Goal: Transaction & Acquisition: Book appointment/travel/reservation

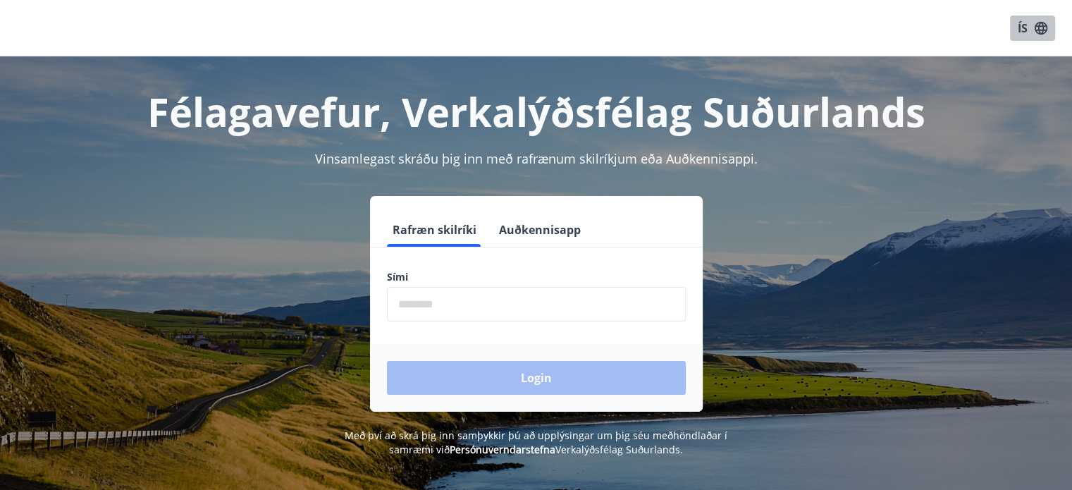
click at [1017, 30] on button "ÍS" at bounding box center [1032, 27] width 45 height 25
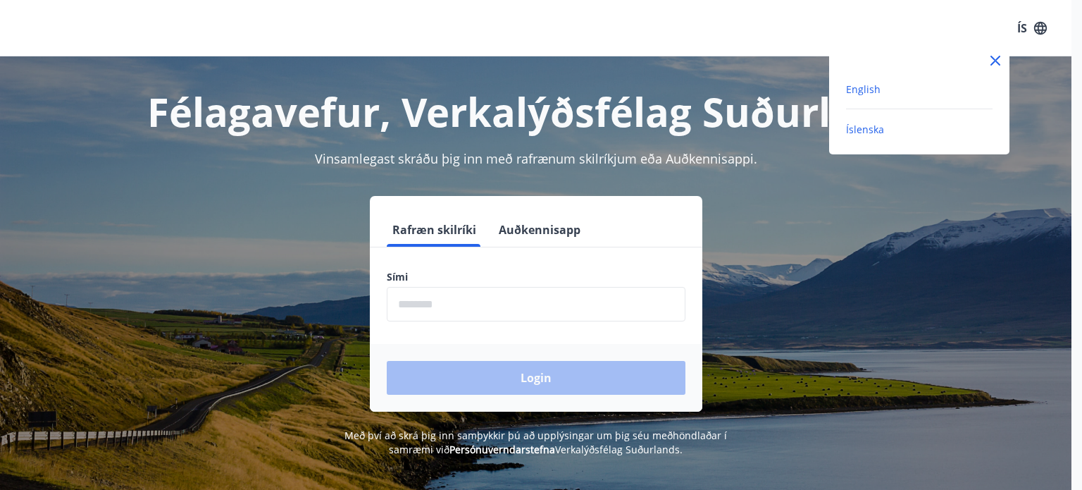
click at [869, 84] on span "English" at bounding box center [863, 88] width 35 height 13
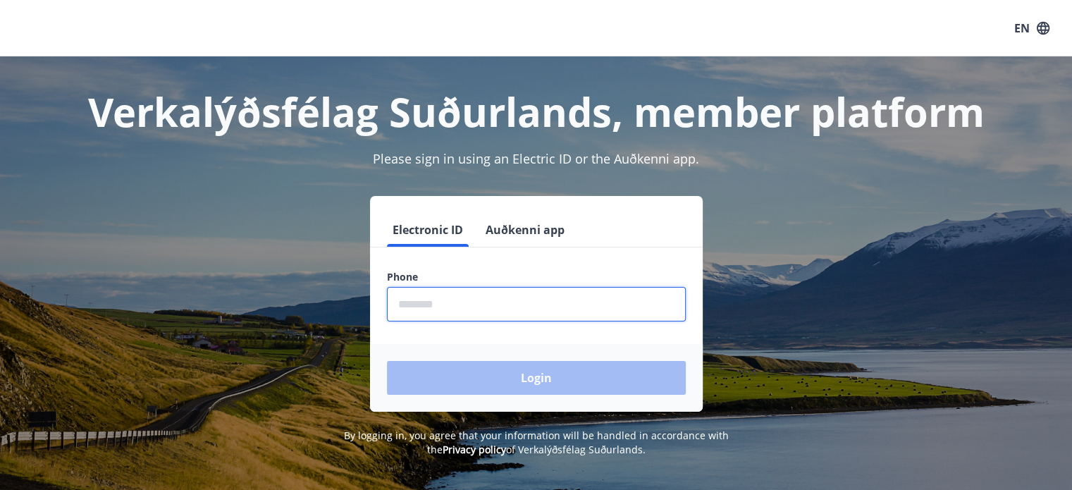
click at [547, 305] on input "phone" at bounding box center [536, 304] width 299 height 35
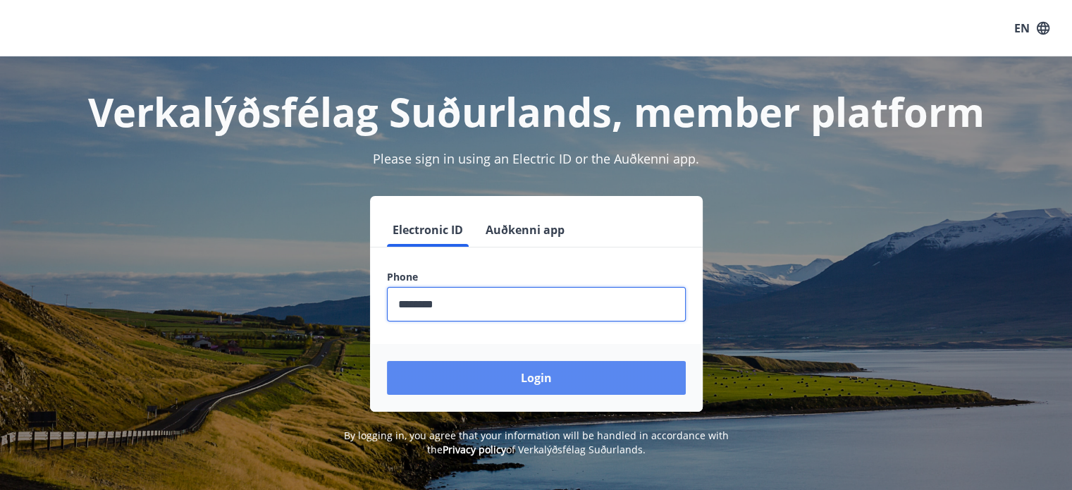
type input "********"
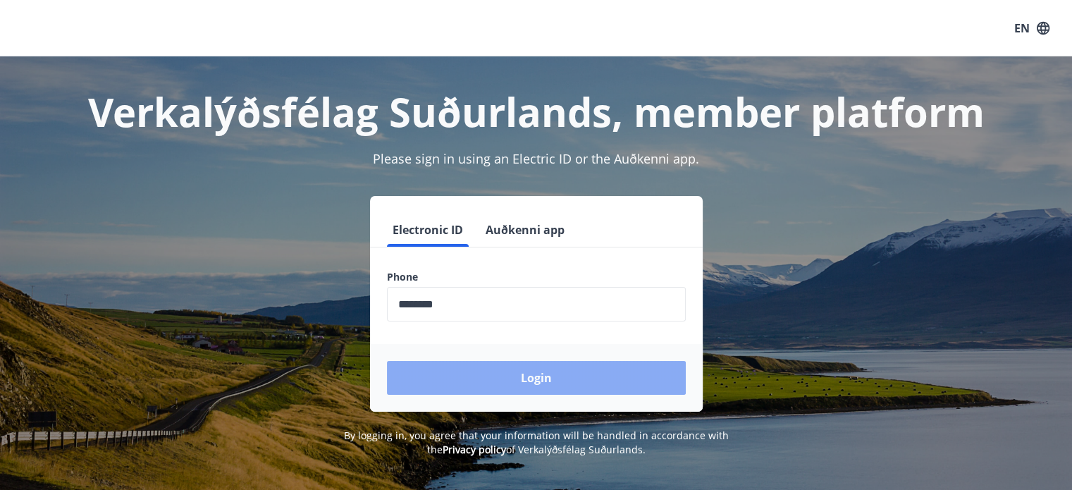
click at [525, 374] on button "Login" at bounding box center [536, 378] width 299 height 34
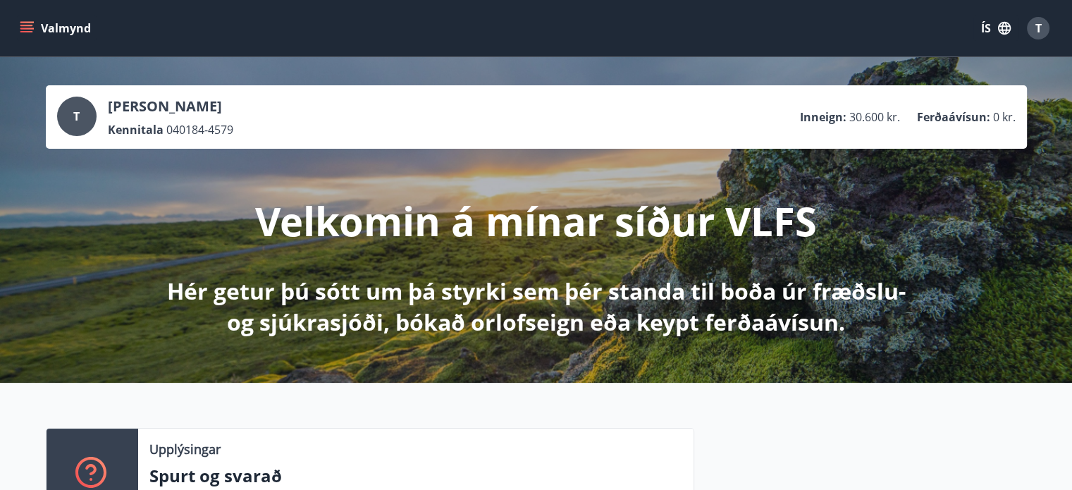
click at [1026, 166] on div "T [PERSON_NAME] Kennitala 040184-4579 Inneign : 30.600 kr. Ferðaávísun : 0 kr. …" at bounding box center [536, 219] width 1072 height 325
click at [983, 18] on button "ÍS" at bounding box center [995, 27] width 45 height 25
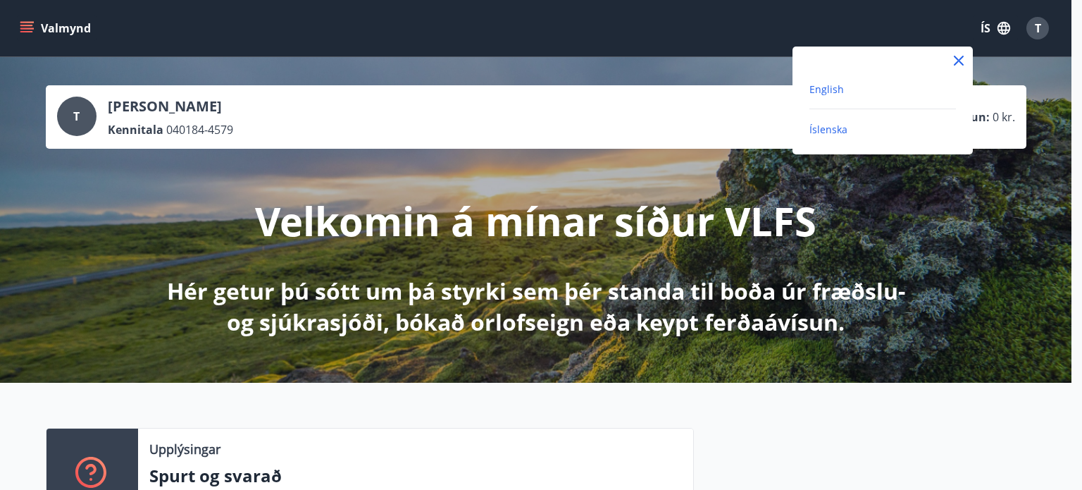
click at [838, 87] on span "English" at bounding box center [827, 88] width 35 height 13
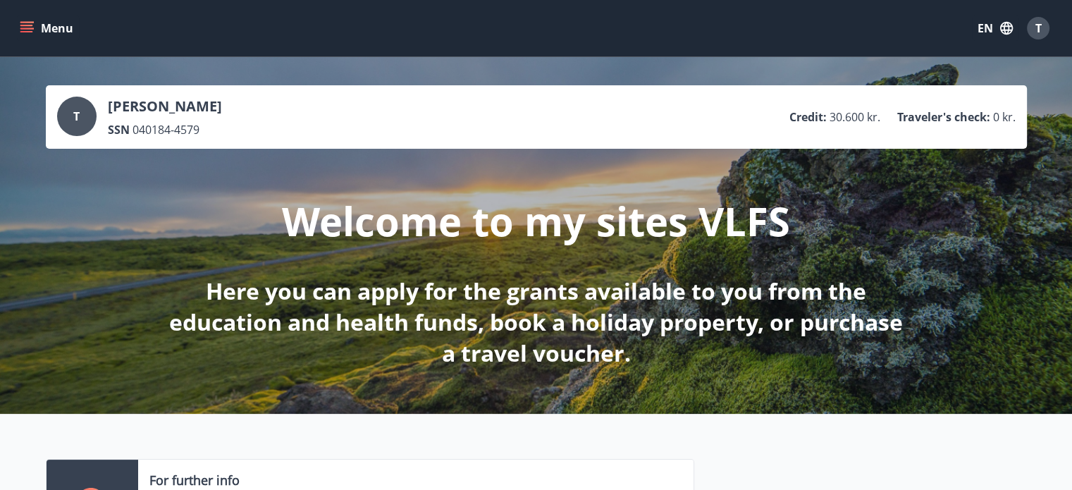
click at [28, 24] on icon "menu" at bounding box center [27, 28] width 14 height 14
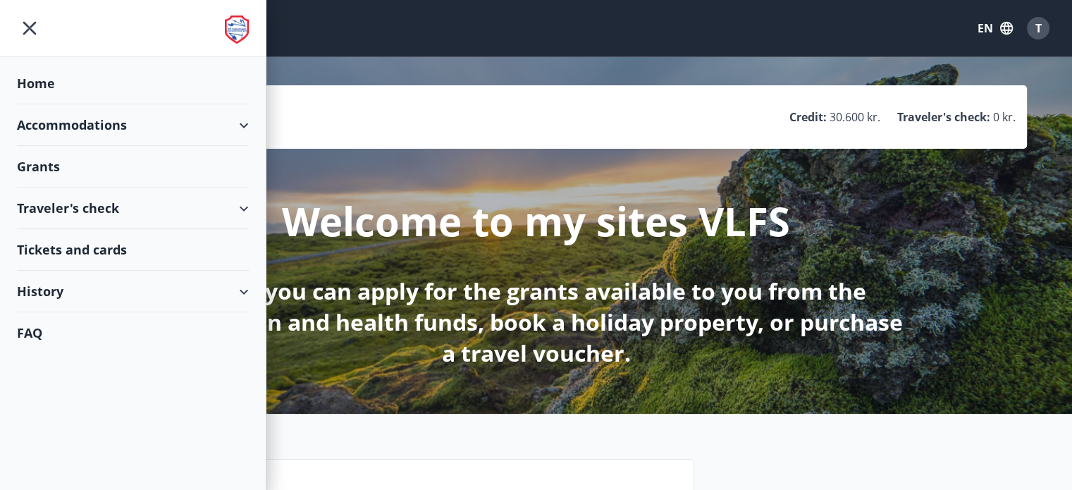
click at [94, 196] on div "Traveler's check" at bounding box center [133, 208] width 232 height 42
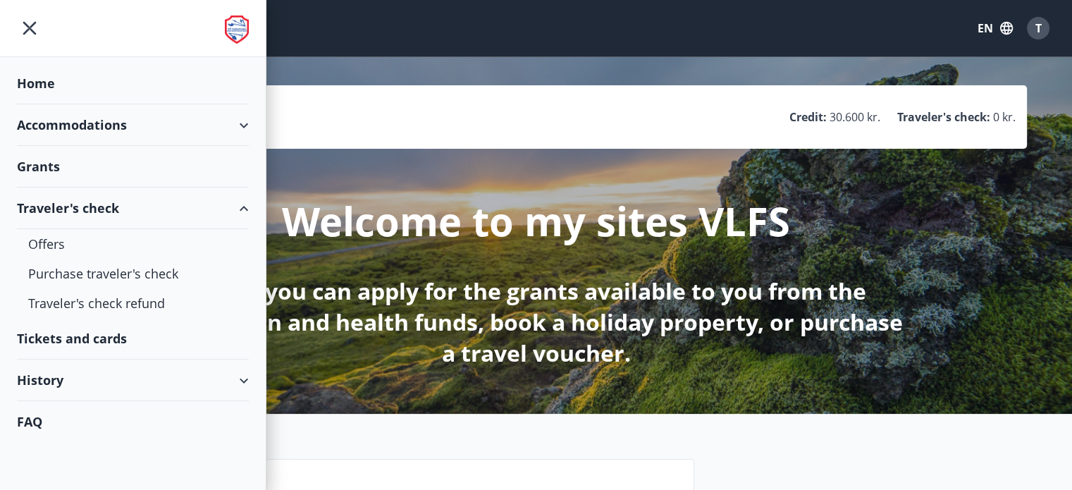
click at [67, 118] on div "Accommodations" at bounding box center [133, 125] width 232 height 42
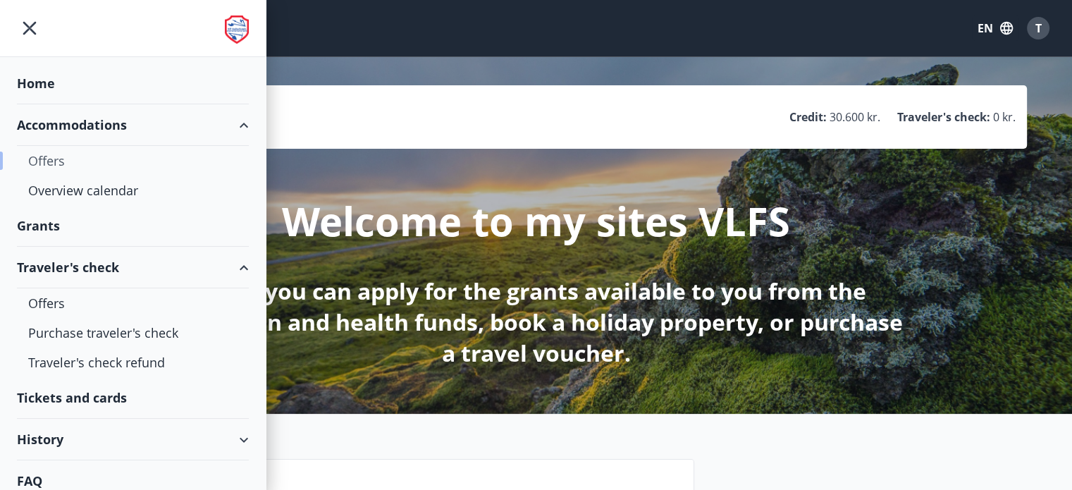
click at [39, 162] on div "Offers" at bounding box center [132, 161] width 209 height 30
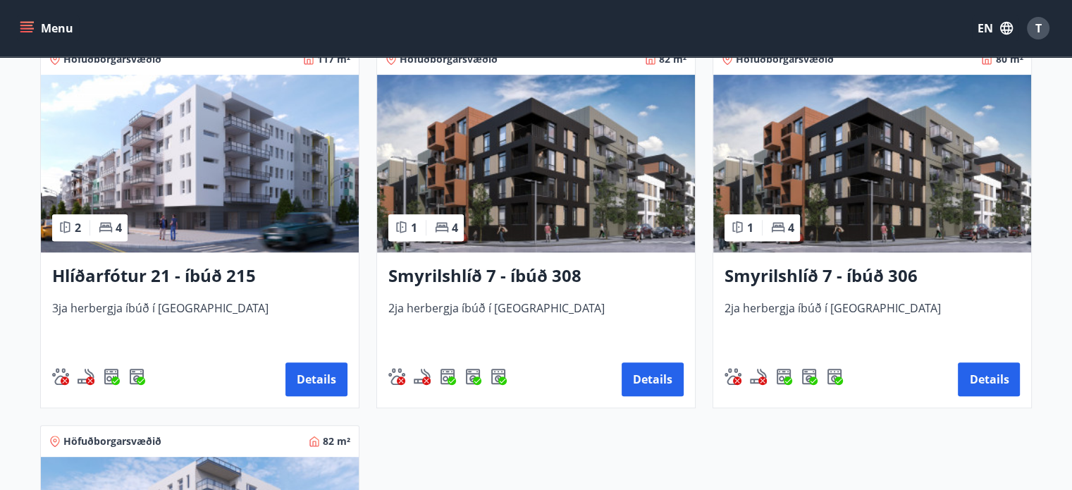
scroll to position [668, 0]
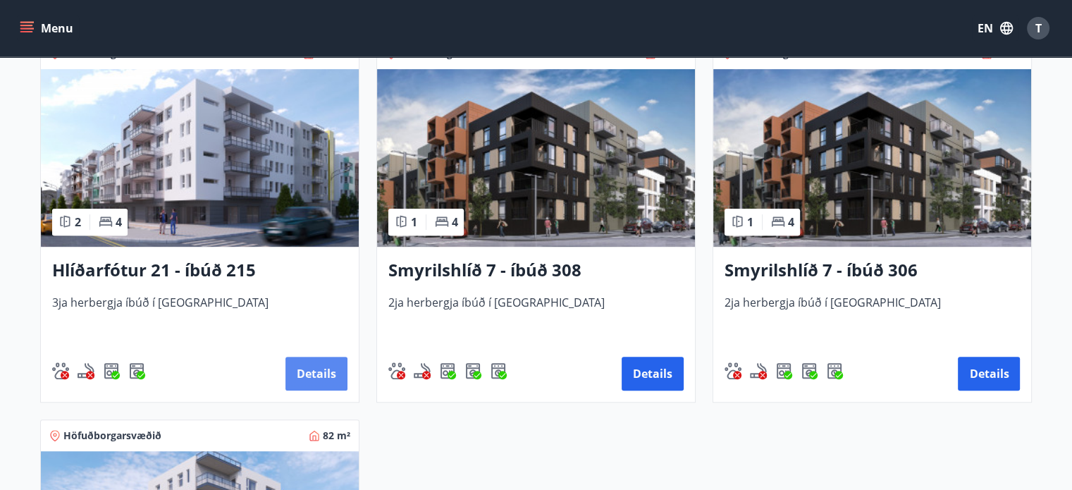
click at [304, 366] on button "Details" at bounding box center [316, 373] width 62 height 34
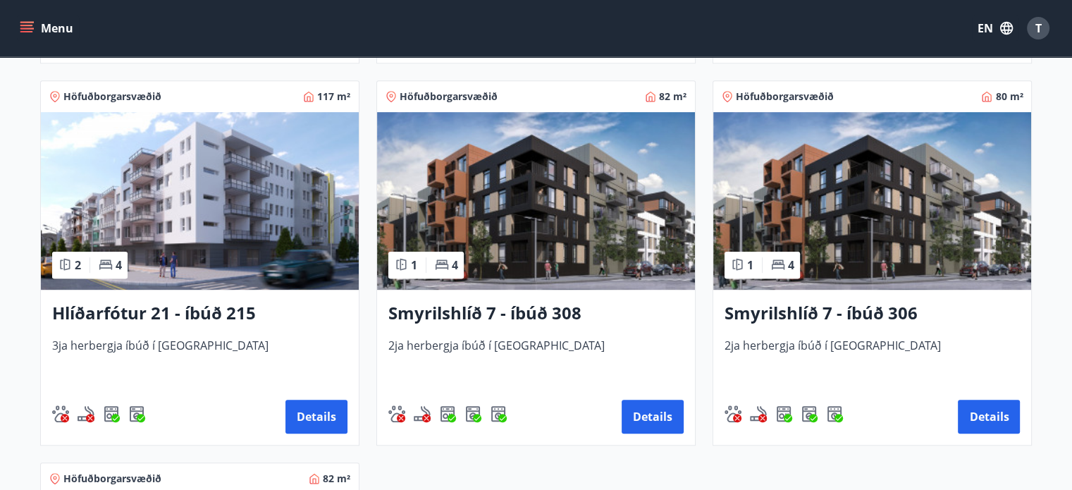
scroll to position [627, 0]
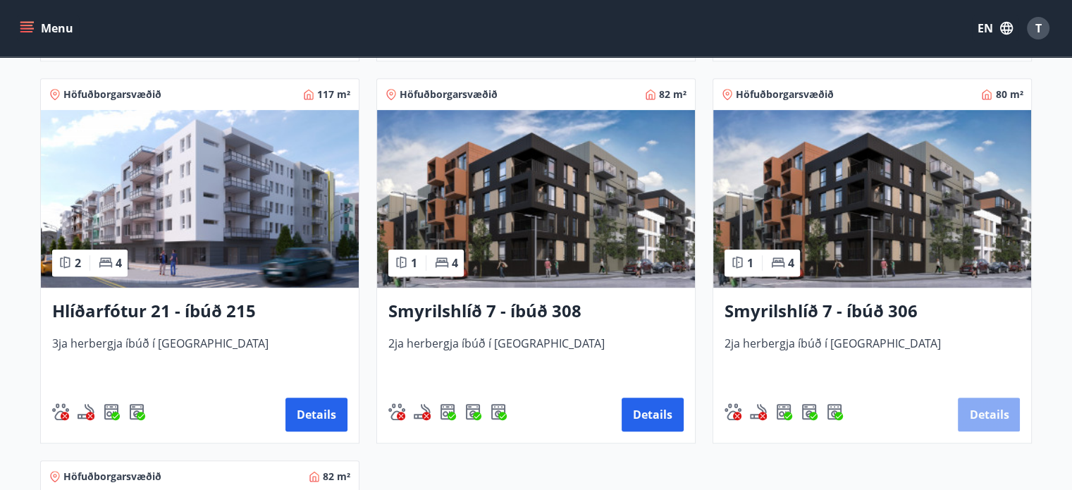
click at [966, 412] on button "Details" at bounding box center [988, 414] width 62 height 34
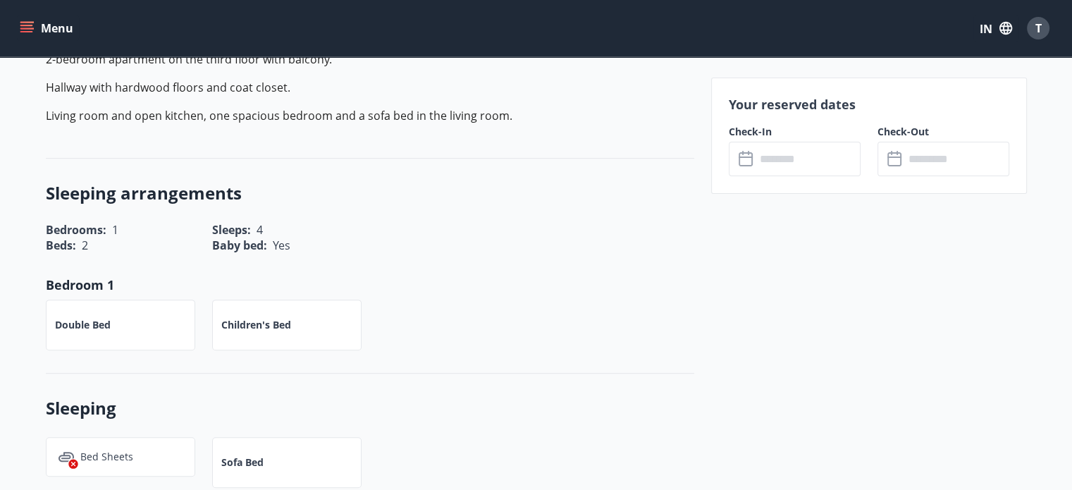
scroll to position [421, 0]
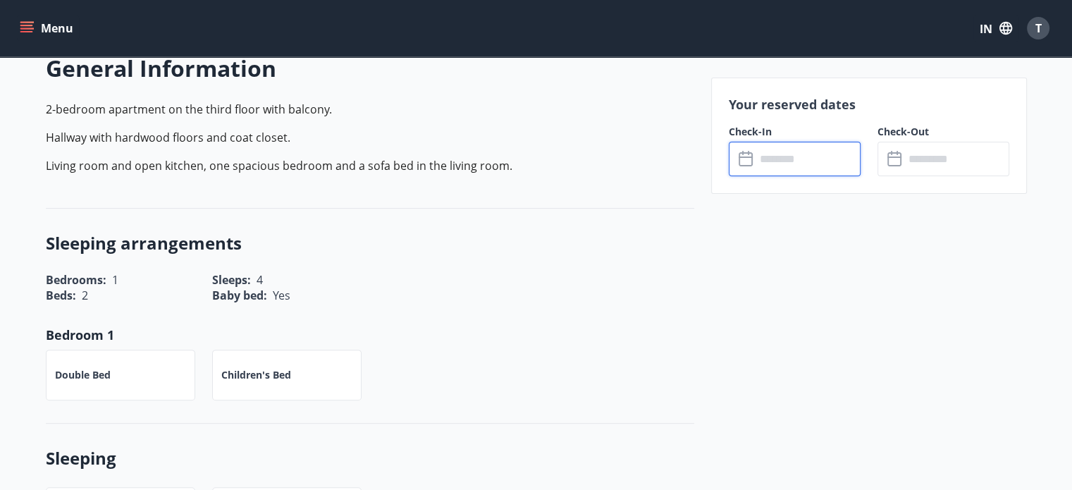
click at [805, 162] on input "text" at bounding box center [807, 159] width 105 height 35
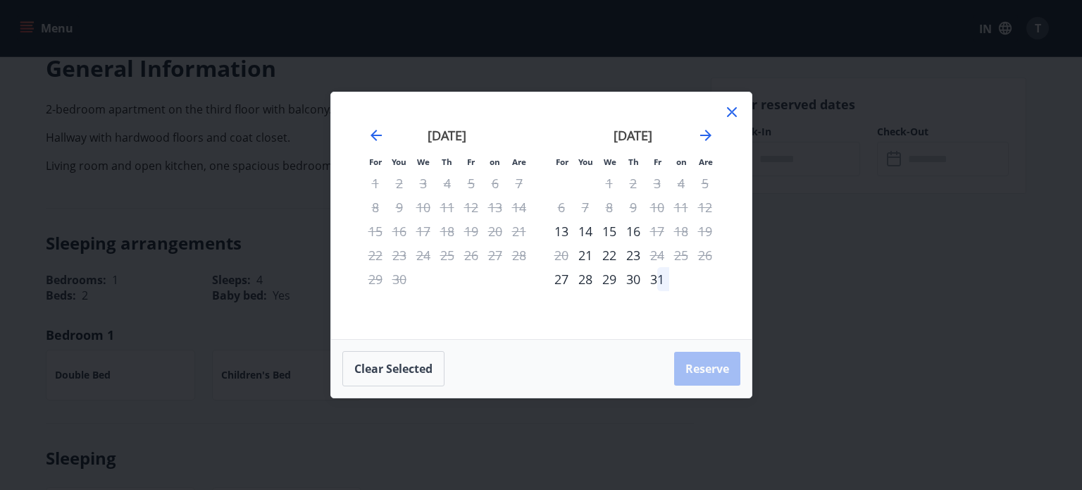
click at [612, 256] on font "22" at bounding box center [609, 255] width 14 height 17
click at [612, 256] on div "22" at bounding box center [609, 255] width 24 height 24
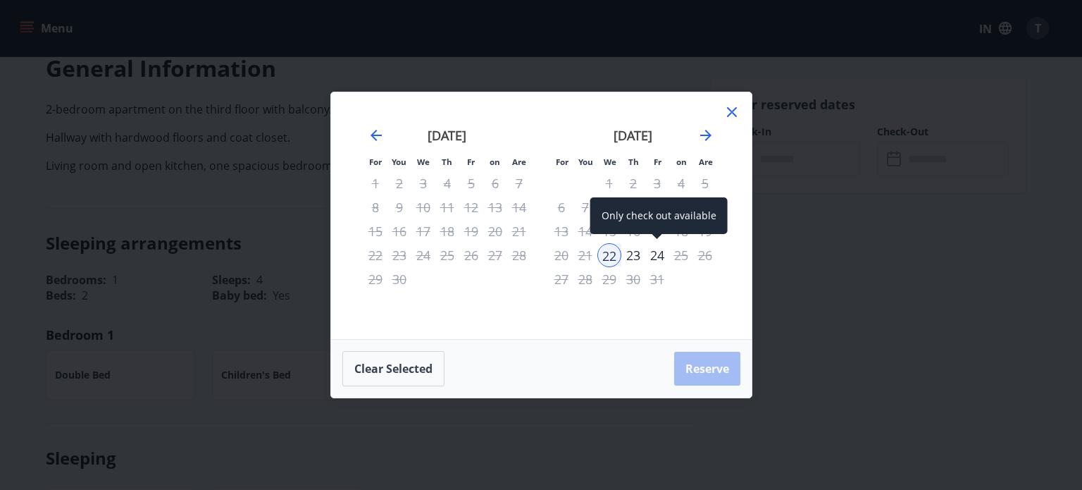
click at [655, 256] on font "24" at bounding box center [657, 255] width 14 height 17
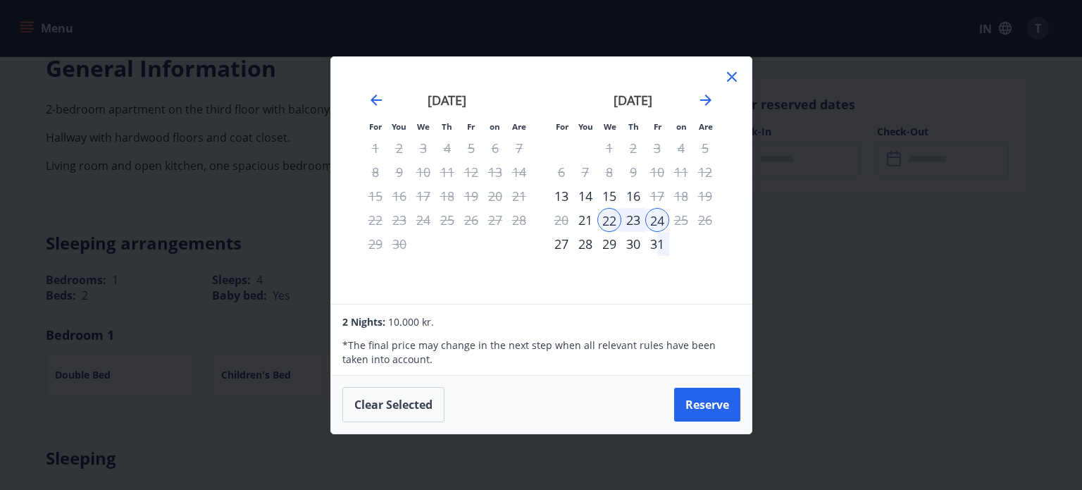
click at [634, 217] on font "23" at bounding box center [633, 219] width 14 height 17
click at [612, 217] on font "22" at bounding box center [609, 219] width 14 height 17
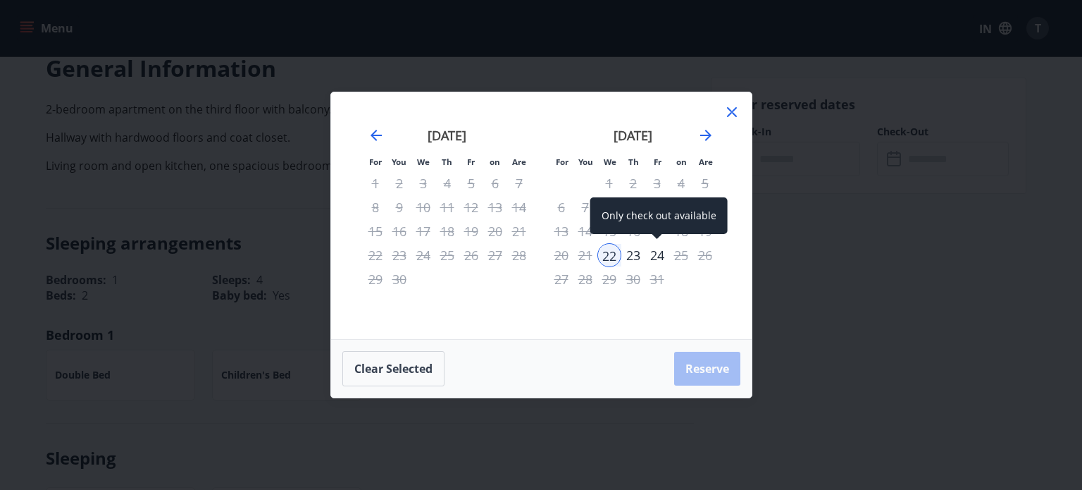
click at [654, 245] on div "24" at bounding box center [657, 255] width 24 height 24
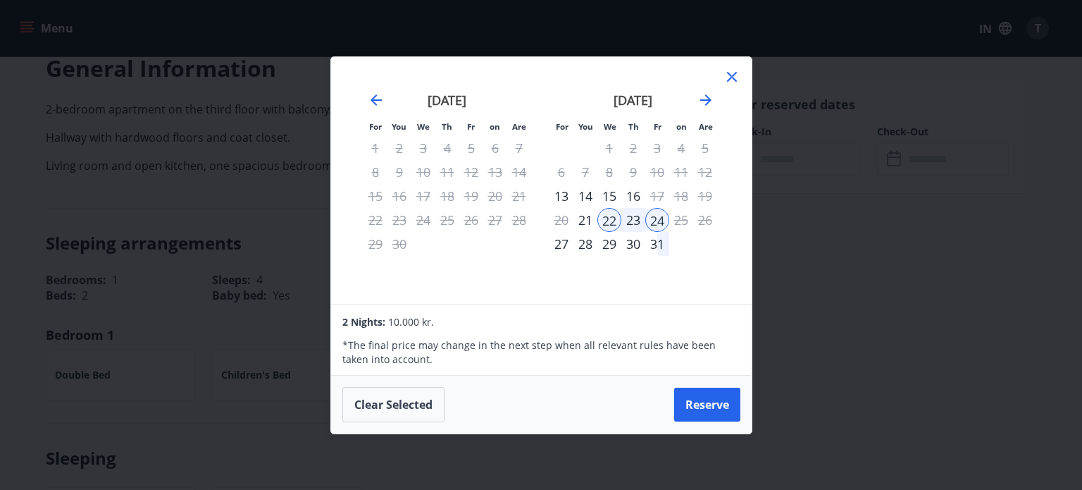
click at [728, 82] on icon at bounding box center [732, 76] width 17 height 17
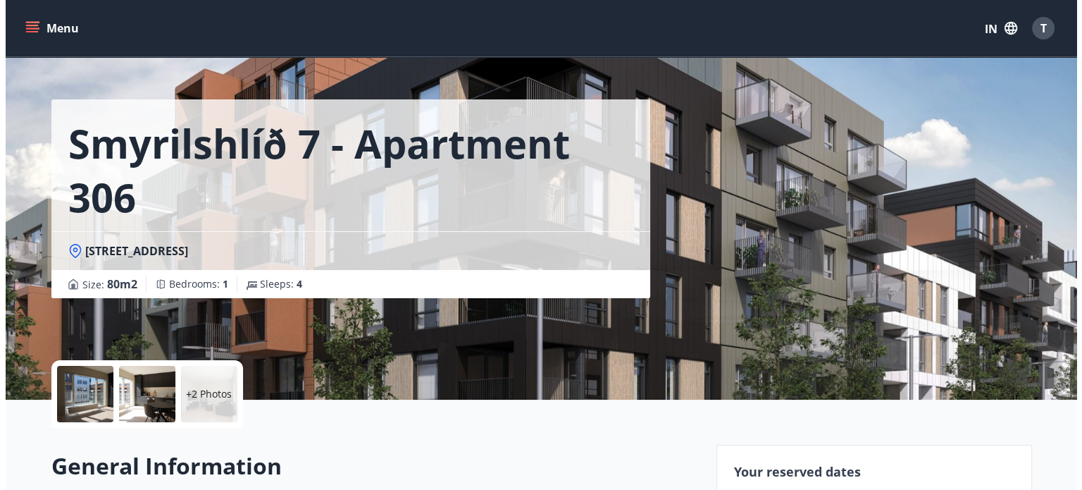
scroll to position [0, 0]
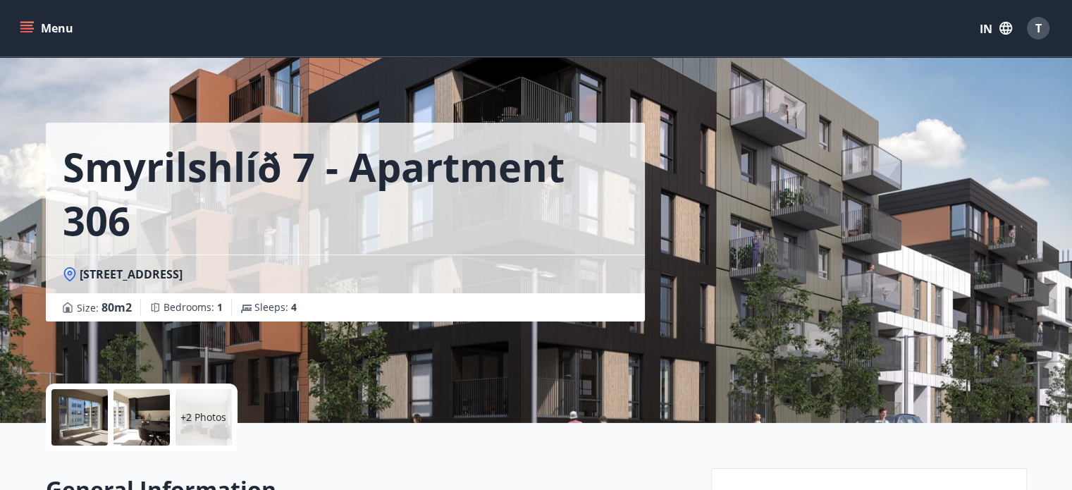
click at [64, 424] on div at bounding box center [79, 417] width 56 height 56
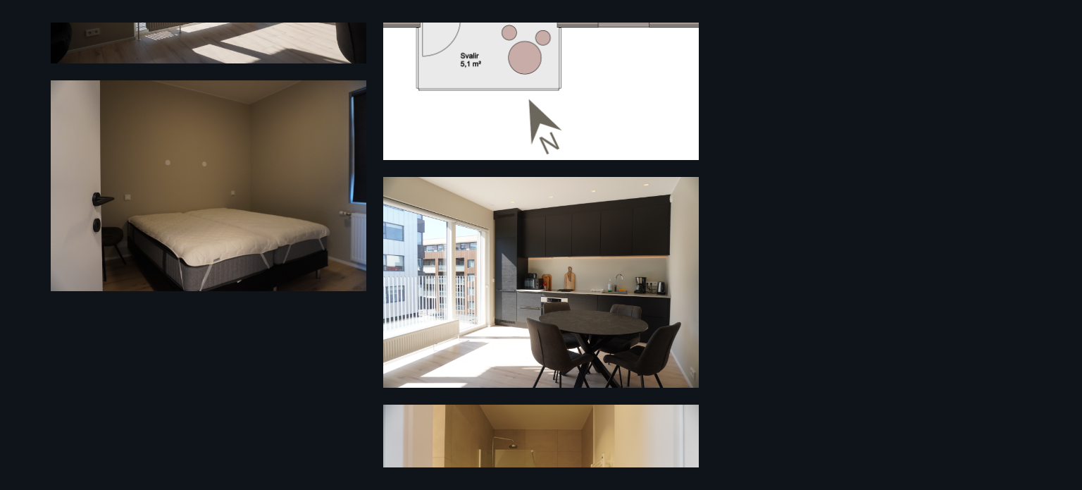
scroll to position [499, 0]
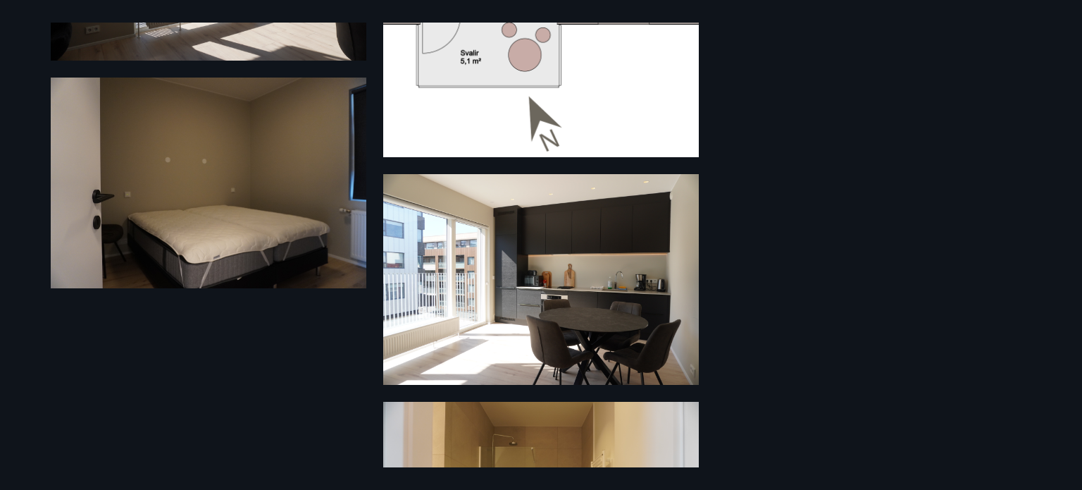
click at [269, 236] on img at bounding box center [209, 182] width 316 height 211
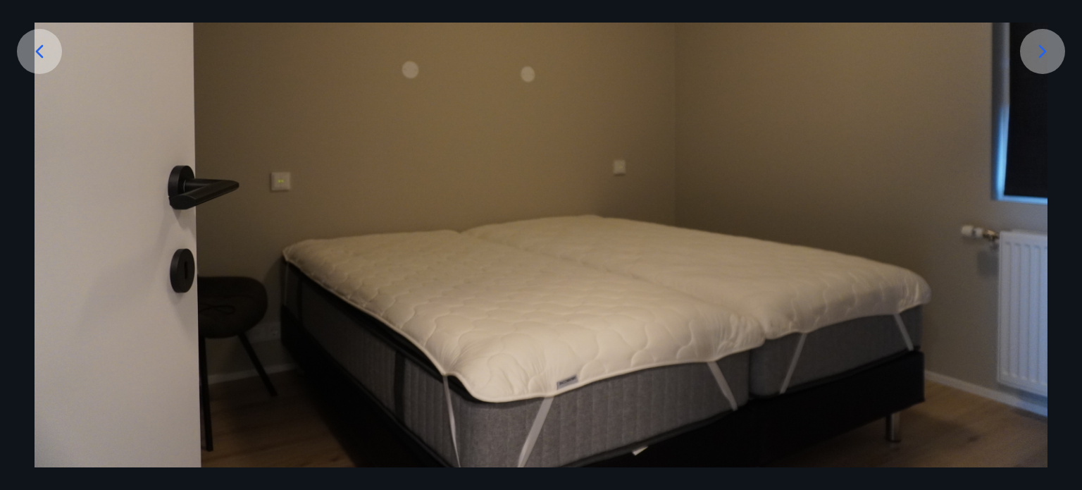
scroll to position [287, 0]
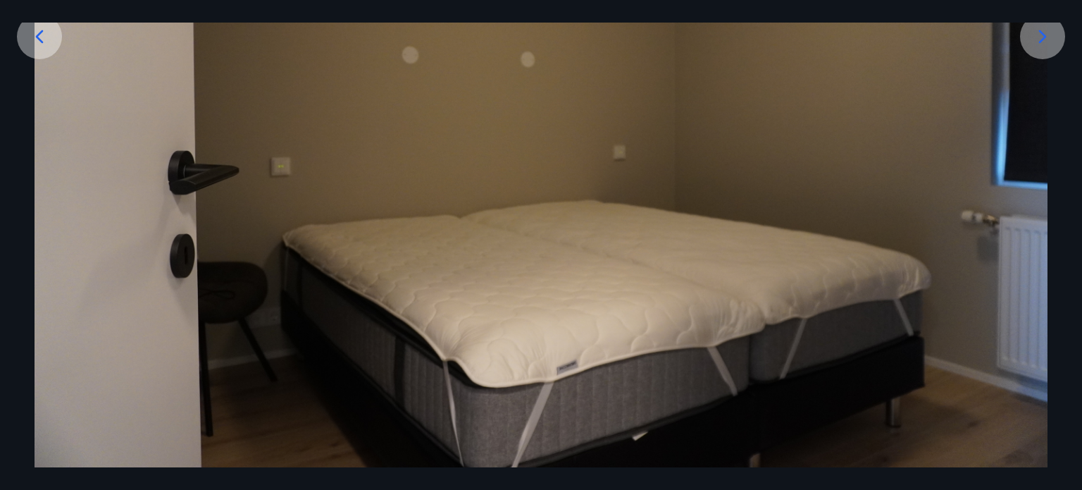
click at [63, 112] on img at bounding box center [541, 129] width 1013 height 676
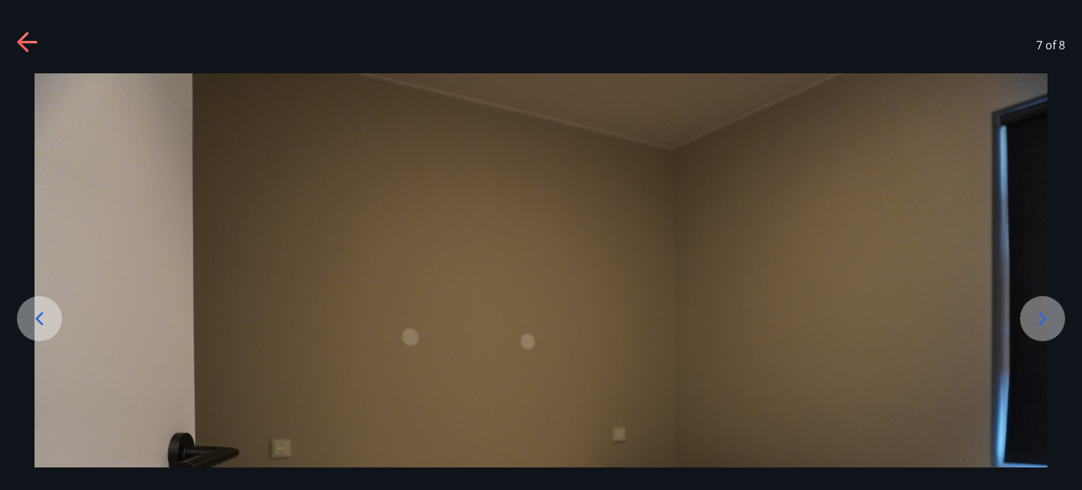
scroll to position [0, 0]
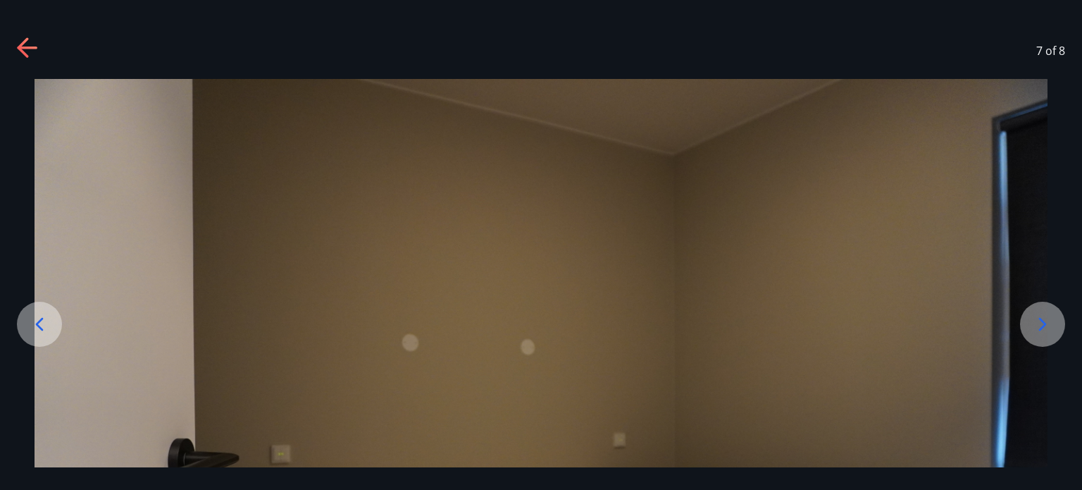
click at [28, 49] on icon at bounding box center [28, 48] width 23 height 23
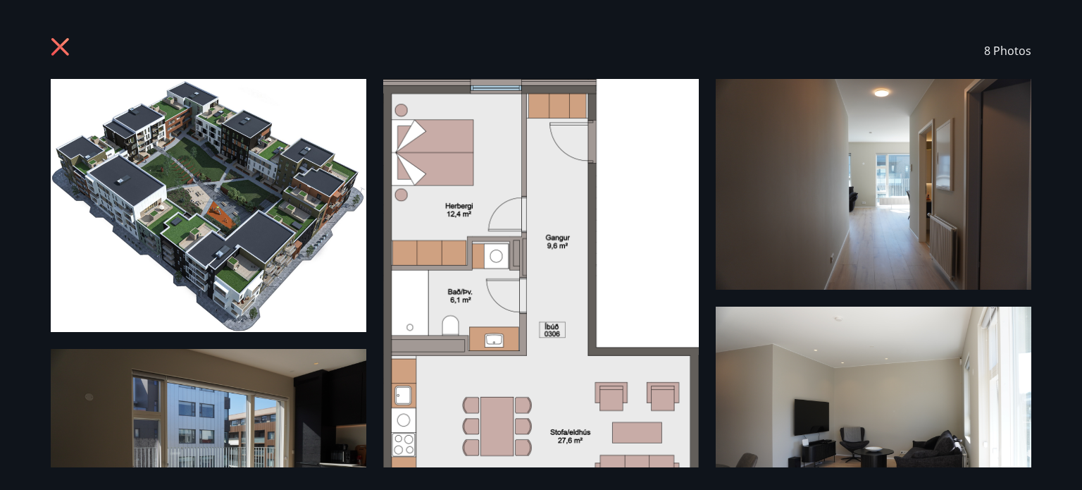
click at [62, 39] on icon at bounding box center [62, 48] width 23 height 23
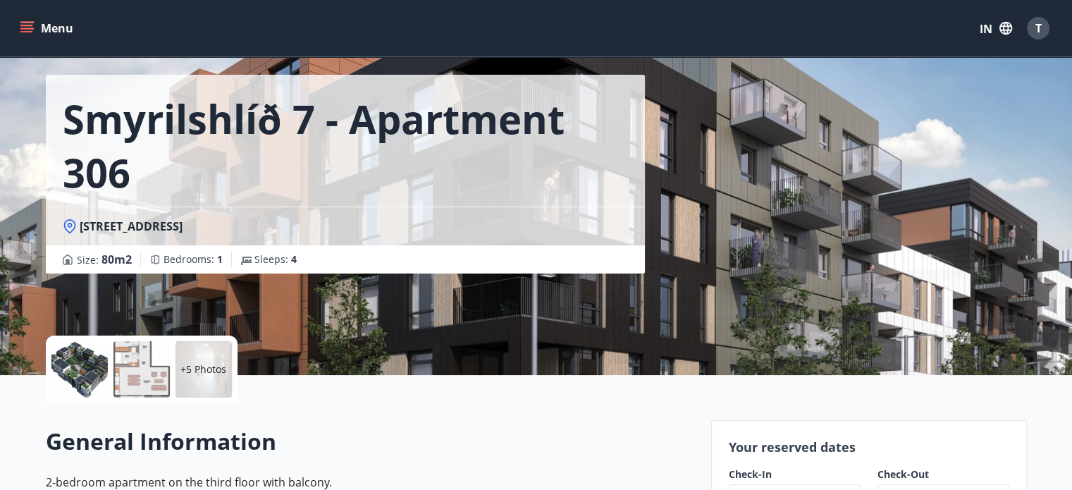
scroll to position [45, 0]
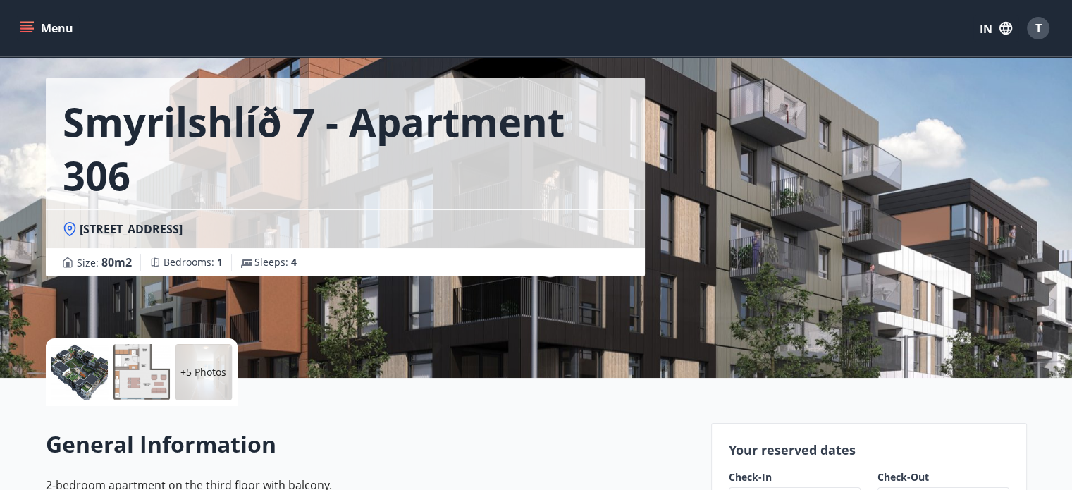
click at [68, 226] on icon at bounding box center [69, 227] width 5 height 5
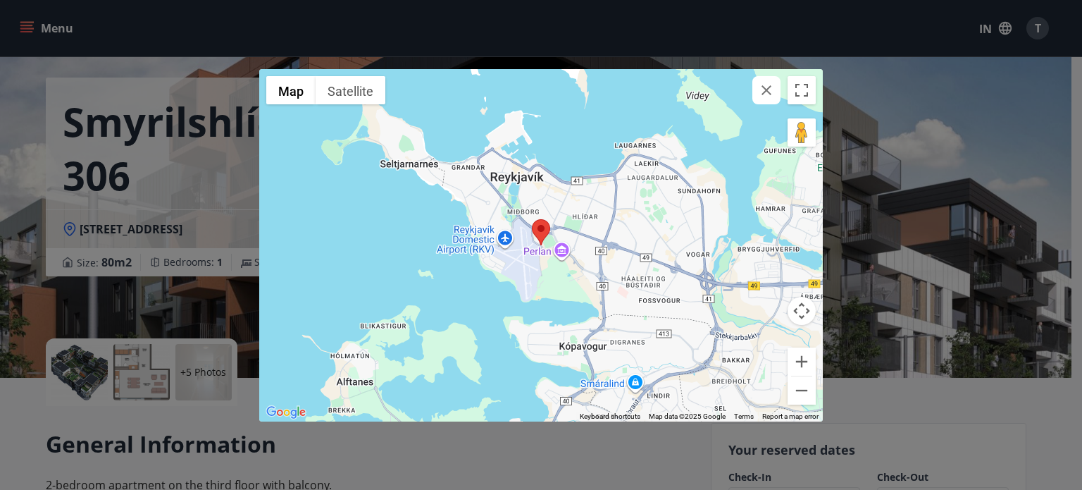
click at [544, 244] on img at bounding box center [541, 232] width 18 height 26
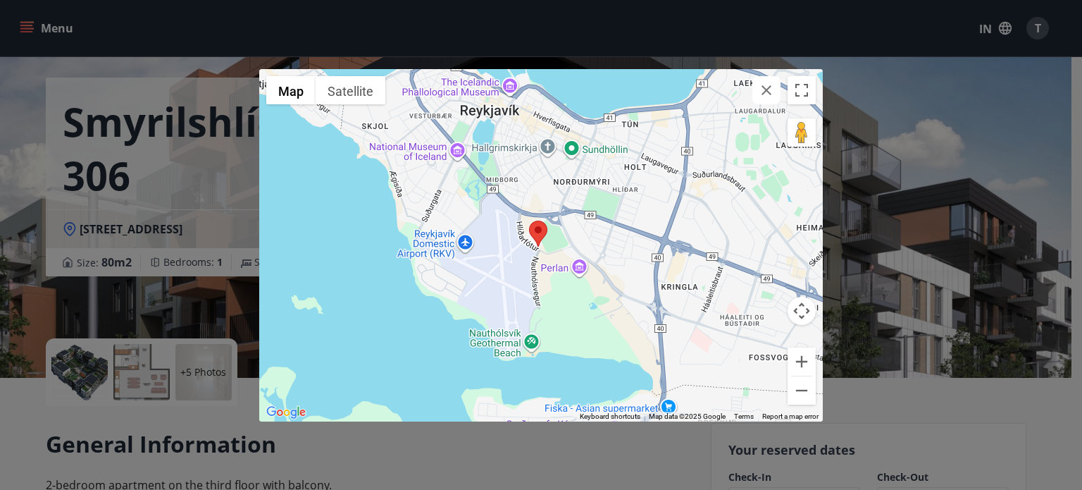
click at [544, 244] on img at bounding box center [538, 234] width 18 height 26
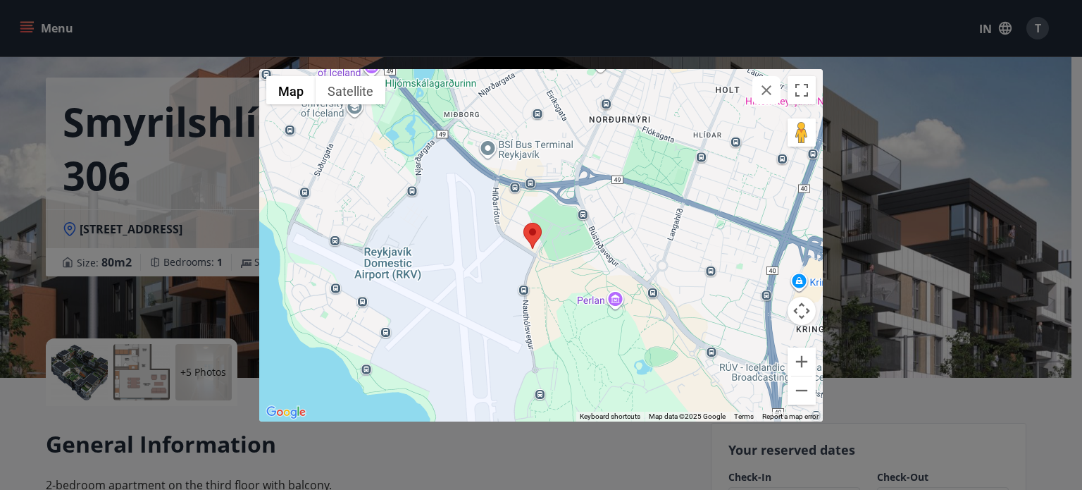
click at [544, 244] on div at bounding box center [541, 245] width 564 height 352
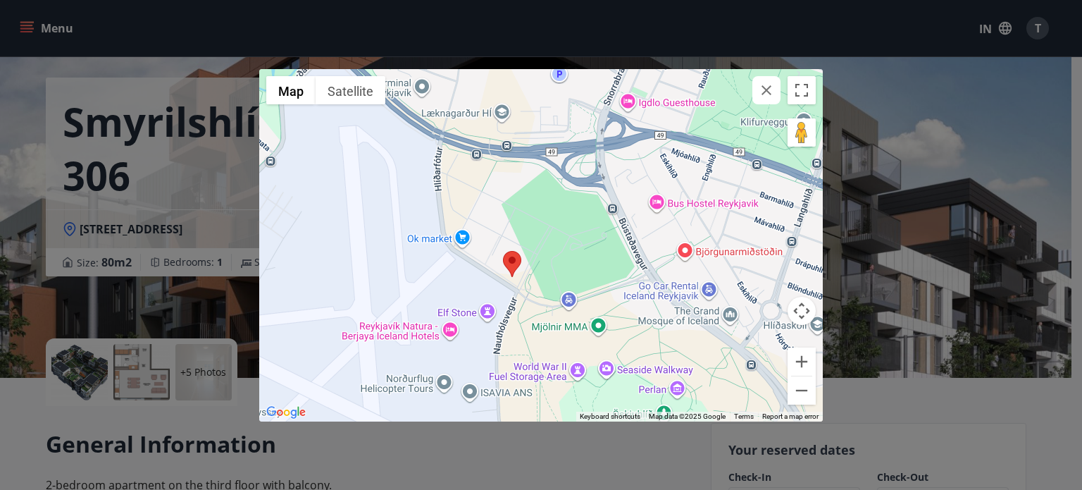
drag, startPoint x: 547, startPoint y: 241, endPoint x: 538, endPoint y: 263, distance: 23.7
click at [538, 263] on div at bounding box center [541, 245] width 564 height 352
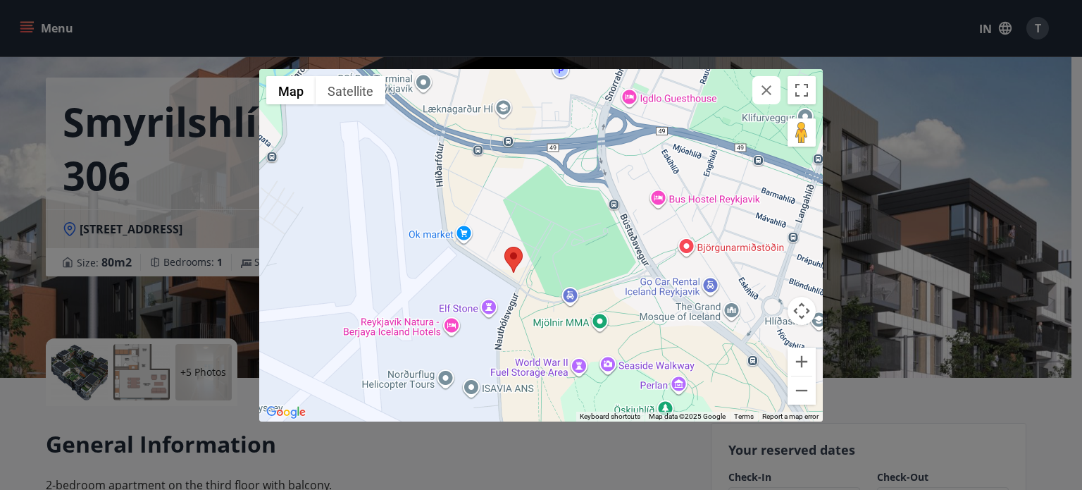
click at [538, 263] on div at bounding box center [541, 245] width 564 height 352
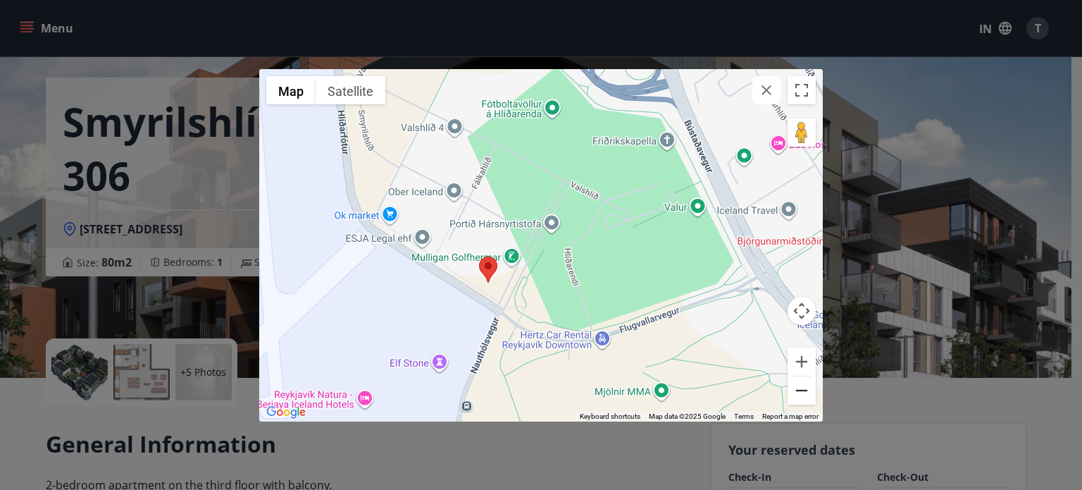
click at [795, 391] on button "Zoom out" at bounding box center [802, 390] width 28 height 28
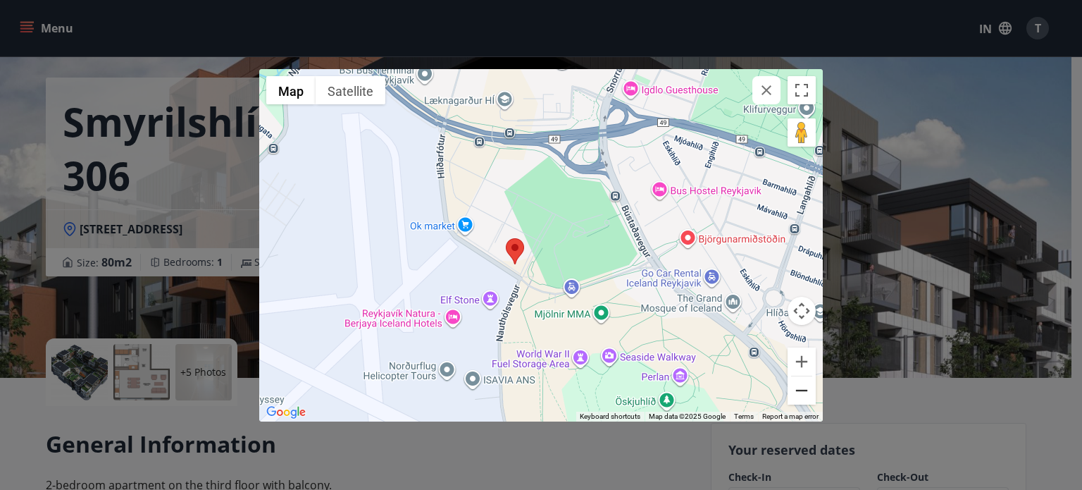
click at [795, 391] on button "Zoom out" at bounding box center [802, 390] width 28 height 28
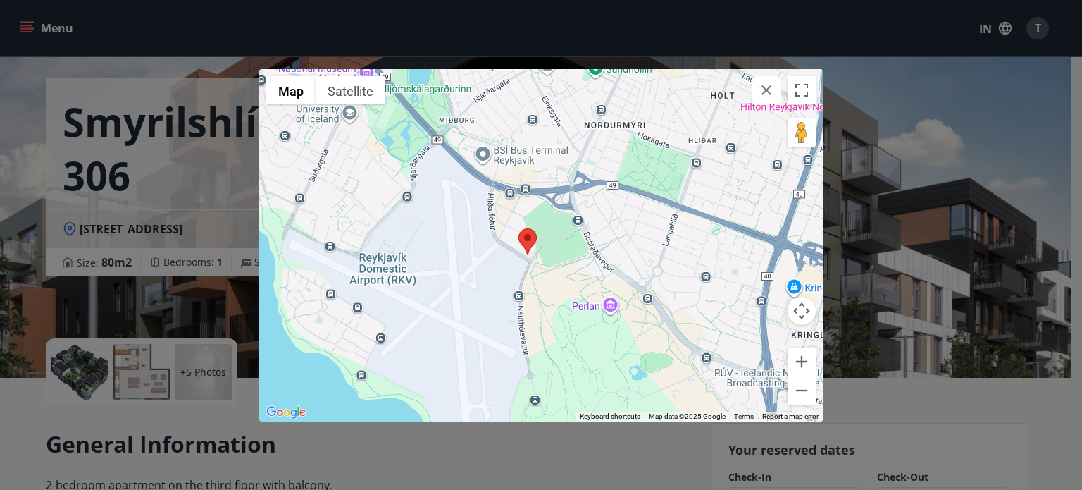
click at [558, 266] on div at bounding box center [541, 245] width 564 height 352
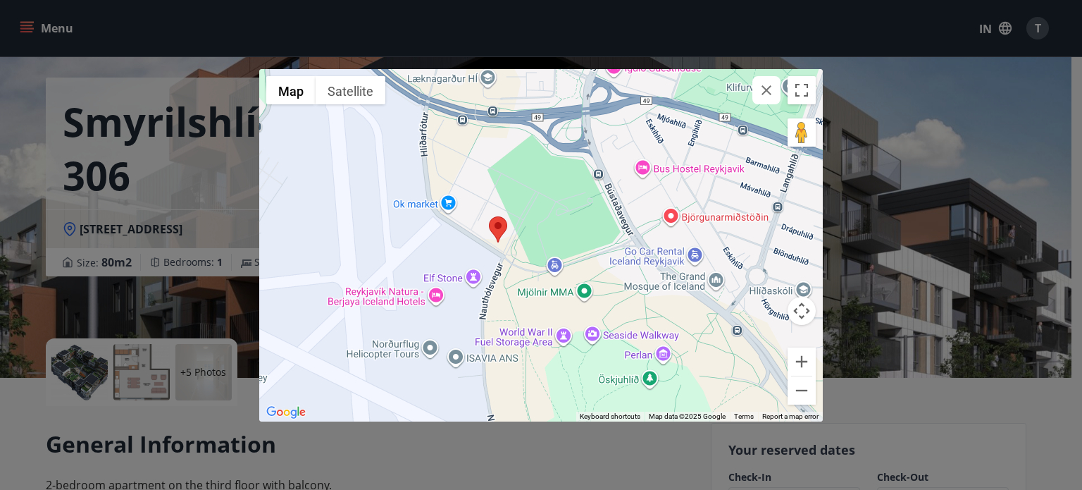
click at [713, 281] on div at bounding box center [541, 245] width 564 height 352
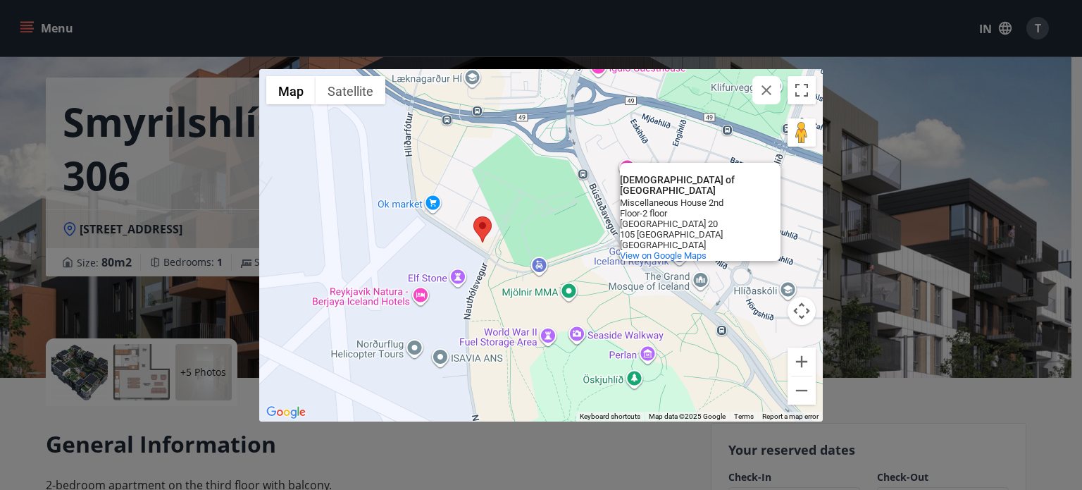
click at [662, 321] on div "[DEMOGRAPHIC_DATA] of [GEOGRAPHIC_DATA] The [DEMOGRAPHIC_DATA] of [GEOGRAPHIC_D…" at bounding box center [541, 245] width 564 height 352
click at [701, 290] on div "[DEMOGRAPHIC_DATA] of [GEOGRAPHIC_DATA] The [DEMOGRAPHIC_DATA] of [GEOGRAPHIC_D…" at bounding box center [541, 245] width 564 height 352
click at [702, 281] on div "[DEMOGRAPHIC_DATA] of [GEOGRAPHIC_DATA] The [DEMOGRAPHIC_DATA] of [GEOGRAPHIC_D…" at bounding box center [541, 245] width 564 height 352
click at [600, 205] on div "[DEMOGRAPHIC_DATA] of [GEOGRAPHIC_DATA] The [DEMOGRAPHIC_DATA] of [GEOGRAPHIC_D…" at bounding box center [541, 245] width 564 height 352
click at [797, 391] on button "Zoom out" at bounding box center [802, 390] width 28 height 28
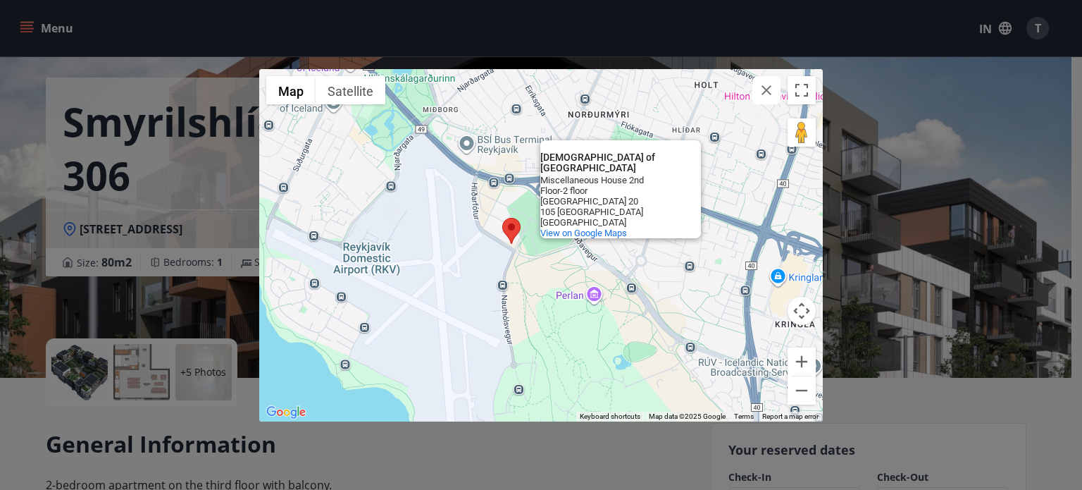
click at [879, 192] on div "← Move left → Move right ↑ Move up ↓ Move down + Zoom in - Zoom out Home Jump l…" at bounding box center [541, 245] width 1082 height 490
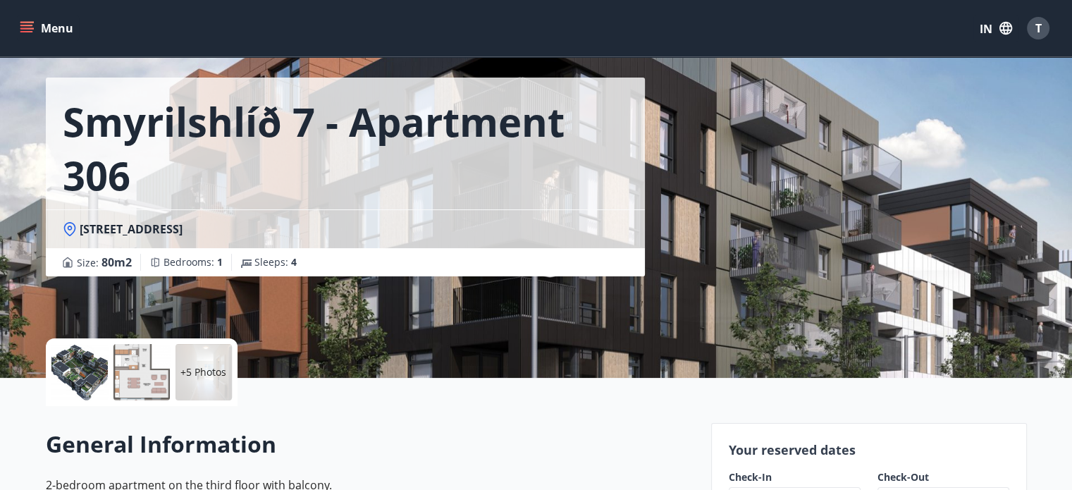
click at [65, 230] on icon at bounding box center [69, 229] width 12 height 14
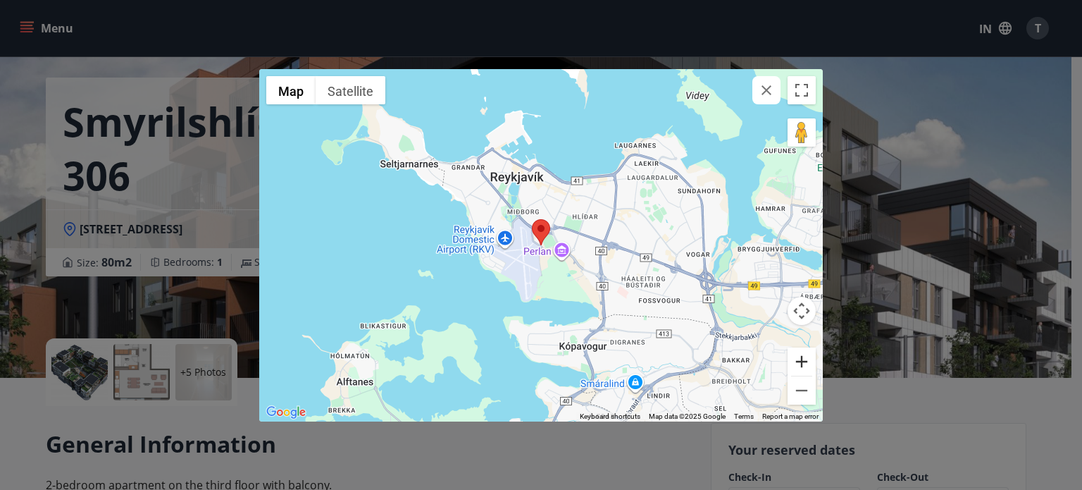
click at [805, 356] on button "Zoom in" at bounding box center [802, 361] width 28 height 28
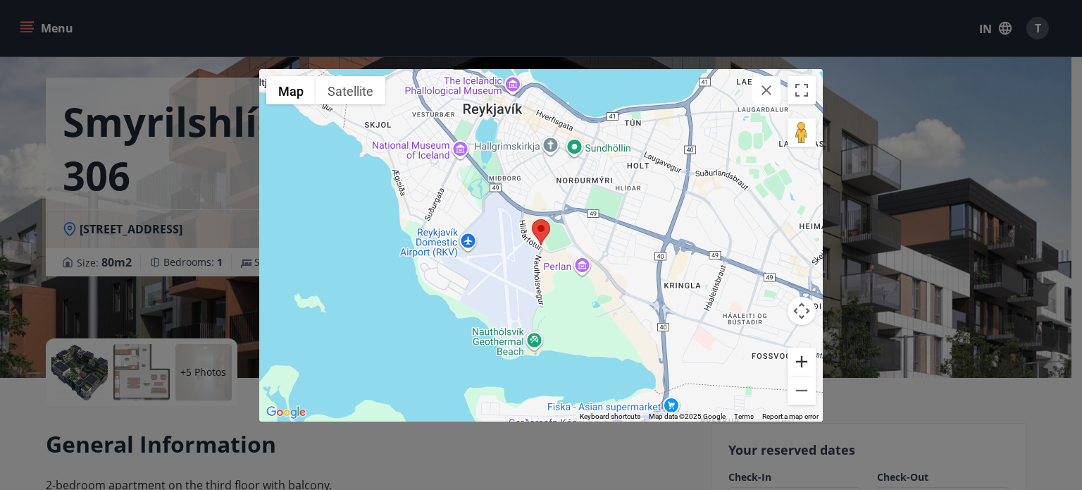
click at [805, 356] on button "Zoom in" at bounding box center [802, 361] width 28 height 28
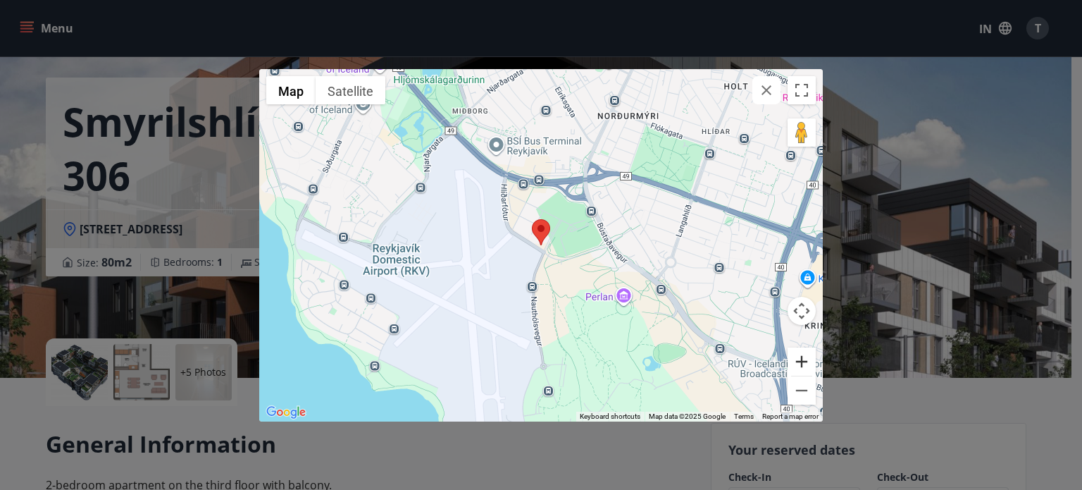
click at [805, 356] on button "Zoom in" at bounding box center [802, 361] width 28 height 28
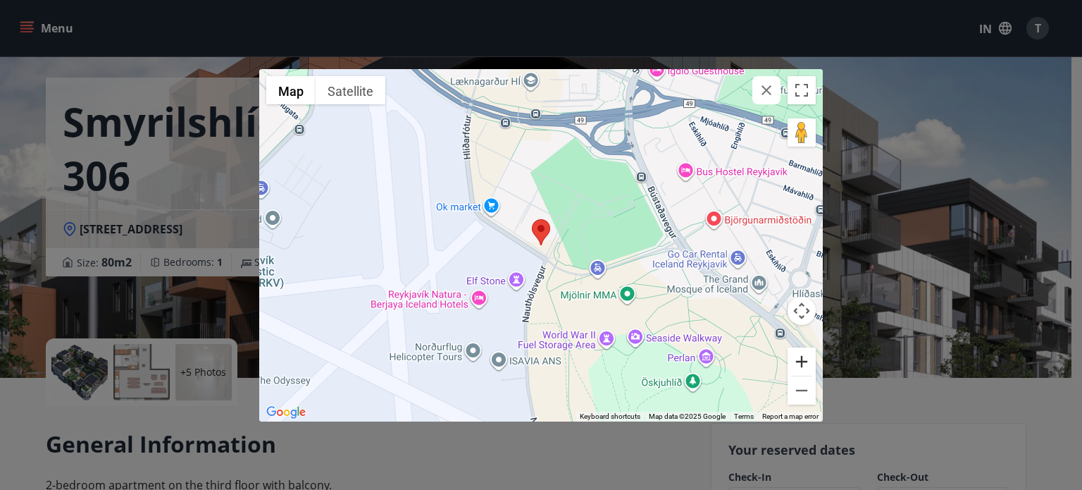
click at [805, 356] on button "Zoom in" at bounding box center [802, 361] width 28 height 28
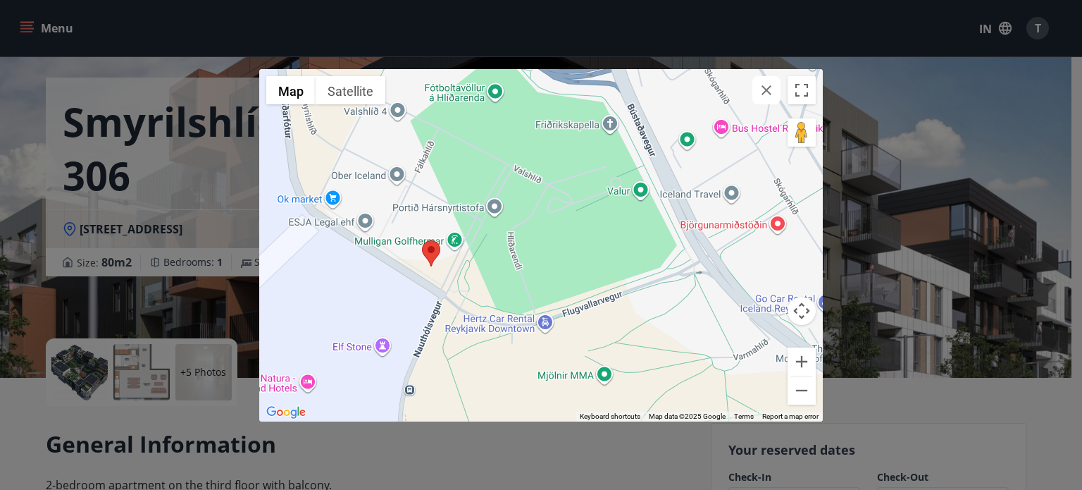
drag, startPoint x: 676, startPoint y: 217, endPoint x: 572, endPoint y: 239, distance: 106.5
click at [572, 239] on div at bounding box center [541, 245] width 564 height 352
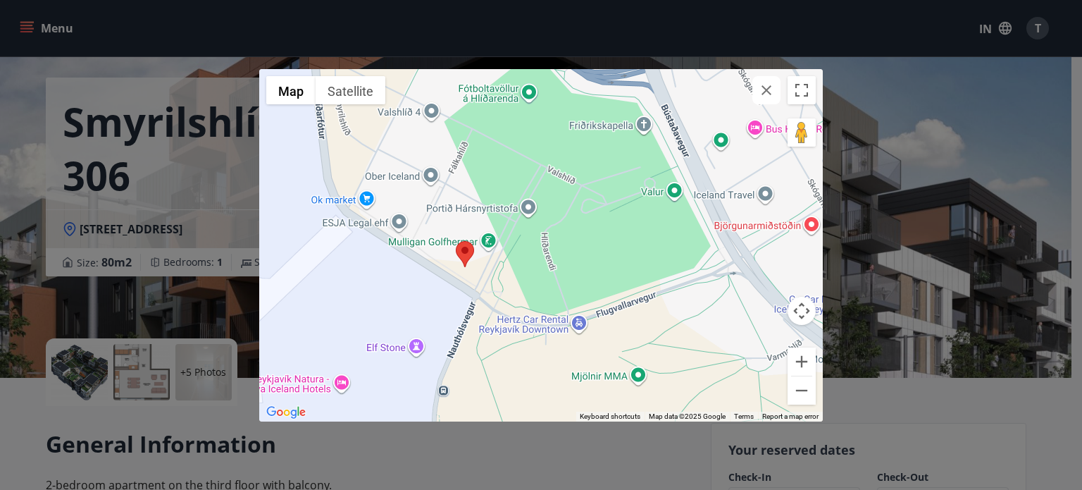
drag, startPoint x: 745, startPoint y: 211, endPoint x: 769, endPoint y: 217, distance: 25.3
click at [769, 217] on div at bounding box center [541, 245] width 564 height 352
click at [804, 390] on button "Zoom out" at bounding box center [802, 390] width 28 height 28
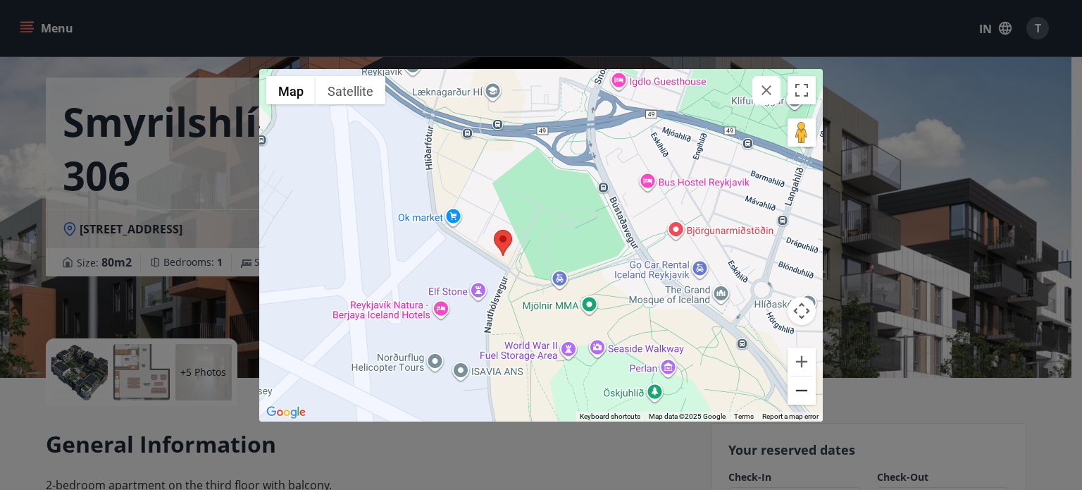
click at [804, 390] on button "Zoom out" at bounding box center [802, 390] width 28 height 28
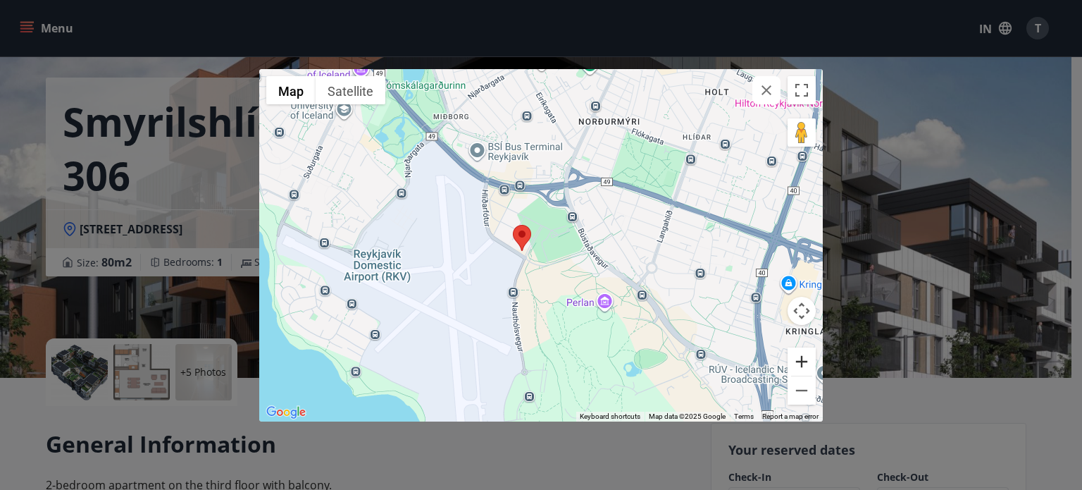
click at [800, 351] on button "Zoom in" at bounding box center [802, 361] width 28 height 28
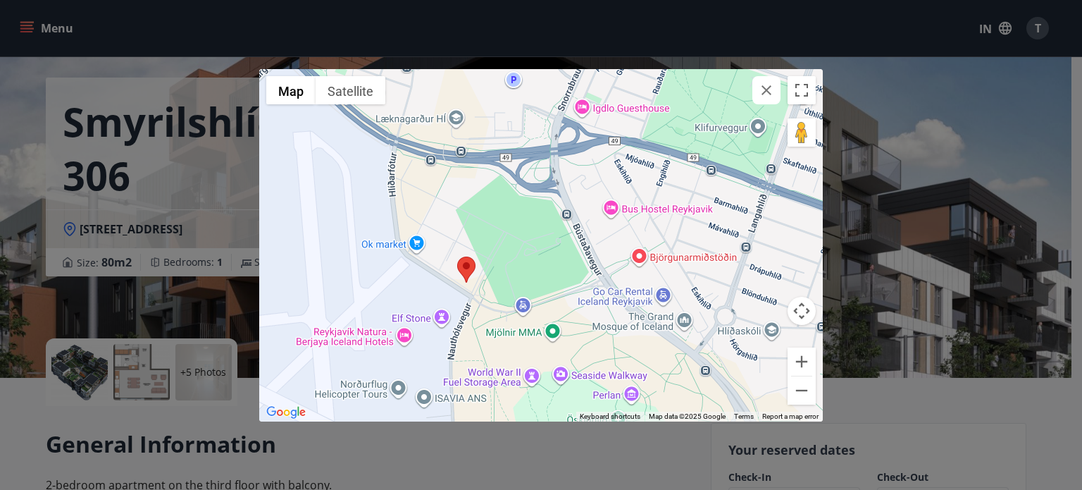
drag, startPoint x: 670, startPoint y: 273, endPoint x: 632, endPoint y: 299, distance: 46.1
click at [632, 299] on div at bounding box center [541, 245] width 564 height 352
click at [127, 194] on div "← Move left → Move right ↑ Move up ↓ Move down + Zoom in - Zoom out Home Jump l…" at bounding box center [541, 245] width 1082 height 490
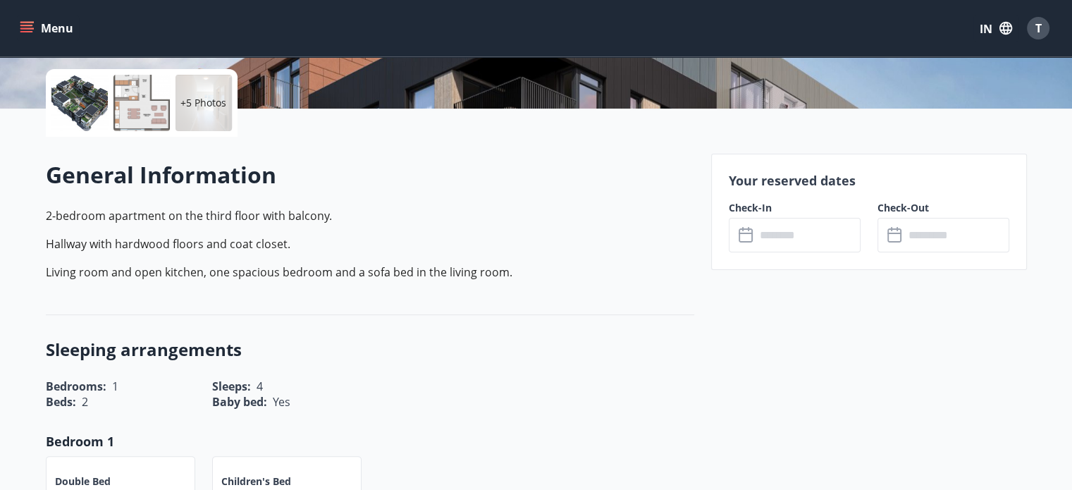
scroll to position [315, 0]
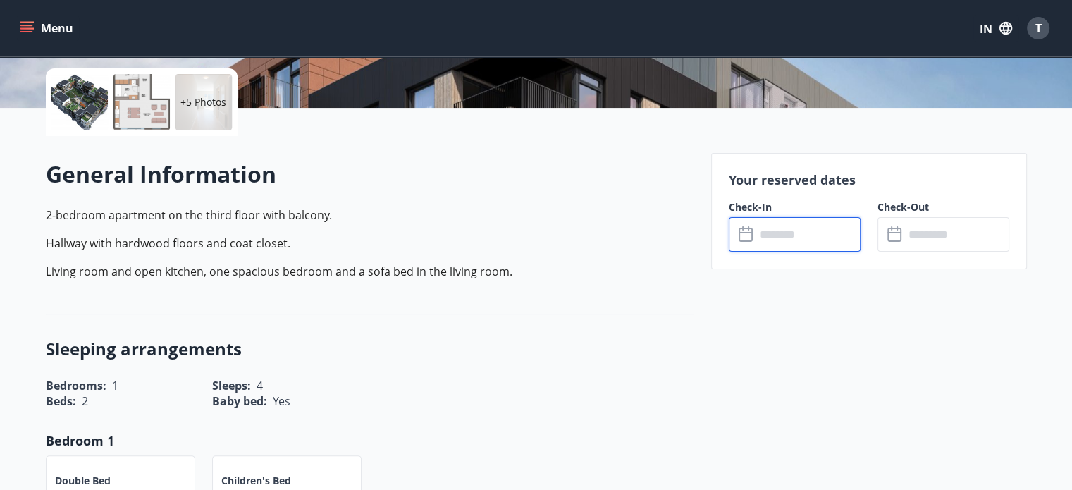
click at [769, 229] on input "text" at bounding box center [807, 234] width 105 height 35
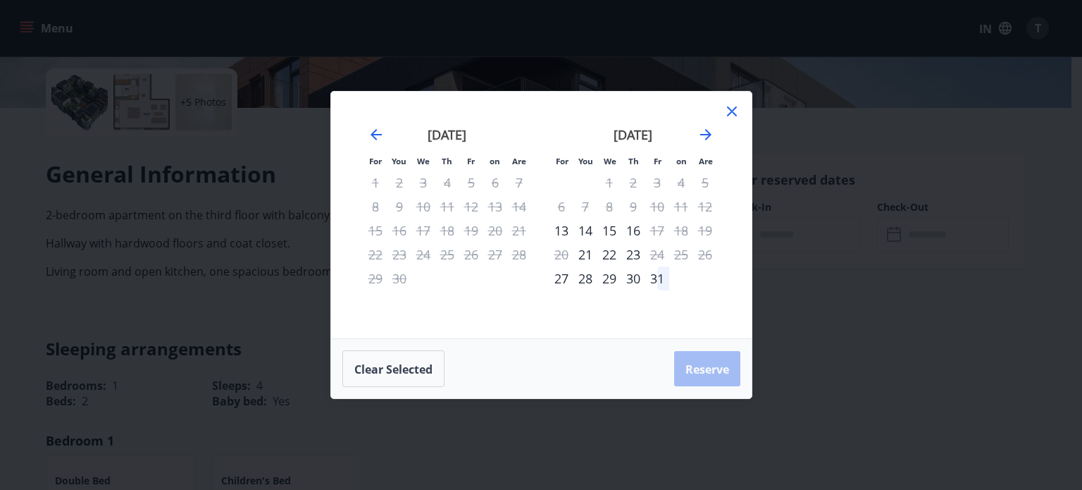
click at [609, 254] on font "22" at bounding box center [609, 254] width 14 height 17
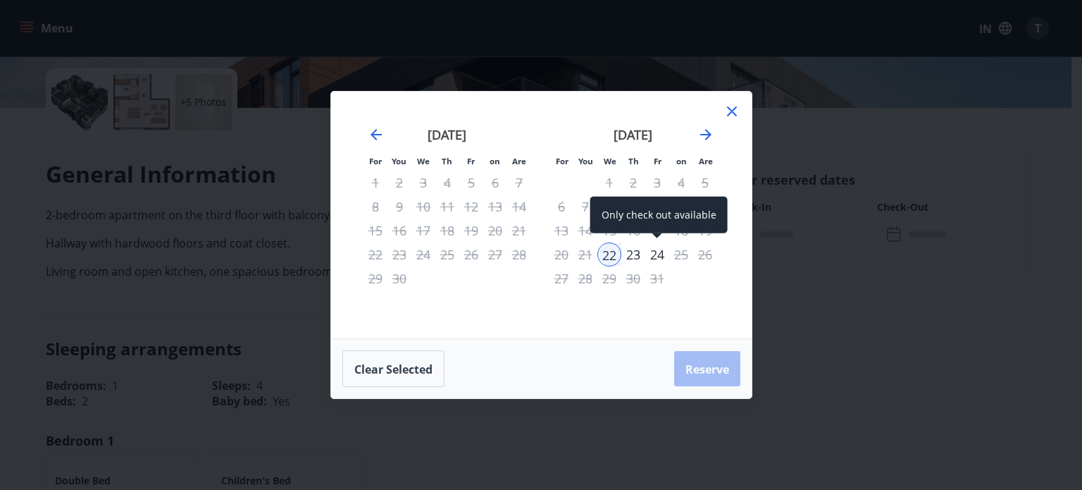
click at [656, 256] on font "24" at bounding box center [657, 254] width 14 height 17
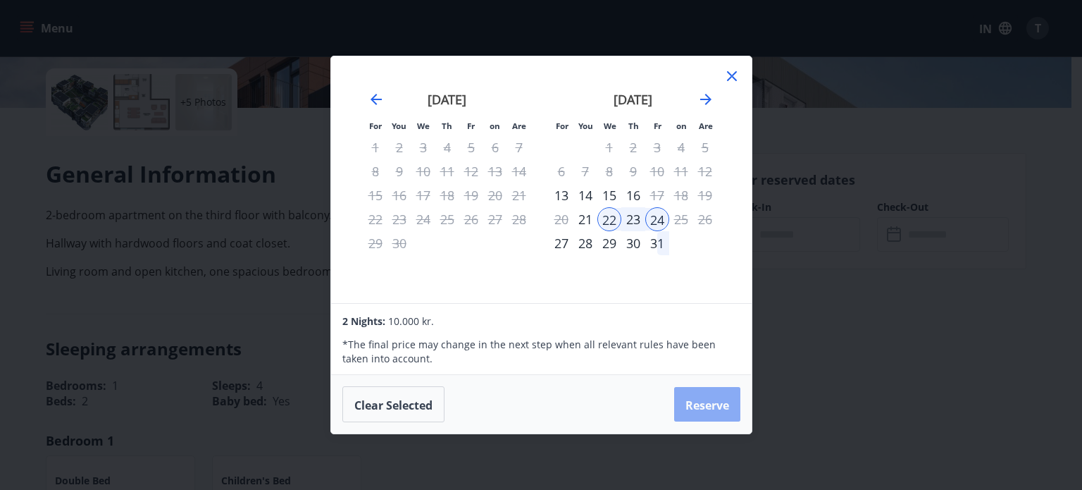
click at [686, 410] on font "Reserve" at bounding box center [708, 404] width 44 height 15
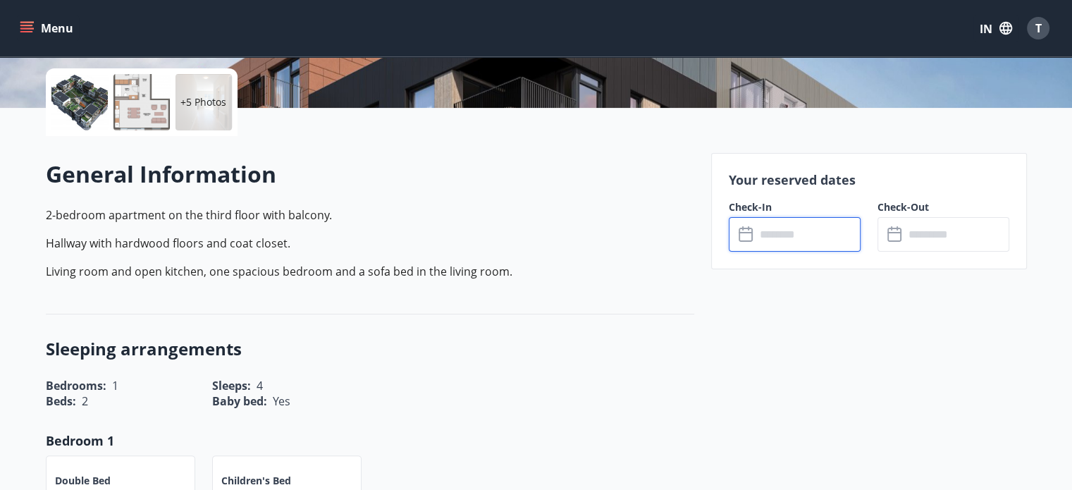
type input "******"
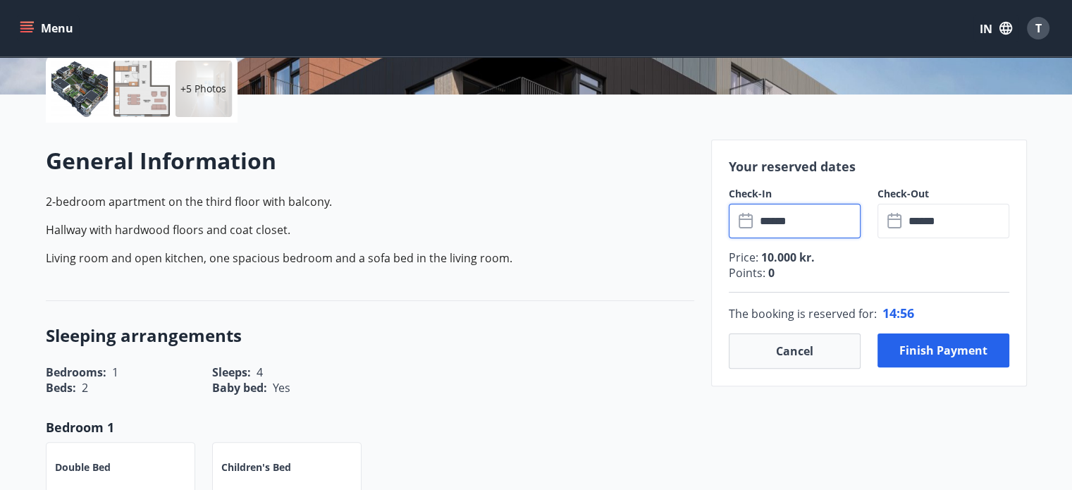
scroll to position [330, 0]
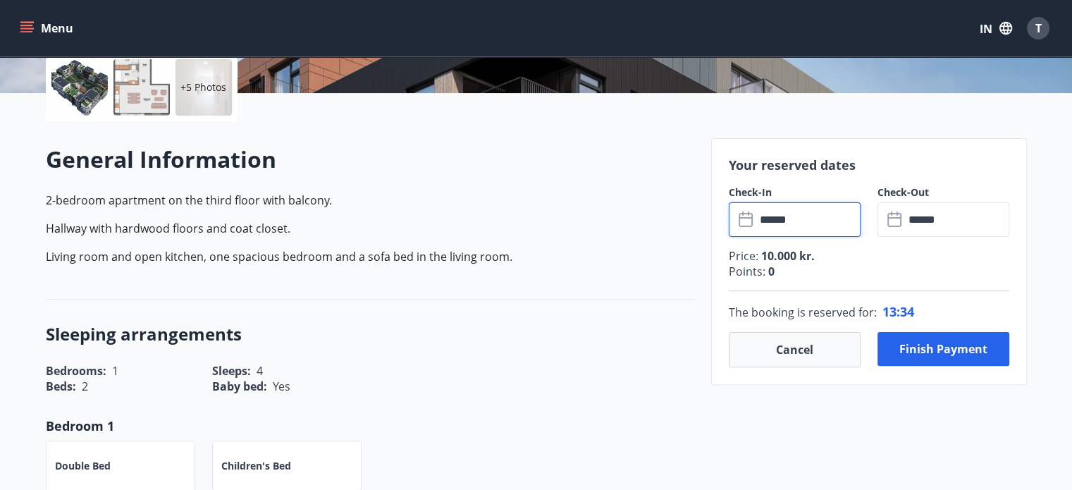
click at [757, 230] on input "******" at bounding box center [807, 219] width 105 height 35
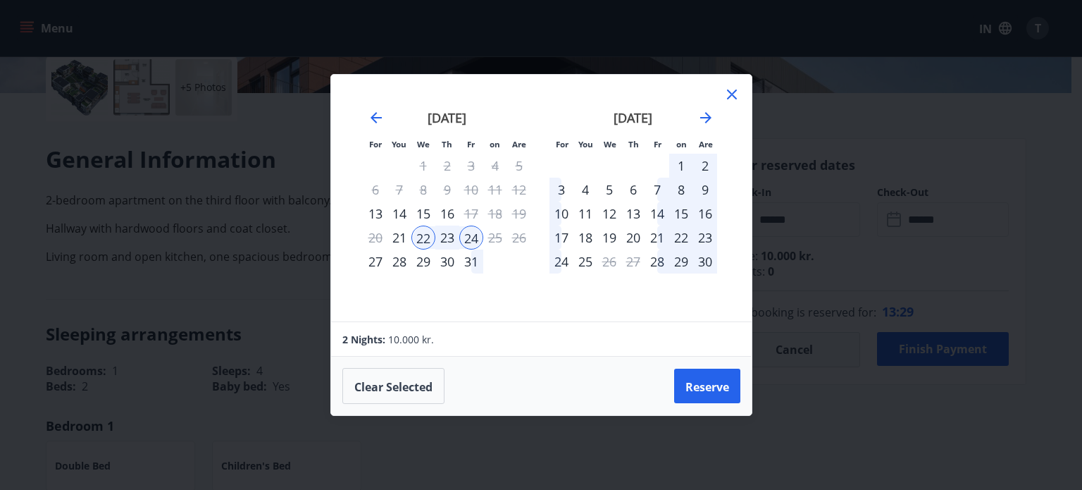
click at [733, 91] on icon at bounding box center [732, 94] width 17 height 17
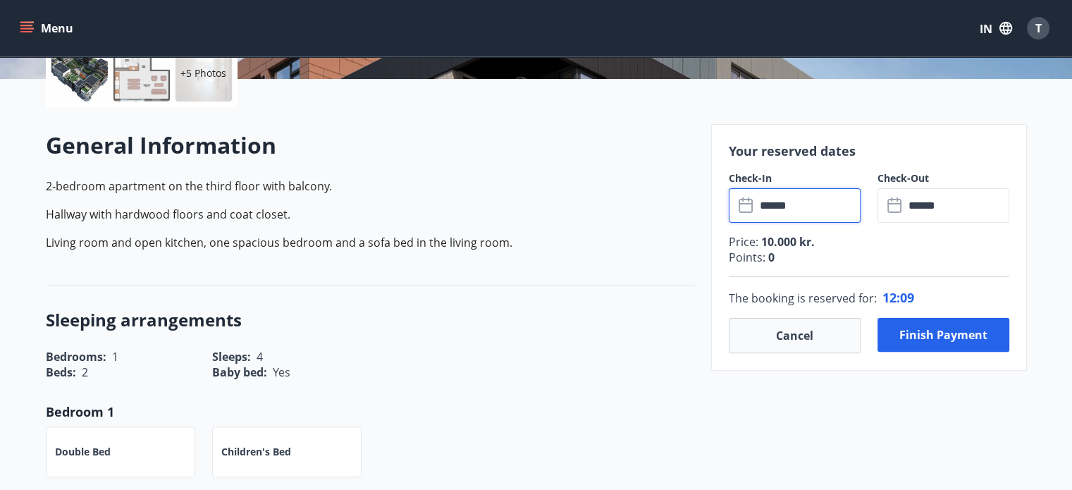
scroll to position [348, 0]
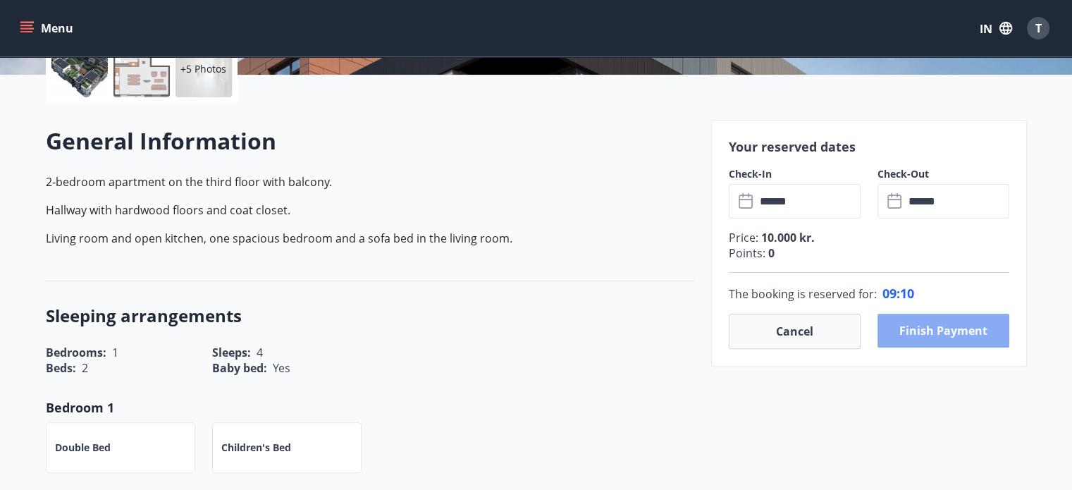
click at [923, 322] on button "Finish payment" at bounding box center [943, 331] width 132 height 34
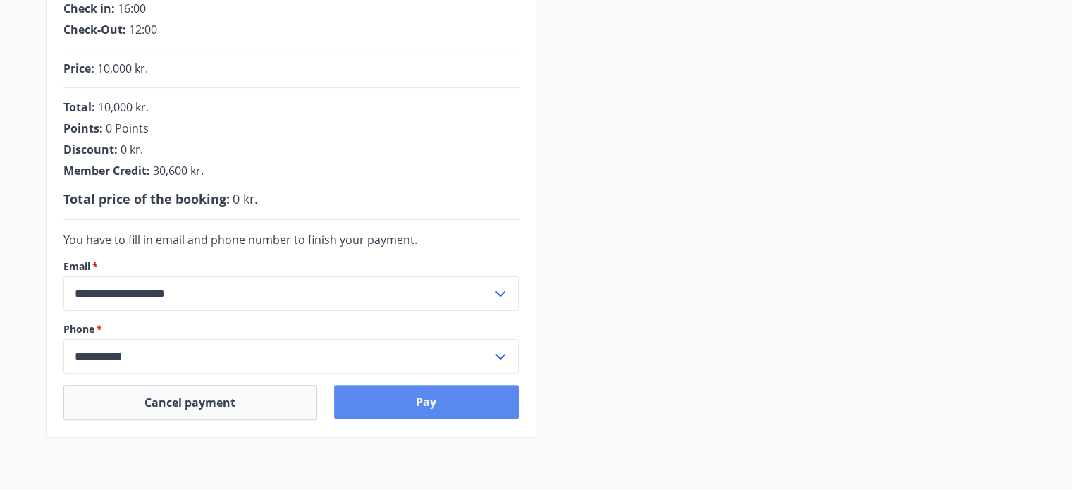
scroll to position [337, 0]
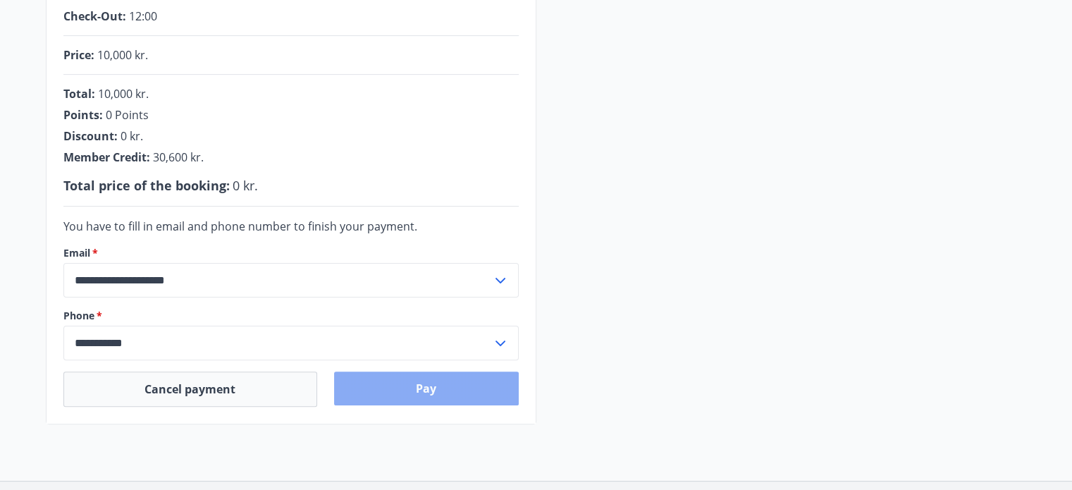
click at [419, 388] on button "Pay" at bounding box center [426, 388] width 185 height 34
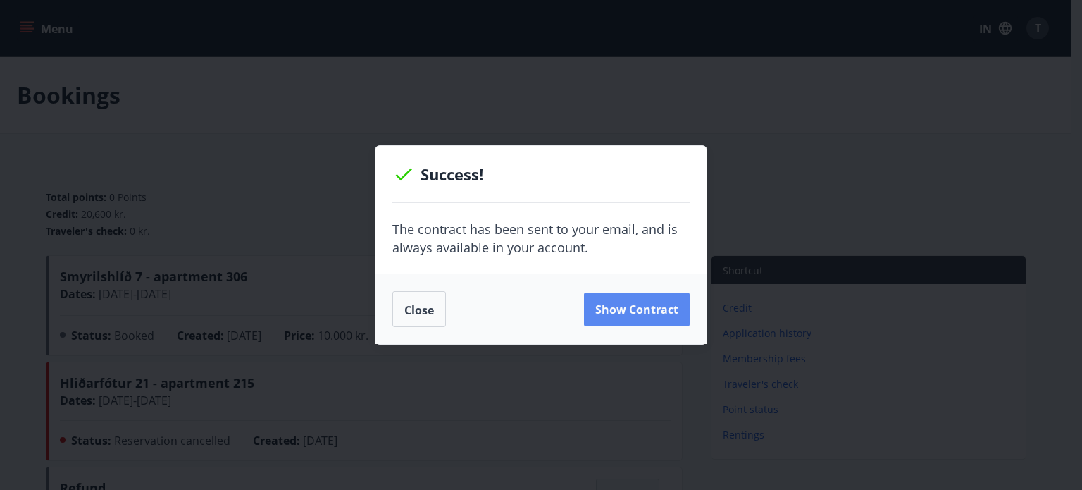
click at [606, 306] on button "Show Contract" at bounding box center [637, 309] width 106 height 34
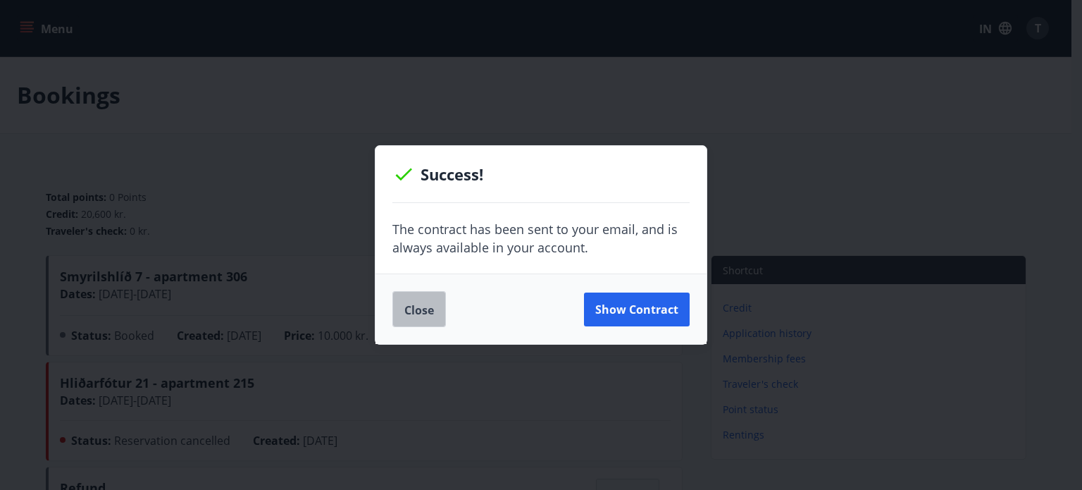
click at [417, 309] on font "Close" at bounding box center [419, 309] width 30 height 15
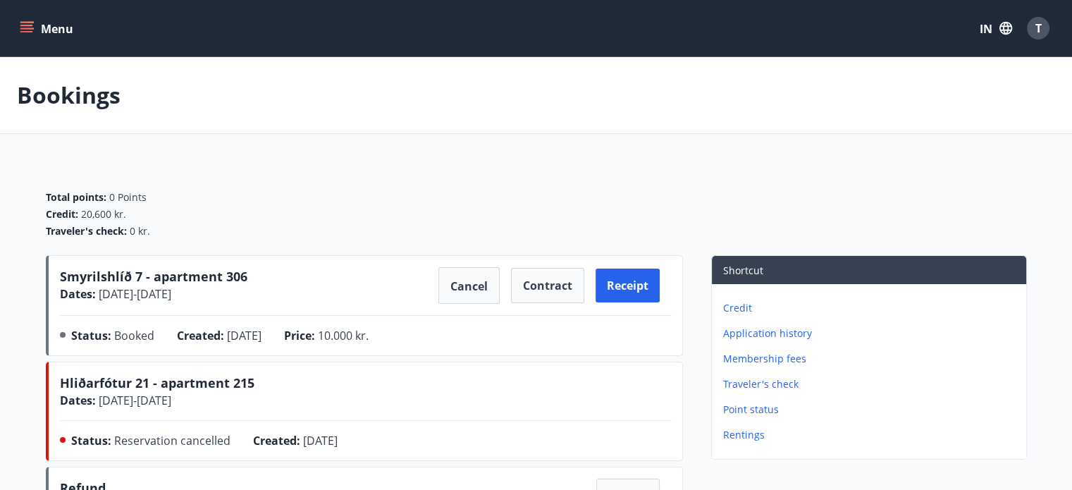
click at [23, 27] on icon "menu" at bounding box center [27, 27] width 15 height 1
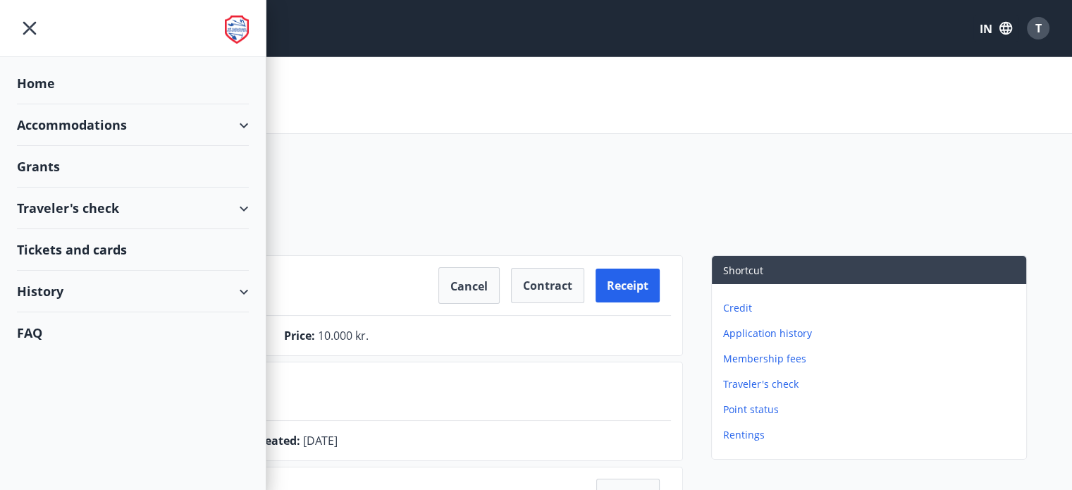
click at [36, 118] on font "Accommodations" at bounding box center [72, 124] width 110 height 17
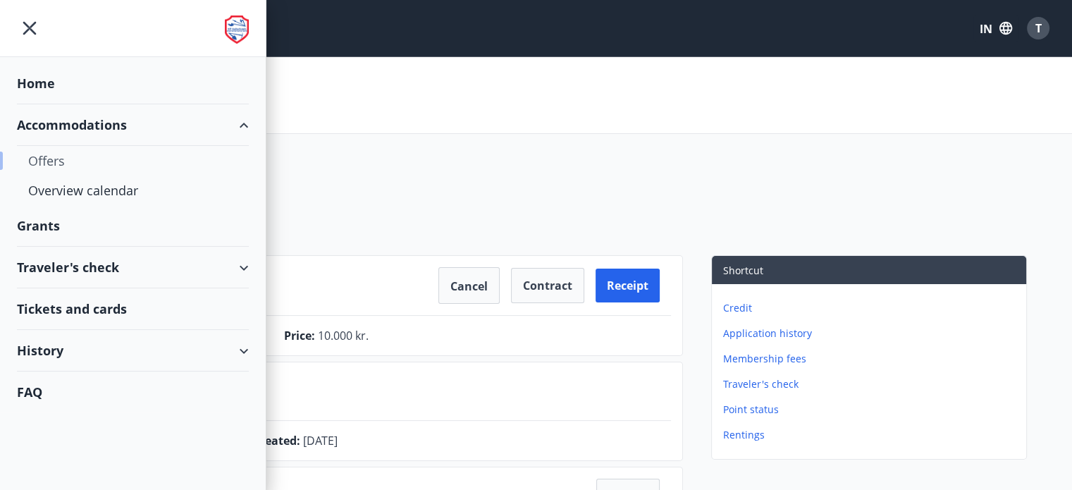
click at [43, 154] on div "Offers" at bounding box center [132, 161] width 209 height 30
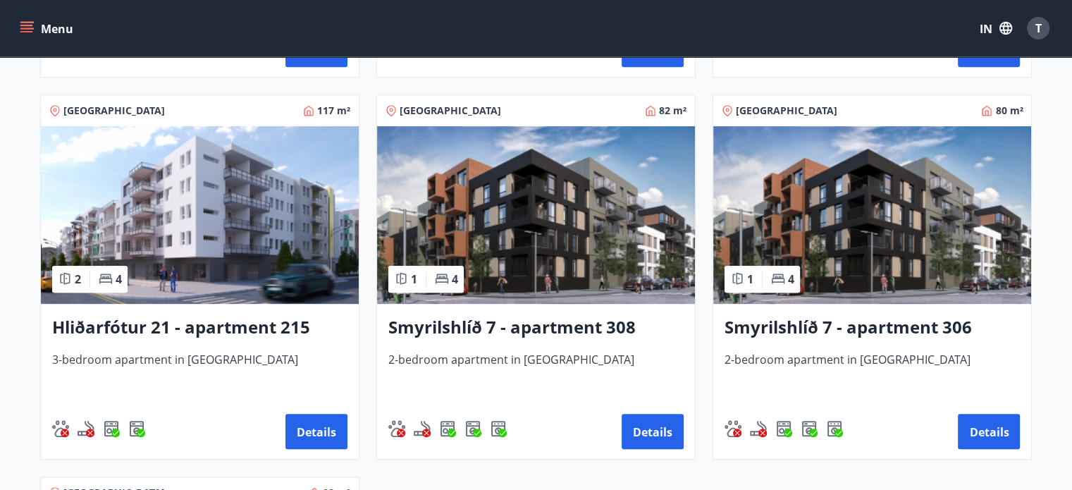
scroll to position [610, 0]
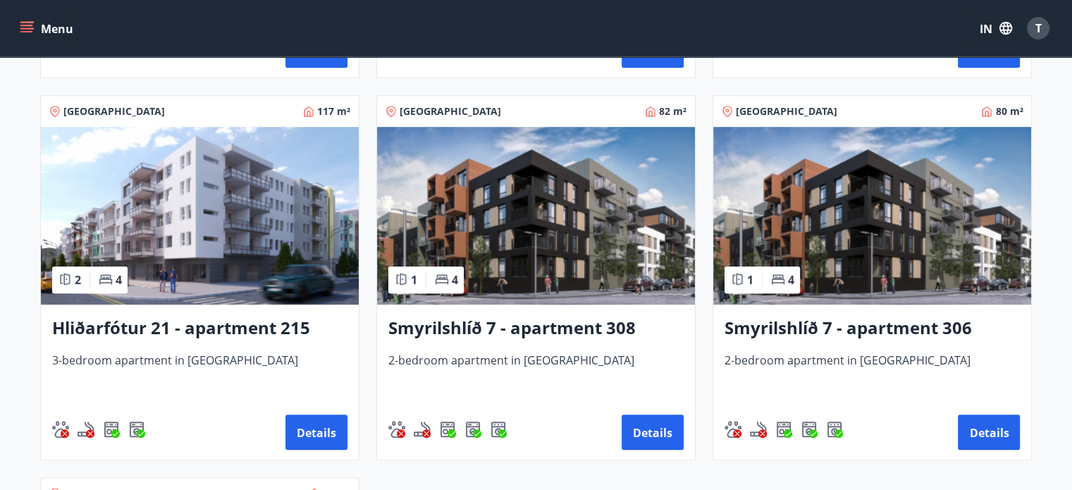
click at [209, 216] on img at bounding box center [200, 216] width 318 height 178
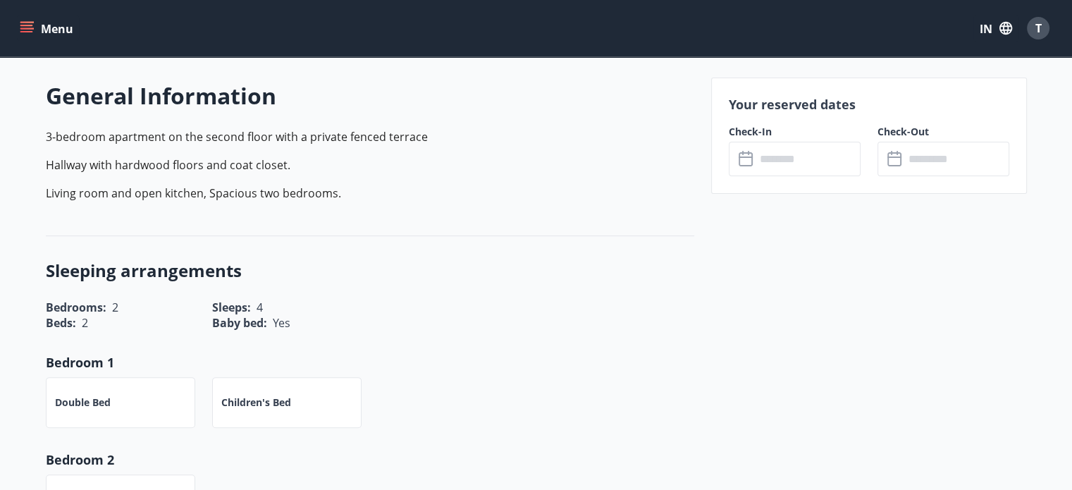
scroll to position [378, 0]
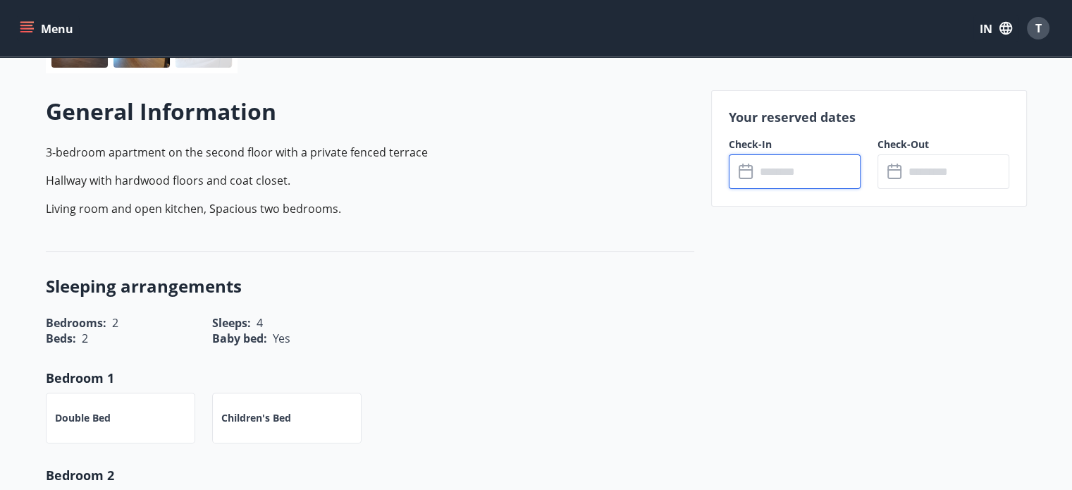
click at [767, 184] on input "text" at bounding box center [807, 171] width 105 height 35
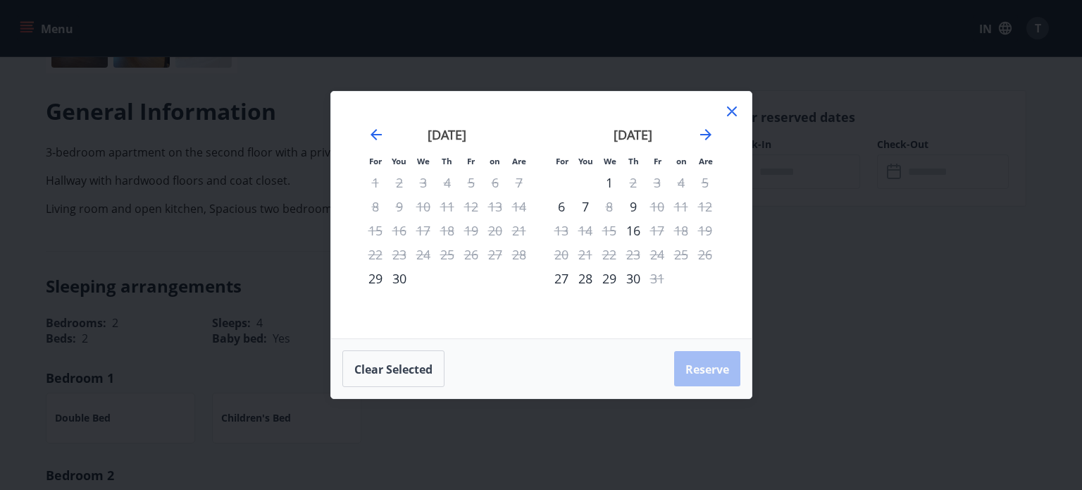
click at [612, 175] on font "1" at bounding box center [609, 182] width 7 height 17
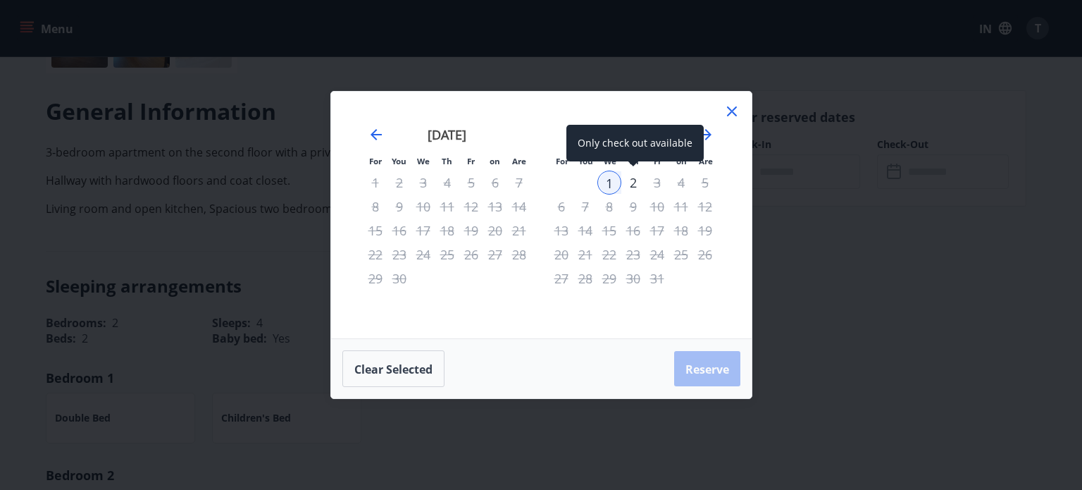
click at [630, 180] on font "2" at bounding box center [633, 182] width 7 height 17
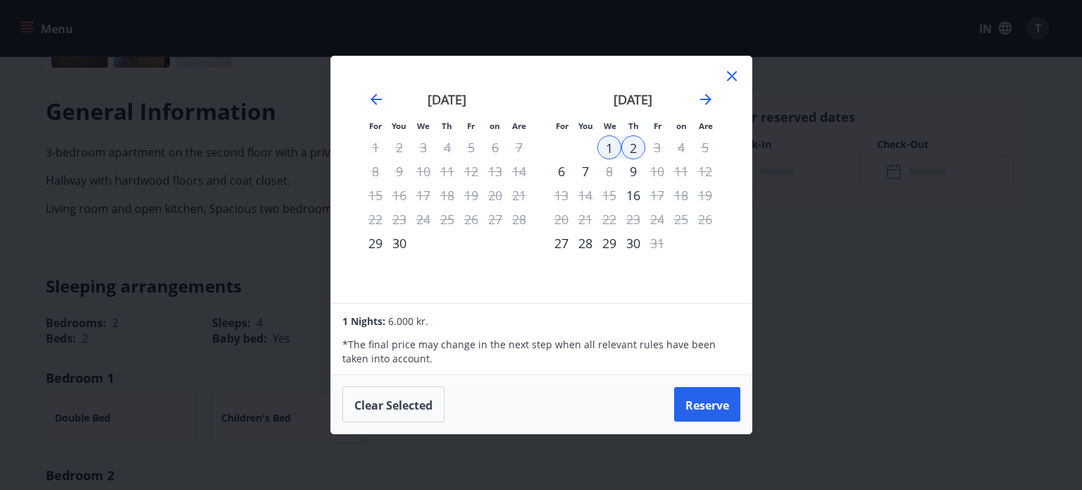
click at [732, 73] on icon at bounding box center [732, 76] width 17 height 17
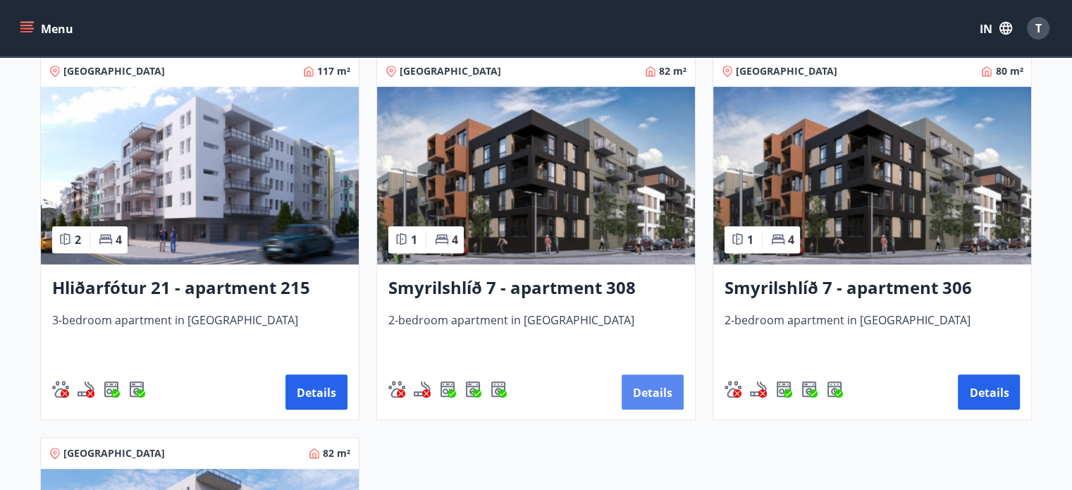
scroll to position [633, 0]
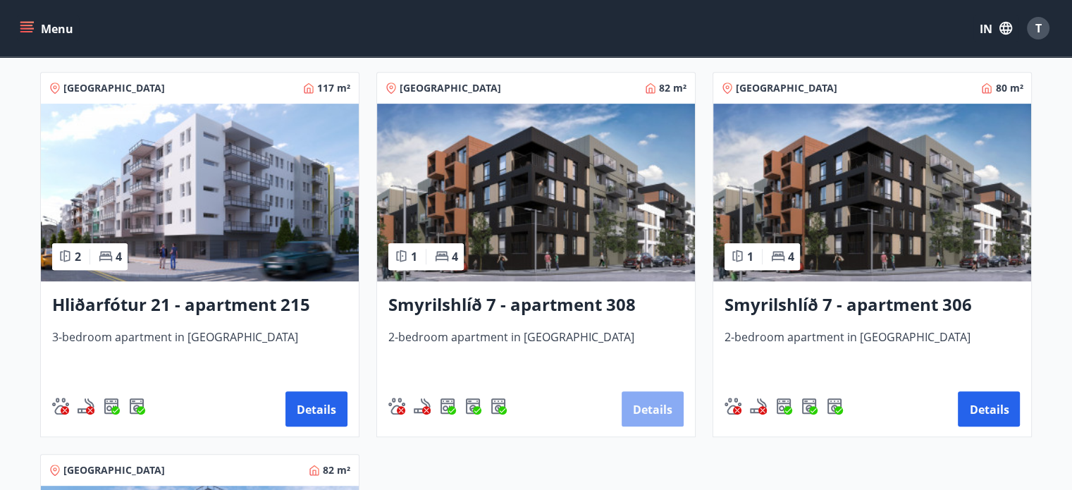
click at [657, 408] on font "Details" at bounding box center [652, 409] width 39 height 15
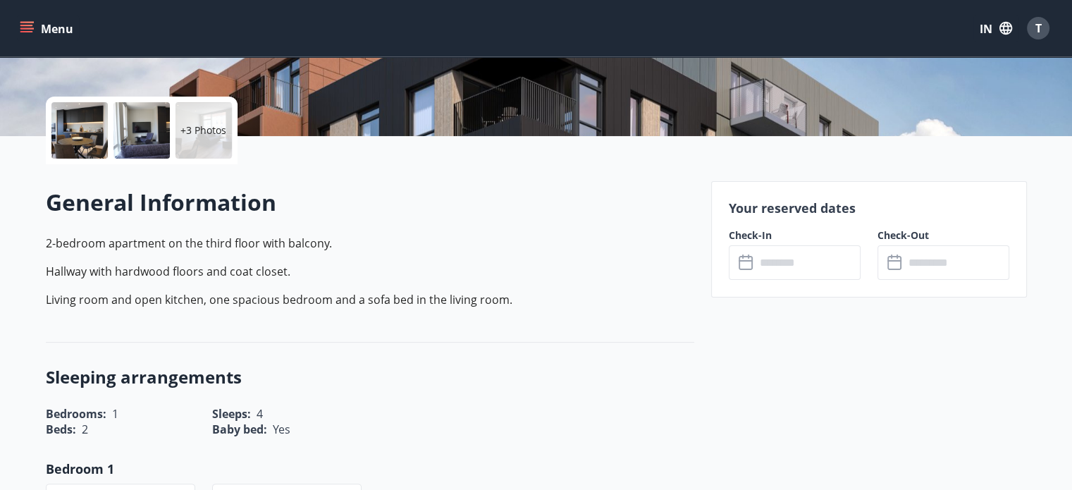
scroll to position [286, 0]
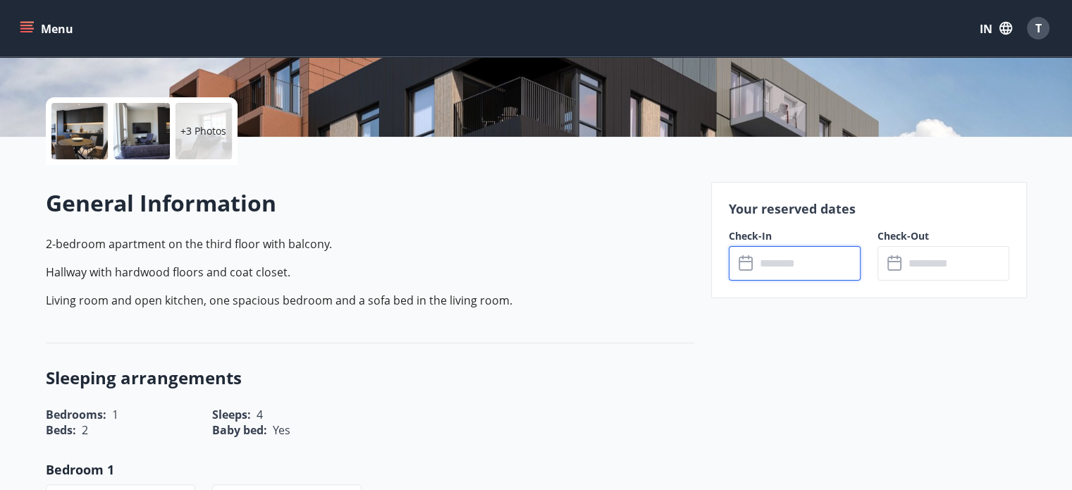
click at [758, 267] on input "text" at bounding box center [807, 263] width 105 height 35
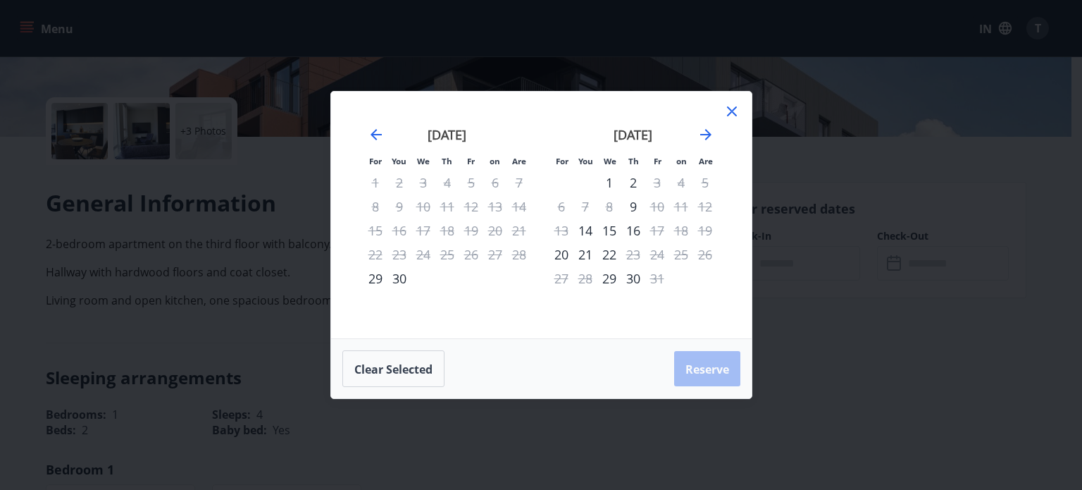
click at [604, 180] on div "1" at bounding box center [609, 182] width 24 height 24
click at [631, 185] on font "2" at bounding box center [633, 182] width 7 height 17
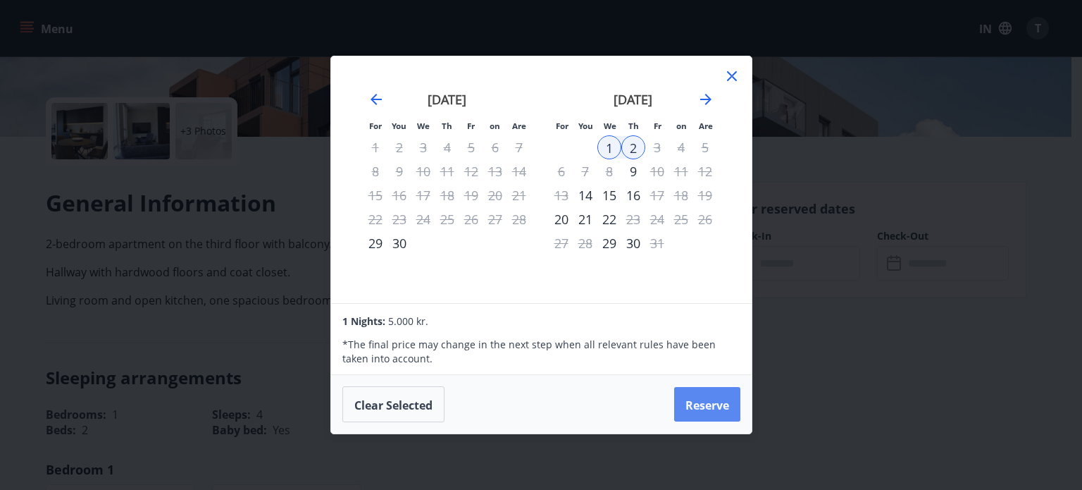
click at [688, 407] on font "Reserve" at bounding box center [708, 404] width 44 height 15
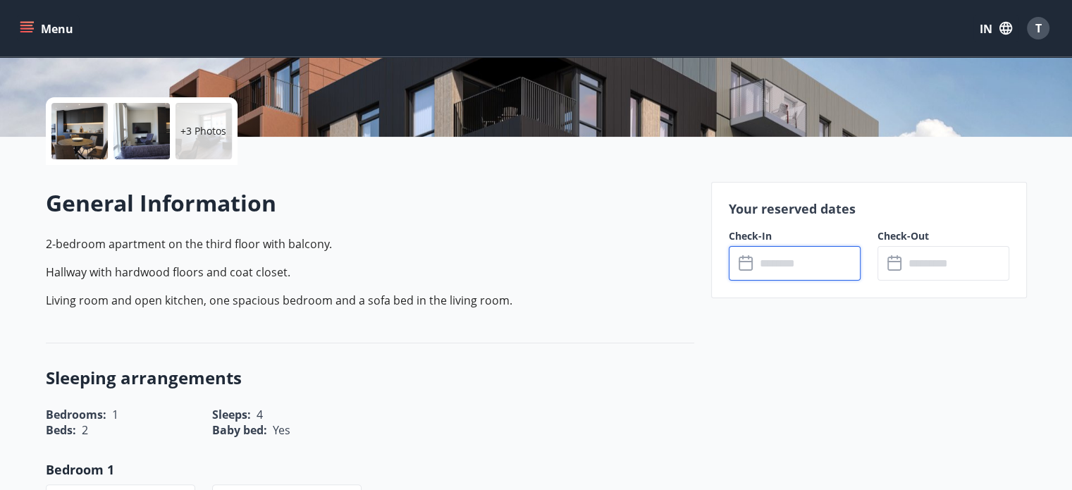
type input "******"
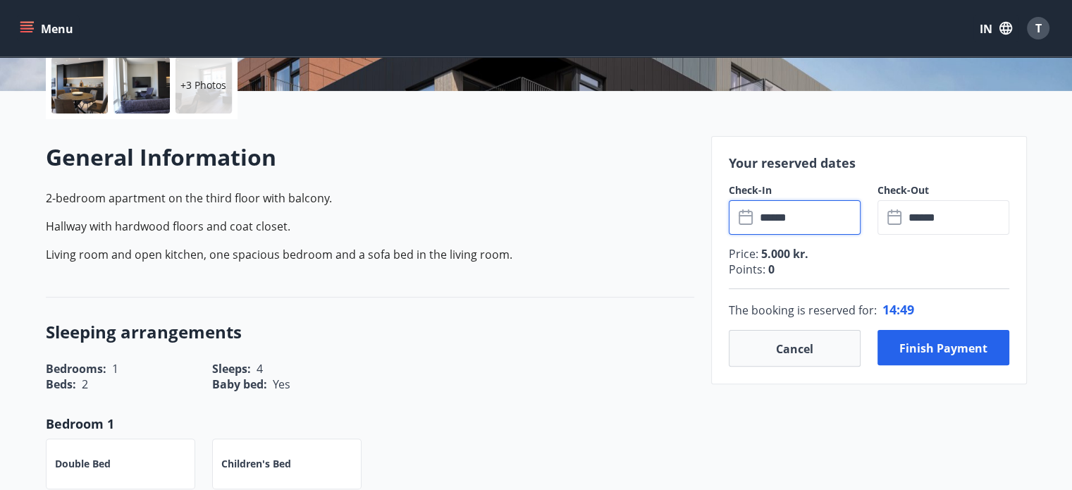
scroll to position [324, 0]
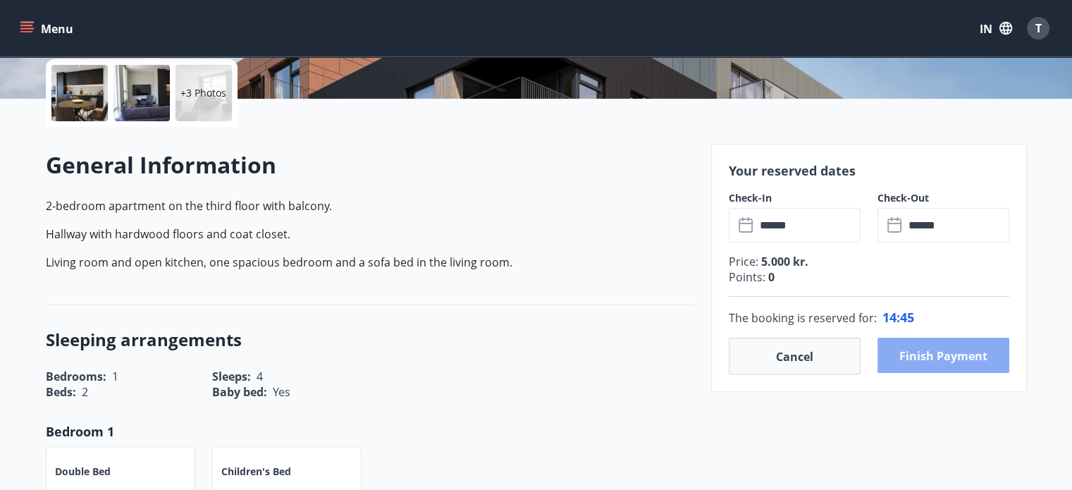
click at [902, 354] on font "Finish payment" at bounding box center [943, 355] width 88 height 15
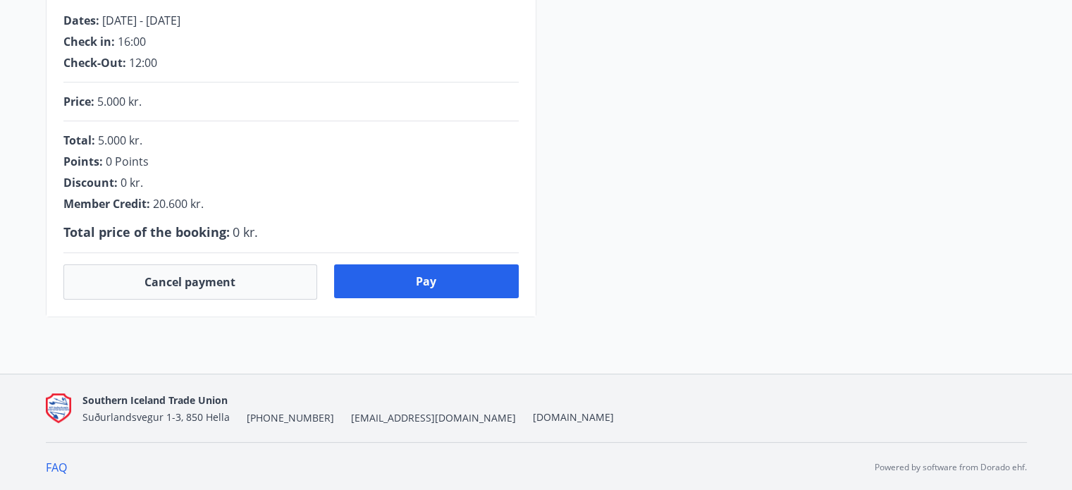
scroll to position [324, 0]
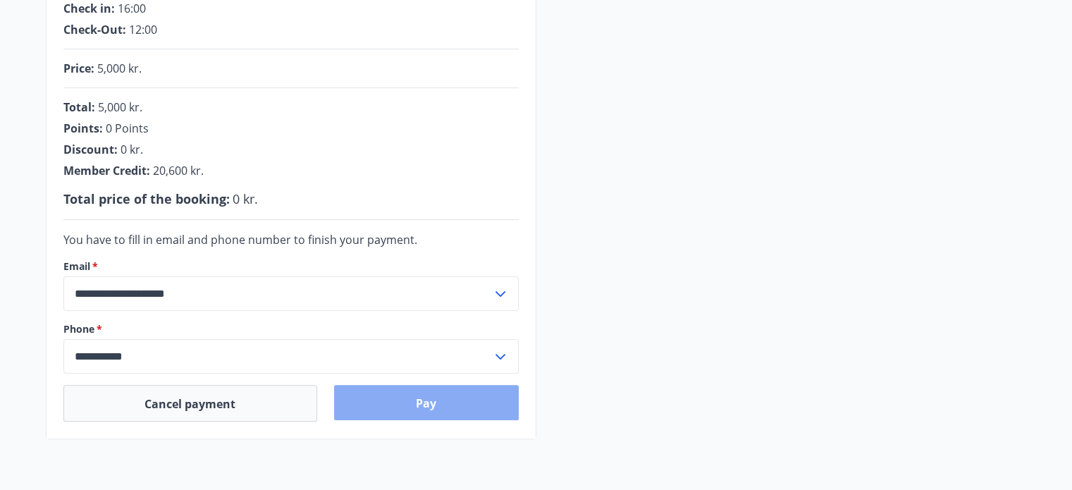
click at [432, 400] on font "Pay" at bounding box center [426, 402] width 20 height 15
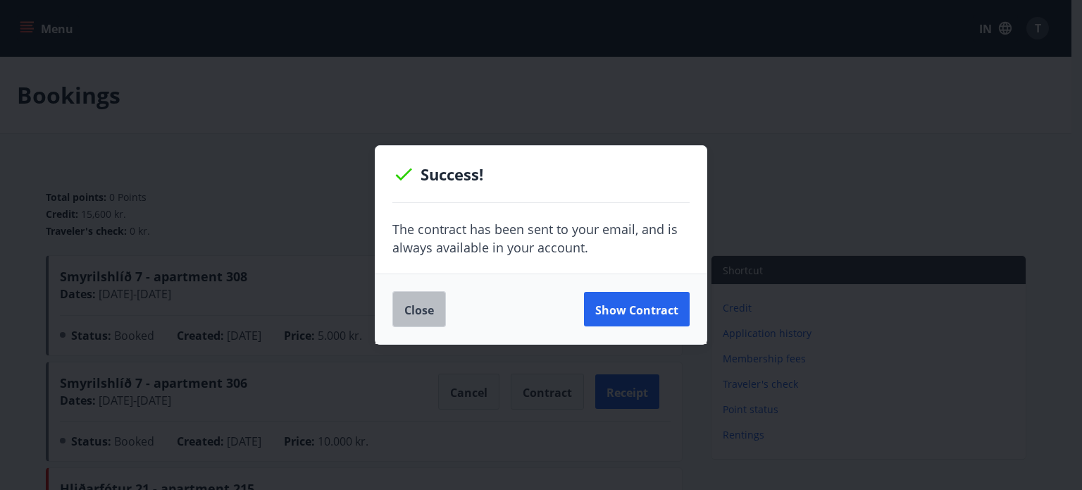
click at [414, 312] on font "Close" at bounding box center [419, 309] width 30 height 15
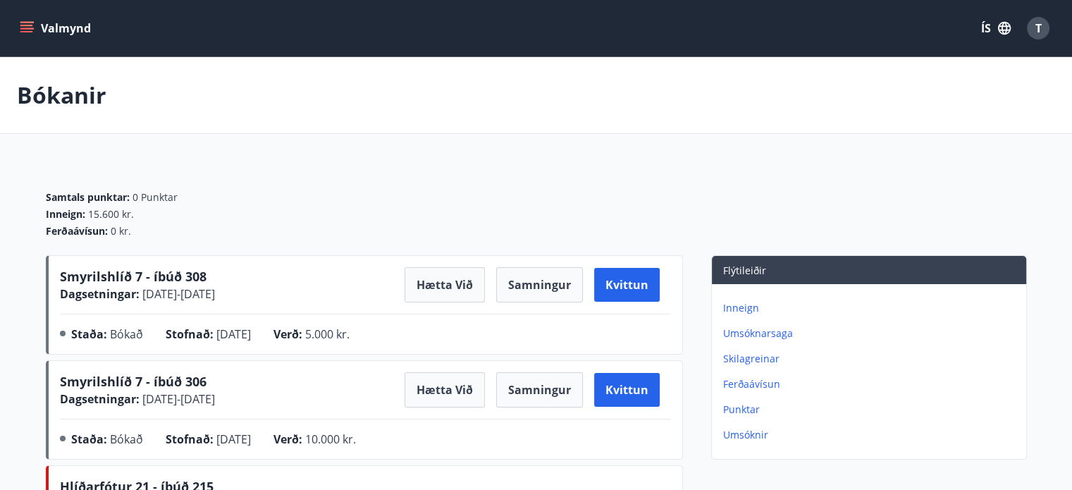
click at [31, 22] on icon "menu" at bounding box center [27, 22] width 15 height 1
click at [986, 27] on button "ÍS" at bounding box center [995, 27] width 45 height 25
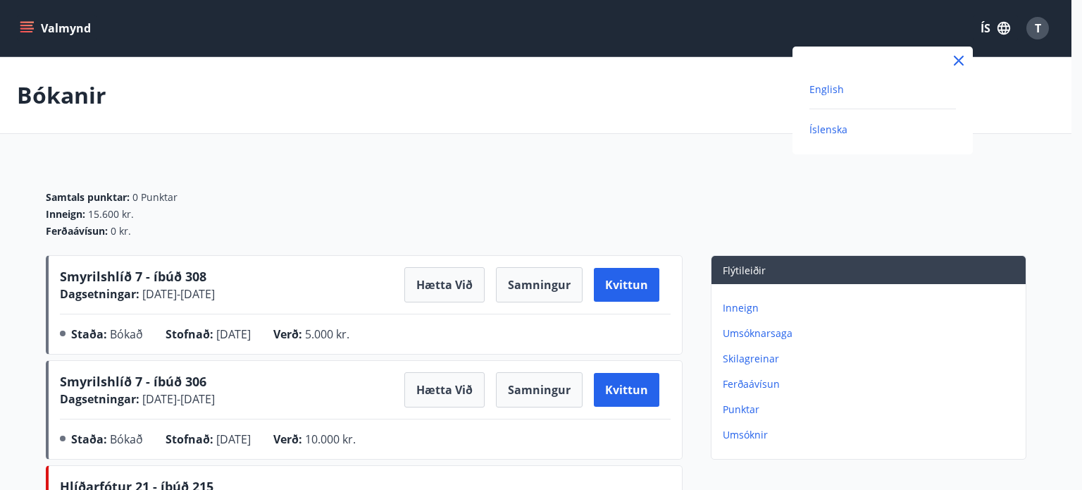
click at [829, 89] on span "English" at bounding box center [827, 88] width 35 height 13
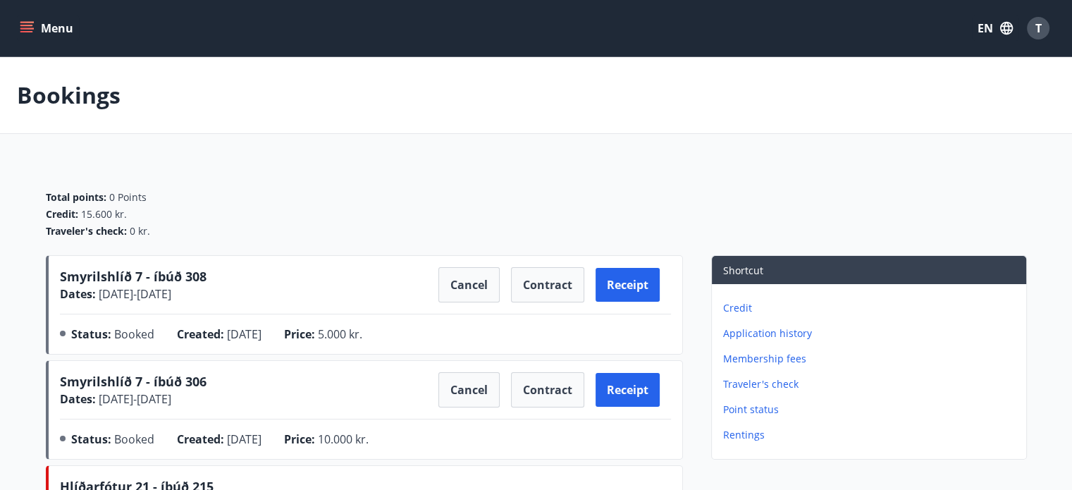
click at [31, 25] on icon "menu" at bounding box center [26, 25] width 13 height 1
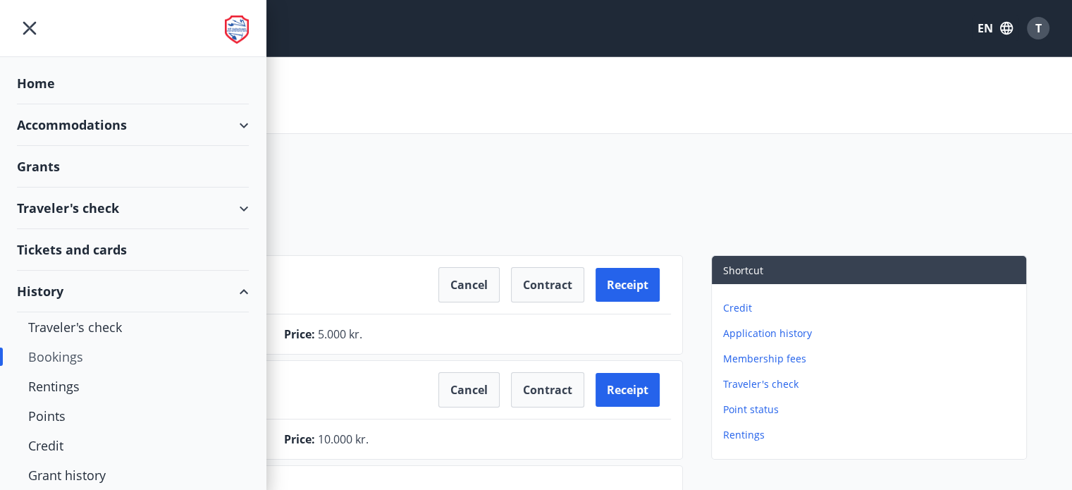
click at [80, 126] on div "Accommodations" at bounding box center [133, 125] width 232 height 42
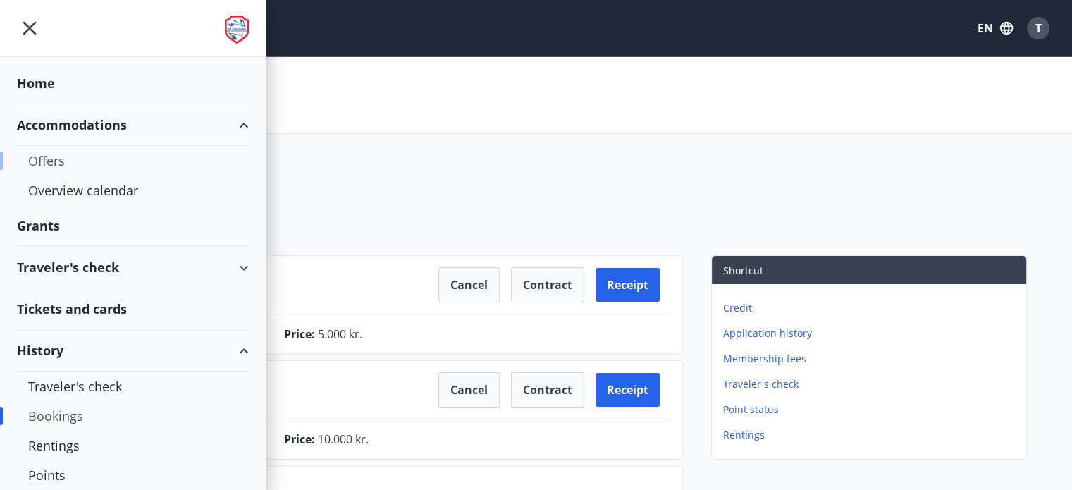
click at [56, 156] on div "Offers" at bounding box center [132, 161] width 209 height 30
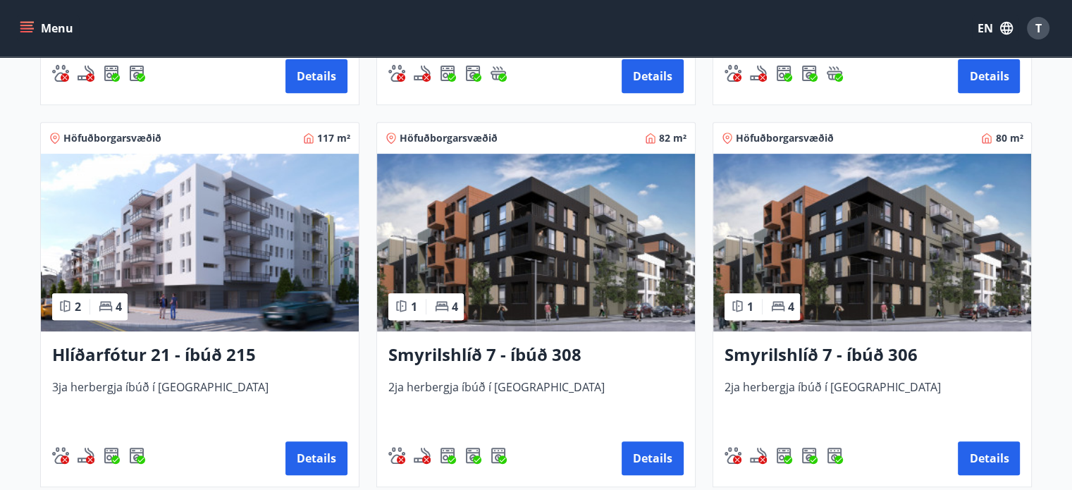
scroll to position [569, 0]
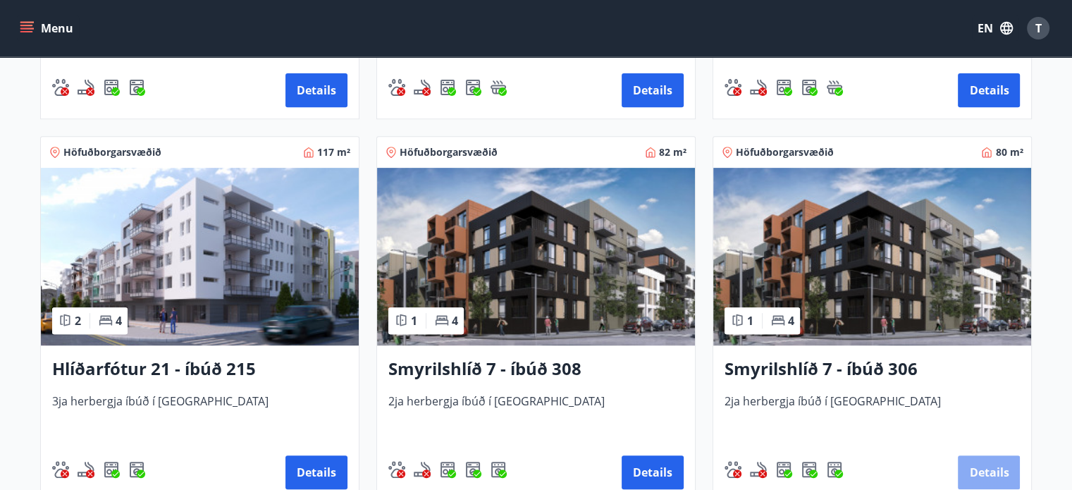
click at [976, 476] on button "Details" at bounding box center [988, 472] width 62 height 34
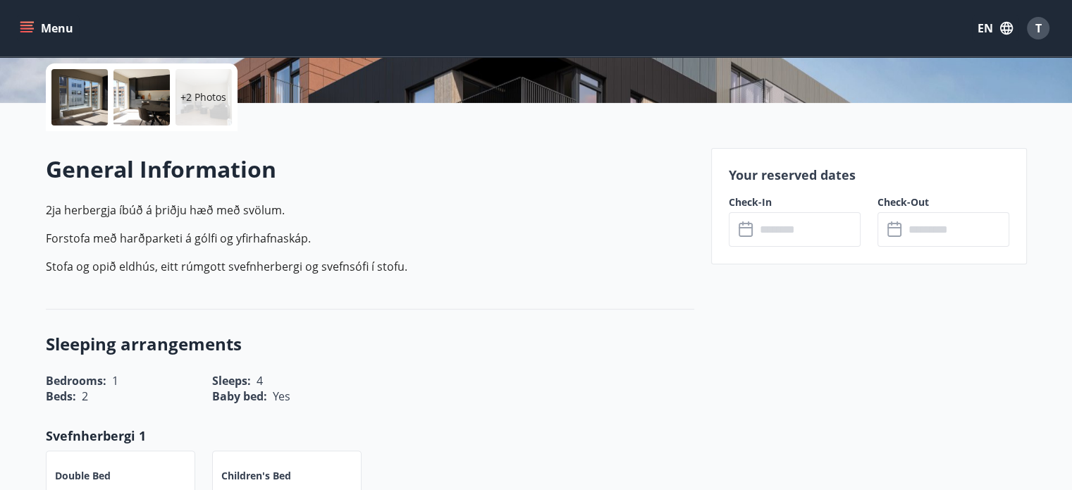
scroll to position [347, 0]
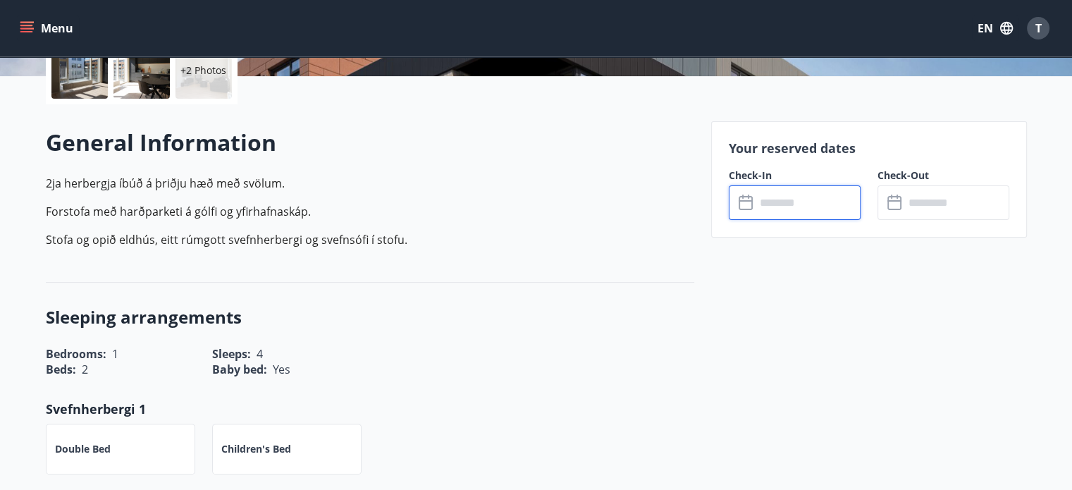
click at [755, 215] on input "text" at bounding box center [807, 202] width 105 height 35
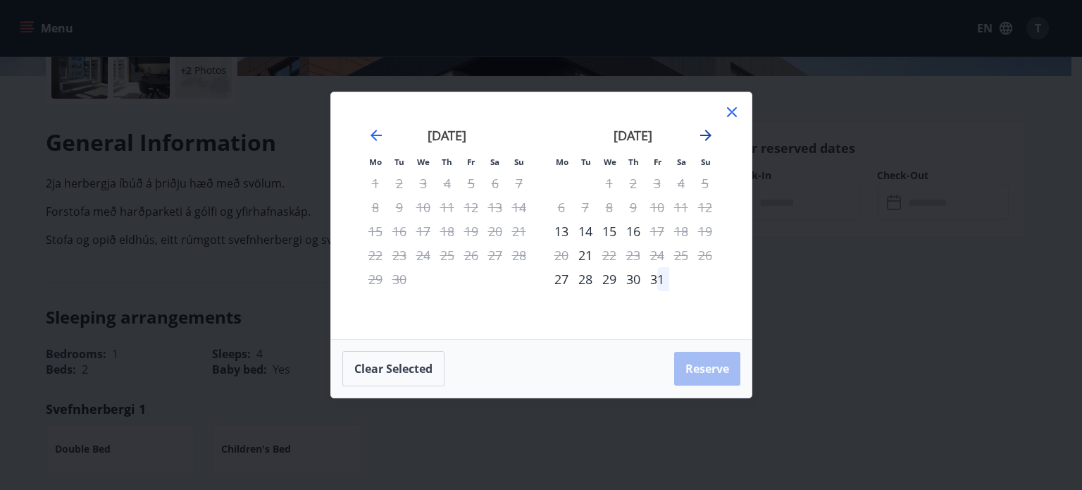
click at [705, 132] on icon "Move forward to switch to the next month." at bounding box center [705, 135] width 17 height 17
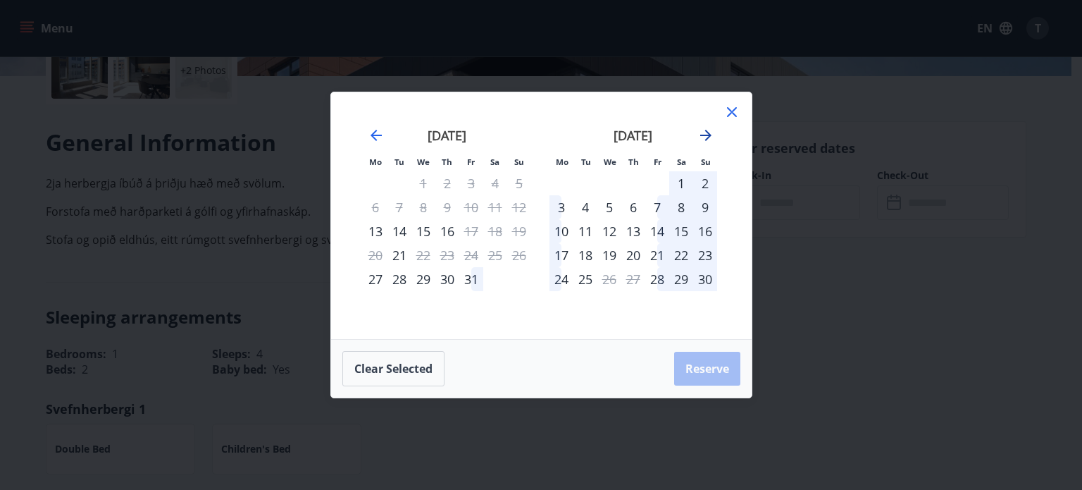
click at [705, 132] on icon "Move forward to switch to the next month." at bounding box center [705, 135] width 17 height 17
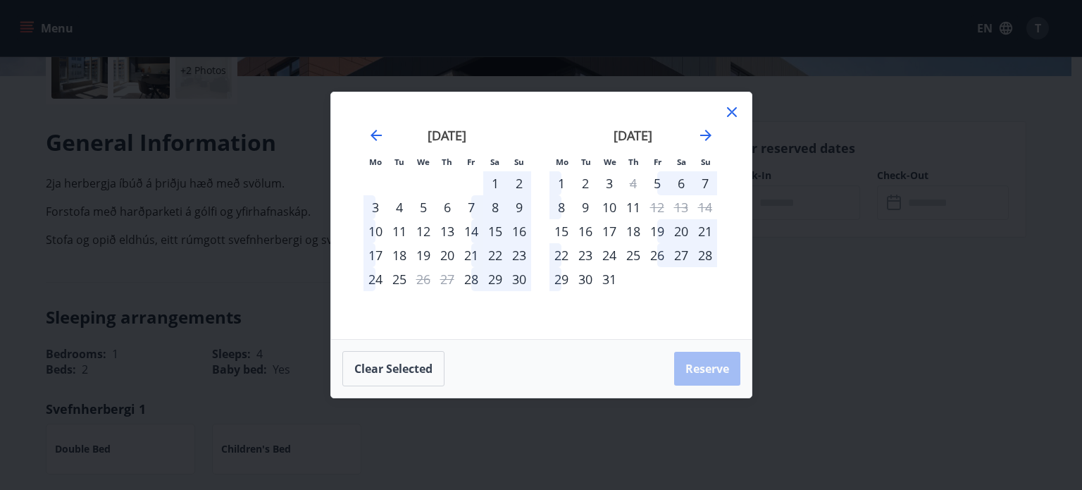
click at [609, 278] on div "31" at bounding box center [609, 279] width 24 height 24
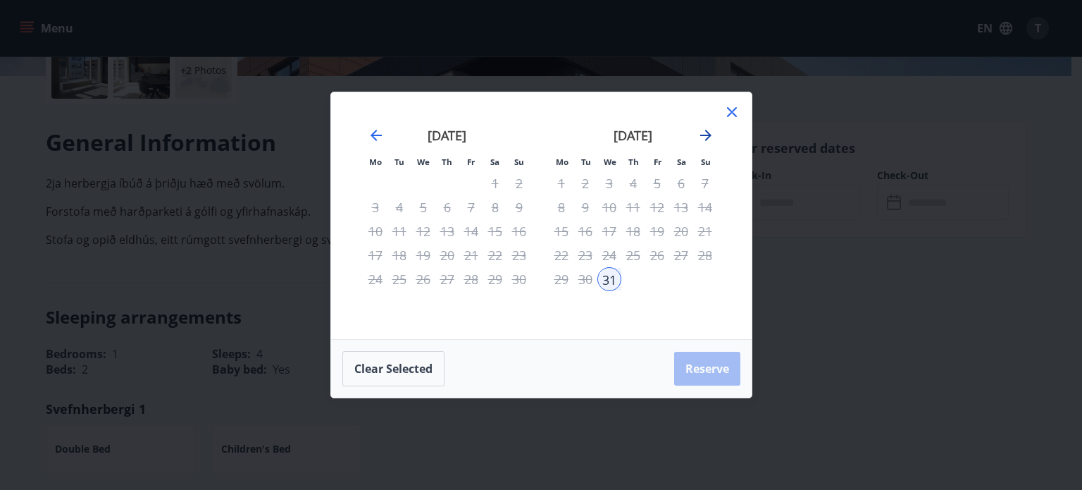
click at [704, 132] on icon "Move forward to switch to the next month." at bounding box center [705, 135] width 17 height 17
click at [377, 132] on icon "Move backward to switch to the previous month." at bounding box center [376, 135] width 17 height 17
click at [731, 106] on icon at bounding box center [732, 112] width 17 height 17
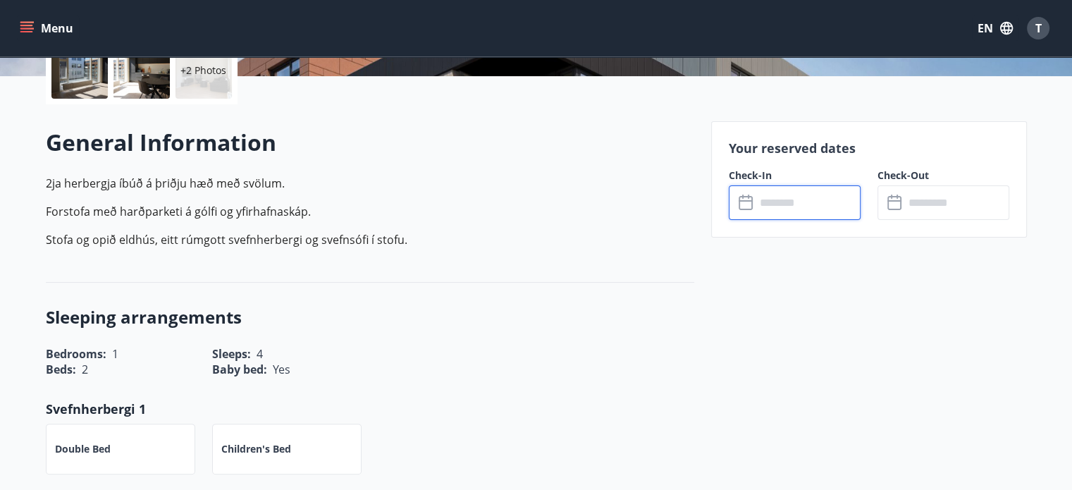
click at [808, 202] on input "text" at bounding box center [807, 202] width 105 height 35
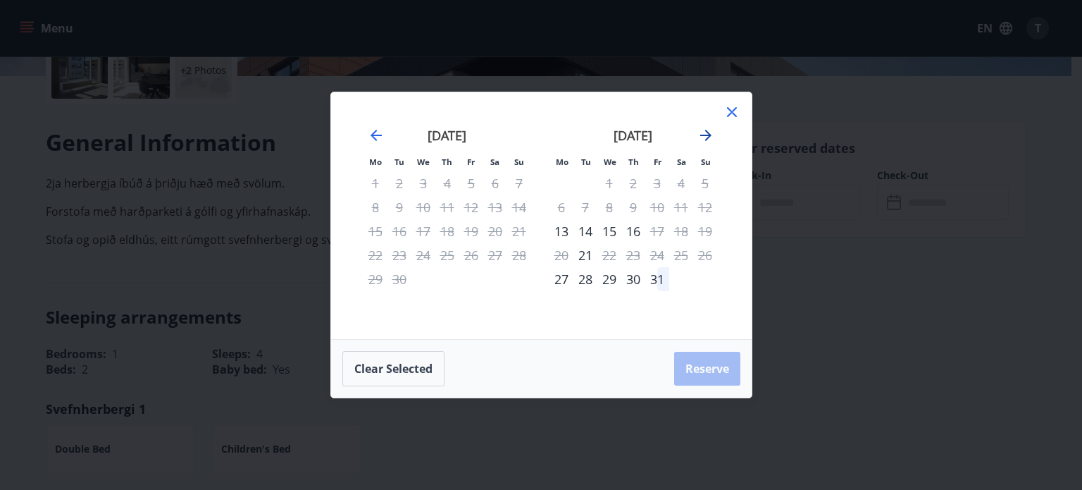
click at [704, 139] on icon "Move forward to switch to the next month." at bounding box center [705, 135] width 17 height 17
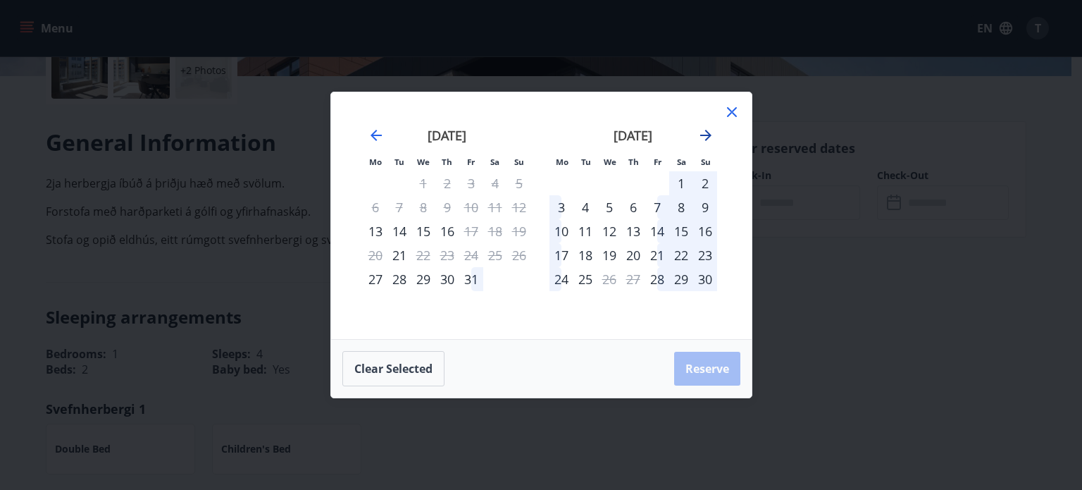
click at [704, 139] on icon "Move forward to switch to the next month." at bounding box center [705, 135] width 17 height 17
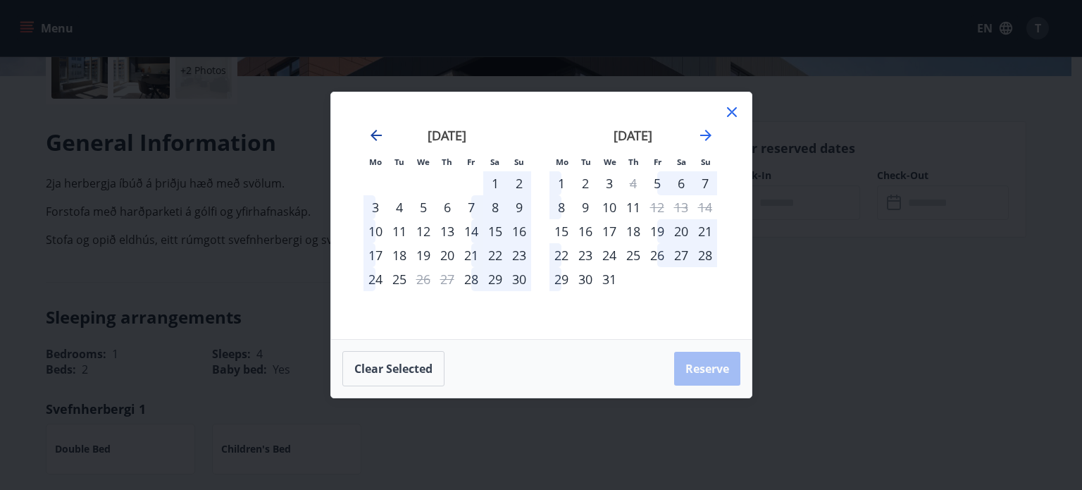
click at [371, 131] on icon "Move backward to switch to the previous month." at bounding box center [376, 135] width 17 height 17
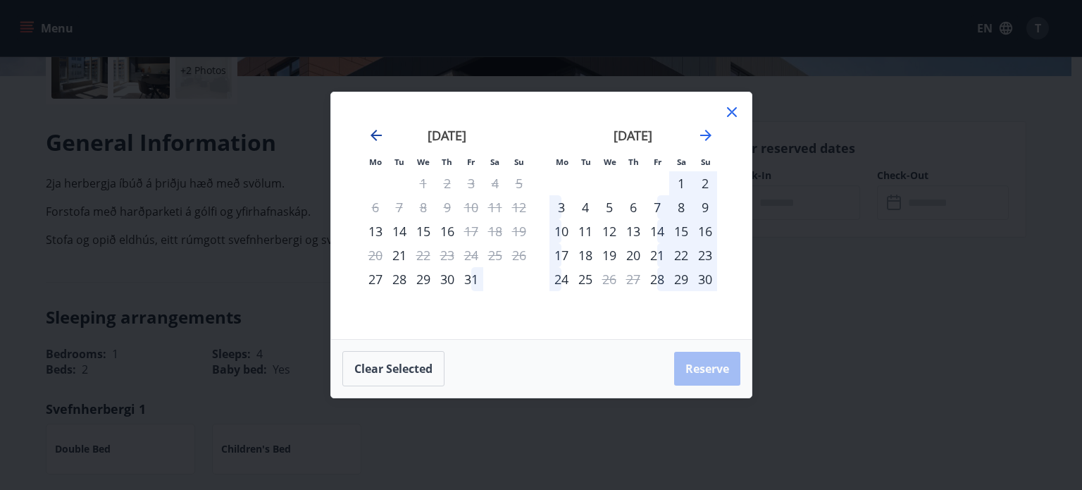
click at [371, 131] on icon "Move backward to switch to the previous month." at bounding box center [376, 135] width 17 height 17
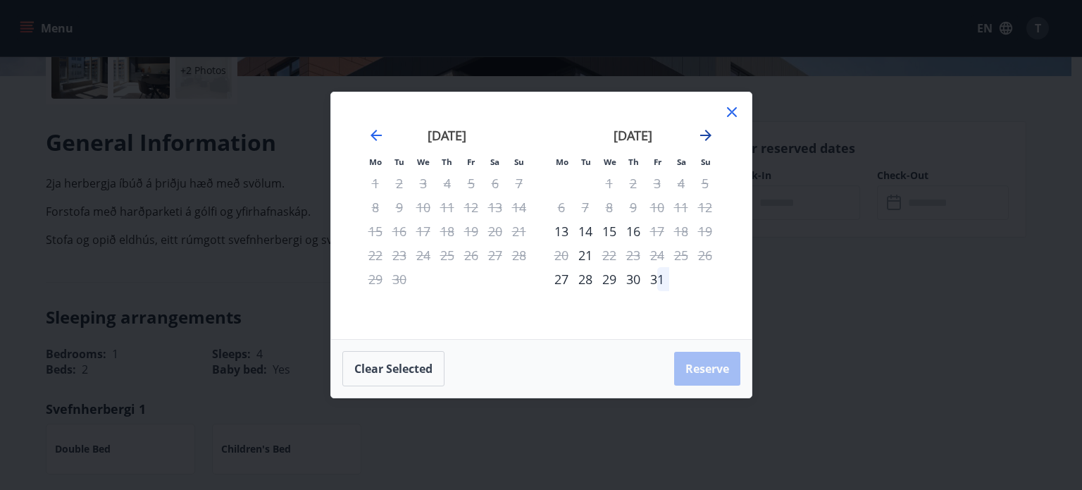
click at [705, 128] on icon "Move forward to switch to the next month." at bounding box center [705, 135] width 17 height 17
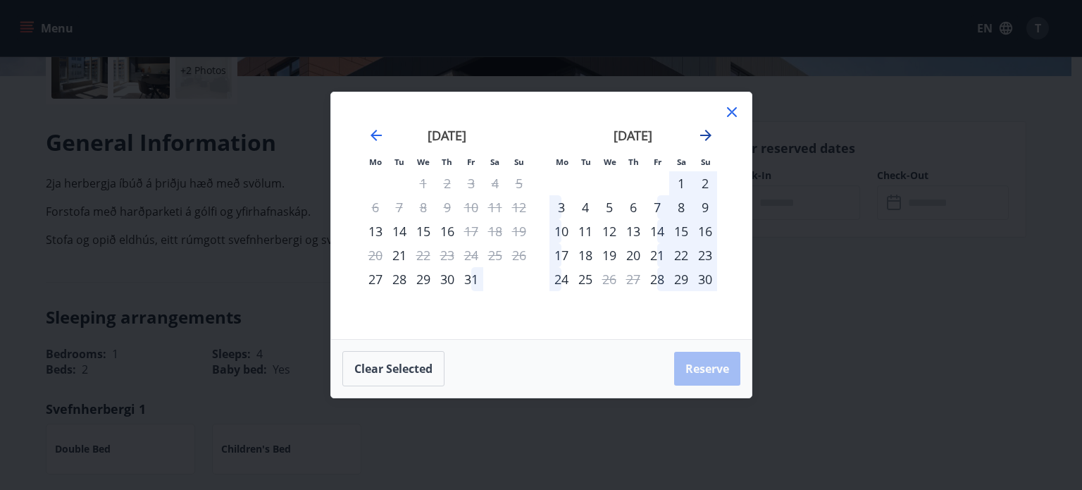
click at [705, 128] on icon "Move forward to switch to the next month." at bounding box center [705, 135] width 17 height 17
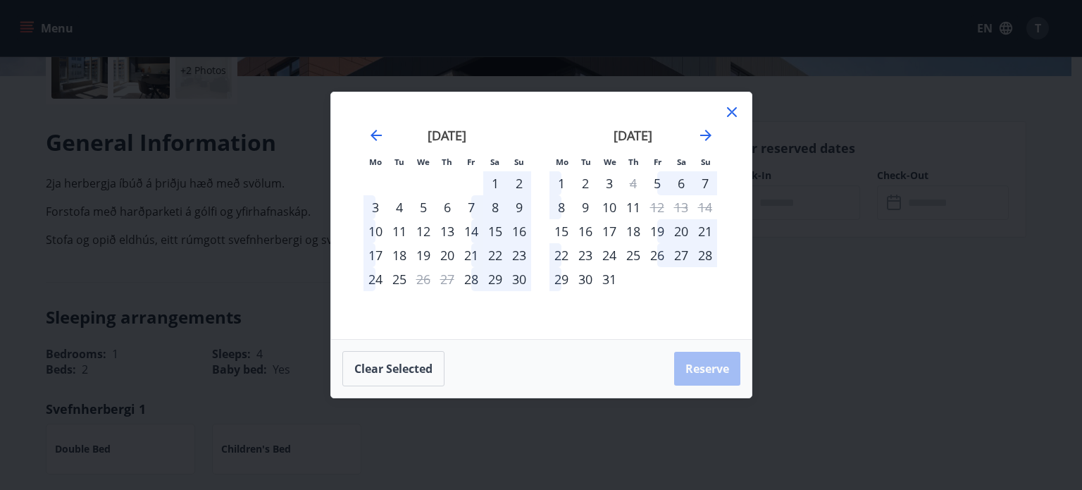
click at [608, 278] on div "31" at bounding box center [609, 279] width 24 height 24
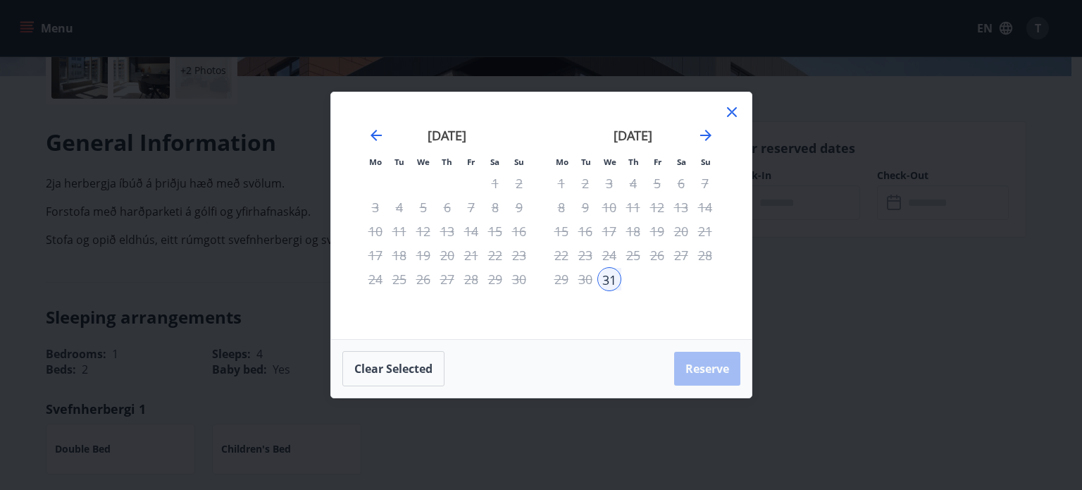
click at [693, 363] on div "Clear selected Reserve" at bounding box center [541, 369] width 421 height 58
click at [392, 365] on button "Clear selected" at bounding box center [393, 368] width 102 height 35
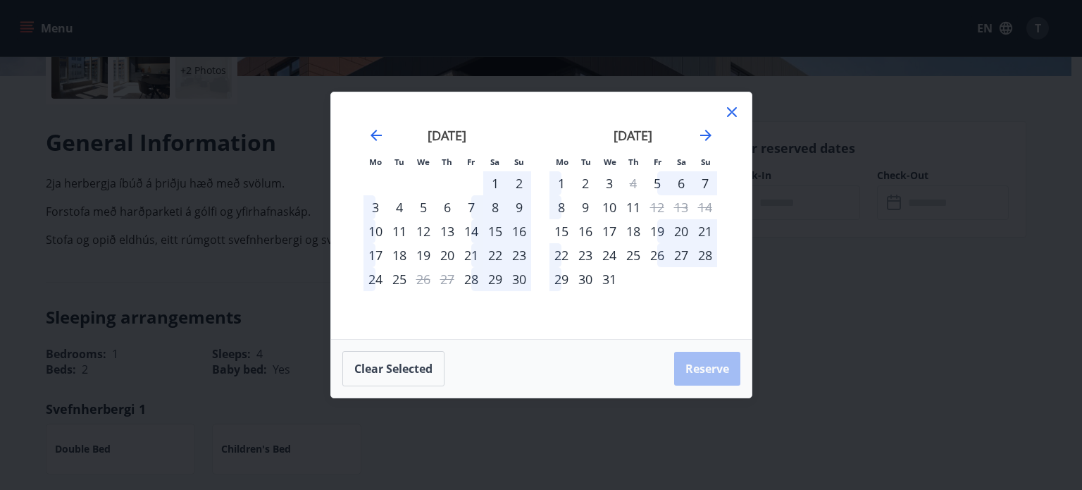
click at [586, 284] on div "30" at bounding box center [585, 279] width 24 height 24
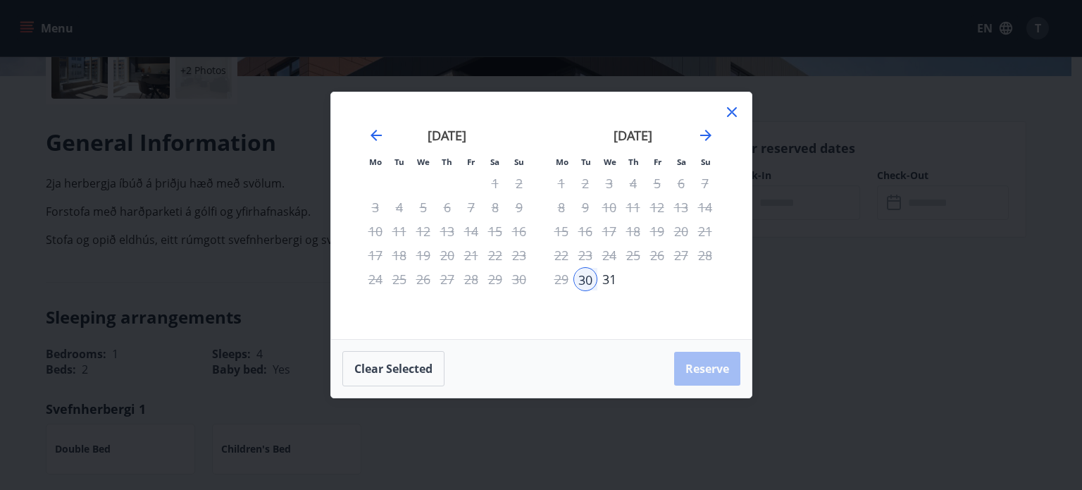
click at [610, 278] on div "31" at bounding box center [609, 279] width 24 height 24
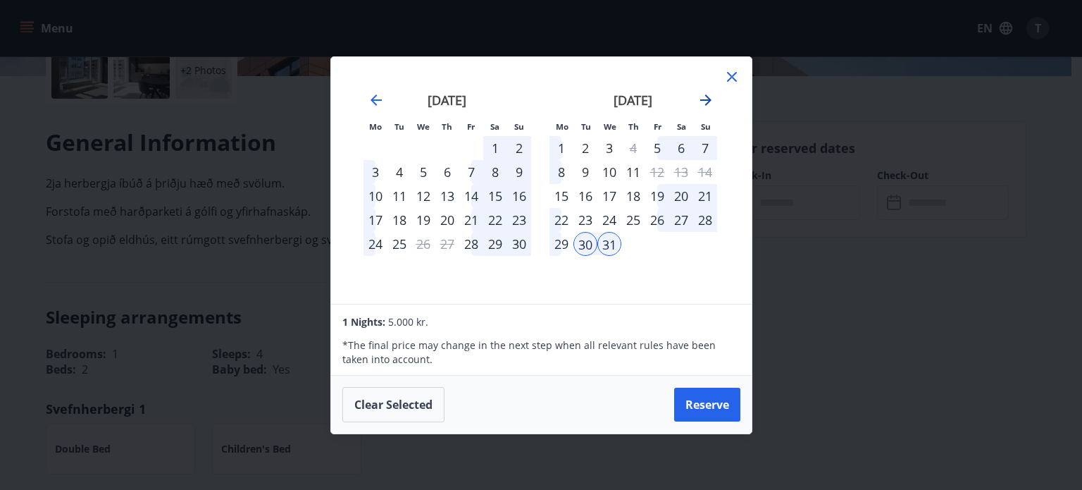
click at [703, 94] on icon "Move forward to switch to the next month." at bounding box center [705, 100] width 17 height 17
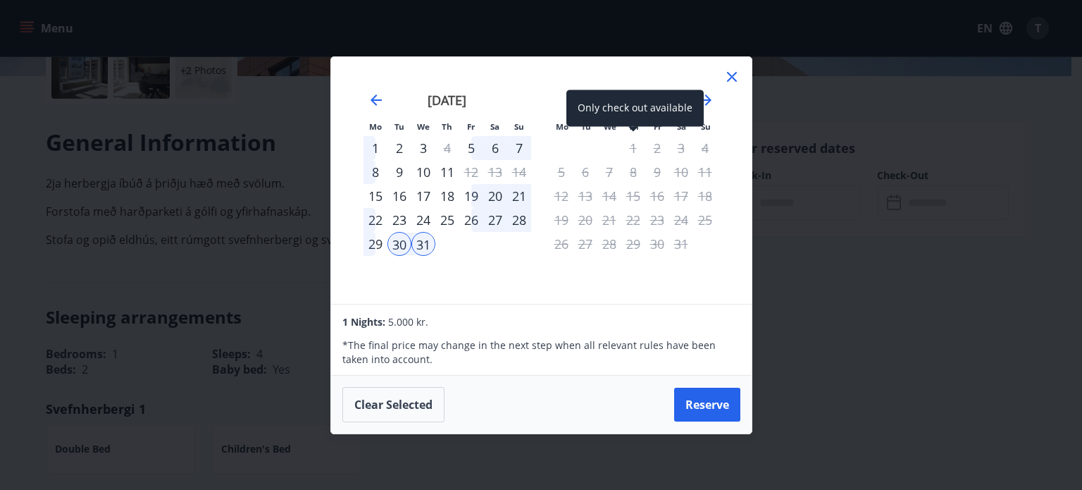
click at [635, 146] on div "1" at bounding box center [633, 148] width 24 height 24
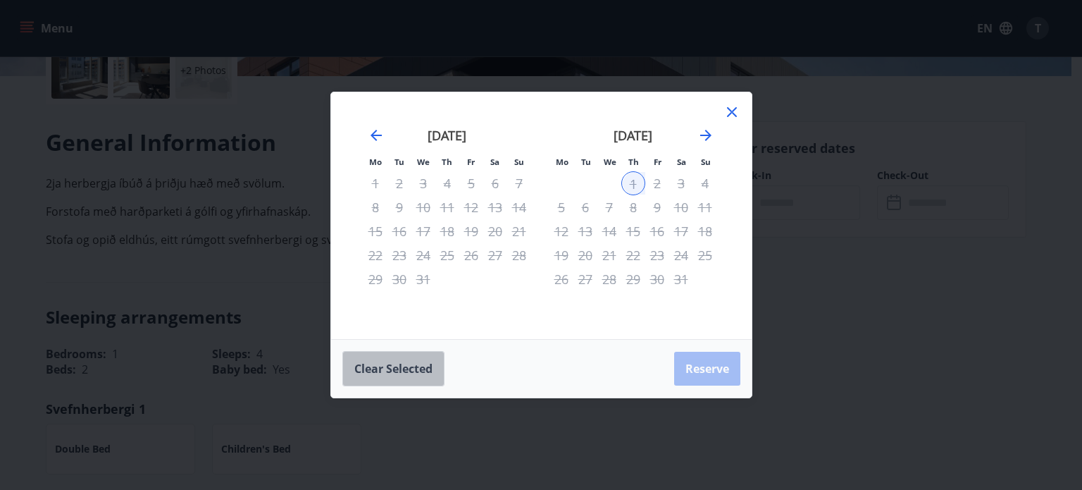
click at [397, 361] on button "Clear selected" at bounding box center [393, 368] width 102 height 35
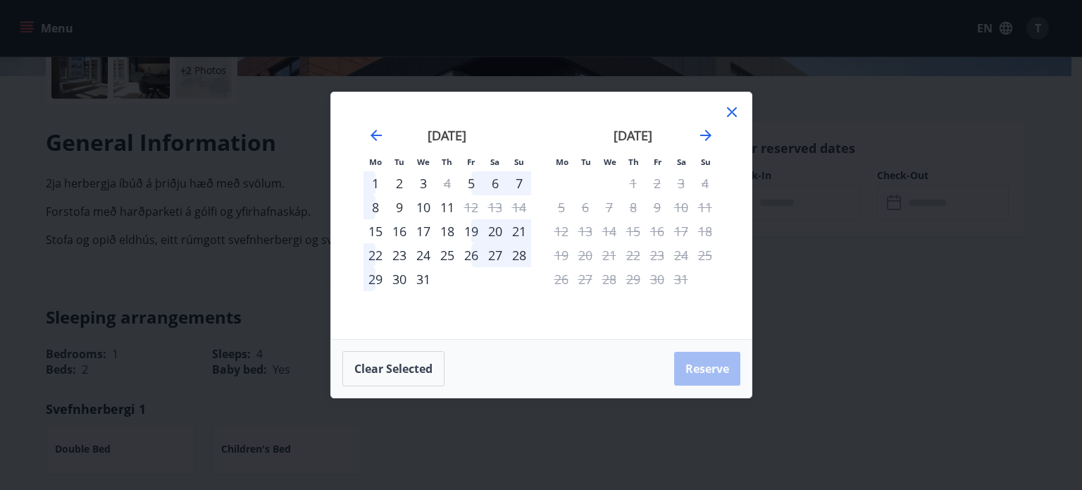
click at [423, 285] on div "31" at bounding box center [423, 279] width 24 height 24
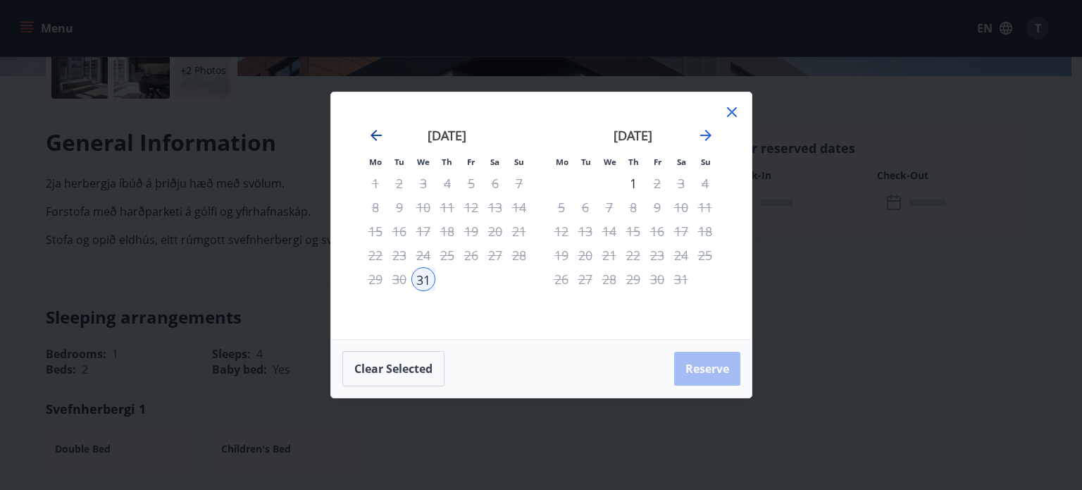
click at [375, 132] on icon "Move backward to switch to the previous month." at bounding box center [376, 135] width 11 height 11
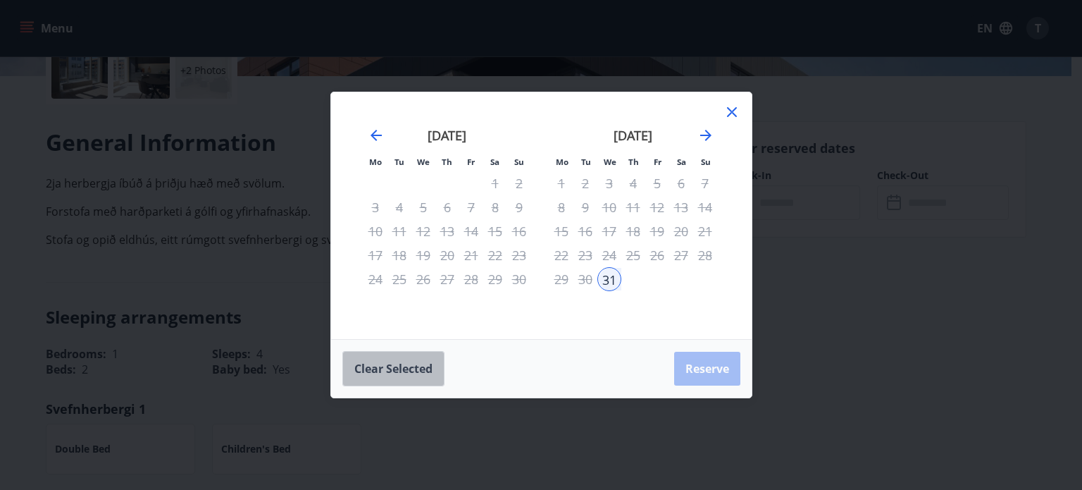
click at [387, 372] on button "Clear selected" at bounding box center [393, 368] width 102 height 35
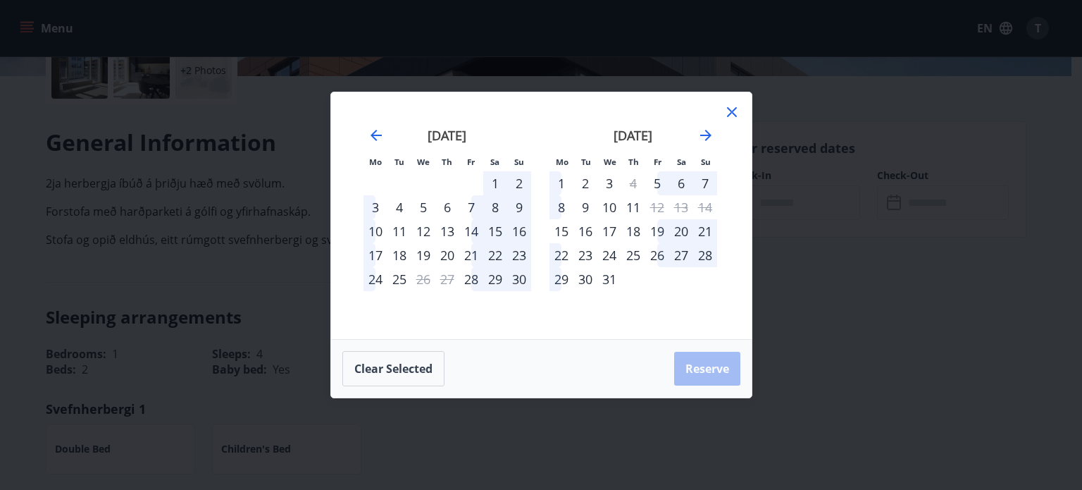
click at [736, 102] on div "Mo Tu We Th Fr Sa Su Mo Tu We Th Fr Sa Su October 2025 1 2 3 4 5 6 7 8 9 10 11 …" at bounding box center [541, 215] width 421 height 247
click at [727, 113] on icon at bounding box center [732, 112] width 17 height 17
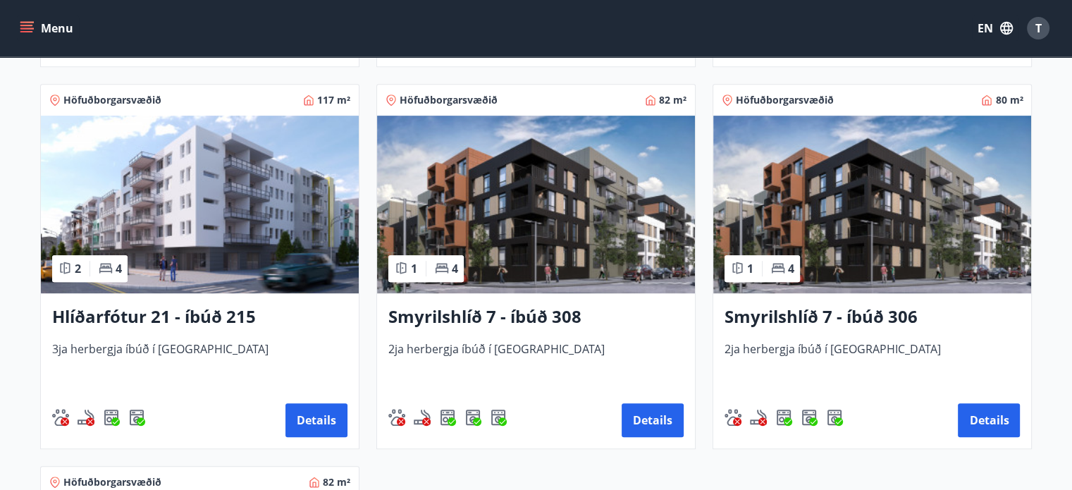
scroll to position [642, 0]
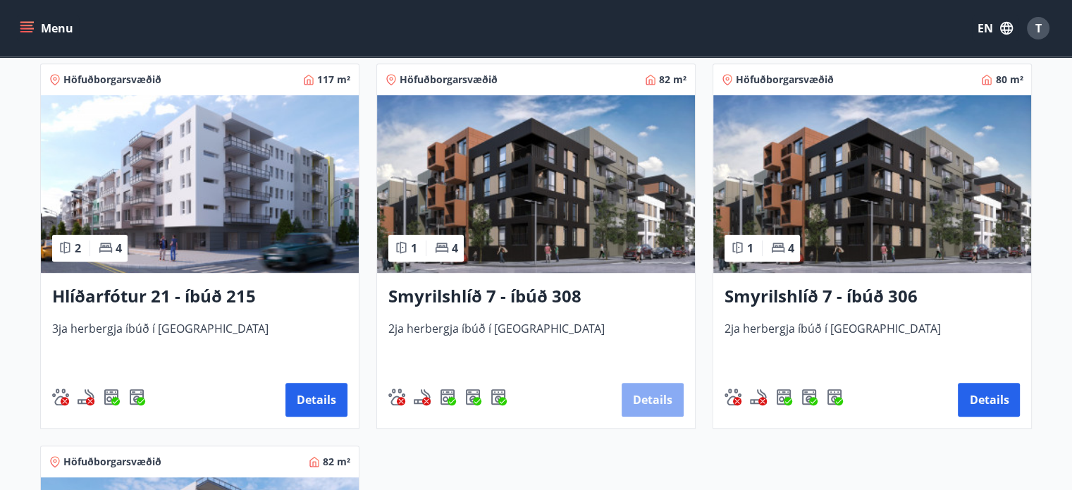
click at [652, 400] on button "Details" at bounding box center [652, 400] width 62 height 34
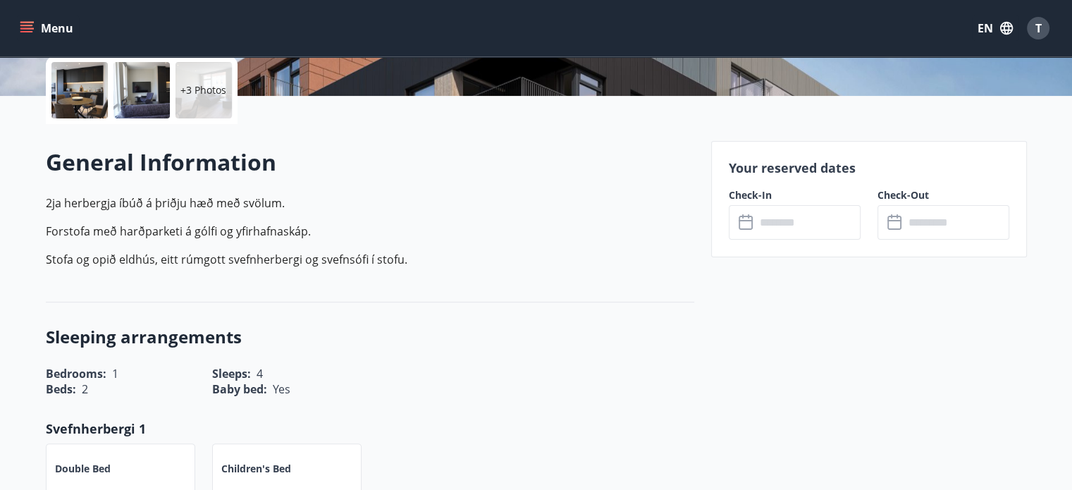
scroll to position [331, 0]
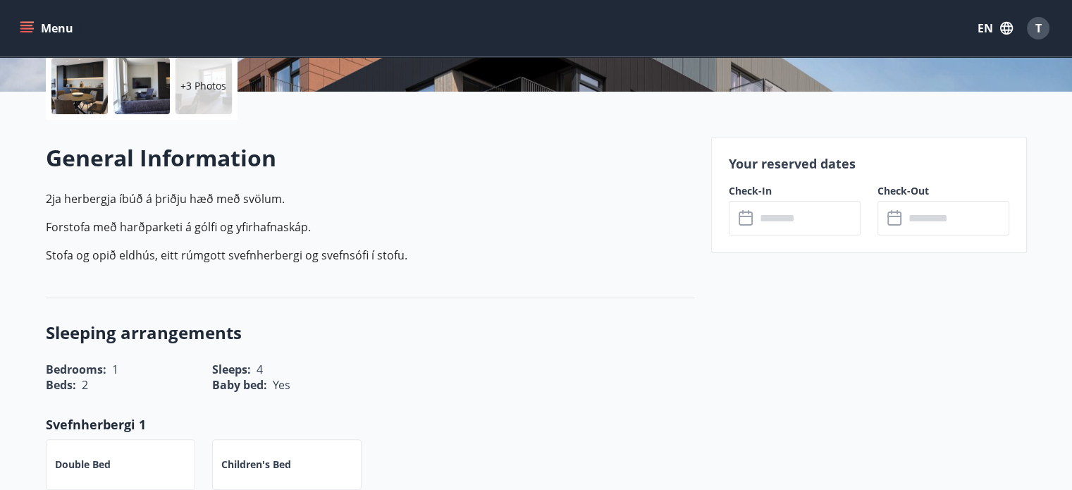
click at [775, 222] on input "text" at bounding box center [807, 218] width 105 height 35
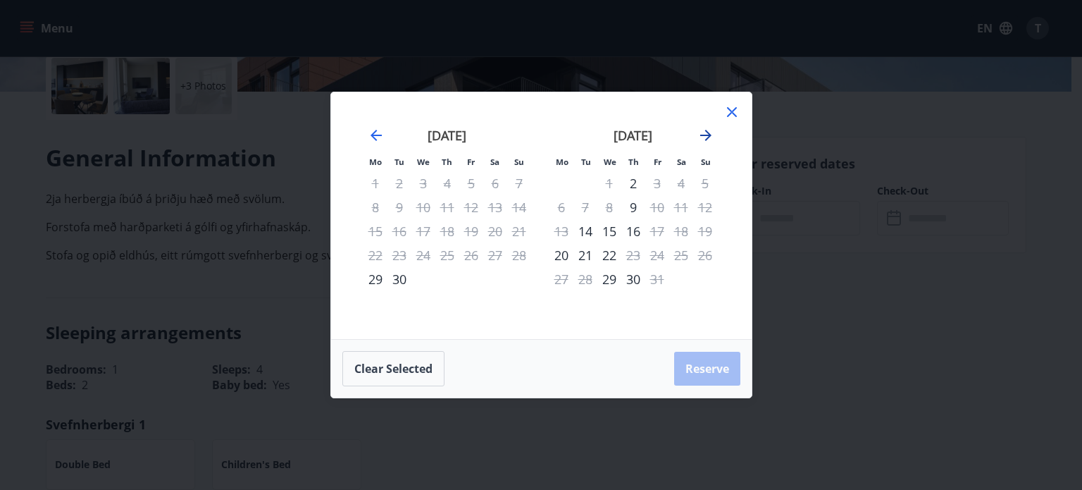
click at [703, 137] on icon "Move forward to switch to the next month." at bounding box center [705, 135] width 17 height 17
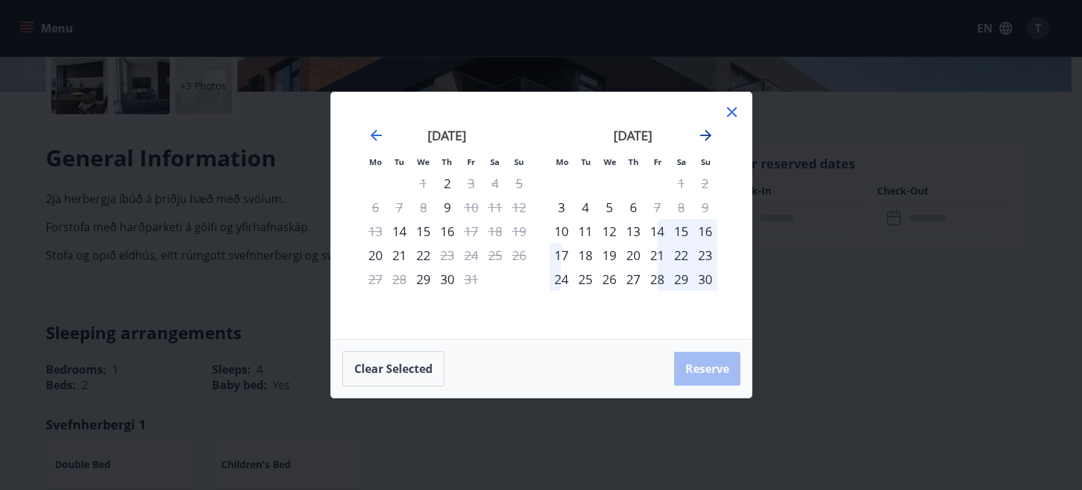
click at [703, 137] on icon "Move forward to switch to the next month." at bounding box center [705, 135] width 17 height 17
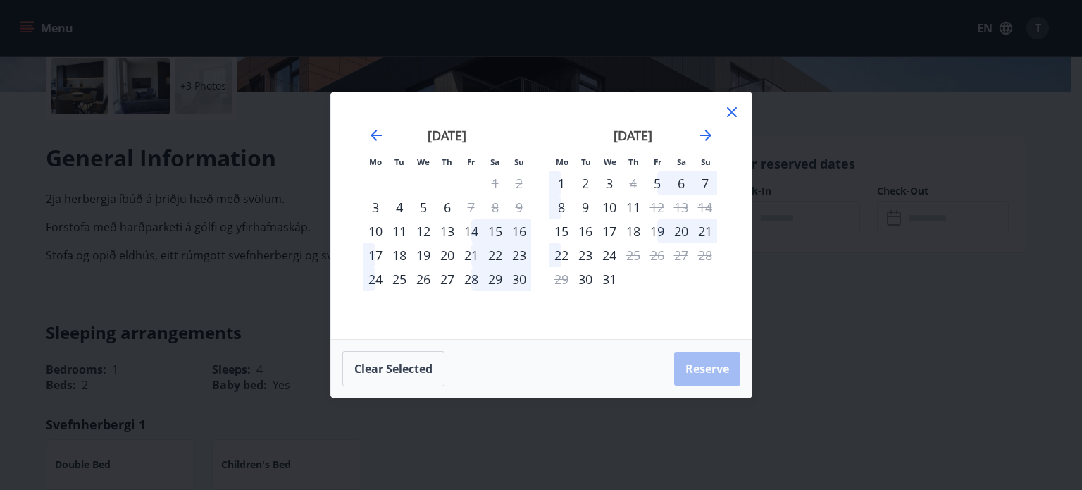
click at [610, 281] on div "31" at bounding box center [609, 279] width 24 height 24
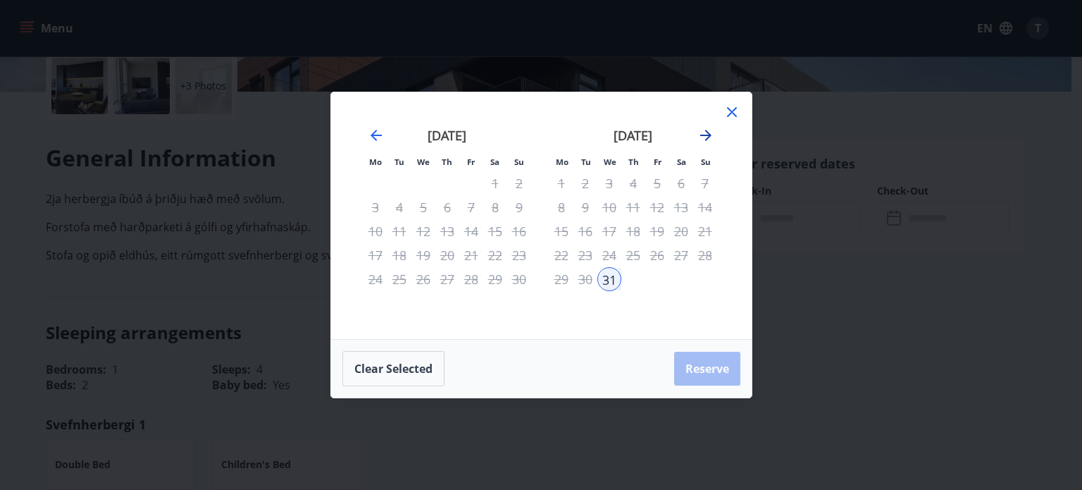
click at [707, 135] on icon "Move forward to switch to the next month." at bounding box center [705, 135] width 11 height 11
click at [730, 113] on icon at bounding box center [732, 112] width 10 height 10
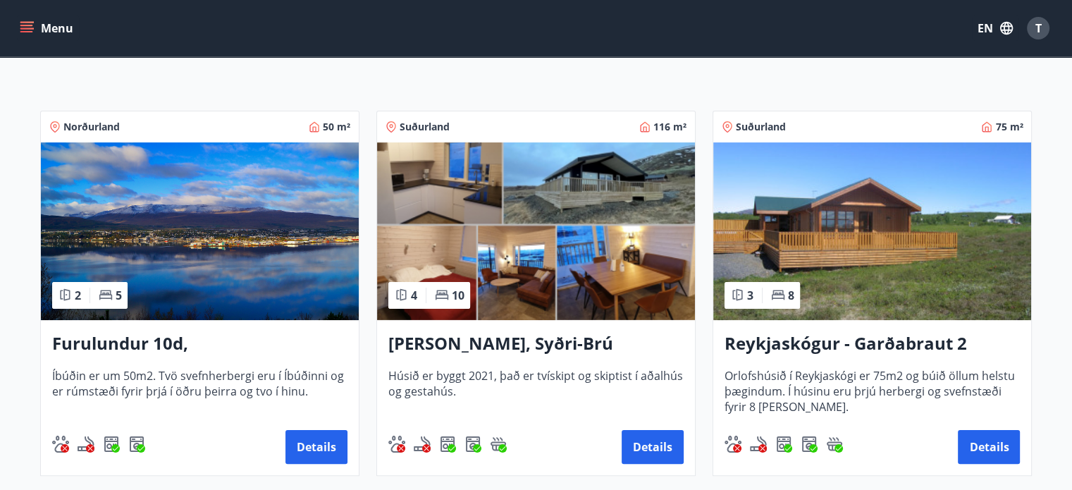
scroll to position [211, 0]
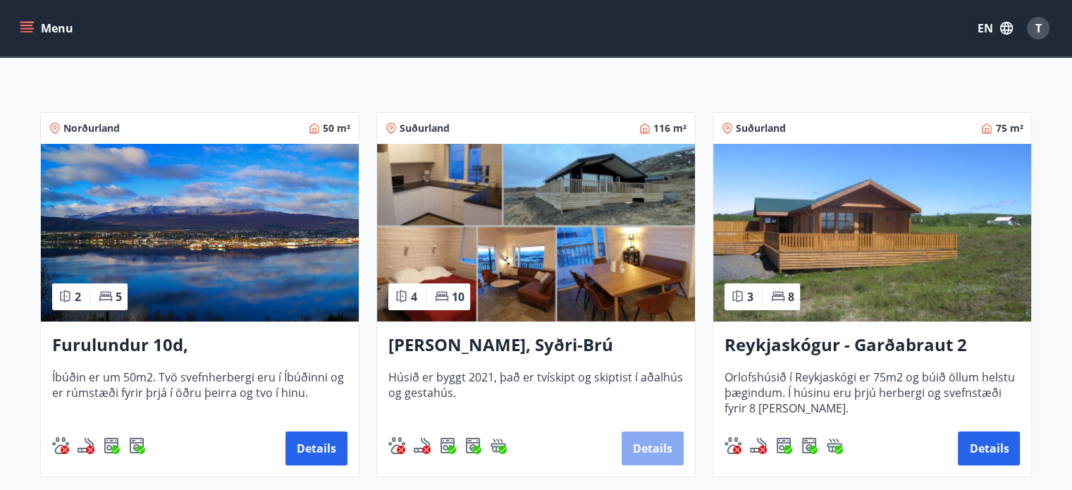
click at [657, 452] on button "Details" at bounding box center [652, 448] width 62 height 34
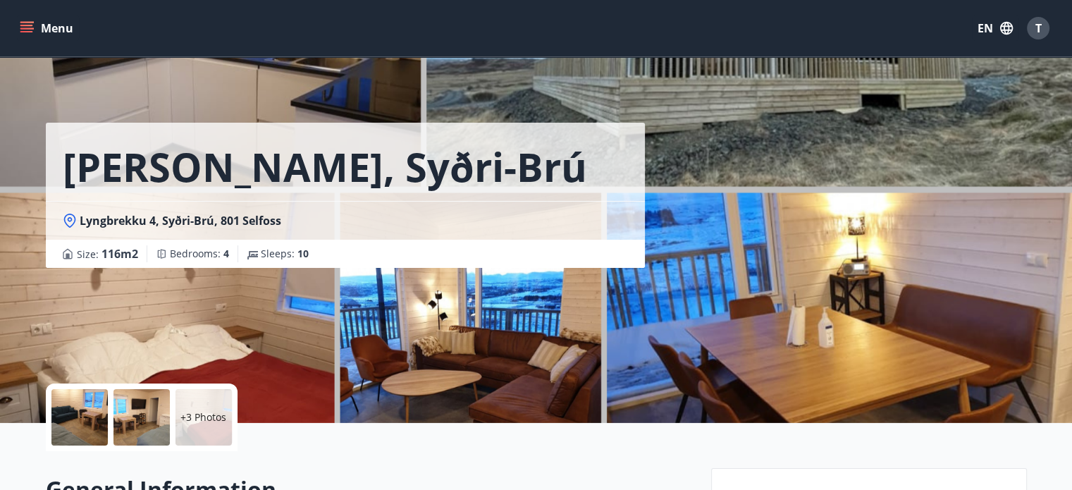
click at [68, 218] on icon at bounding box center [69, 219] width 5 height 5
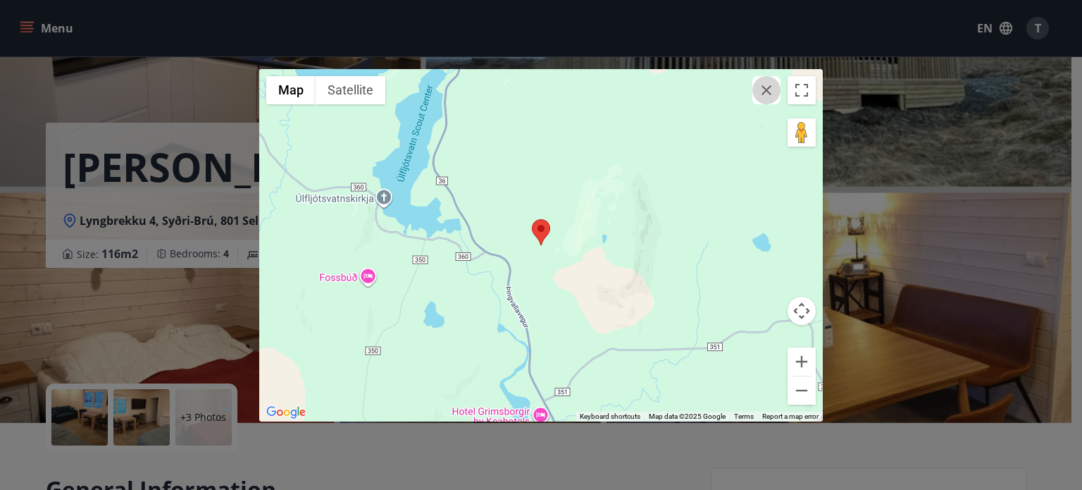
click at [769, 94] on icon "button" at bounding box center [766, 90] width 17 height 17
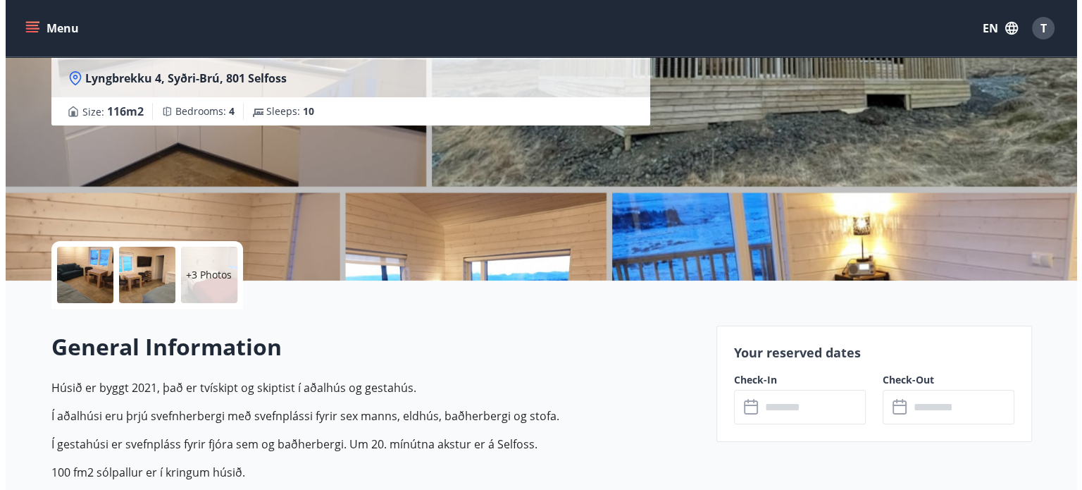
scroll to position [147, 0]
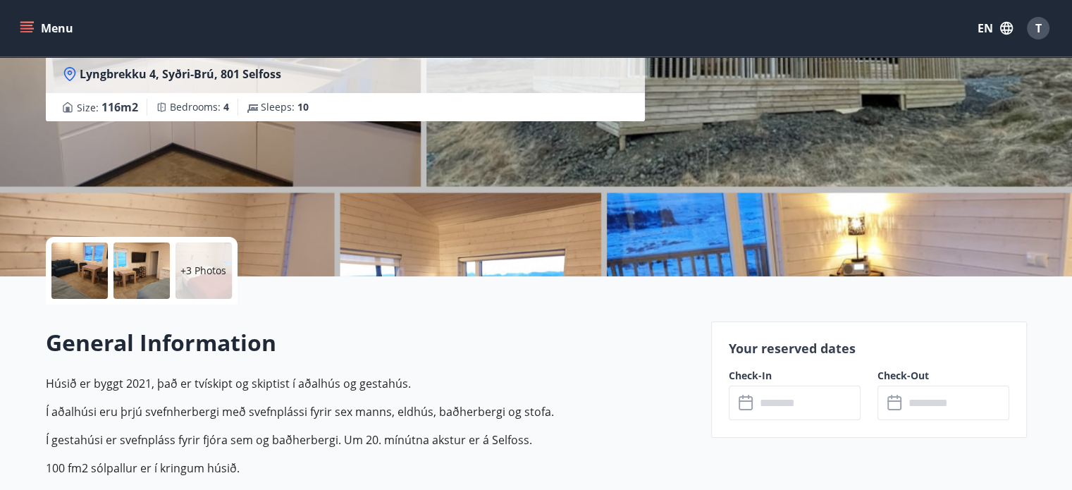
click at [62, 271] on div at bounding box center [79, 270] width 56 height 56
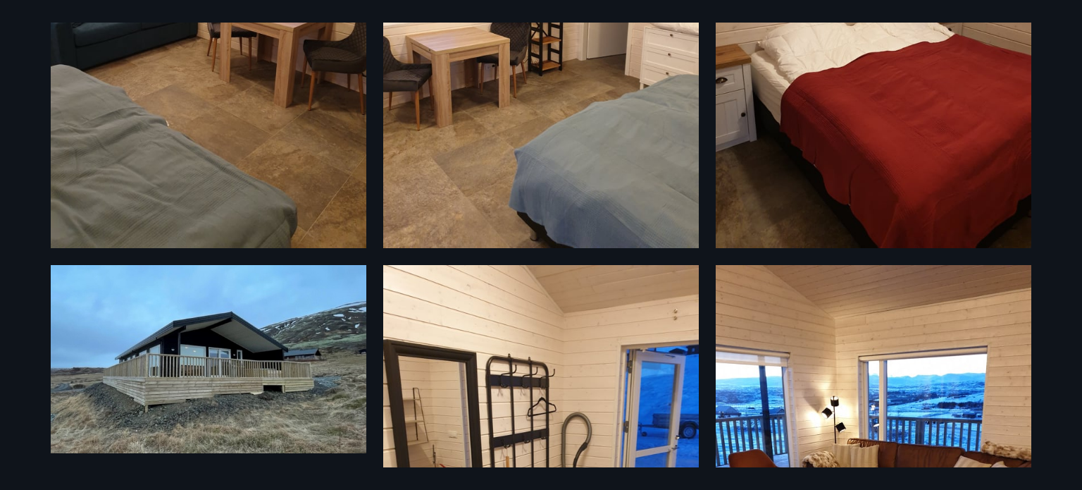
scroll to position [929, 0]
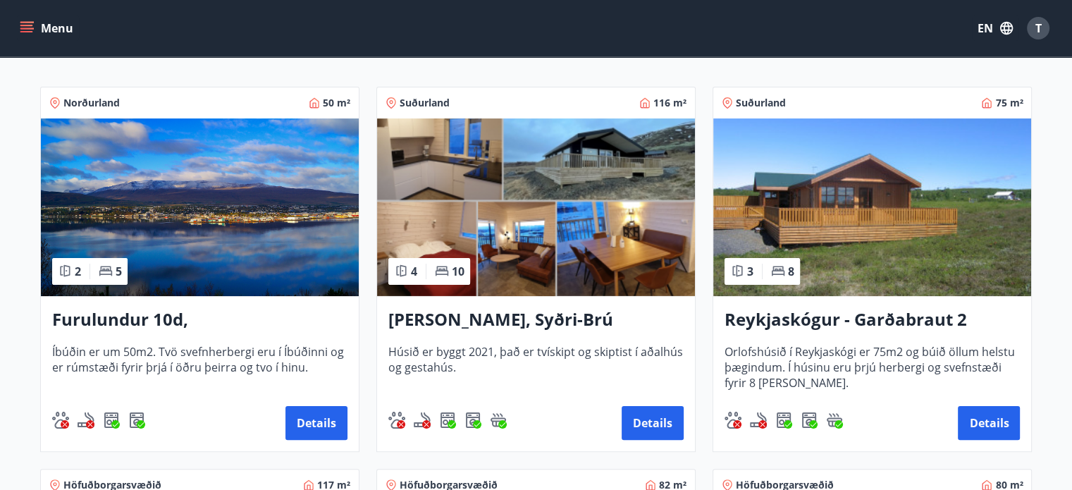
scroll to position [237, 0]
click at [748, 99] on span "Suðurland" at bounding box center [761, 103] width 50 height 14
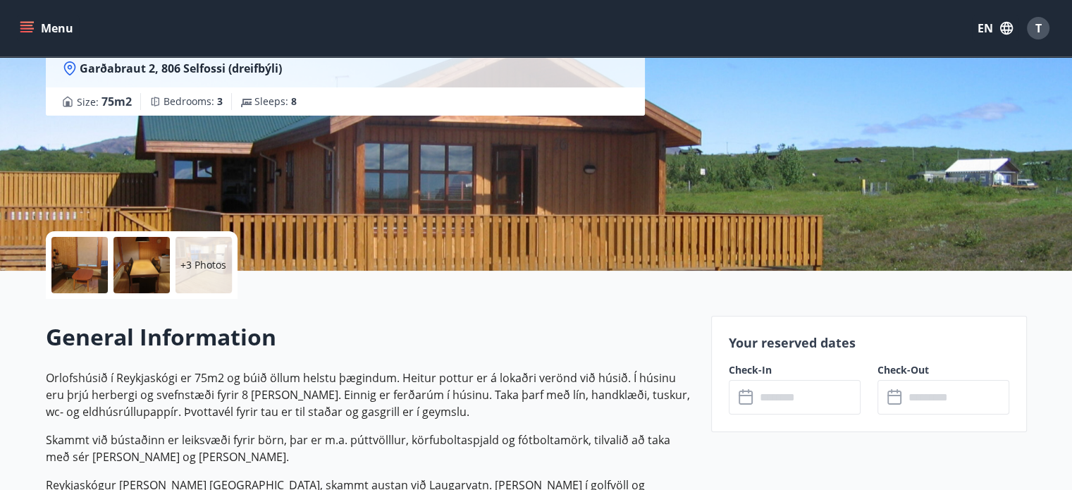
scroll to position [154, 0]
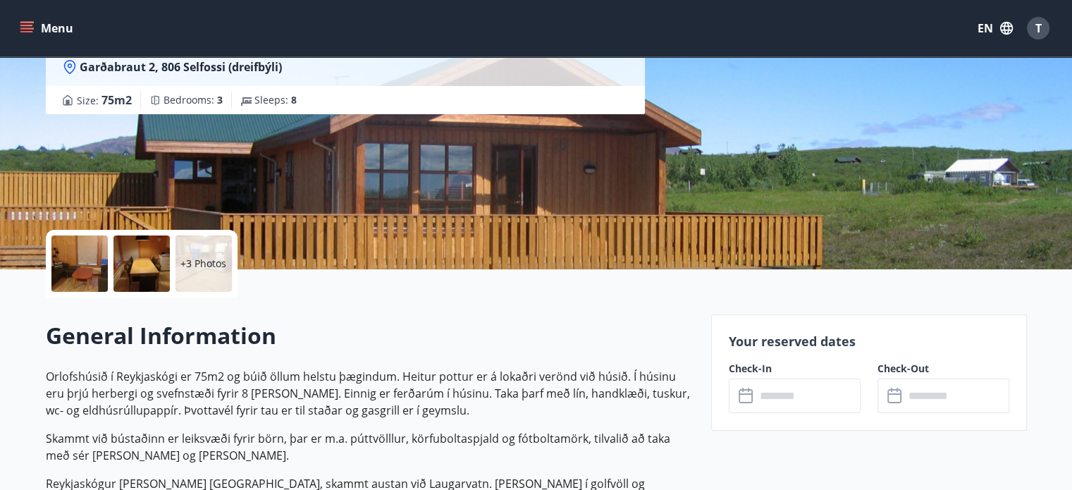
click at [66, 68] on icon at bounding box center [70, 67] width 14 height 14
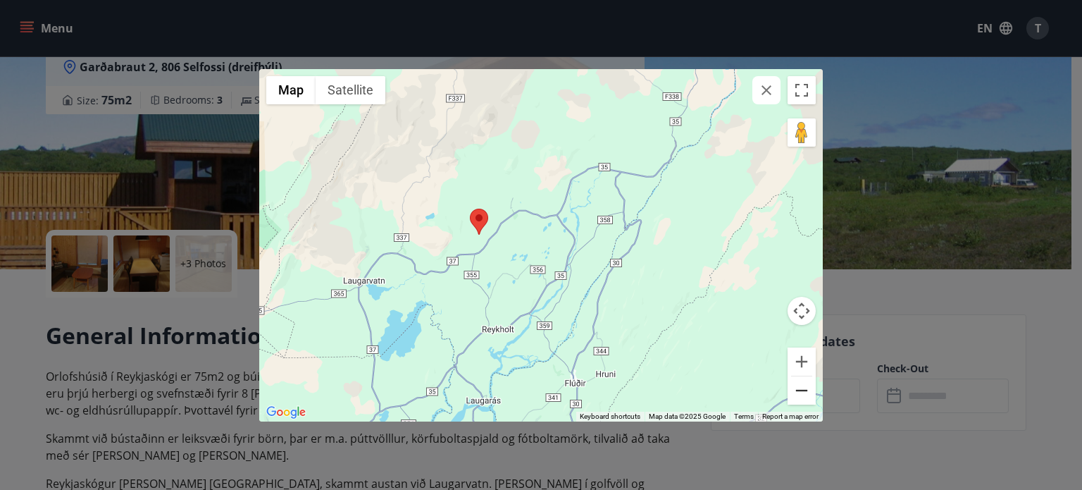
click at [798, 394] on button "Zoom out" at bounding box center [802, 390] width 28 height 28
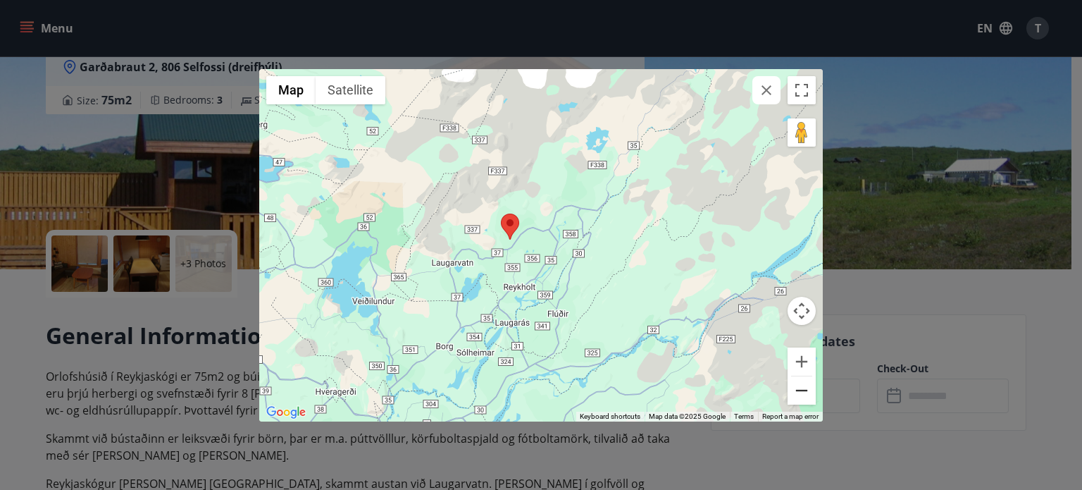
click at [798, 383] on button "Zoom out" at bounding box center [802, 390] width 28 height 28
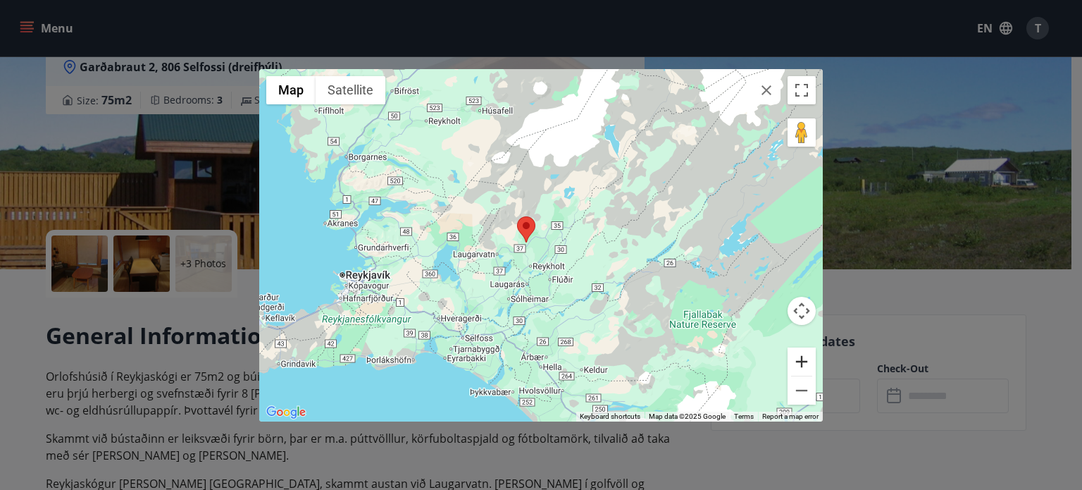
click at [805, 362] on button "Zoom in" at bounding box center [802, 361] width 28 height 28
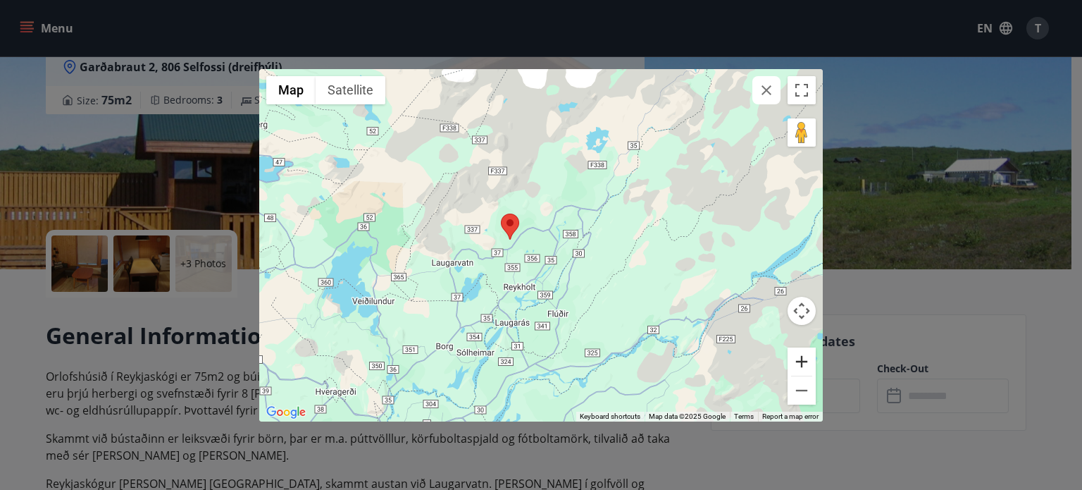
click at [805, 362] on button "Zoom in" at bounding box center [802, 361] width 28 height 28
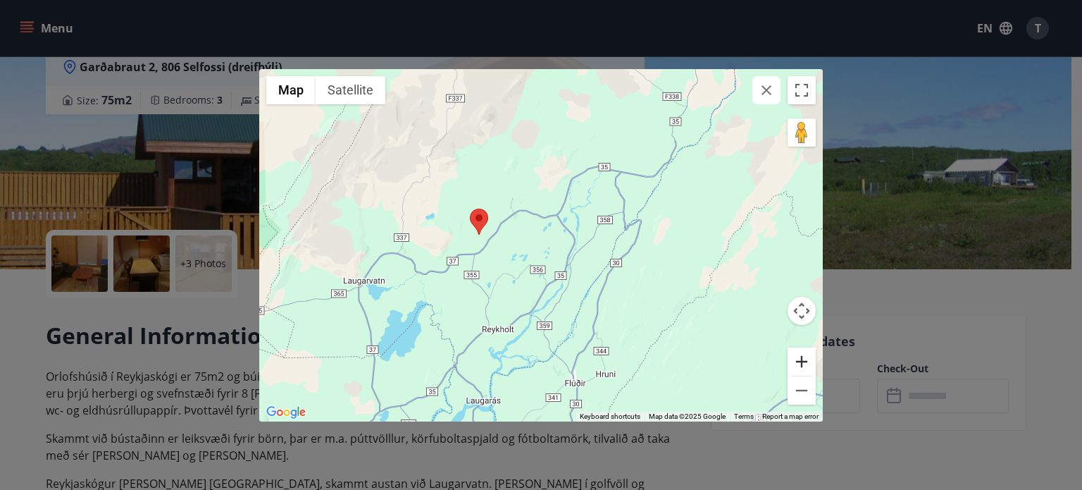
click at [805, 362] on button "Zoom in" at bounding box center [802, 361] width 28 height 28
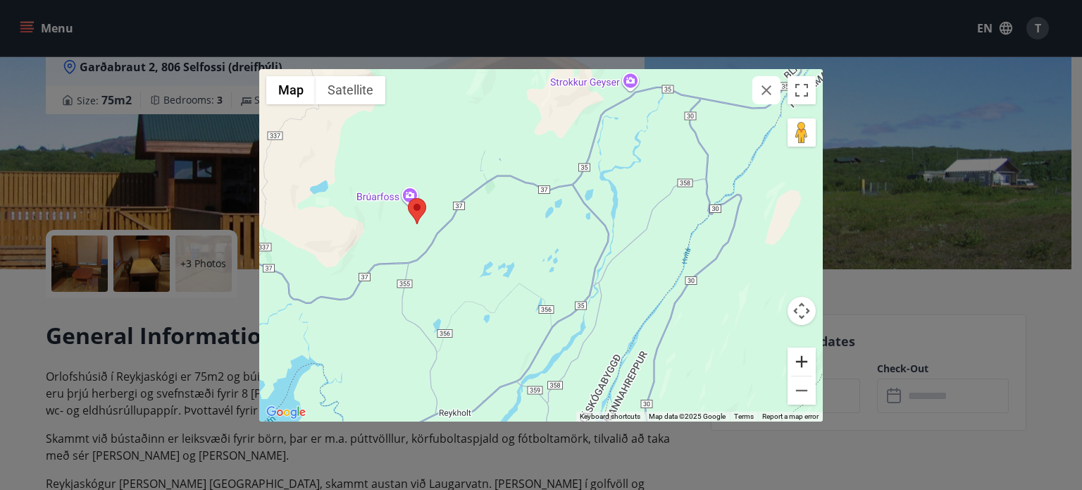
click at [805, 362] on button "Zoom in" at bounding box center [802, 361] width 28 height 28
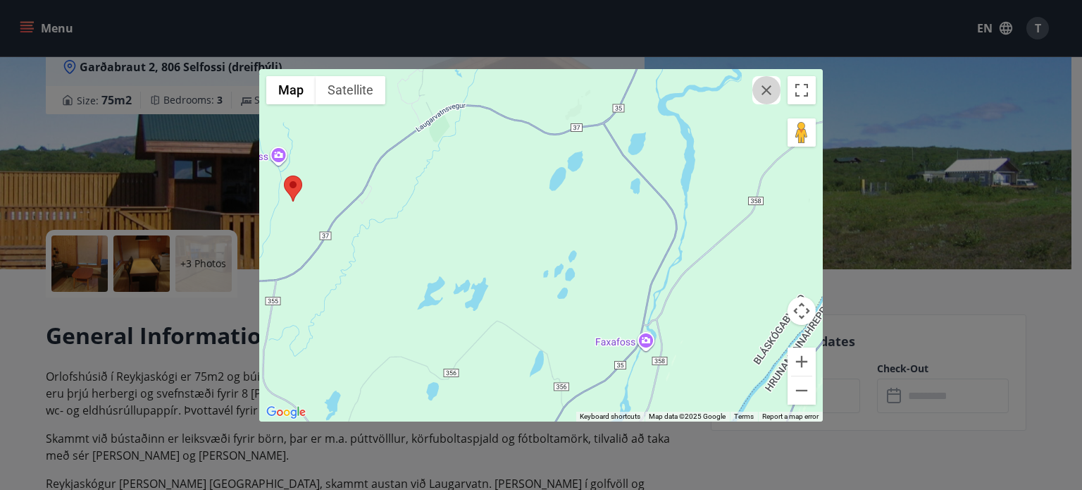
click at [774, 89] on icon "button" at bounding box center [766, 90] width 17 height 17
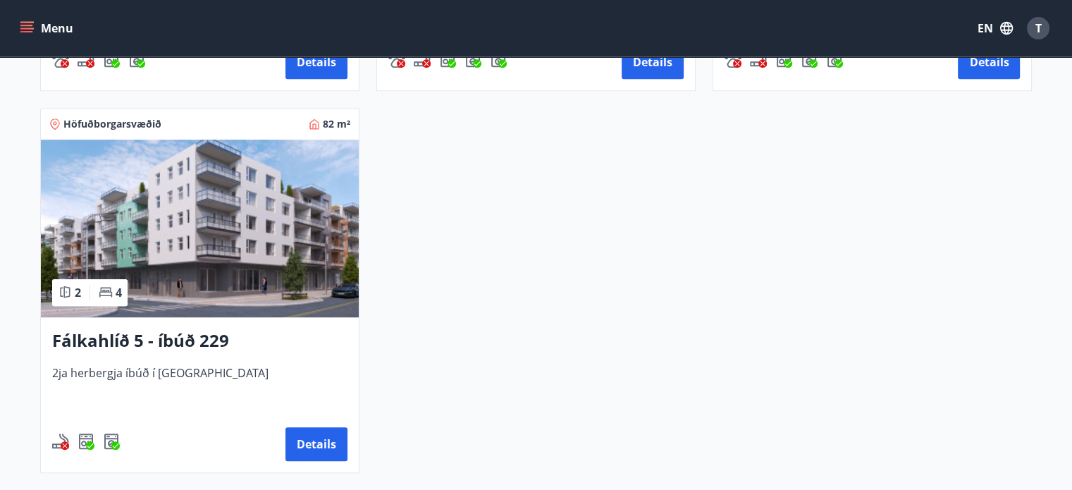
scroll to position [978, 0]
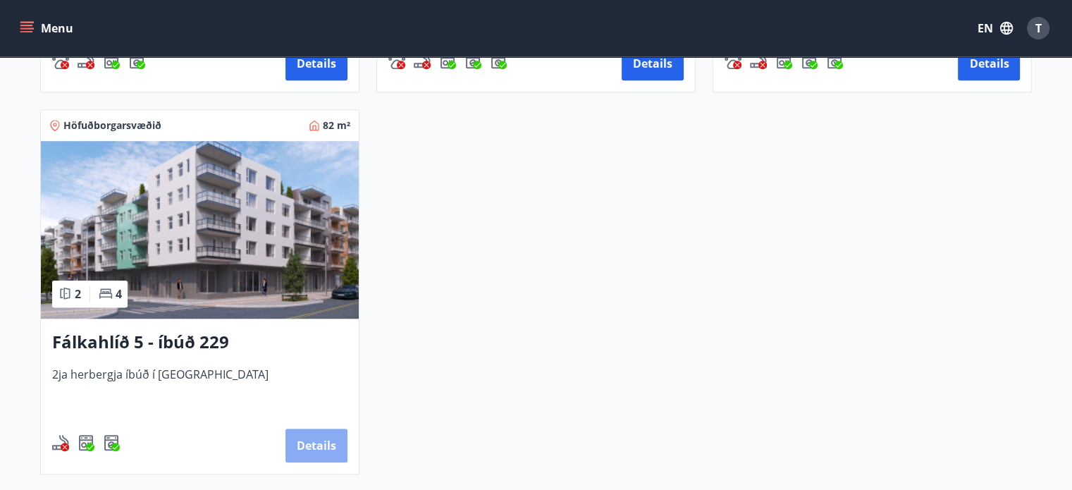
click at [321, 440] on button "Details" at bounding box center [316, 445] width 62 height 34
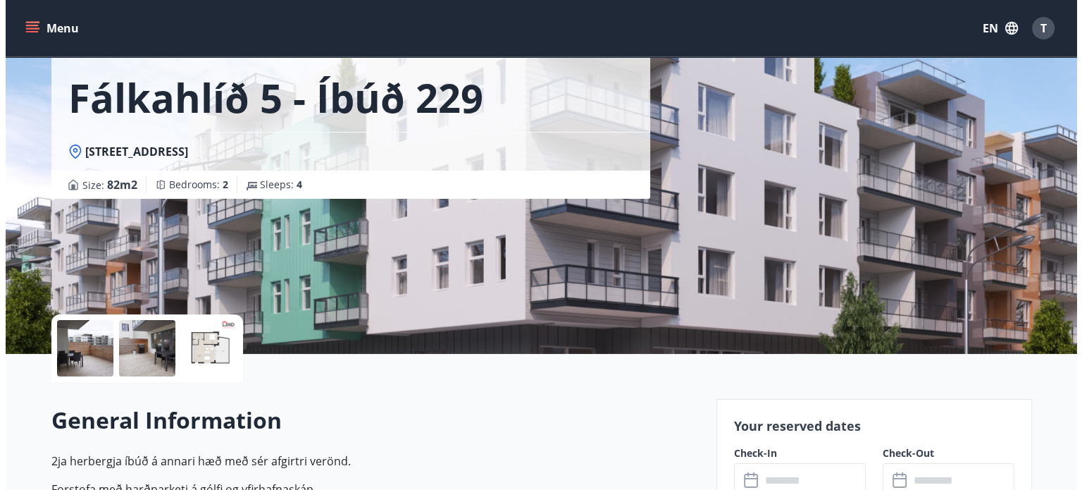
scroll to position [75, 0]
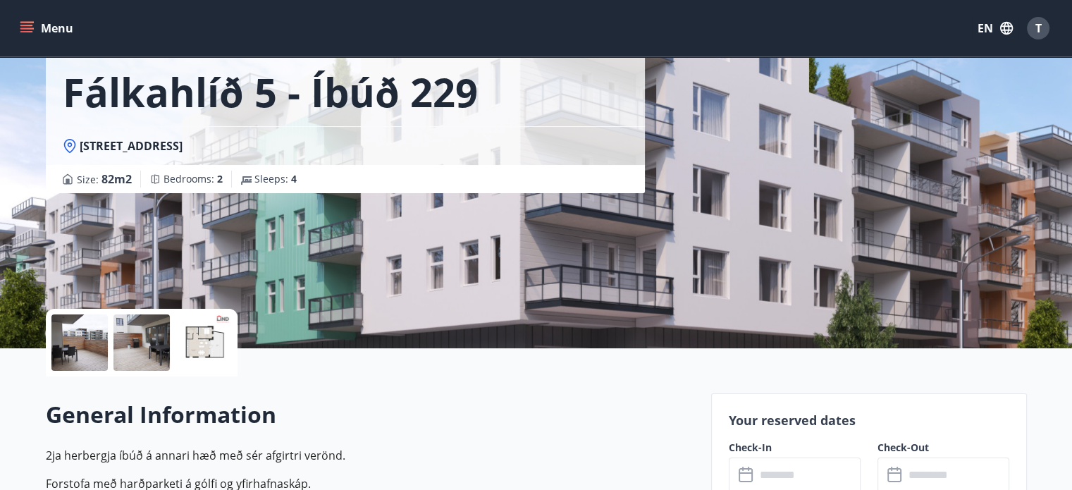
click at [70, 341] on div at bounding box center [79, 342] width 56 height 56
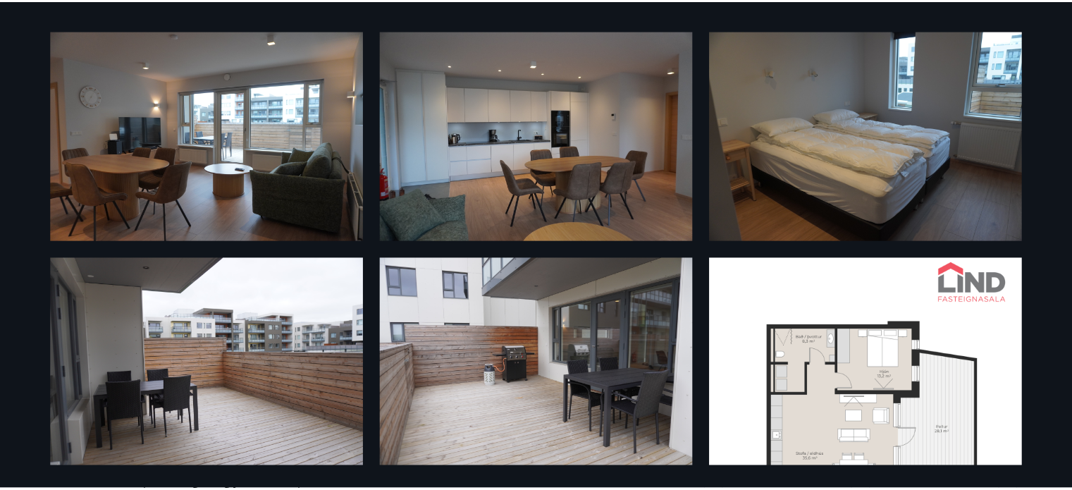
scroll to position [0, 0]
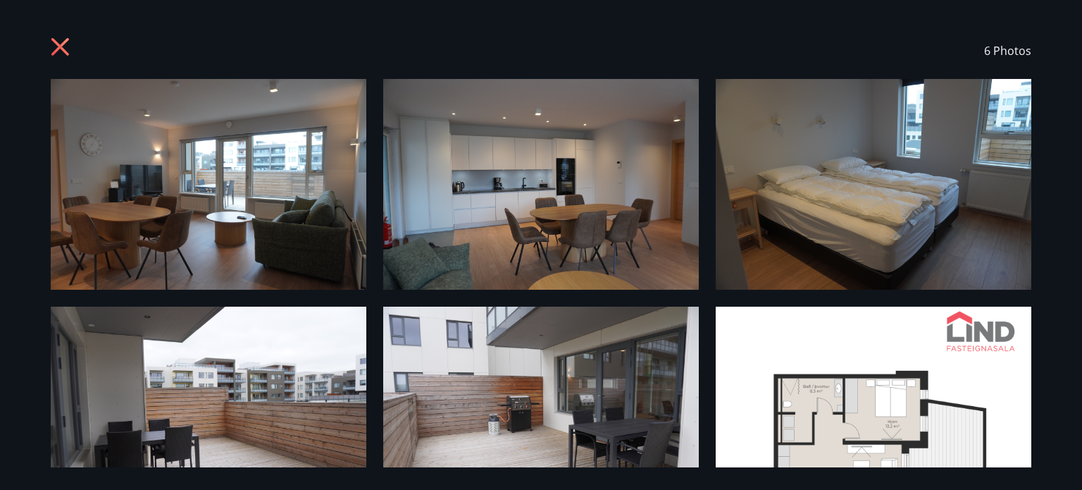
click at [65, 46] on icon at bounding box center [62, 48] width 23 height 23
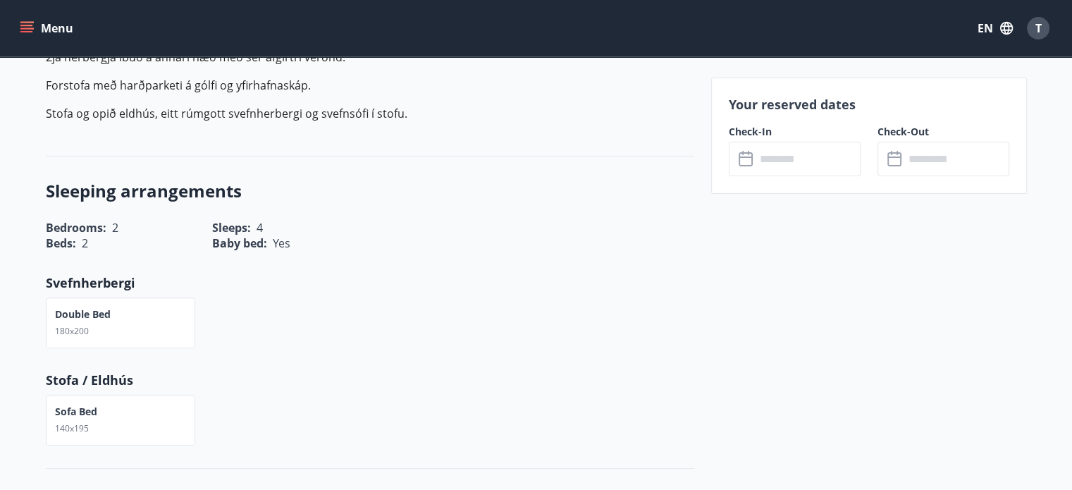
scroll to position [471, 0]
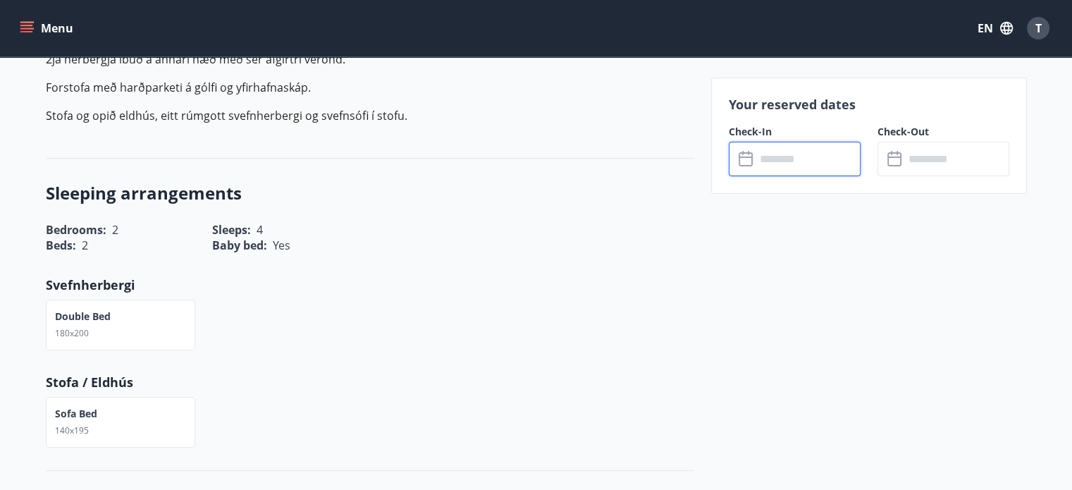
click at [771, 153] on input "text" at bounding box center [807, 159] width 105 height 35
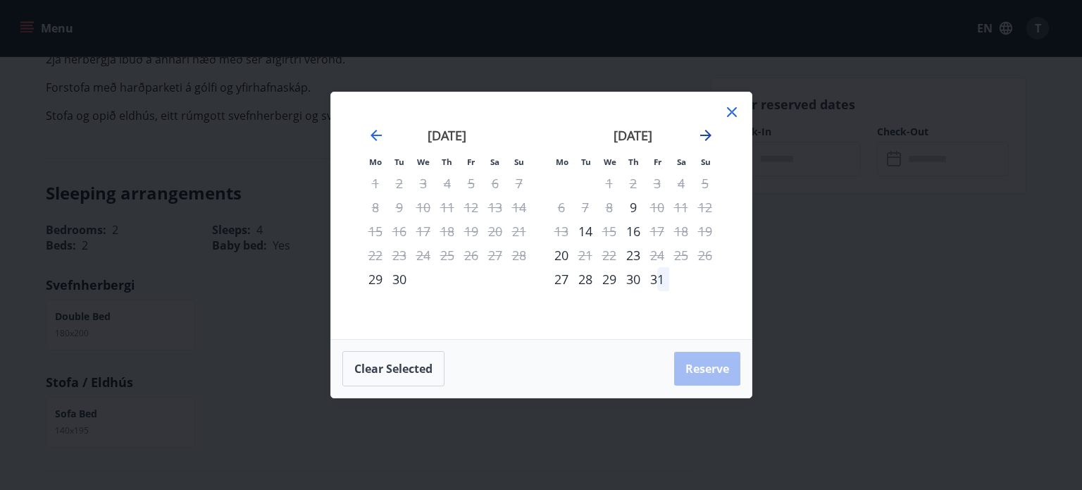
click at [702, 136] on icon "Move forward to switch to the next month." at bounding box center [705, 135] width 11 height 11
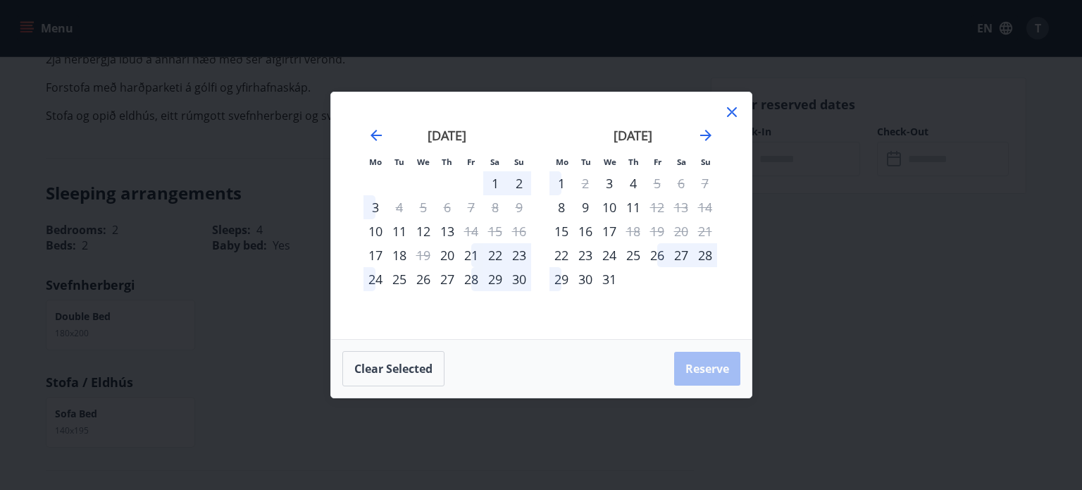
click at [730, 108] on icon at bounding box center [732, 112] width 17 height 17
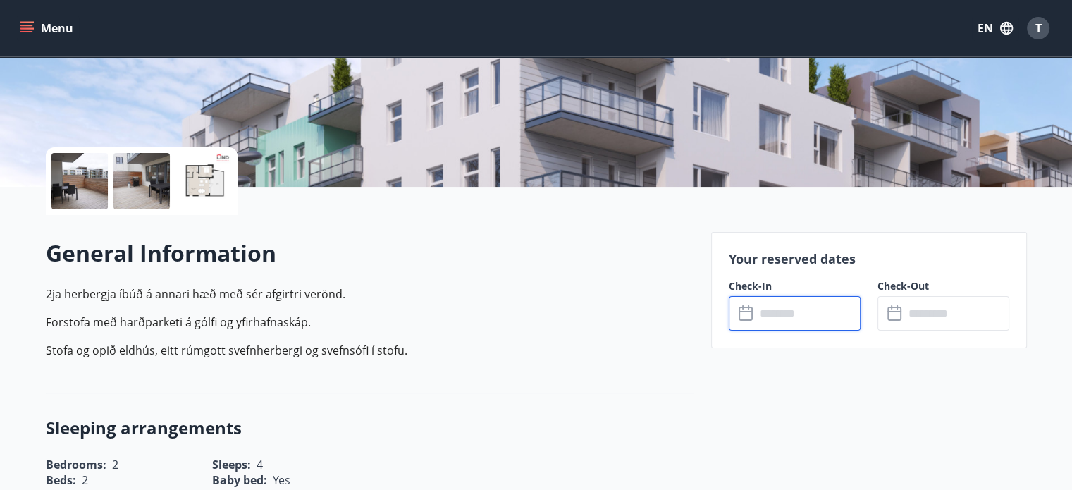
scroll to position [0, 0]
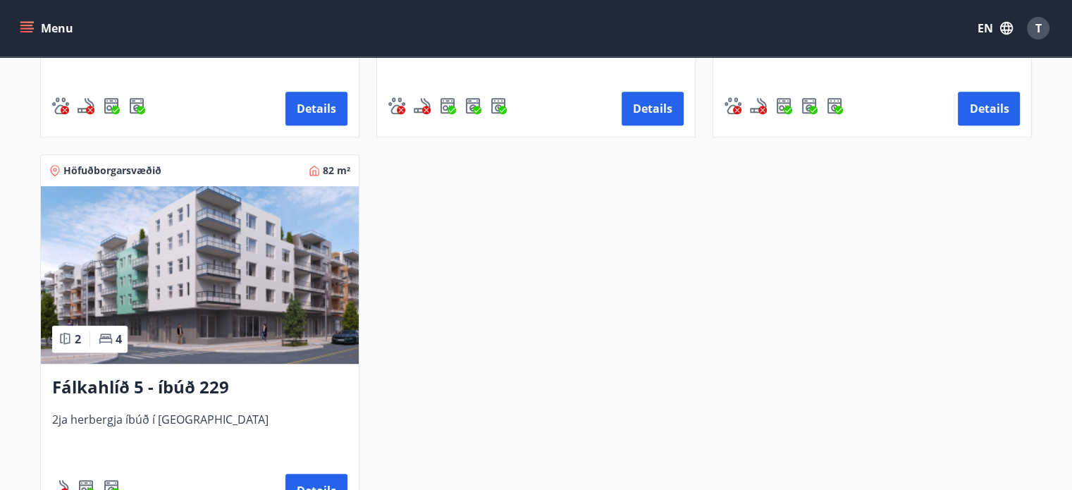
scroll to position [936, 0]
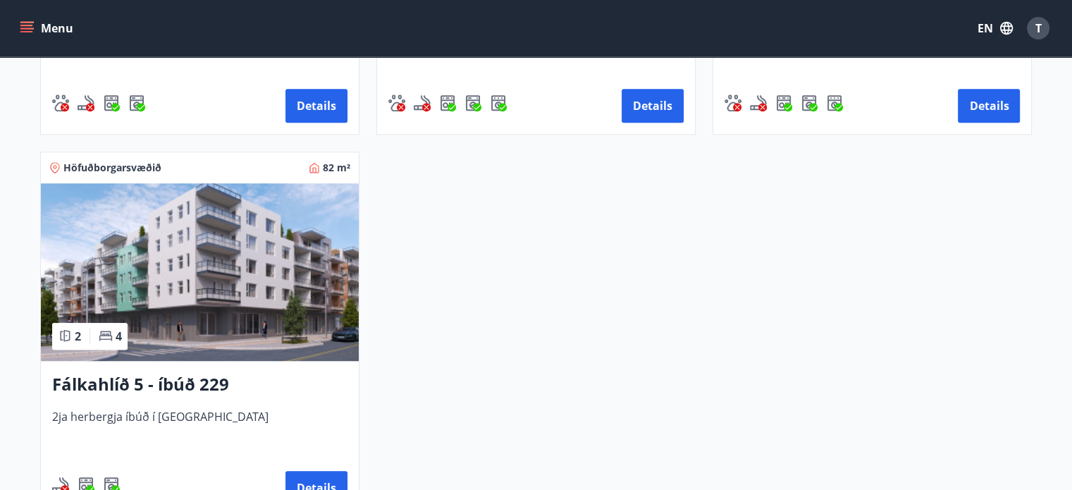
click at [126, 256] on img at bounding box center [200, 272] width 318 height 178
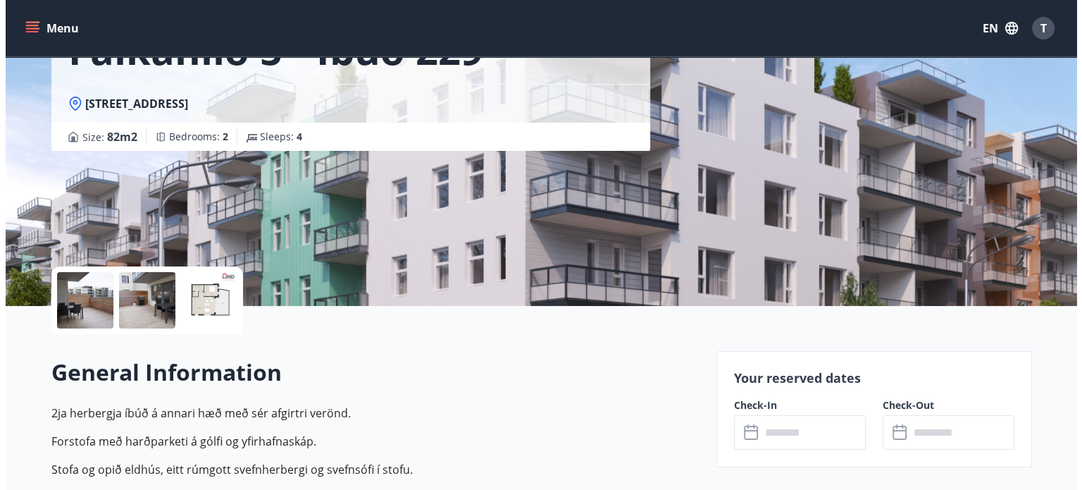
scroll to position [169, 0]
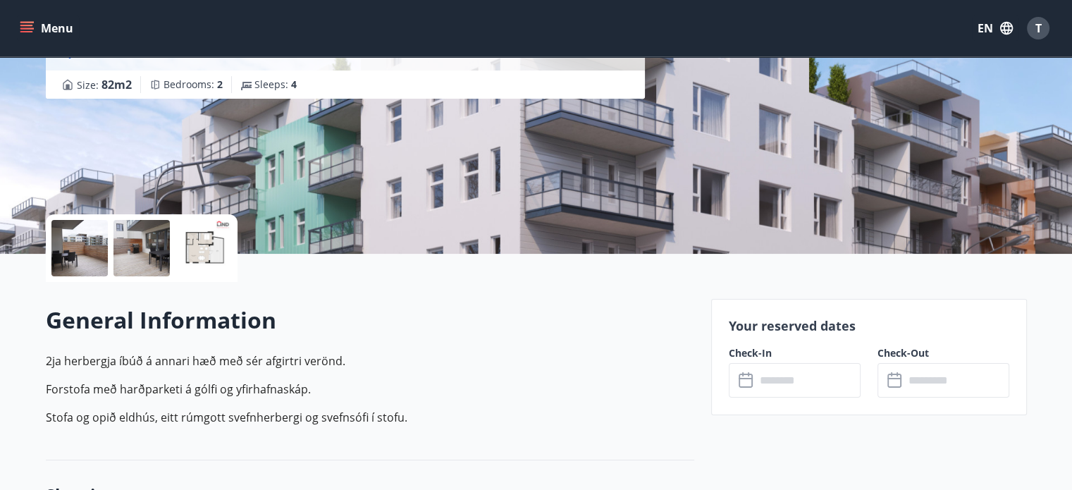
click at [68, 258] on div at bounding box center [79, 248] width 56 height 56
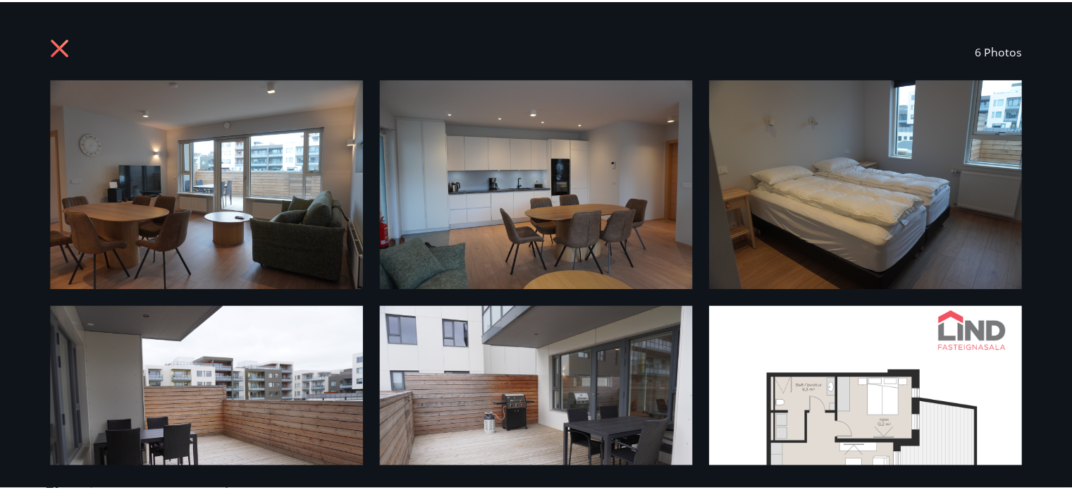
scroll to position [0, 0]
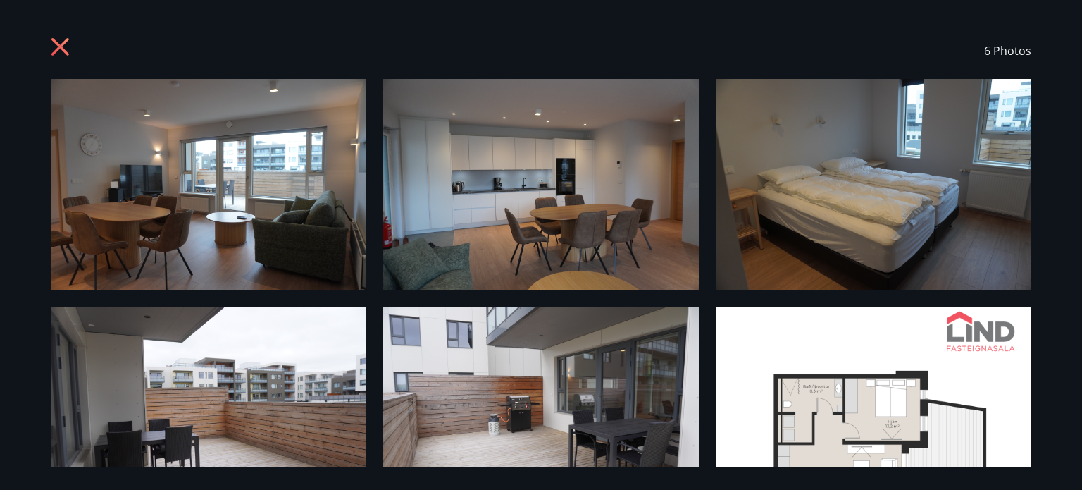
click at [62, 47] on icon at bounding box center [60, 47] width 18 height 18
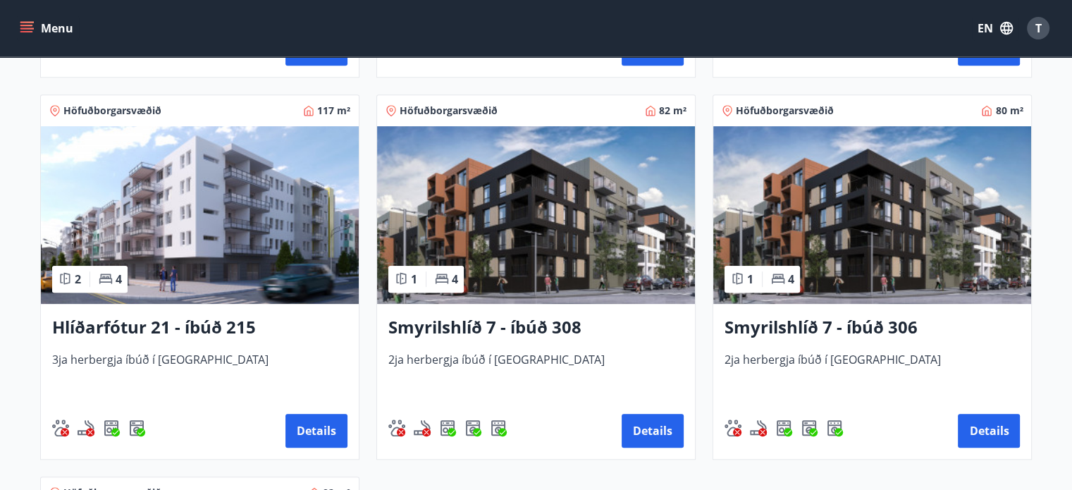
scroll to position [614, 0]
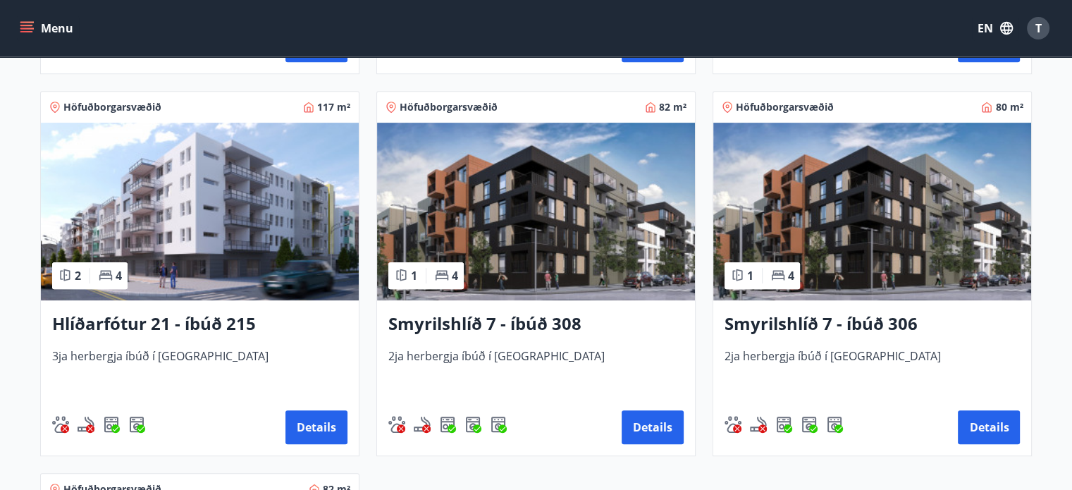
click at [438, 222] on img at bounding box center [536, 212] width 318 height 178
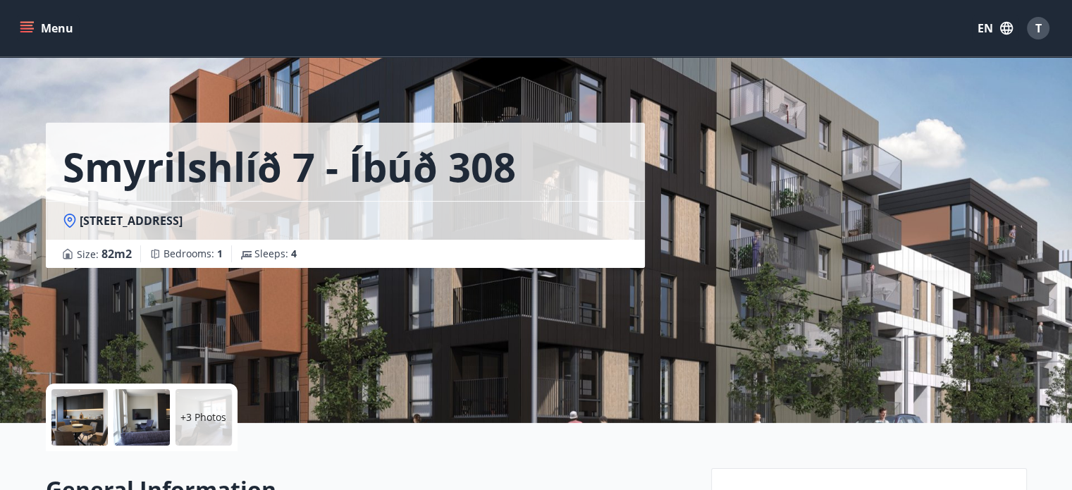
click at [79, 420] on div at bounding box center [79, 417] width 56 height 56
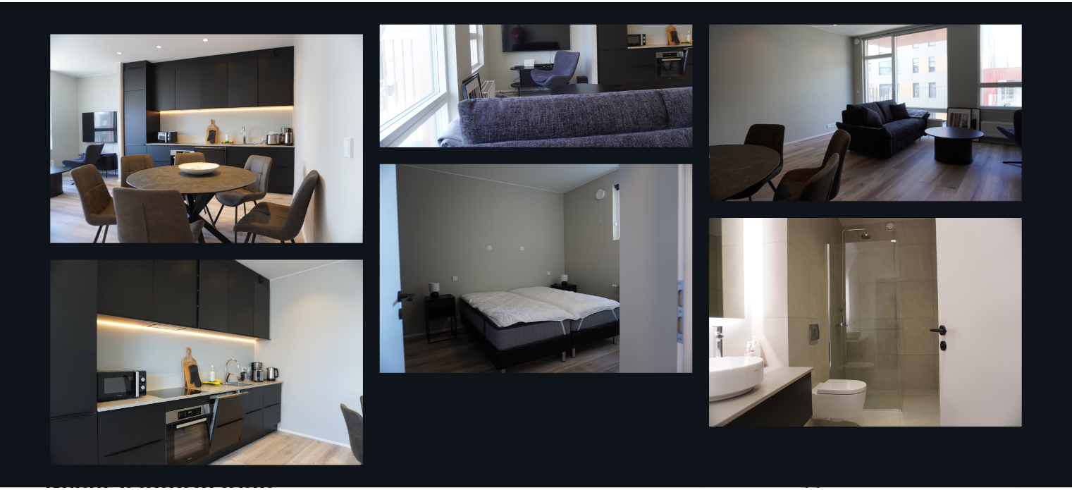
scroll to position [324, 0]
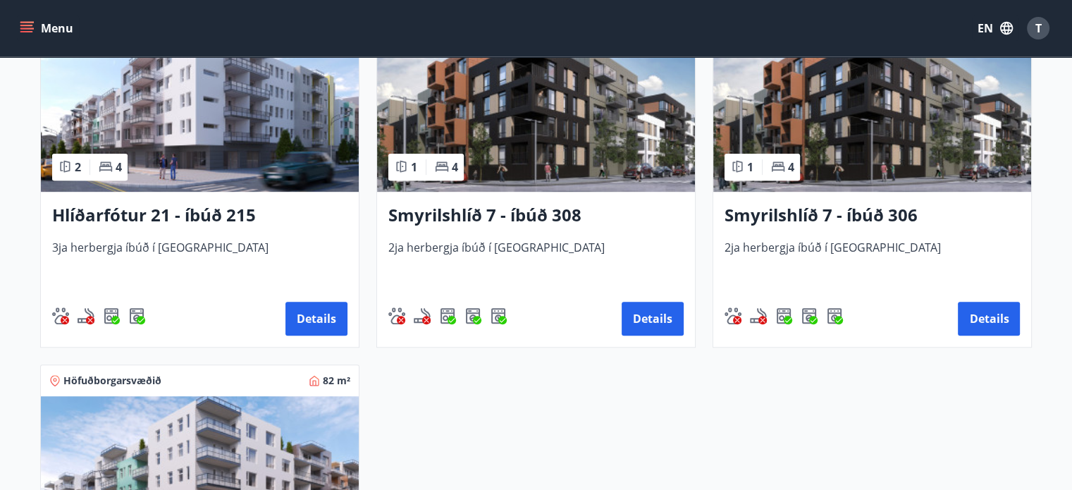
scroll to position [738, 0]
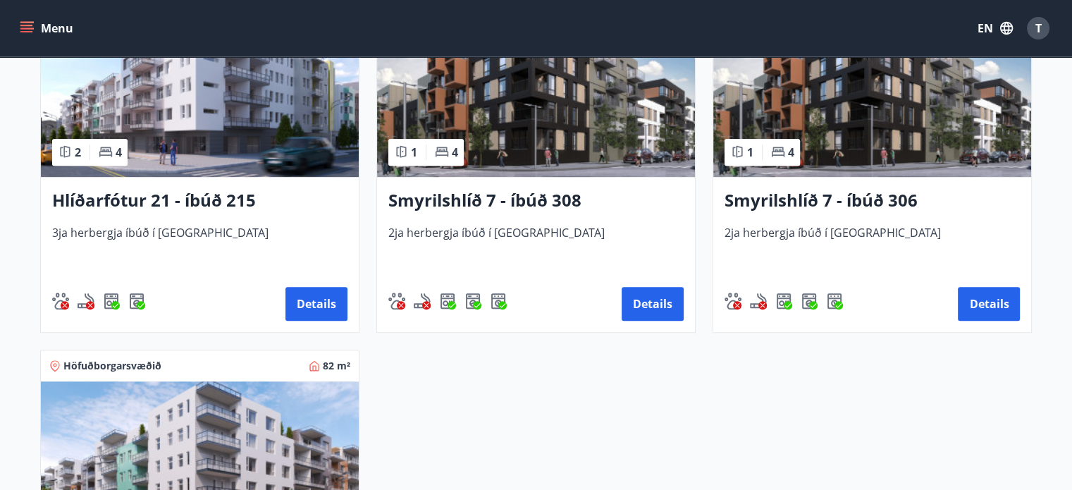
click at [788, 83] on img at bounding box center [872, 88] width 318 height 178
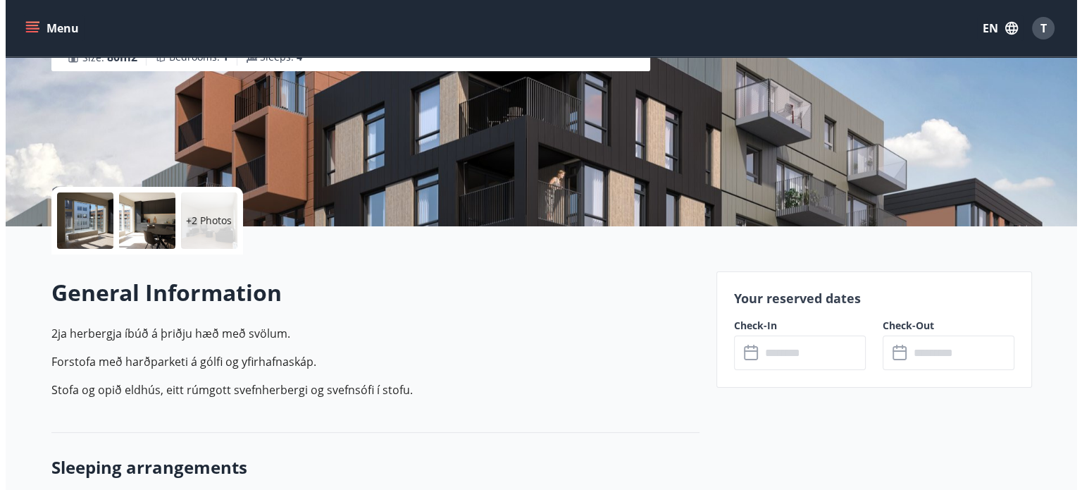
scroll to position [123, 0]
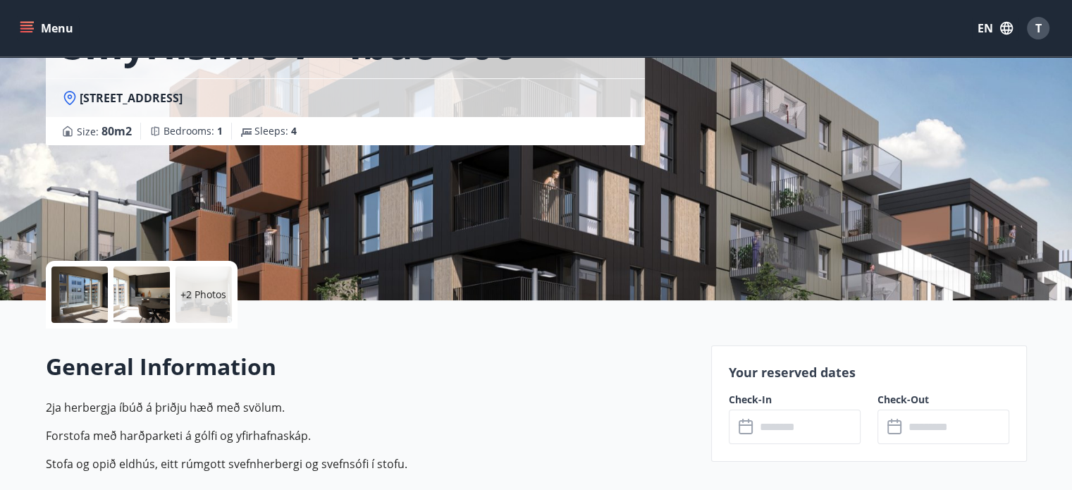
click at [78, 292] on div at bounding box center [79, 294] width 56 height 56
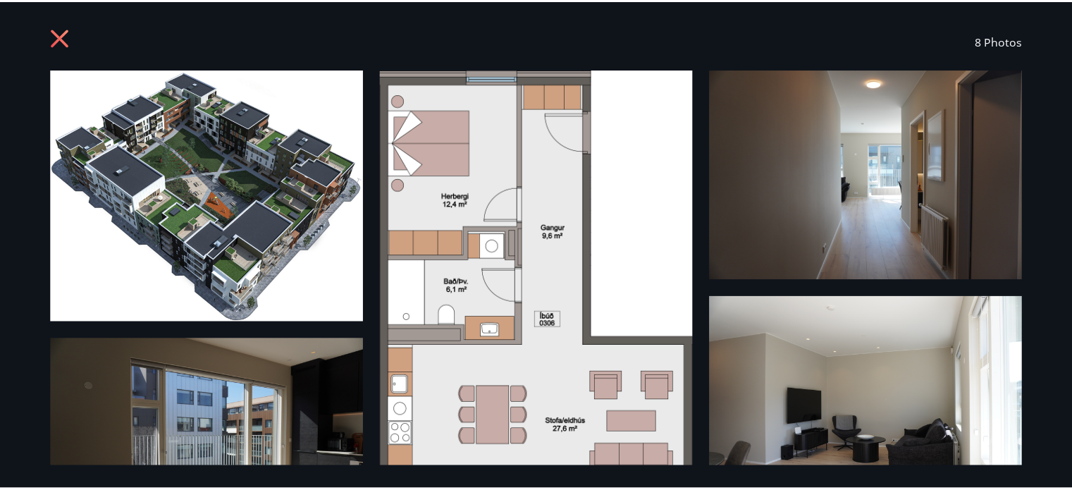
scroll to position [0, 0]
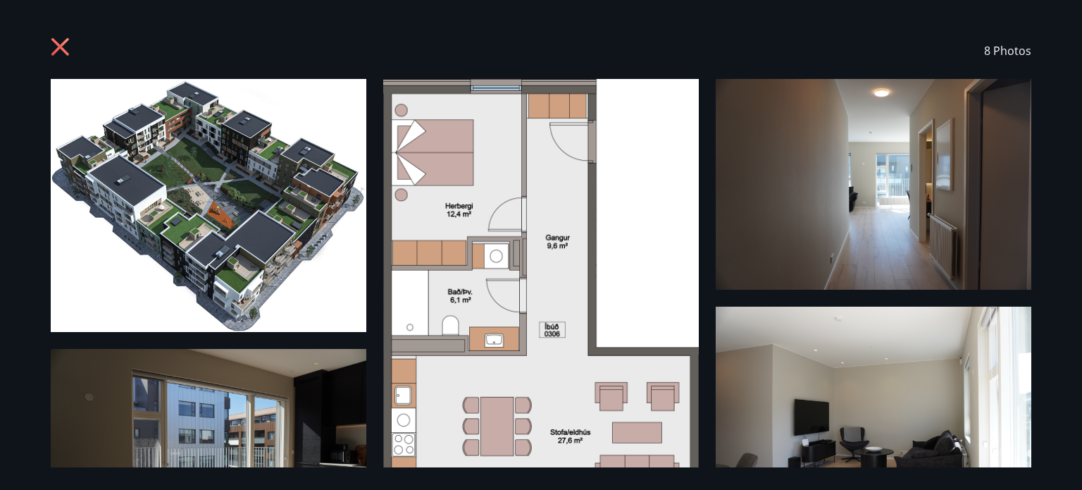
click at [63, 39] on icon at bounding box center [62, 48] width 23 height 23
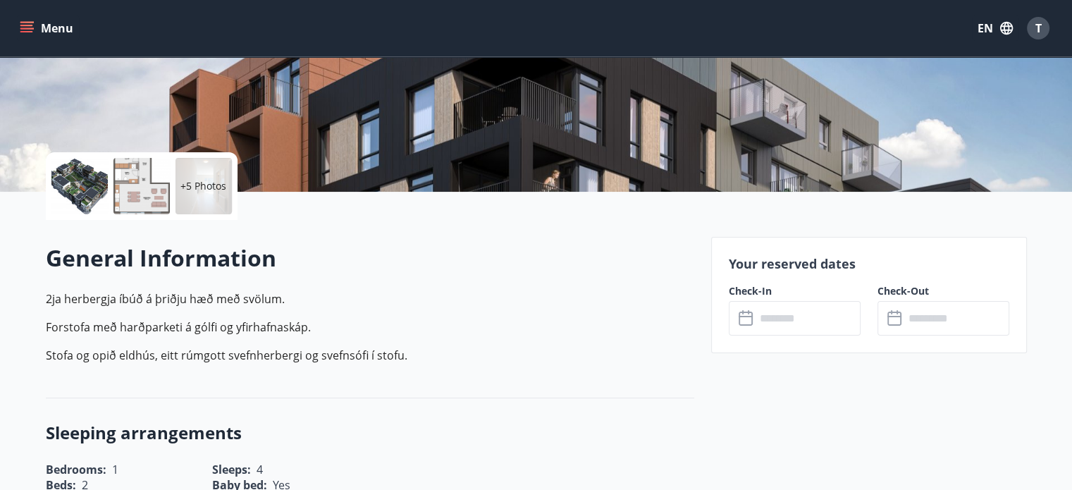
scroll to position [225, 0]
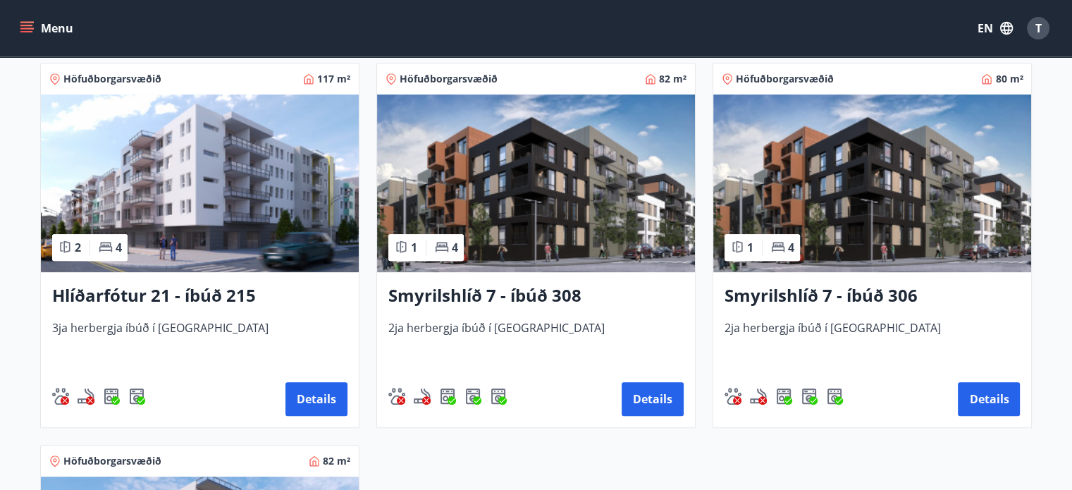
scroll to position [642, 0]
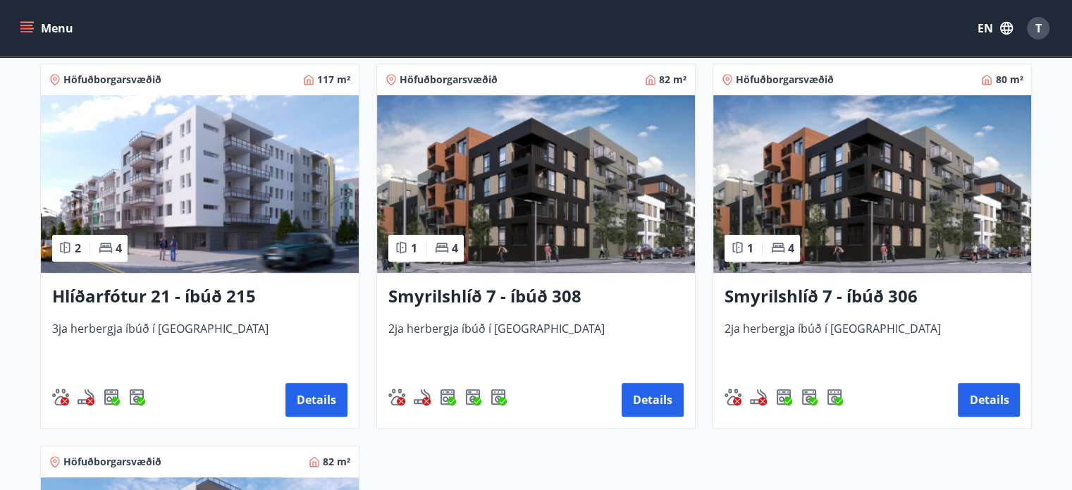
click at [191, 188] on img at bounding box center [200, 184] width 318 height 178
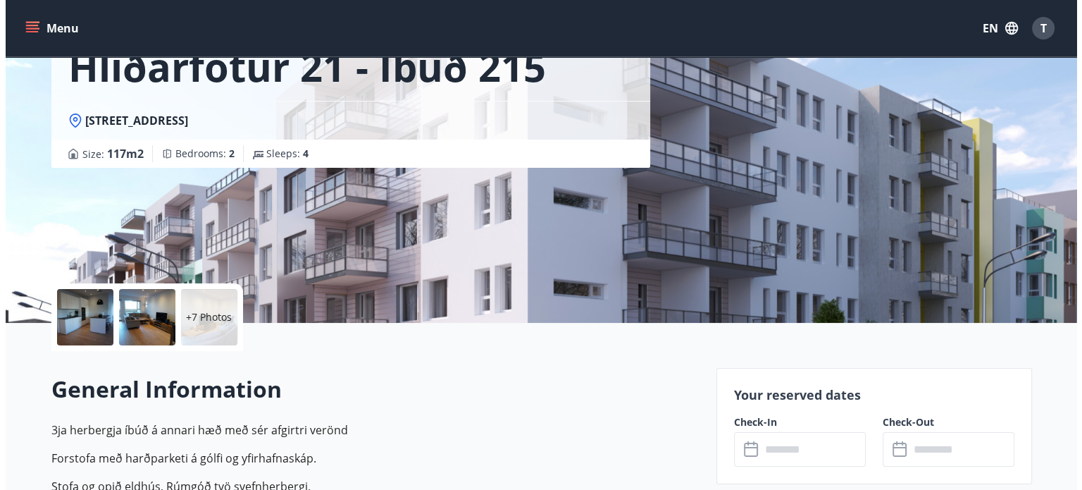
scroll to position [101, 0]
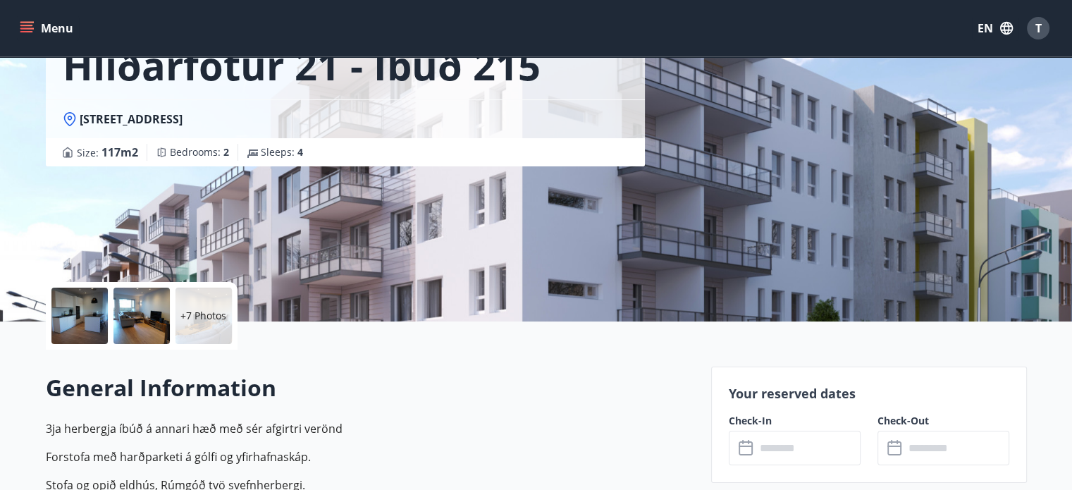
click at [75, 309] on div at bounding box center [79, 315] width 56 height 56
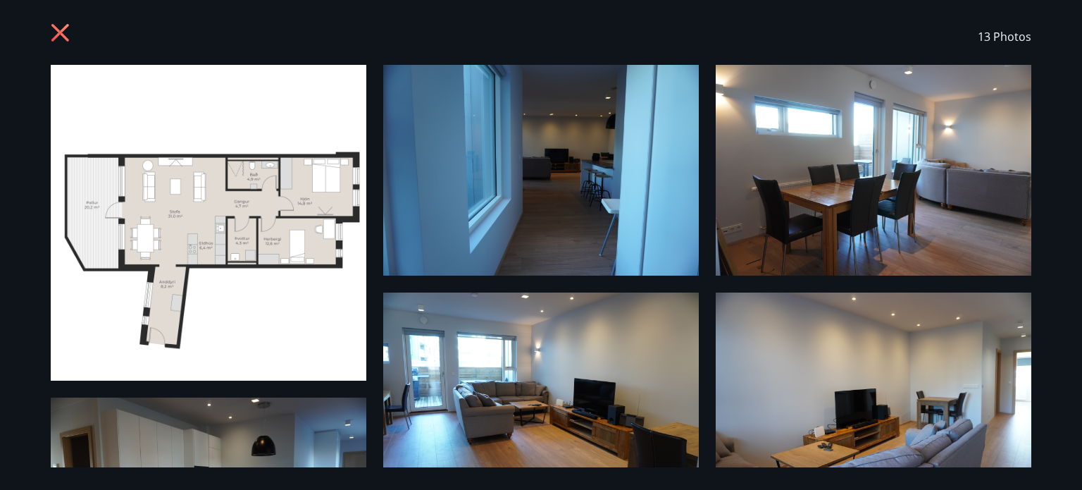
scroll to position [0, 0]
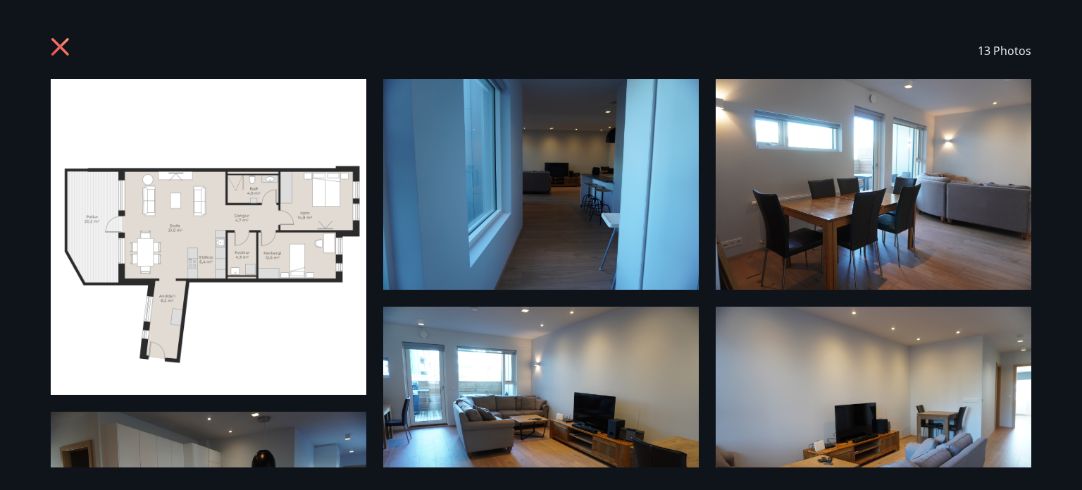
click at [445, 208] on img at bounding box center [541, 184] width 316 height 211
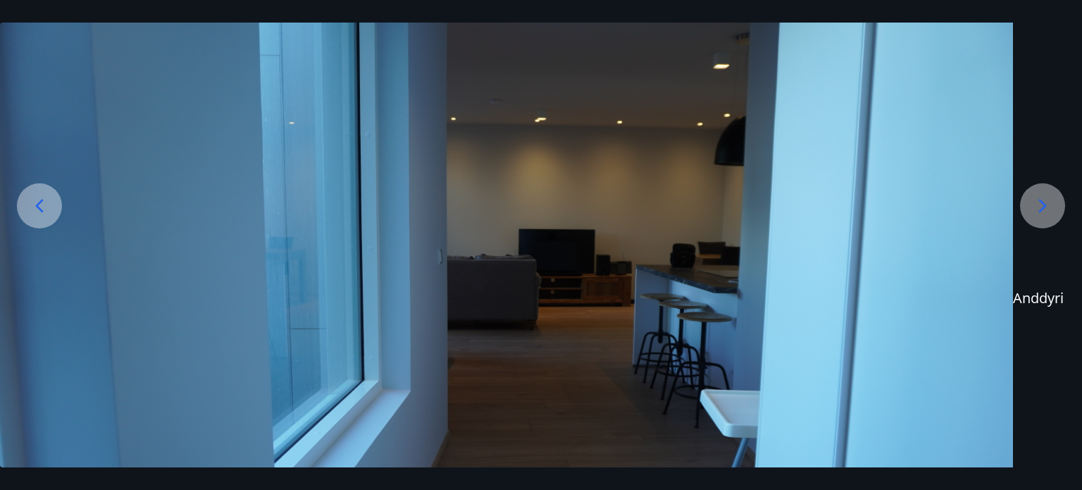
scroll to position [124, 0]
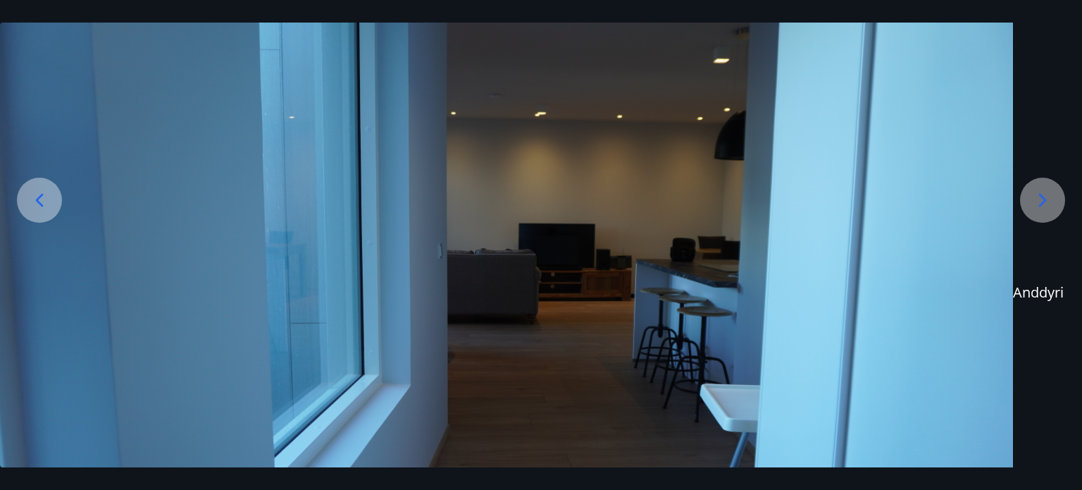
click at [1037, 194] on icon at bounding box center [1042, 200] width 23 height 23
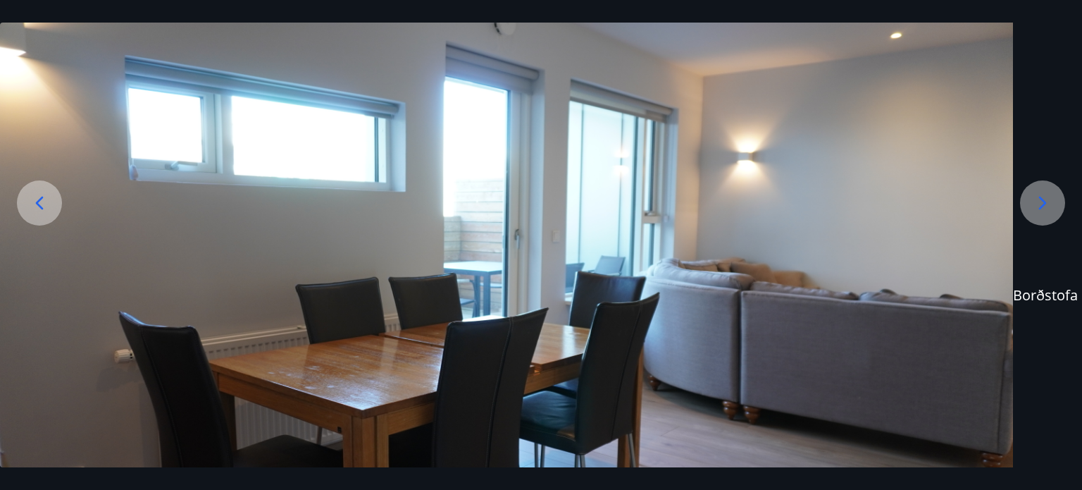
scroll to position [121, 0]
click at [1043, 204] on icon at bounding box center [1043, 202] width 8 height 13
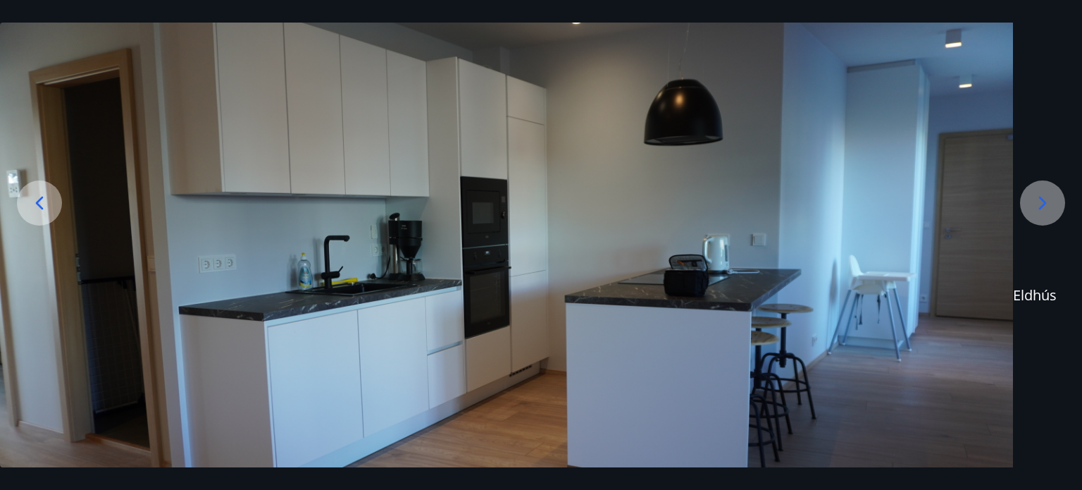
click at [1043, 204] on icon at bounding box center [1043, 202] width 8 height 13
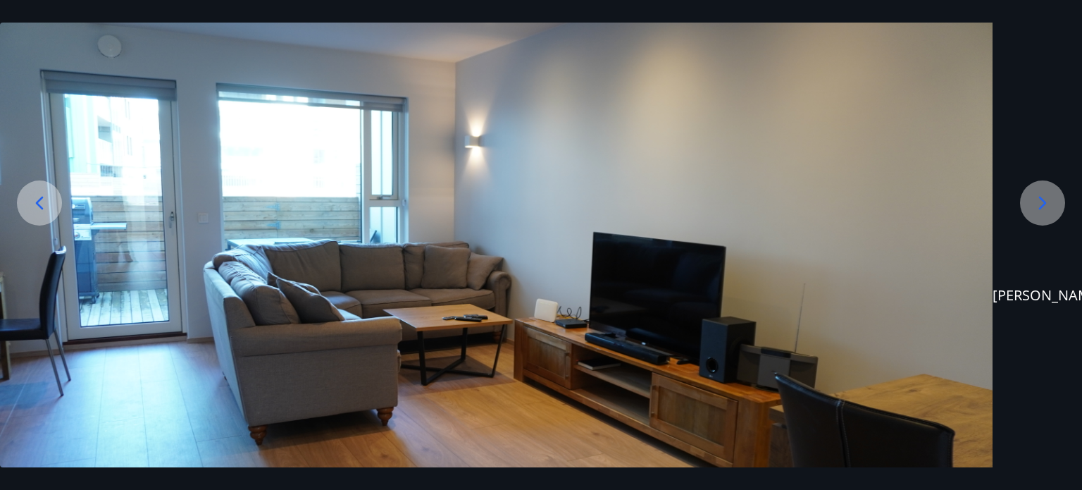
drag, startPoint x: 1043, startPoint y: 204, endPoint x: 984, endPoint y: 123, distance: 100.8
click at [984, 123] on img at bounding box center [486, 296] width 1013 height 676
click at [1045, 195] on icon at bounding box center [1042, 203] width 23 height 23
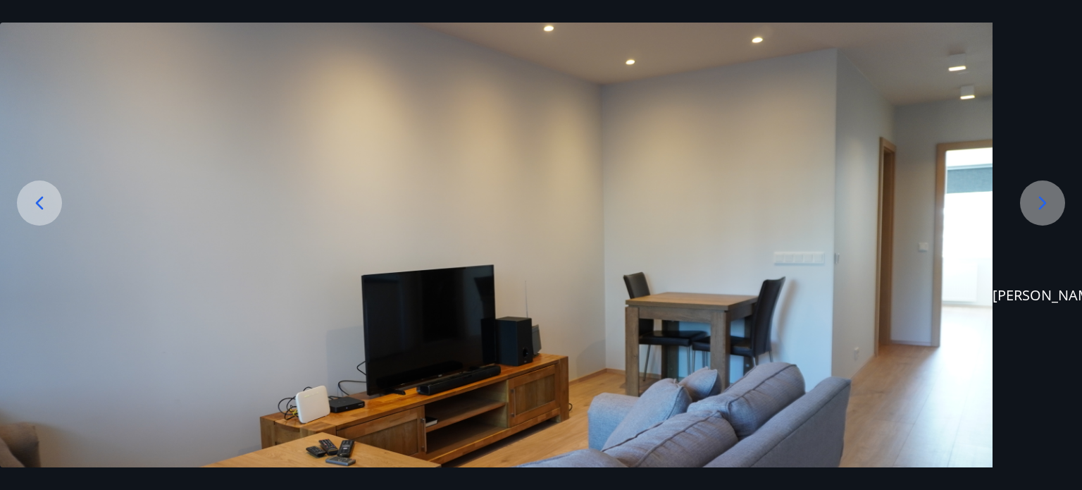
click at [1045, 195] on icon at bounding box center [1042, 203] width 23 height 23
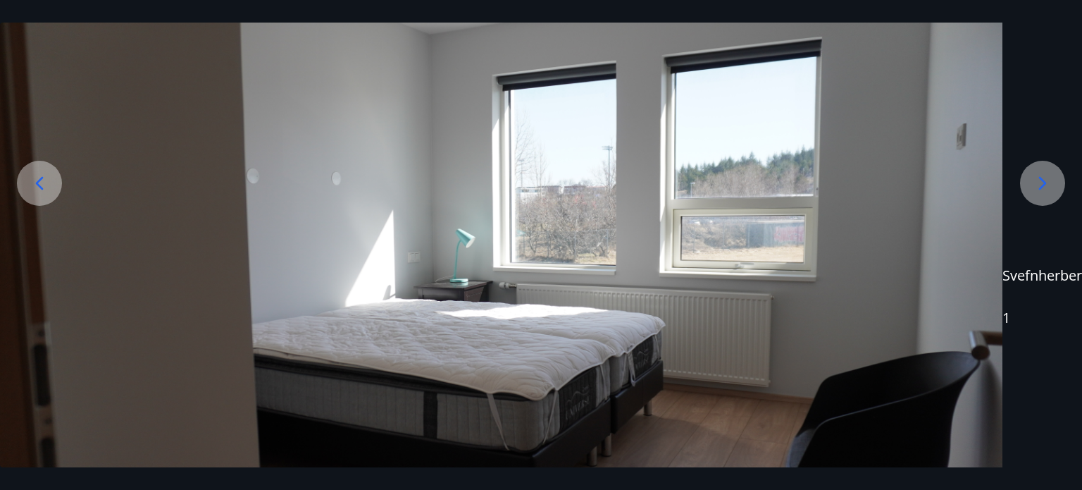
scroll to position [142, 0]
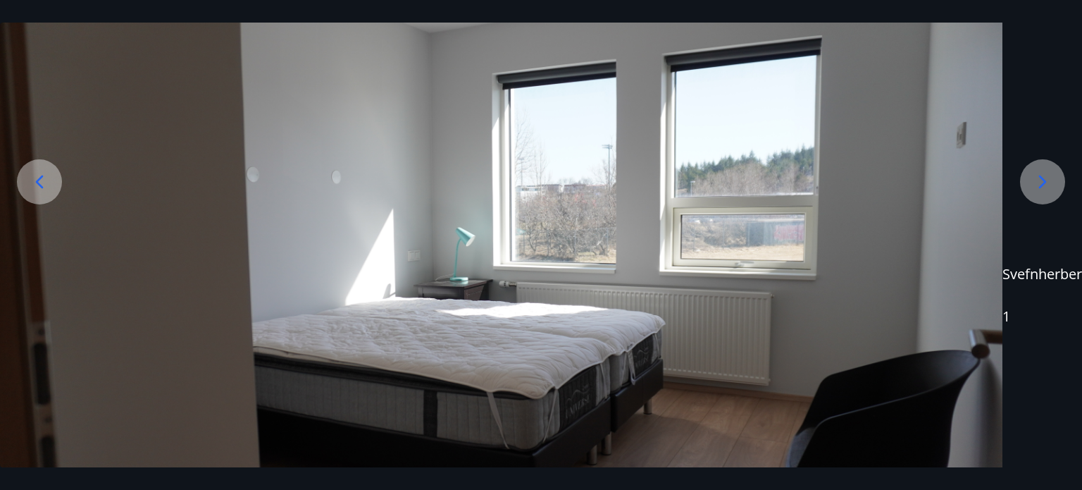
click at [1032, 174] on icon at bounding box center [1042, 181] width 23 height 23
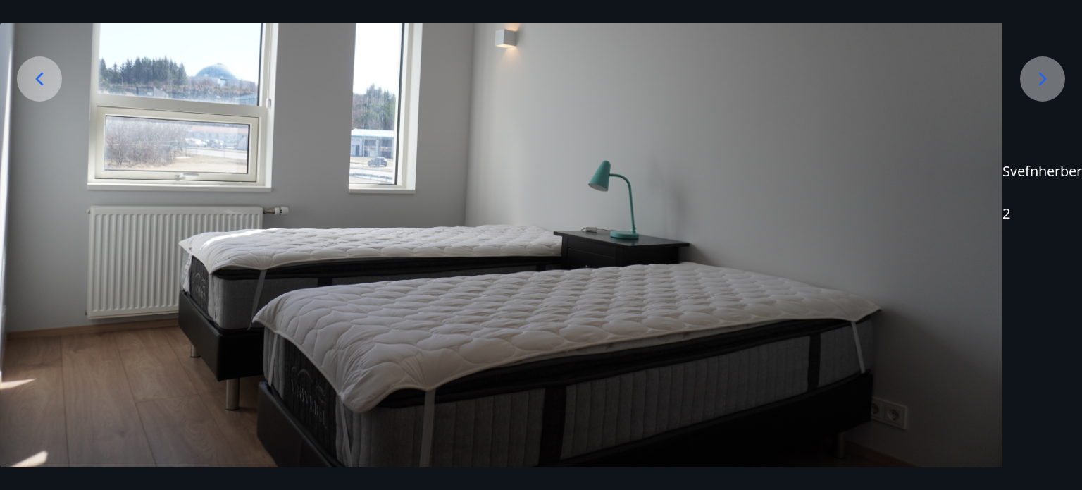
scroll to position [242, 0]
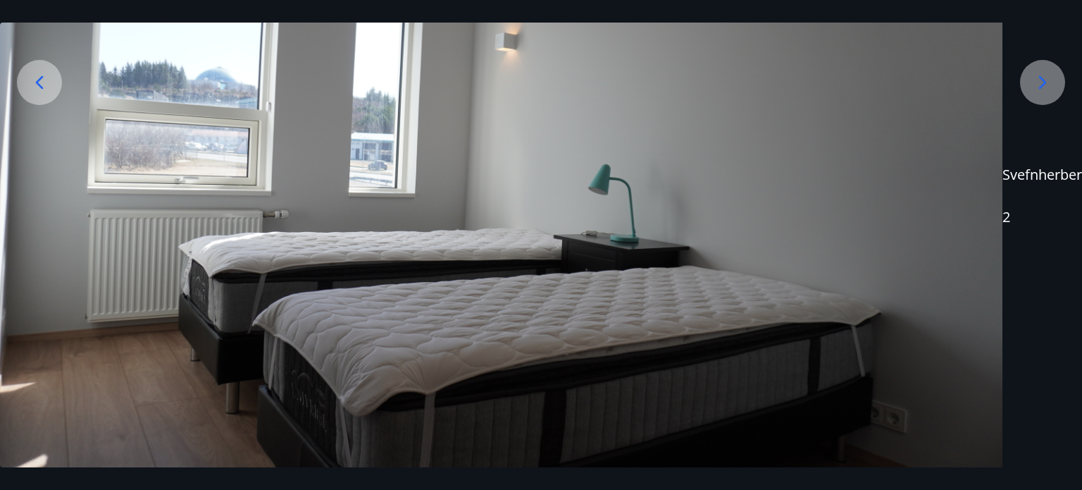
click at [1043, 92] on icon at bounding box center [1042, 82] width 23 height 23
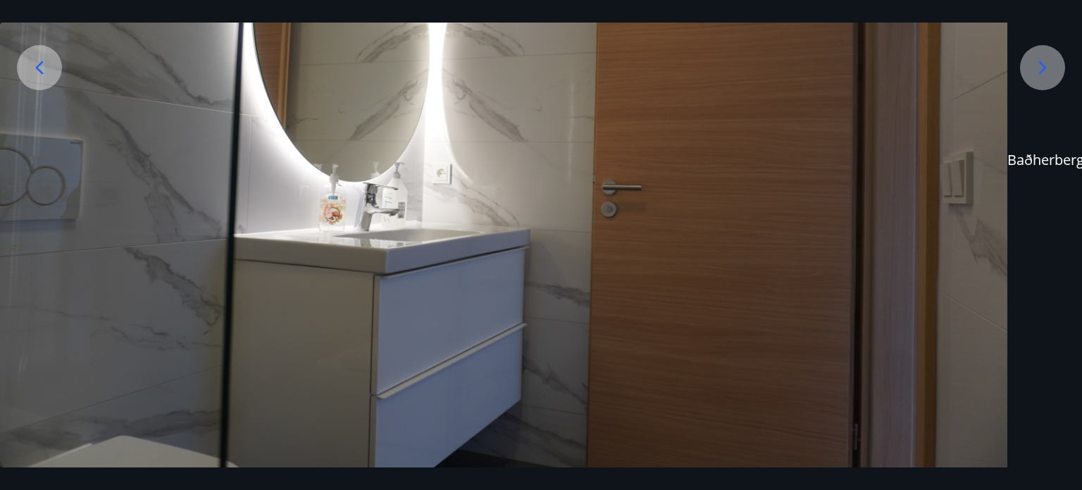
scroll to position [287, 0]
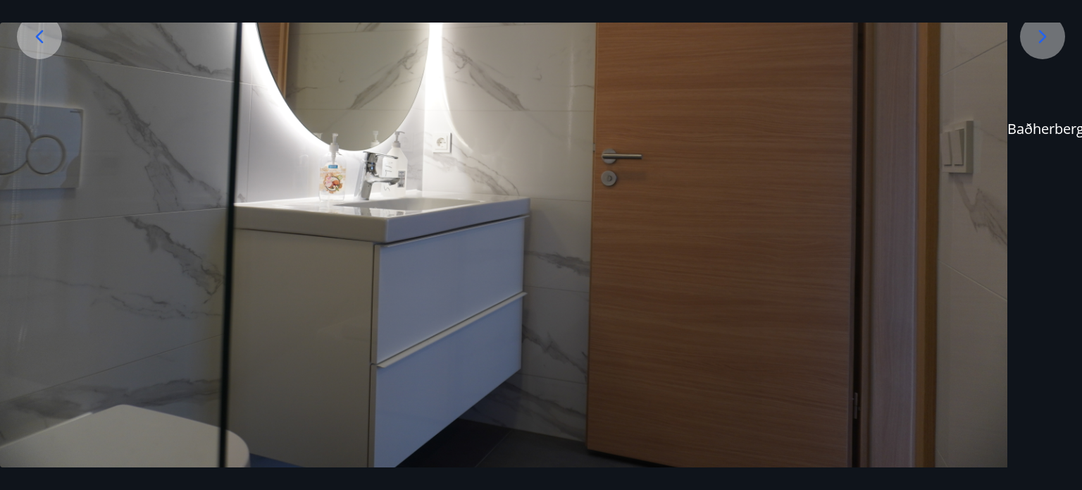
click at [1043, 27] on icon at bounding box center [1042, 36] width 23 height 23
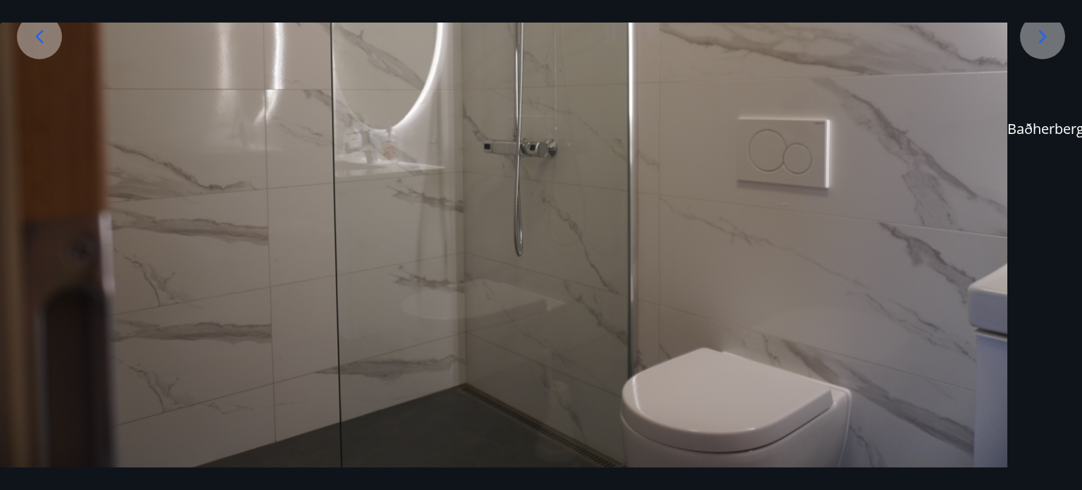
scroll to position [0, 0]
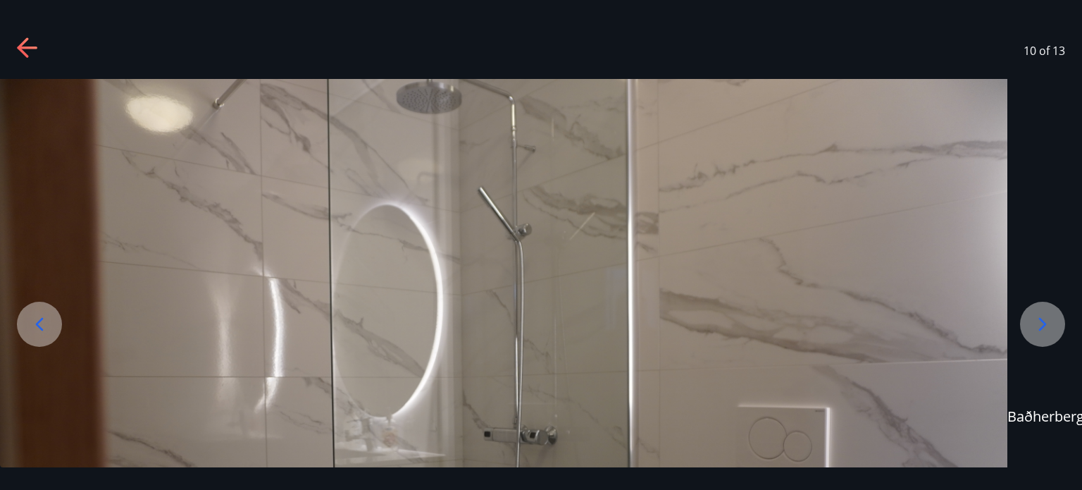
click at [437, 55] on div "10 of 13" at bounding box center [541, 51] width 1082 height 56
click at [20, 40] on icon at bounding box center [28, 48] width 23 height 23
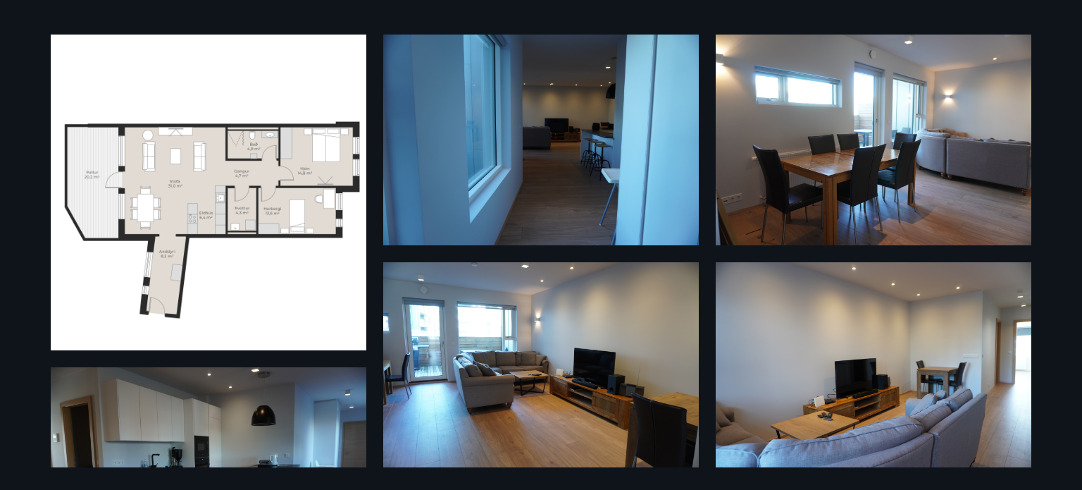
scroll to position [44, 0]
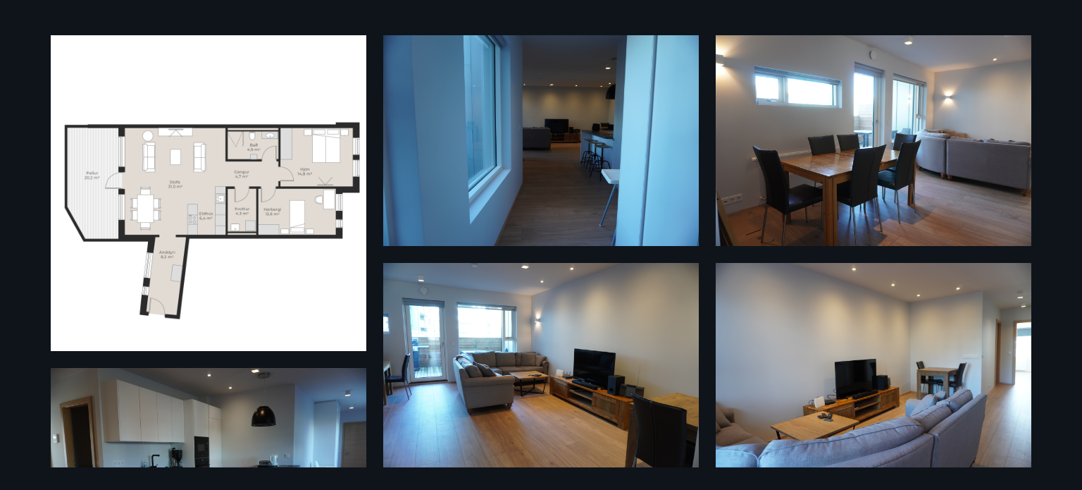
click at [248, 209] on img at bounding box center [209, 193] width 316 height 316
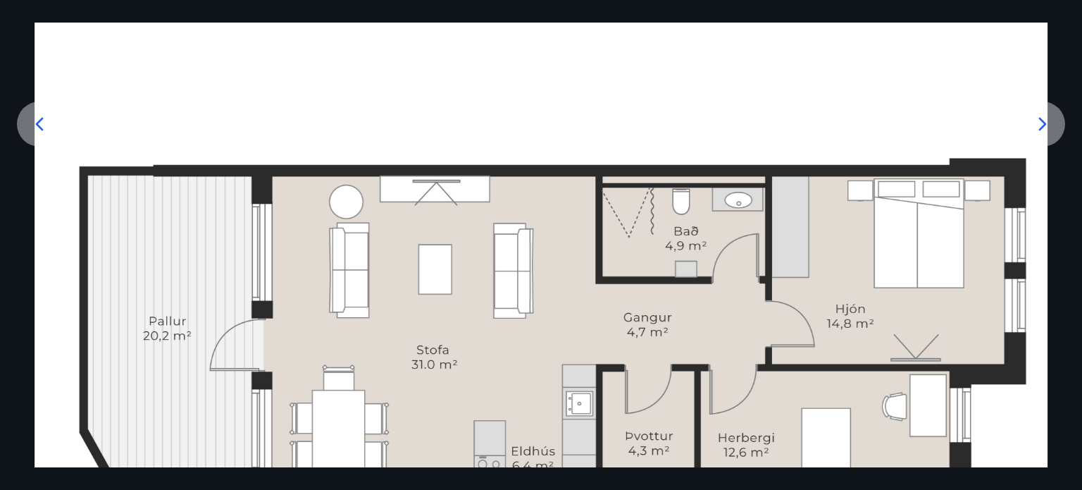
scroll to position [0, 0]
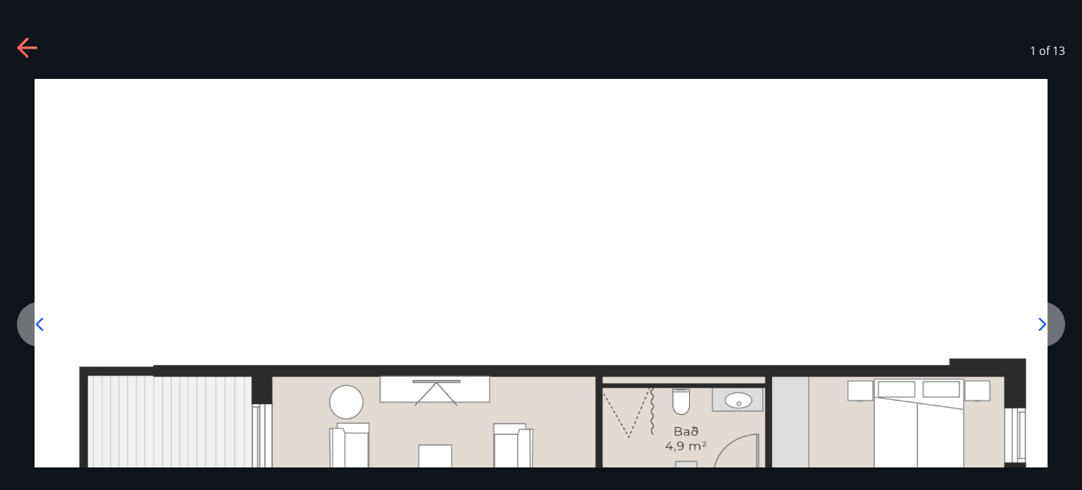
click at [36, 52] on icon at bounding box center [28, 48] width 23 height 23
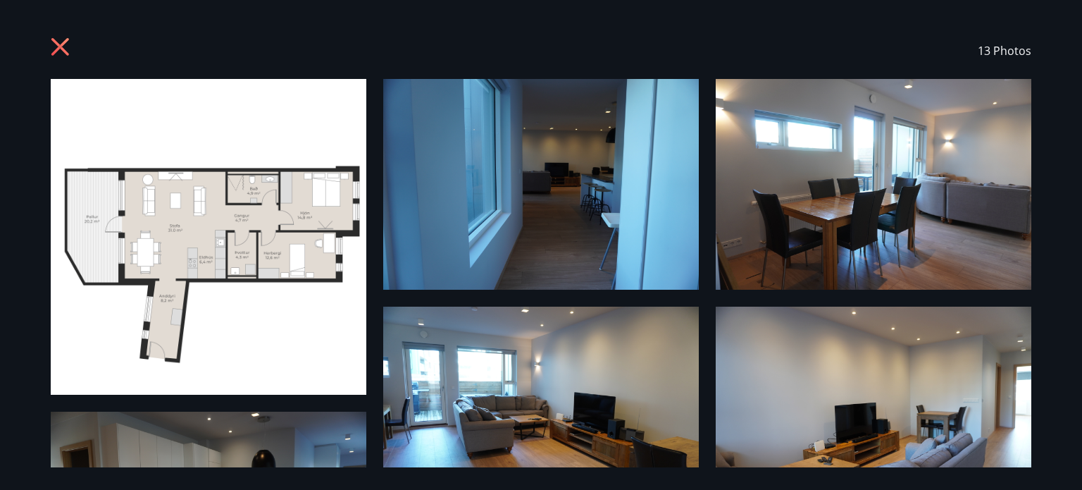
click at [58, 47] on icon at bounding box center [60, 47] width 18 height 18
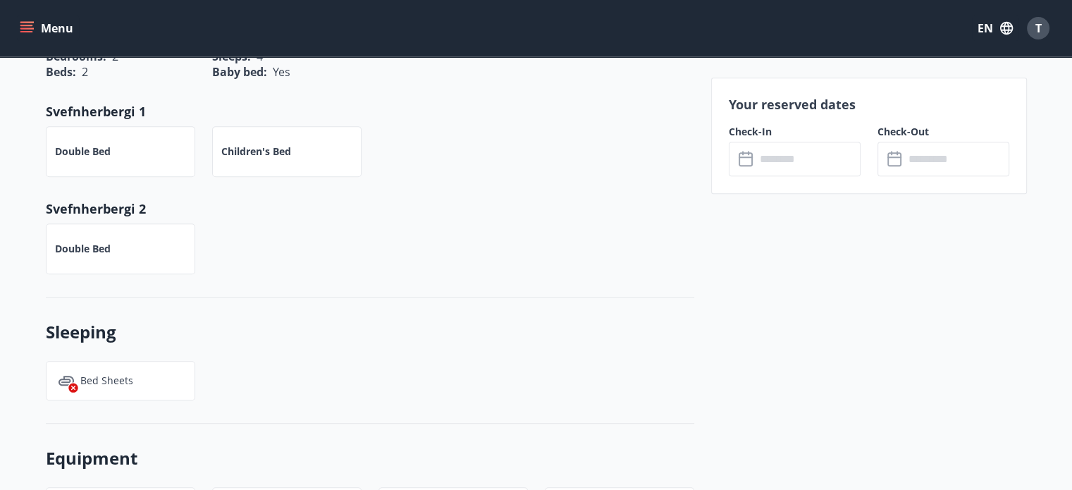
scroll to position [633, 0]
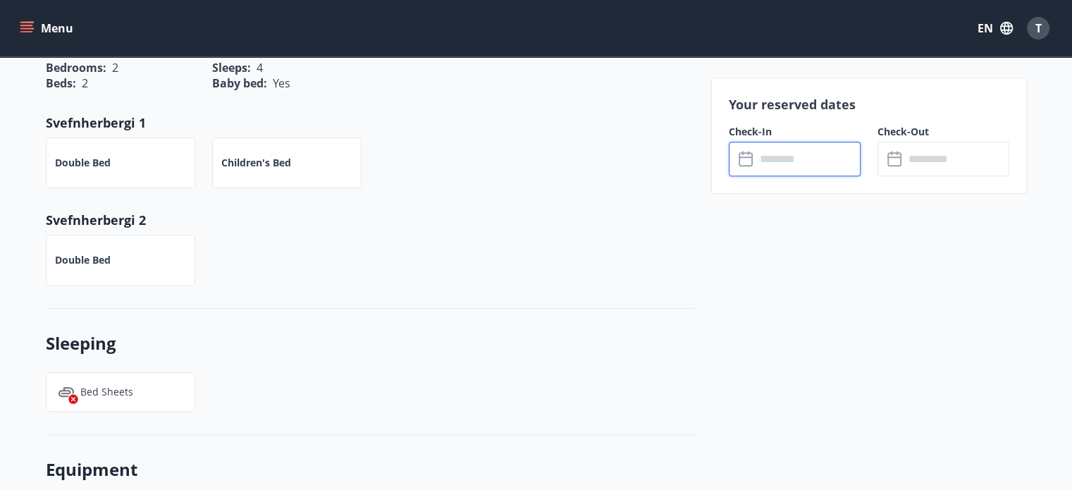
click at [755, 166] on input "text" at bounding box center [807, 159] width 105 height 35
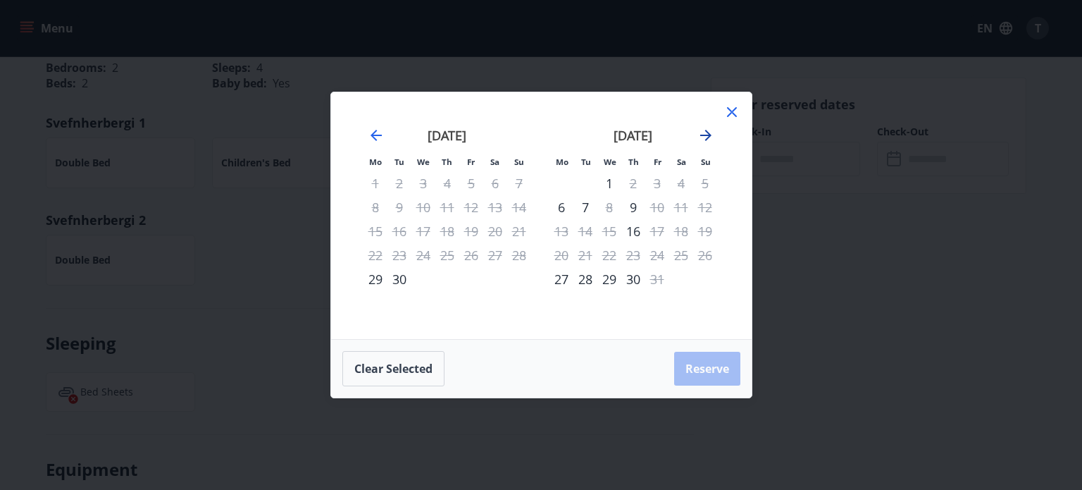
click at [705, 135] on icon "Move forward to switch to the next month." at bounding box center [705, 135] width 11 height 11
click at [561, 252] on div "22" at bounding box center [562, 255] width 24 height 24
click at [591, 249] on div "23" at bounding box center [585, 255] width 24 height 24
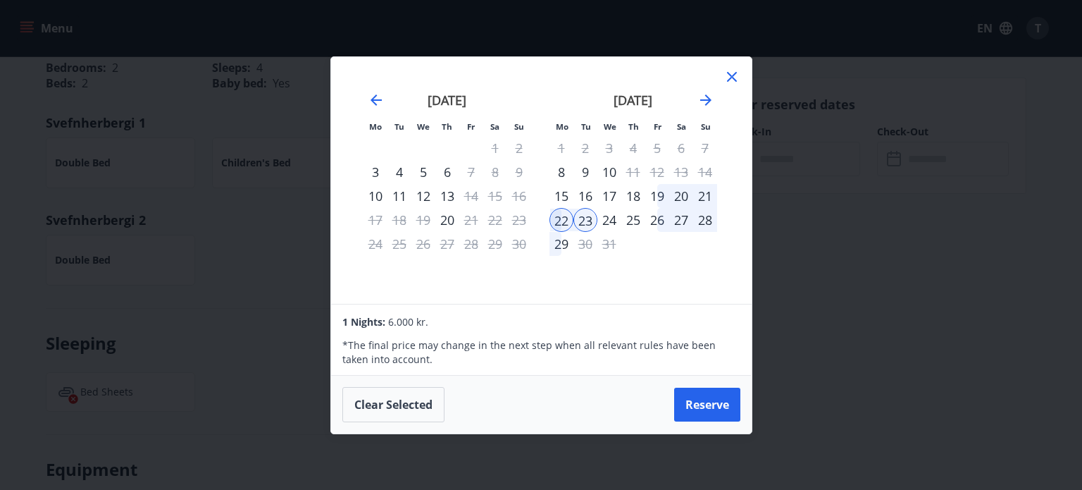
click at [731, 75] on icon at bounding box center [732, 76] width 17 height 17
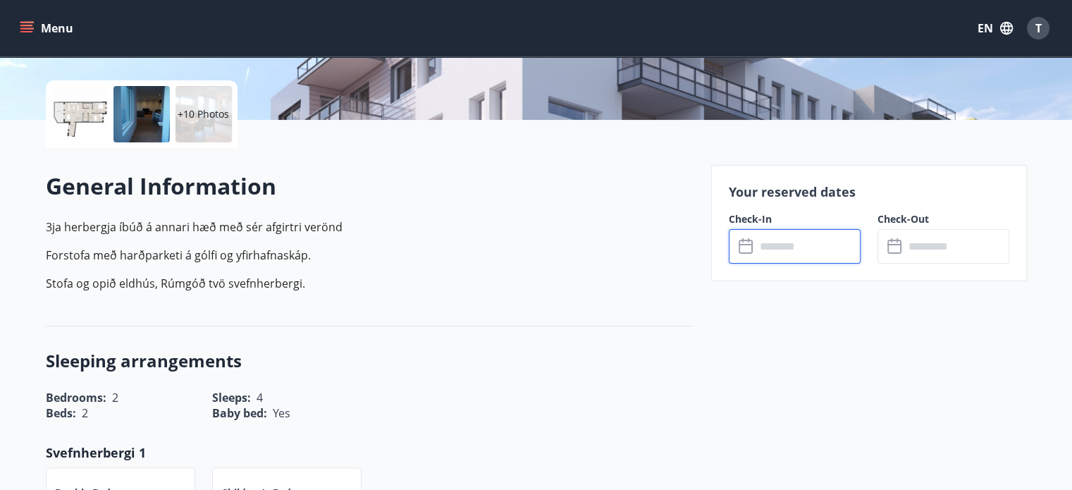
scroll to position [298, 0]
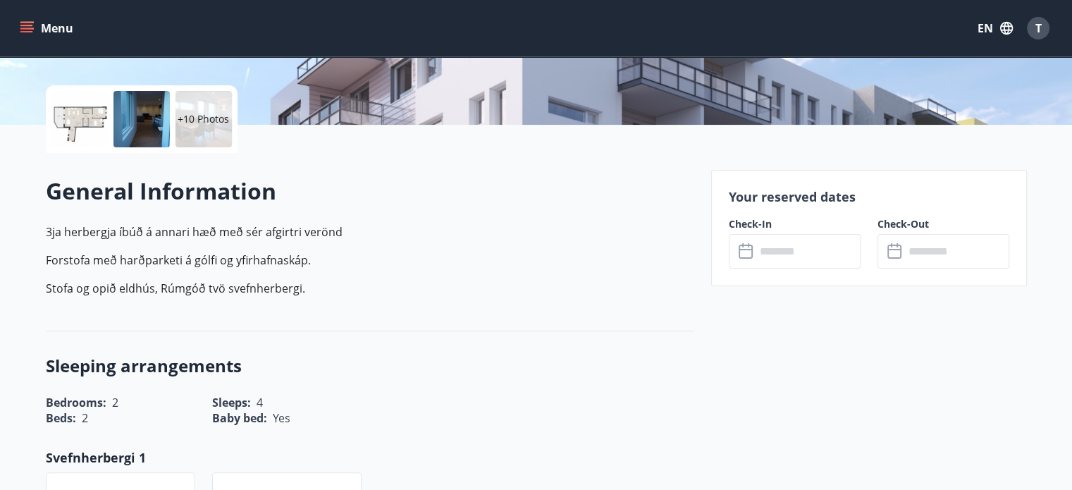
click at [31, 25] on icon "menu" at bounding box center [26, 25] width 13 height 1
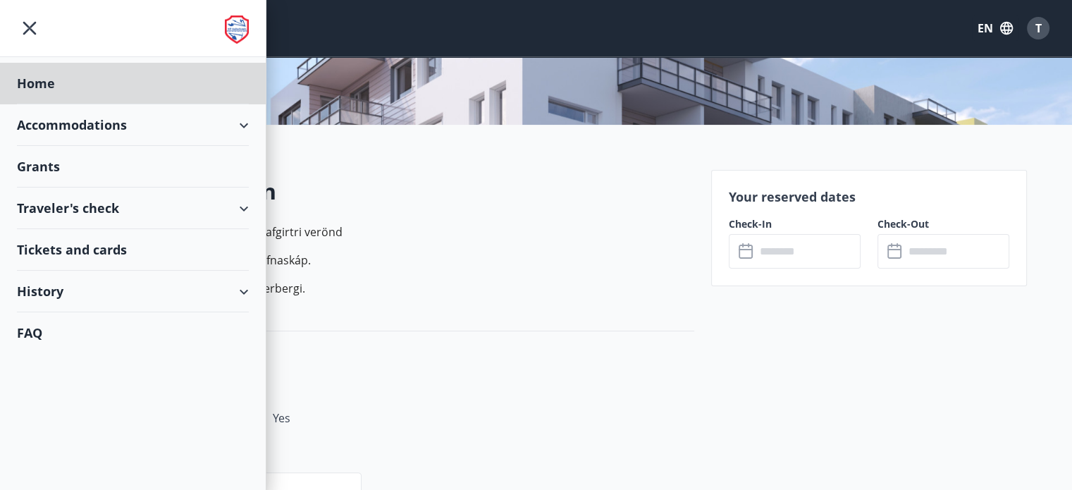
click at [45, 163] on div "Grants" at bounding box center [133, 167] width 232 height 42
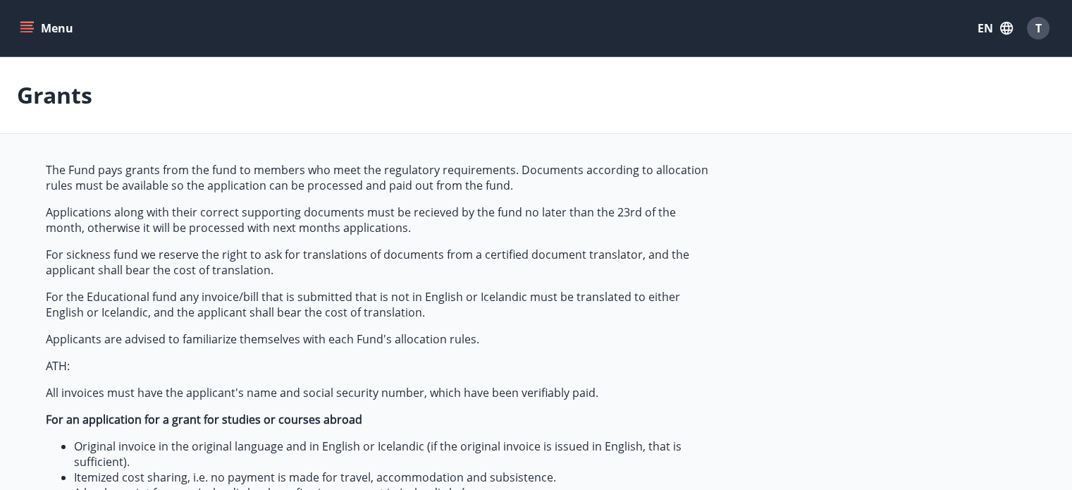
type input "***"
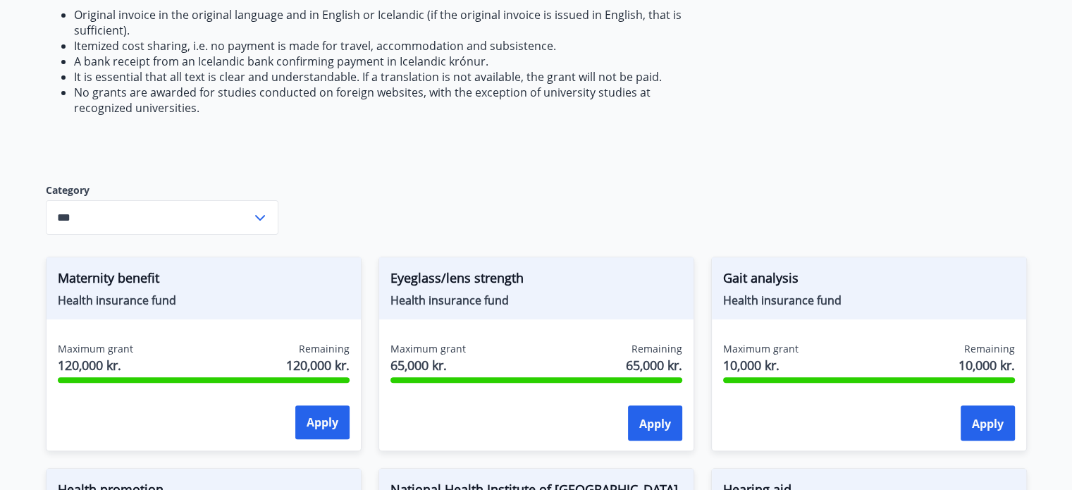
scroll to position [434, 0]
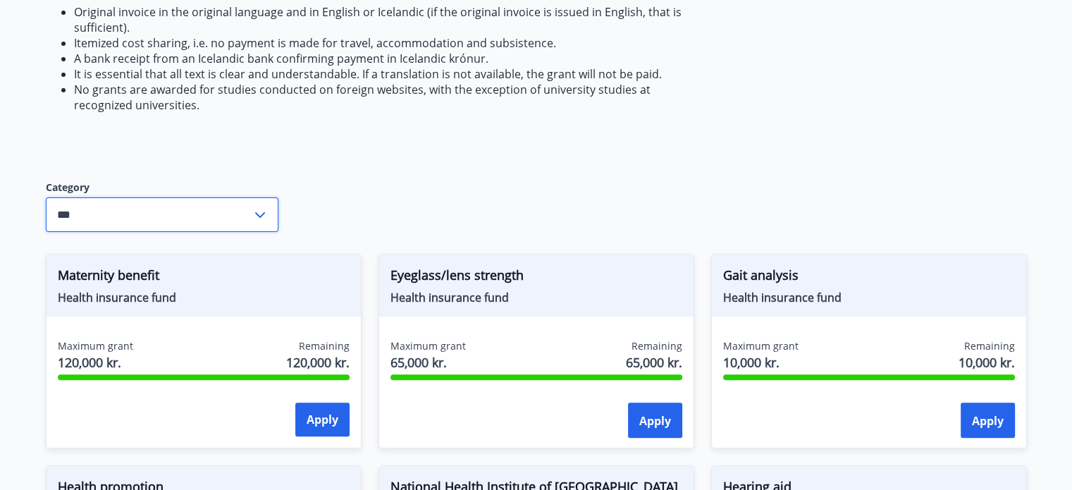
click at [247, 216] on input "***" at bounding box center [149, 214] width 206 height 35
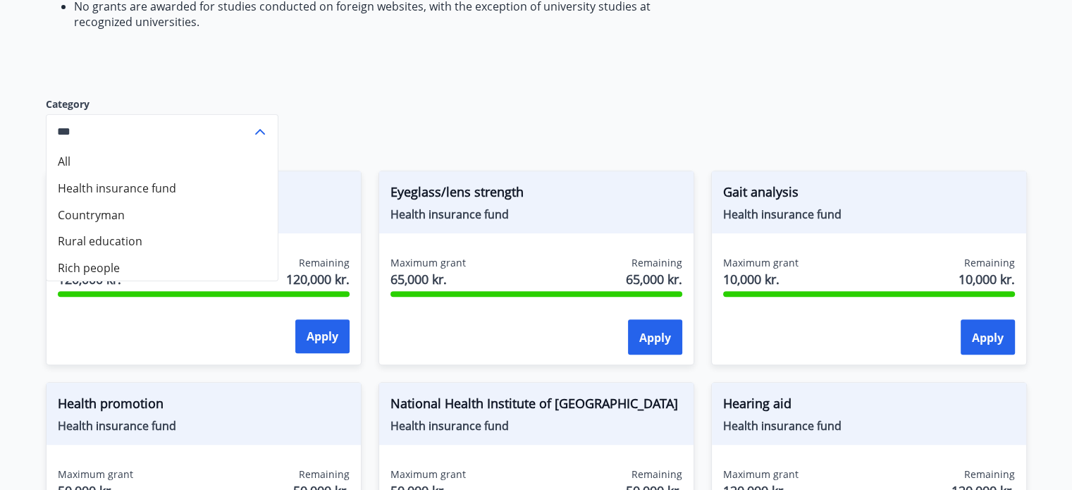
scroll to position [519, 0]
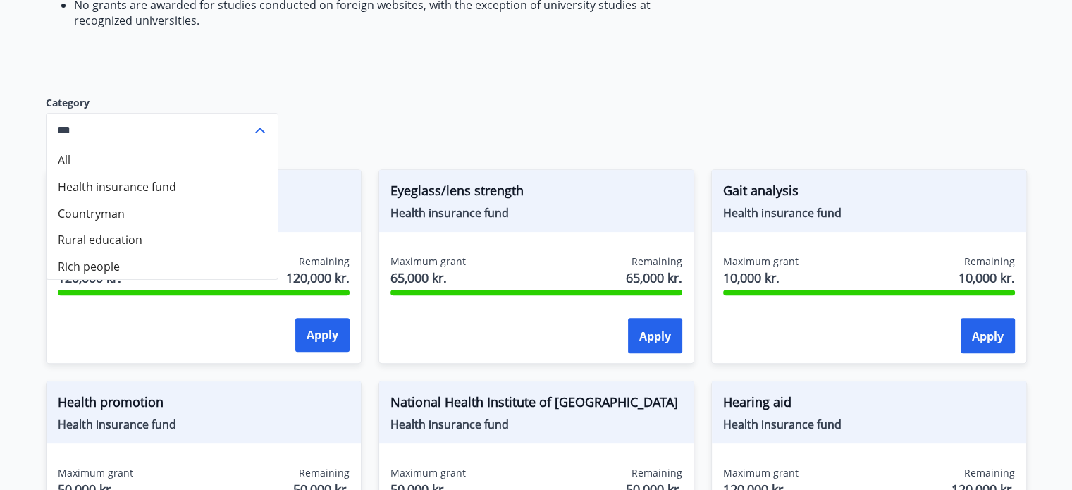
click at [420, 108] on div "The Fund pays grants from the fund to members who meet the regulatory requireme…" at bounding box center [536, 444] width 981 height 1601
click at [256, 126] on icon at bounding box center [260, 130] width 17 height 17
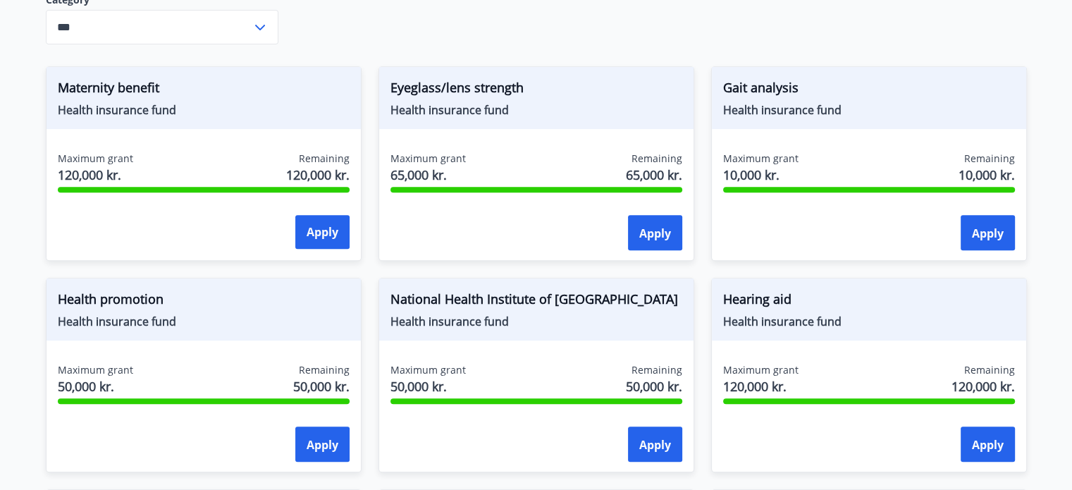
scroll to position [624, 0]
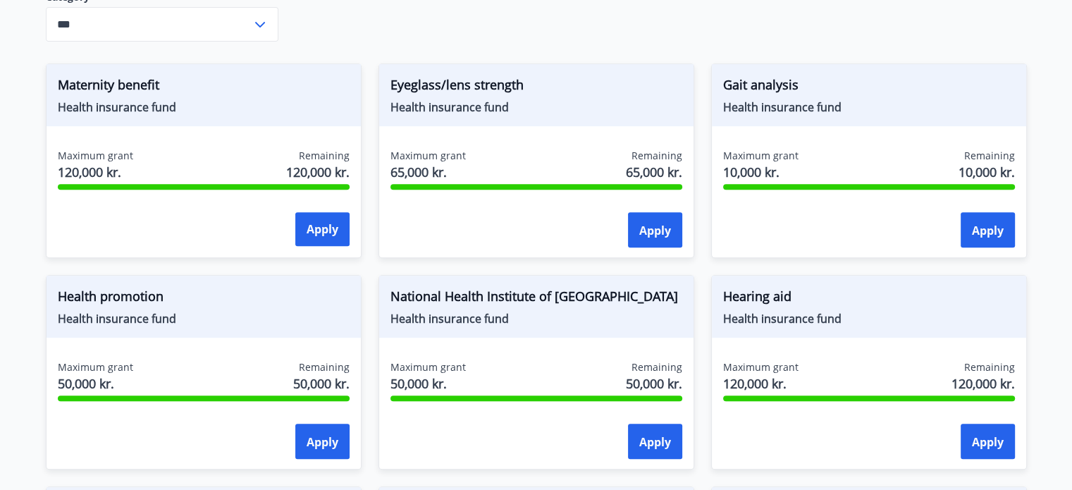
click at [87, 298] on font "Health promotion" at bounding box center [111, 295] width 106 height 17
click at [85, 323] on font "Health insurance fund" at bounding box center [117, 318] width 118 height 15
click at [301, 436] on button "Apply" at bounding box center [322, 440] width 54 height 35
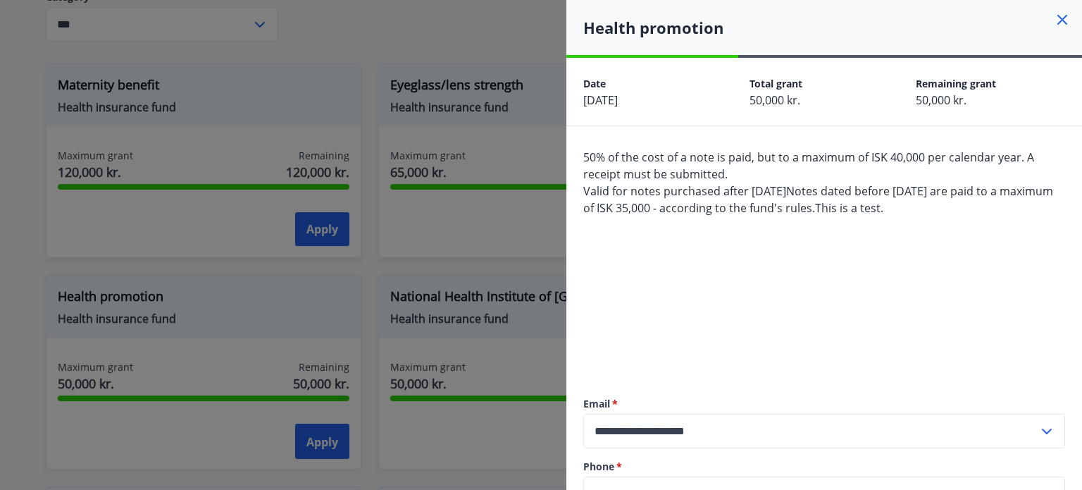
click at [552, 210] on div at bounding box center [541, 245] width 1082 height 490
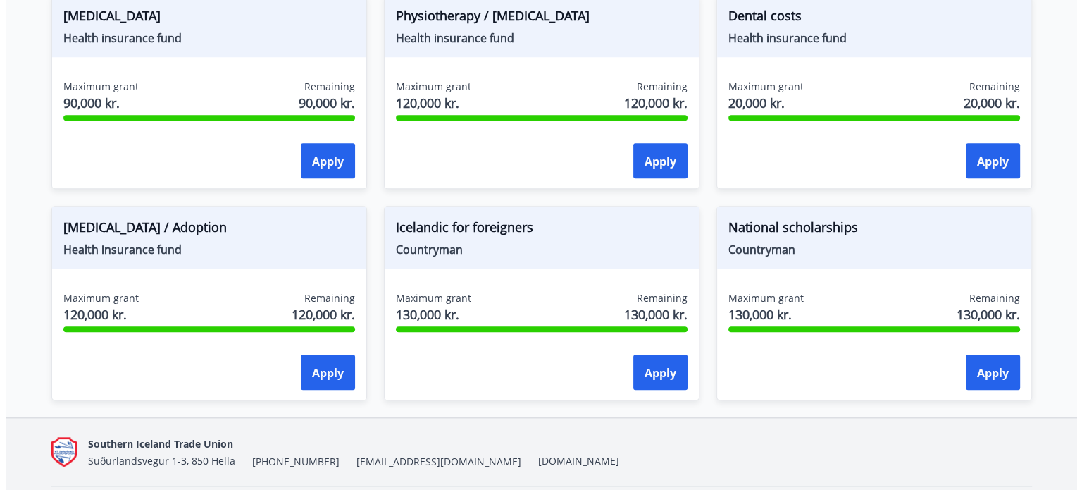
scroll to position [1348, 0]
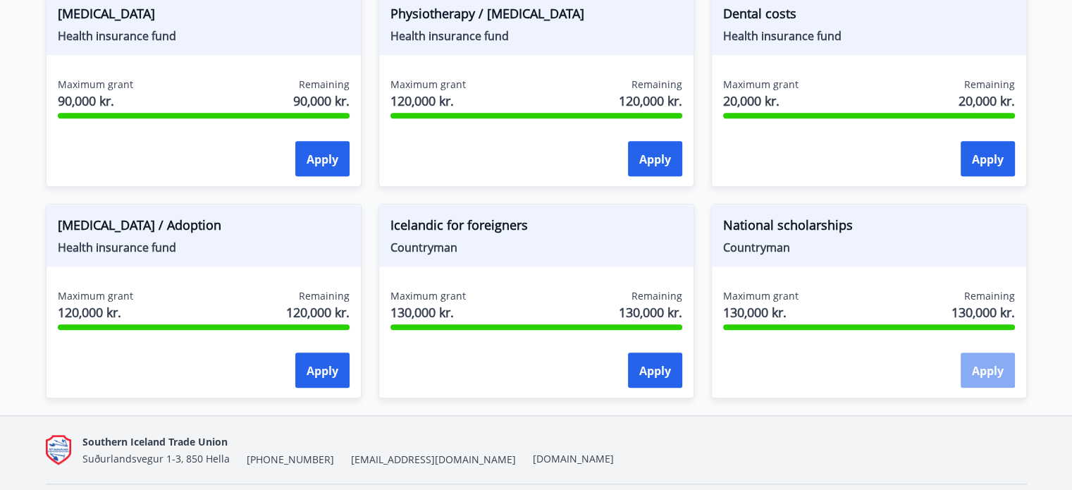
click at [996, 360] on button "Apply" at bounding box center [987, 369] width 54 height 35
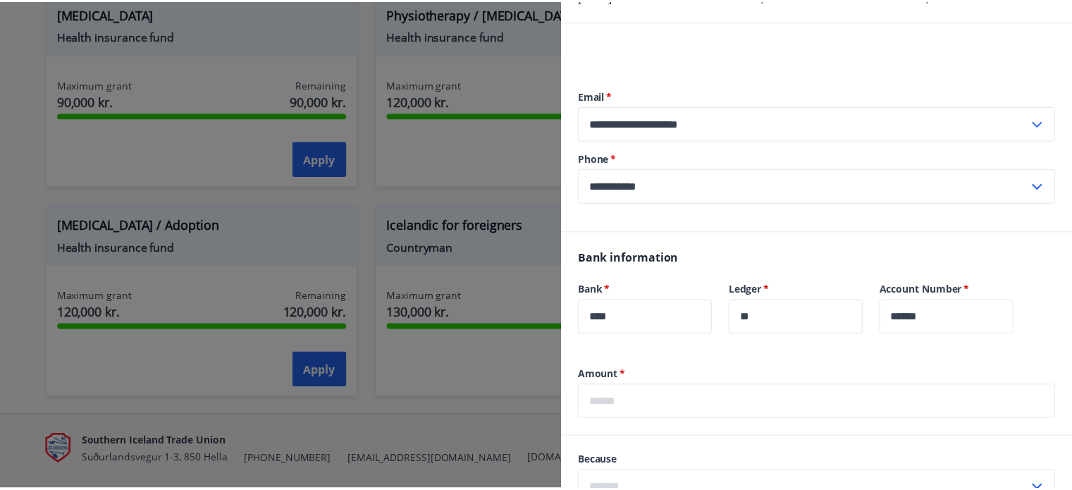
scroll to position [0, 0]
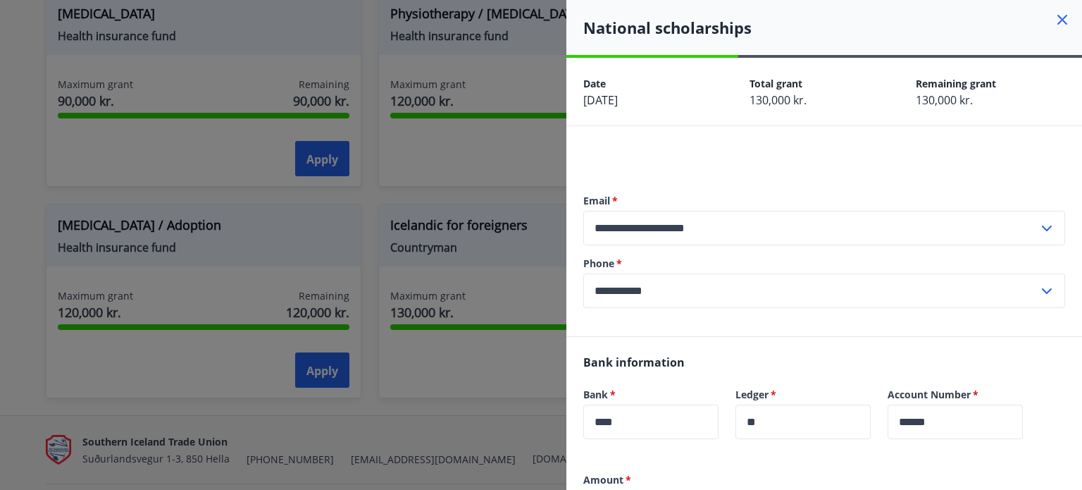
click at [1054, 22] on icon at bounding box center [1062, 19] width 17 height 17
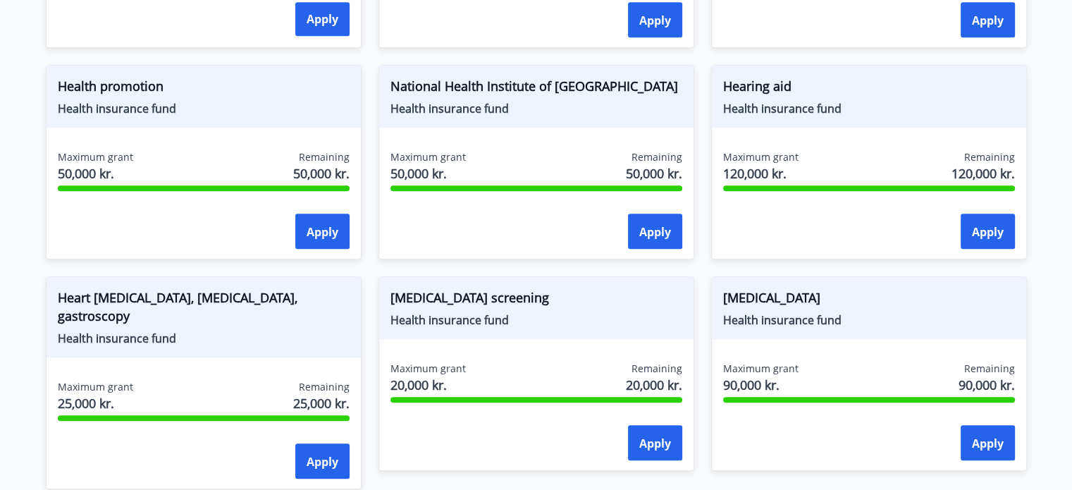
scroll to position [814, 0]
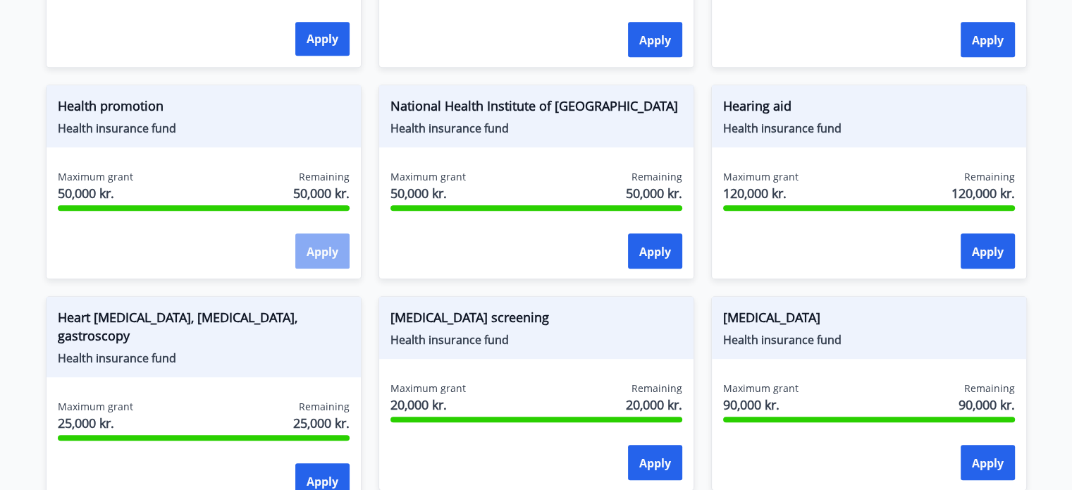
click at [316, 247] on font "Apply" at bounding box center [322, 251] width 32 height 15
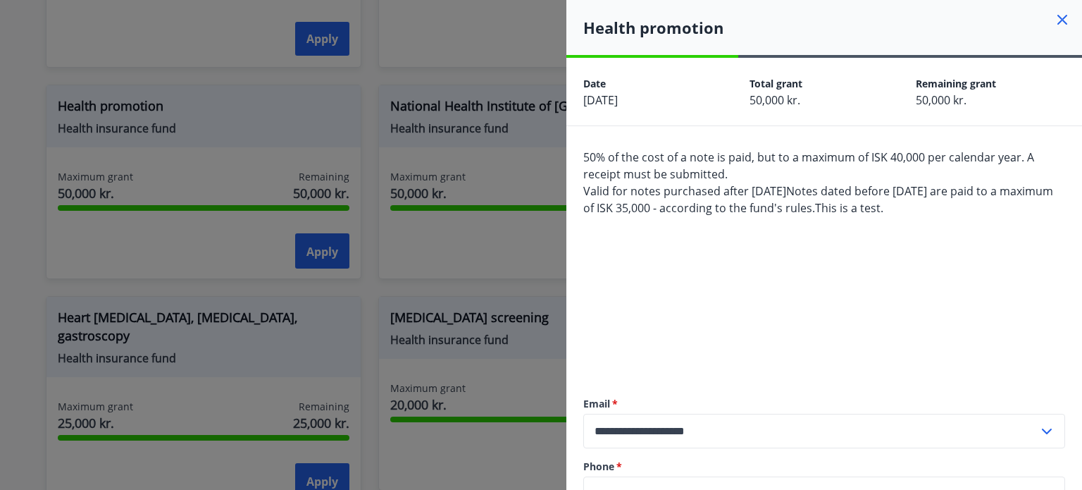
click at [301, 211] on div at bounding box center [541, 245] width 1082 height 490
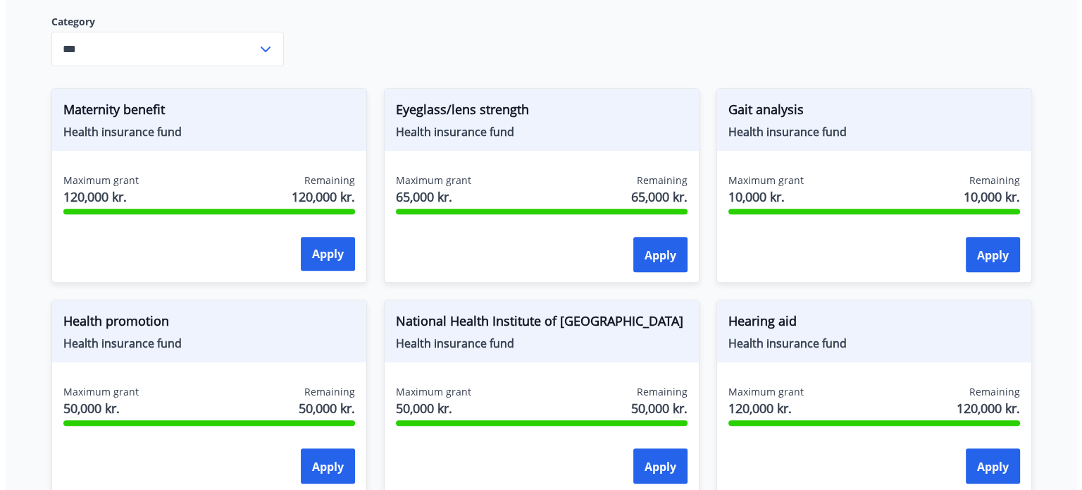
scroll to position [600, 0]
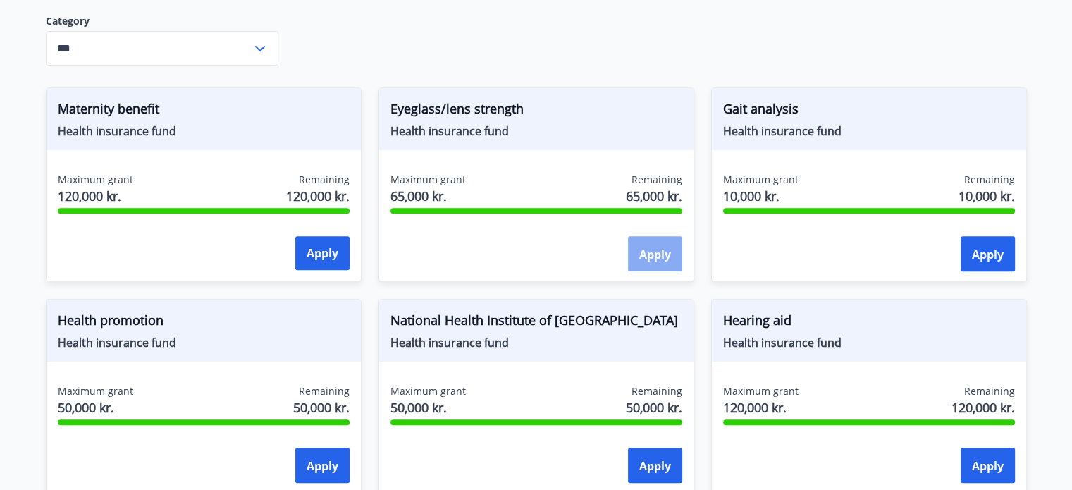
click at [655, 253] on font "Apply" at bounding box center [655, 254] width 32 height 15
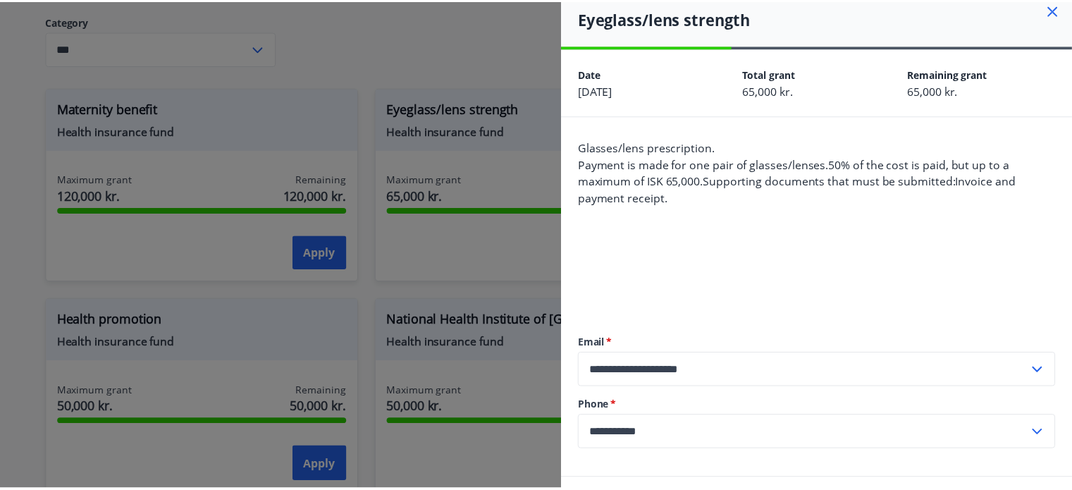
scroll to position [0, 0]
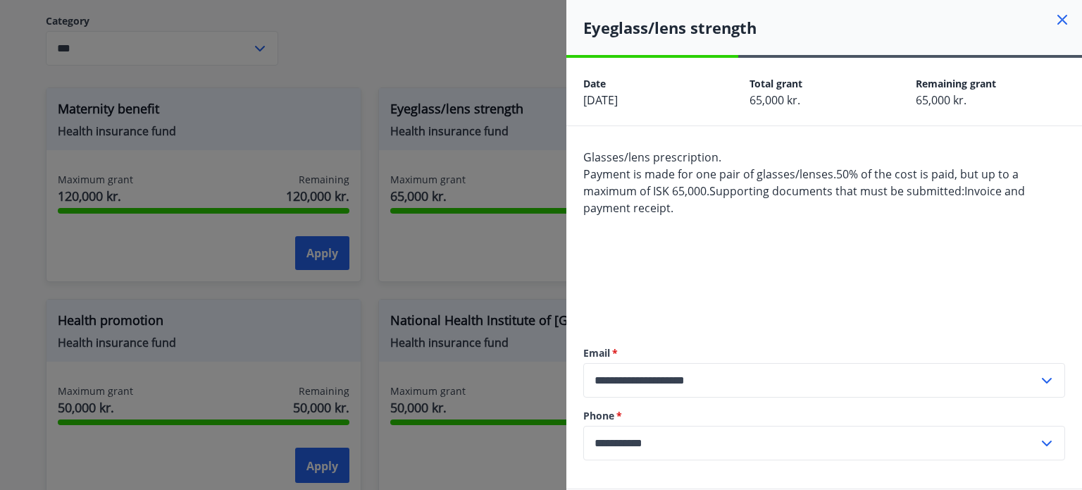
click at [1055, 20] on icon at bounding box center [1062, 19] width 17 height 17
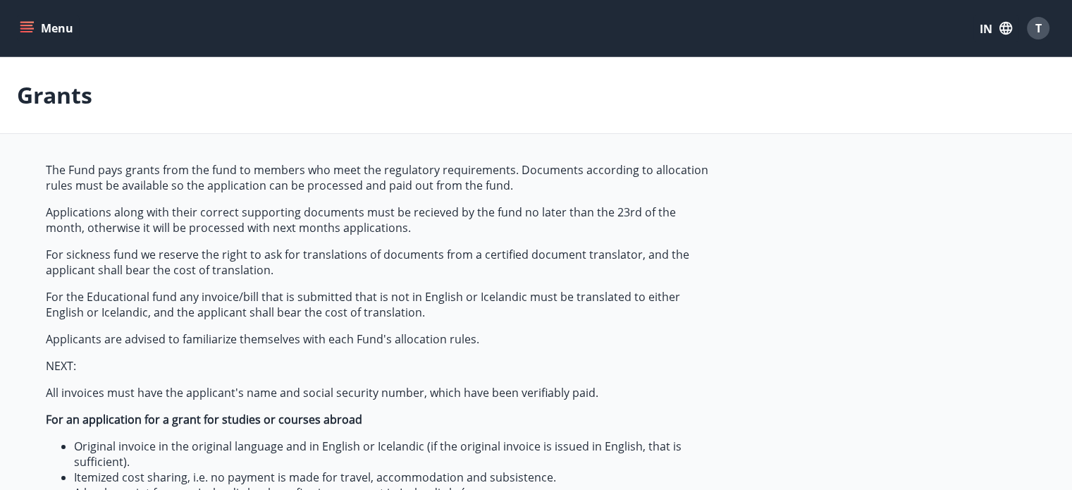
click at [30, 31] on icon "menu" at bounding box center [26, 31] width 13 height 1
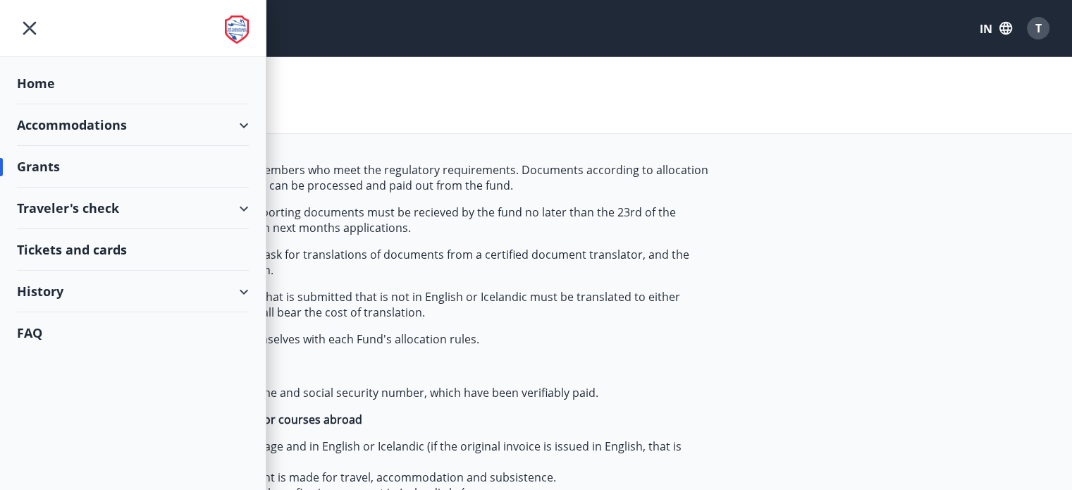
click at [61, 213] on div "Traveler's check" at bounding box center [133, 208] width 232 height 42
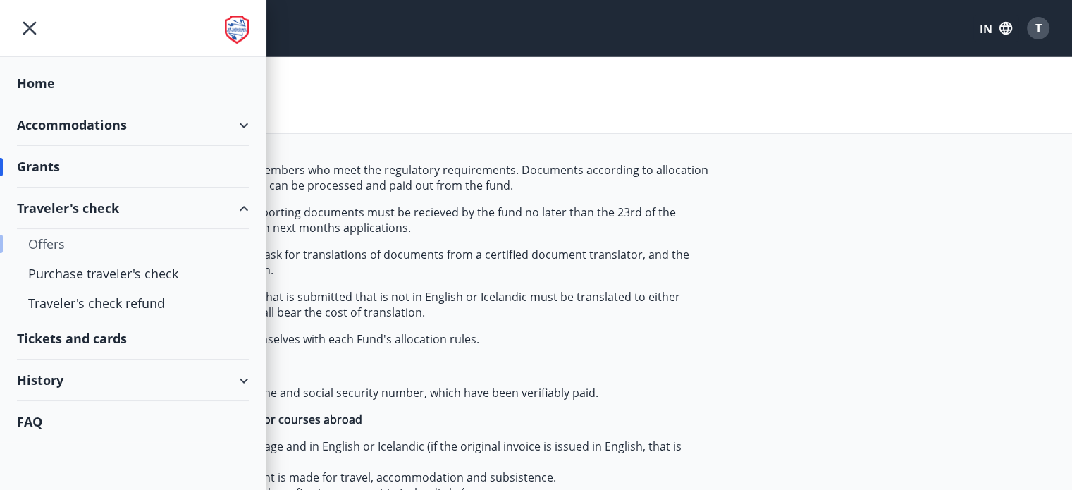
click at [45, 241] on div "Offers" at bounding box center [132, 244] width 209 height 30
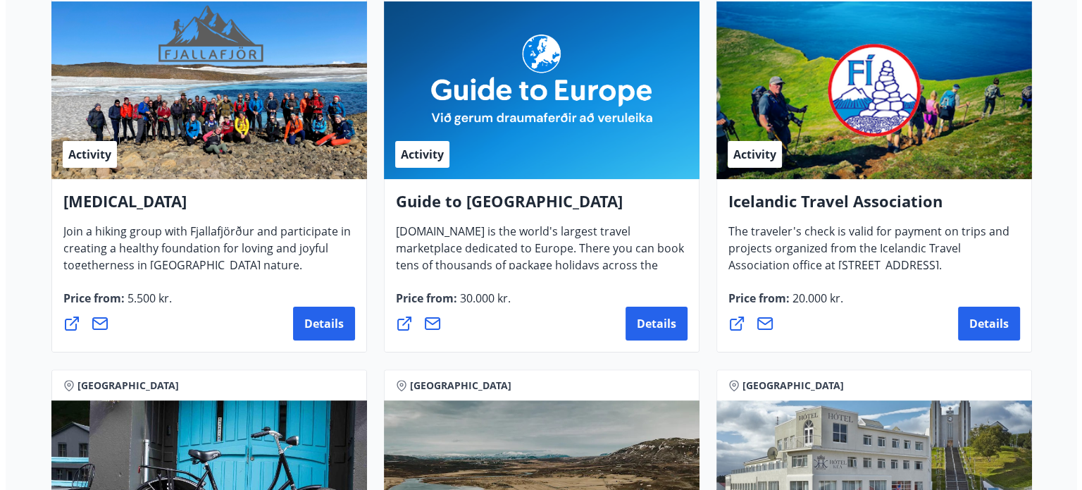
scroll to position [304, 0]
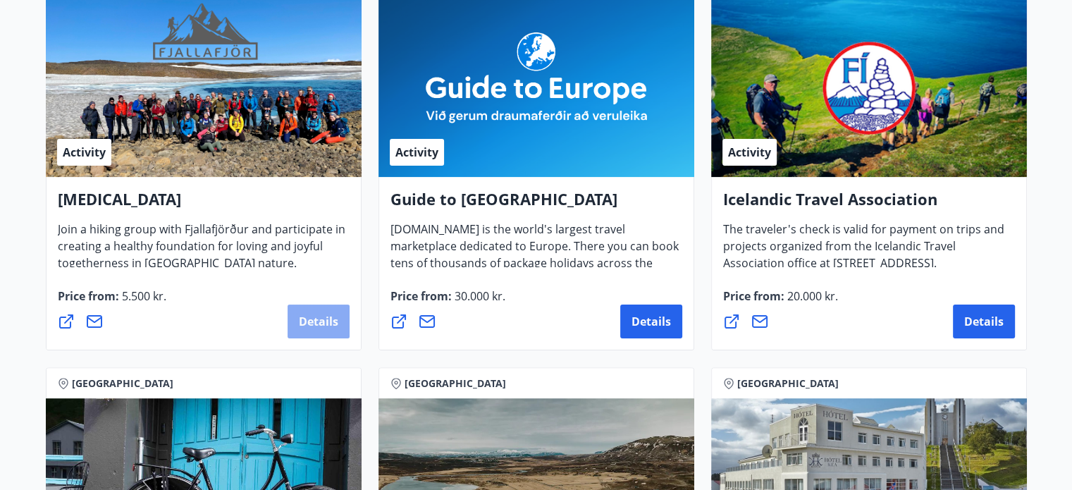
click at [311, 320] on font "Details" at bounding box center [318, 321] width 39 height 15
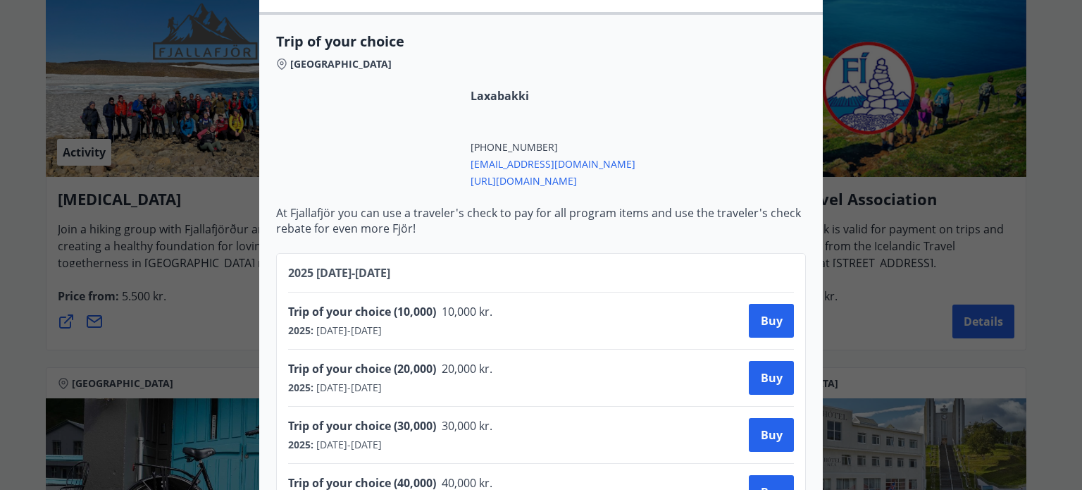
scroll to position [355, 0]
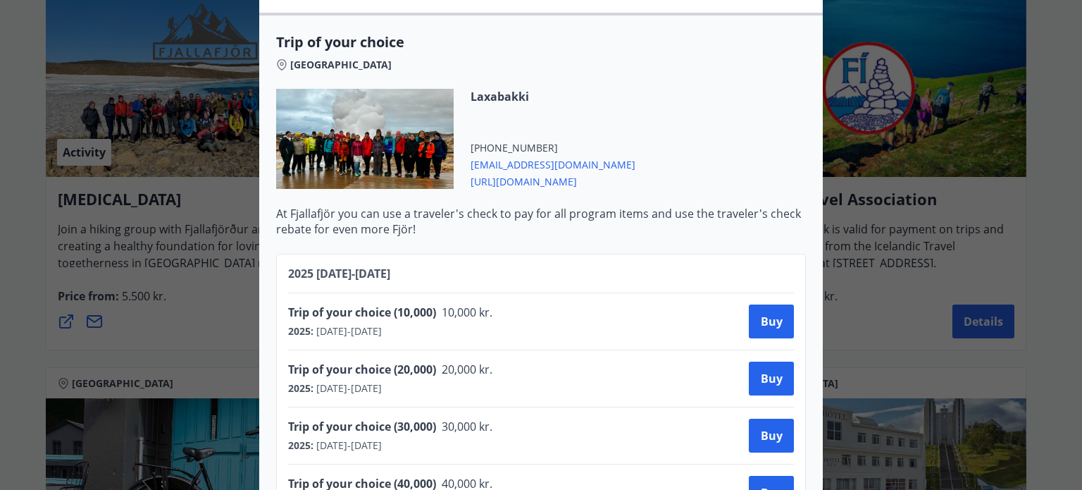
click at [552, 172] on span "https://www.fjallafjor.is/" at bounding box center [553, 180] width 165 height 17
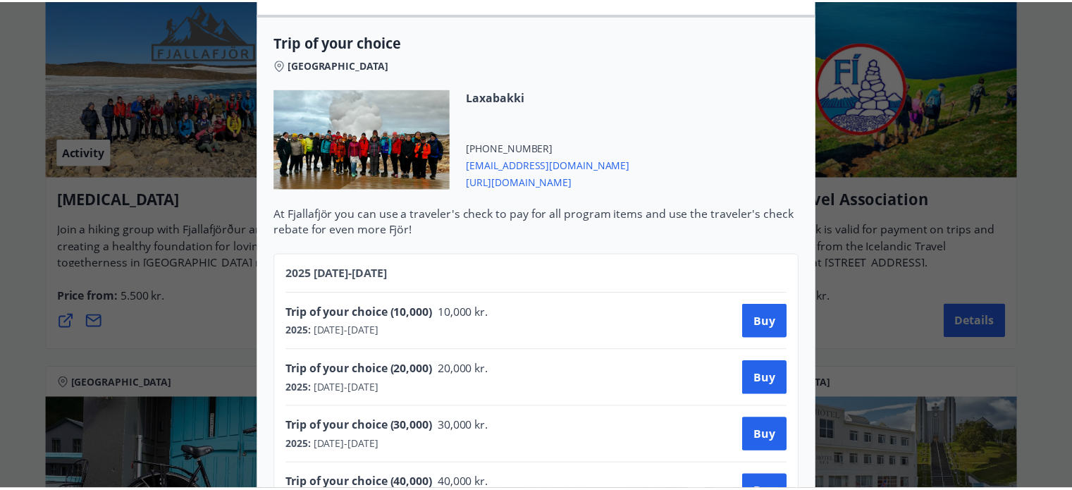
scroll to position [0, 0]
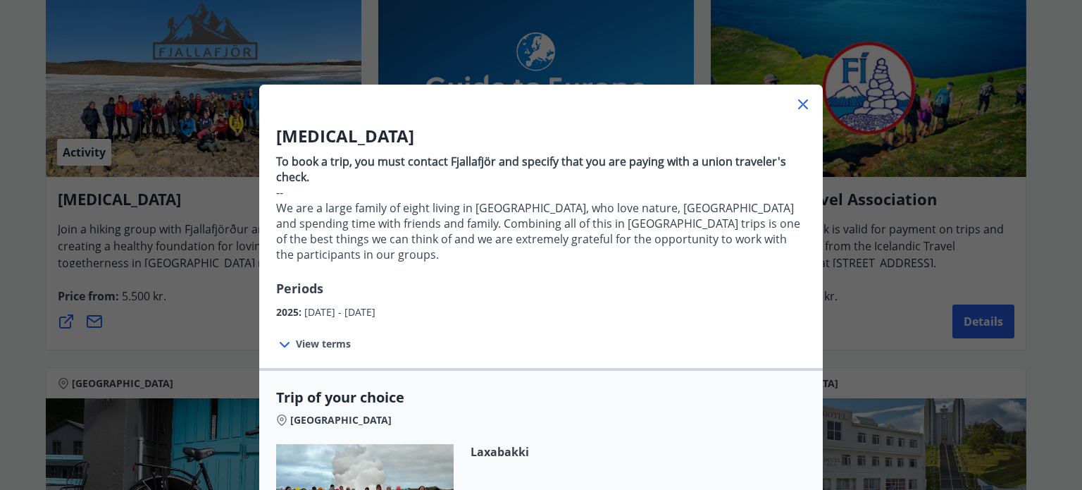
click at [876, 150] on div "Mountaineering To book a trip, you must contact Fjallafjör and specify that you…" at bounding box center [541, 245] width 1082 height 490
click at [803, 101] on icon at bounding box center [803, 104] width 17 height 17
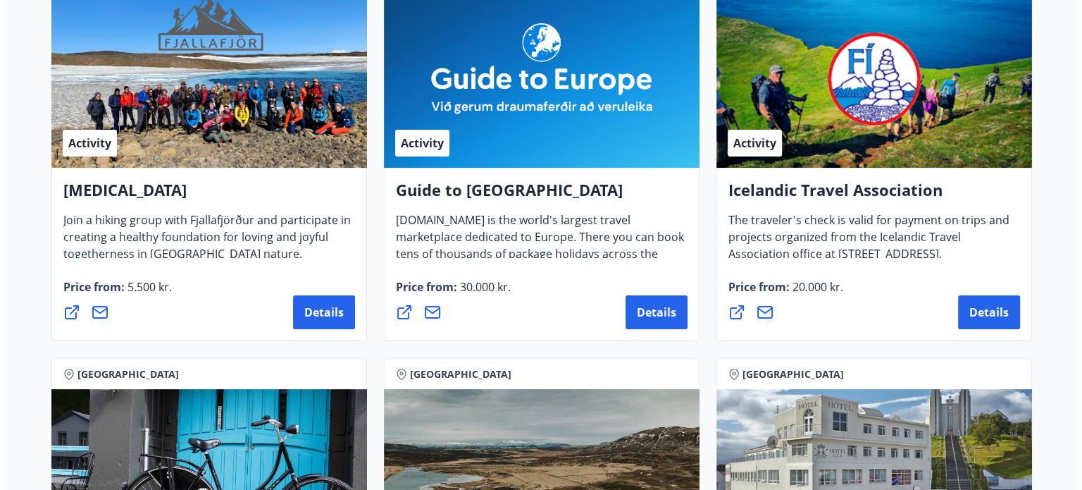
scroll to position [314, 0]
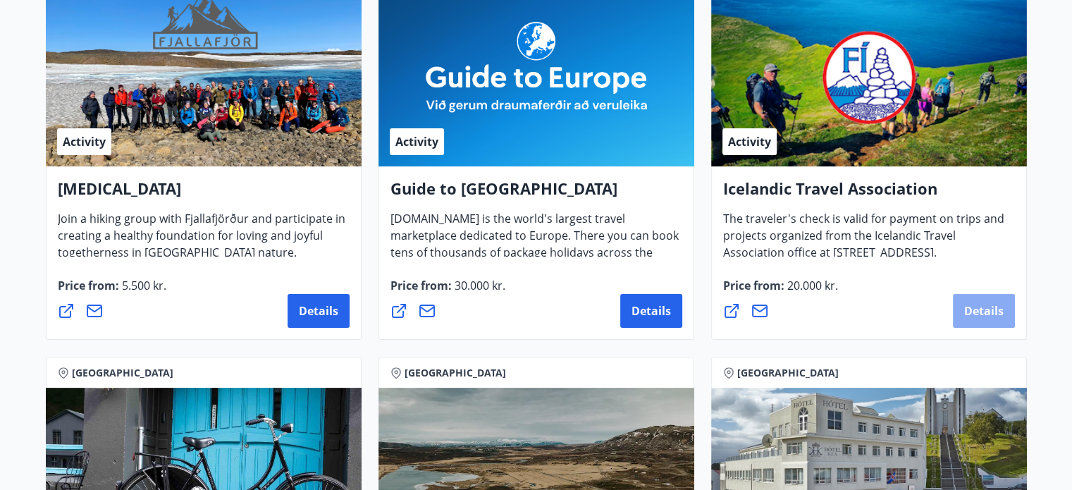
click at [986, 294] on button "Details" at bounding box center [984, 311] width 62 height 34
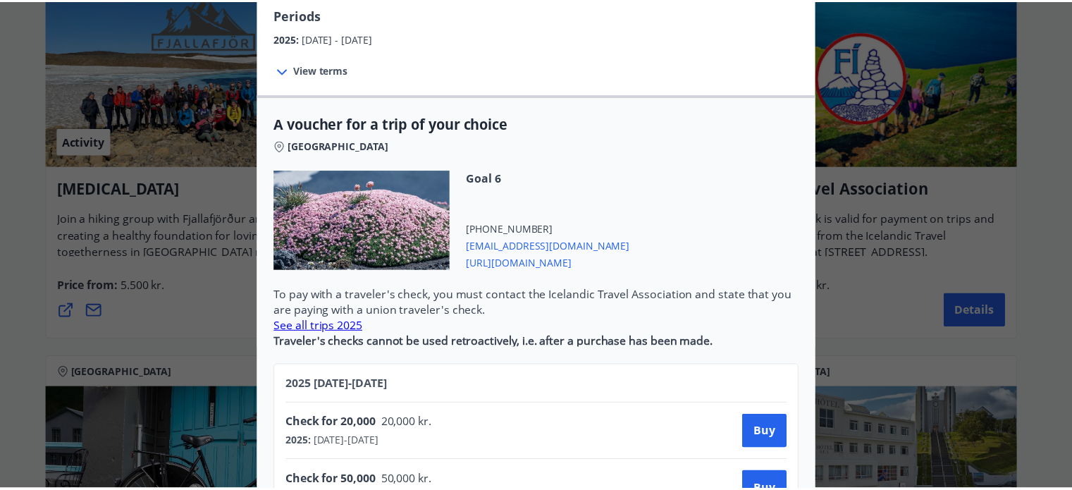
scroll to position [0, 0]
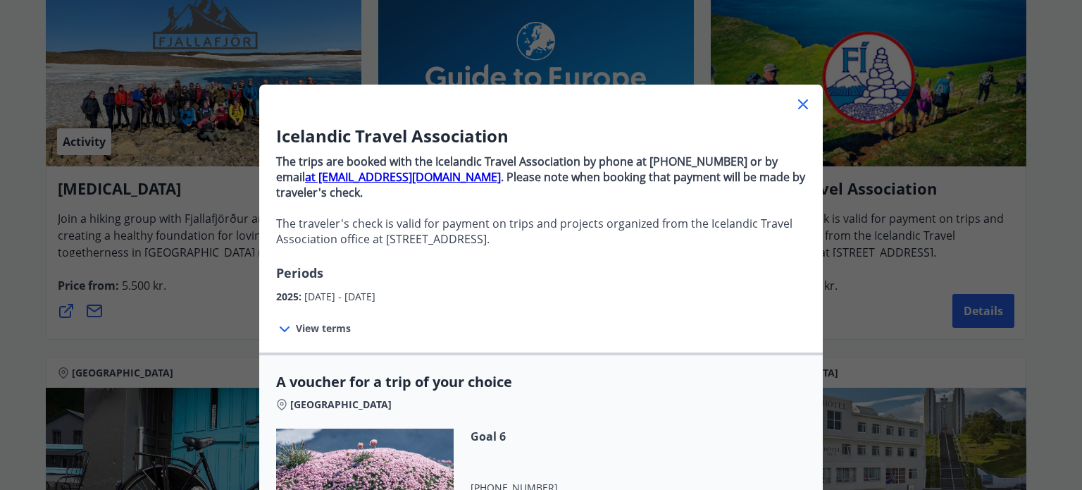
click at [798, 98] on icon at bounding box center [803, 104] width 17 height 17
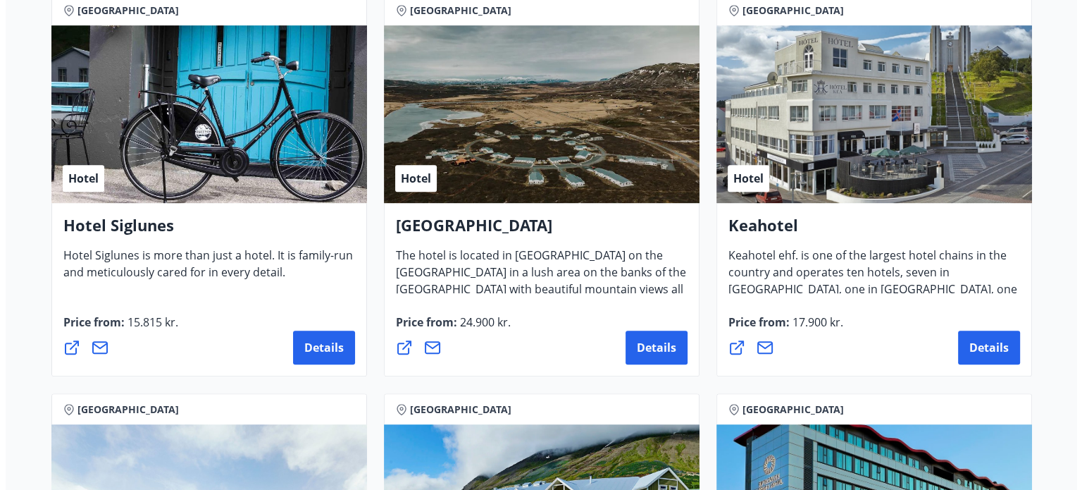
scroll to position [678, 0]
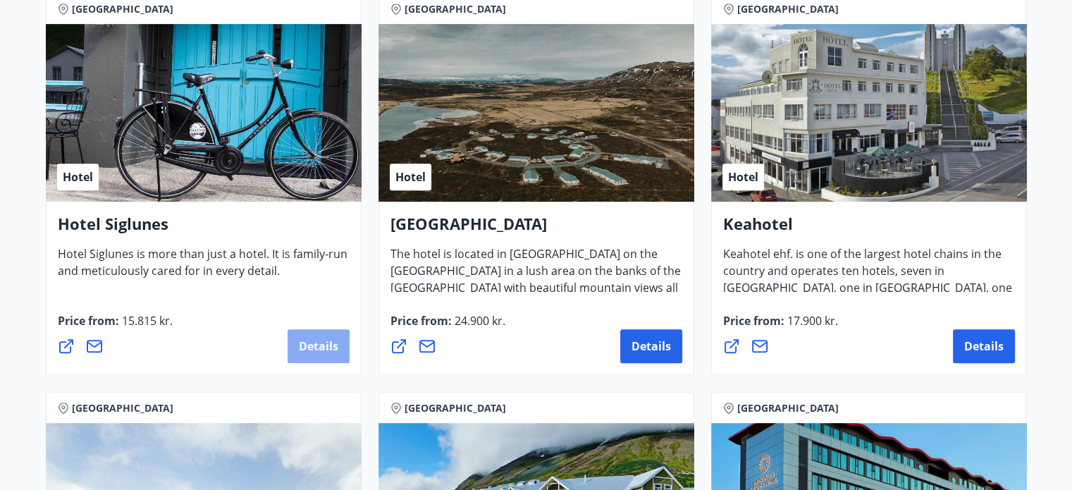
click at [323, 341] on font "Details" at bounding box center [318, 345] width 39 height 15
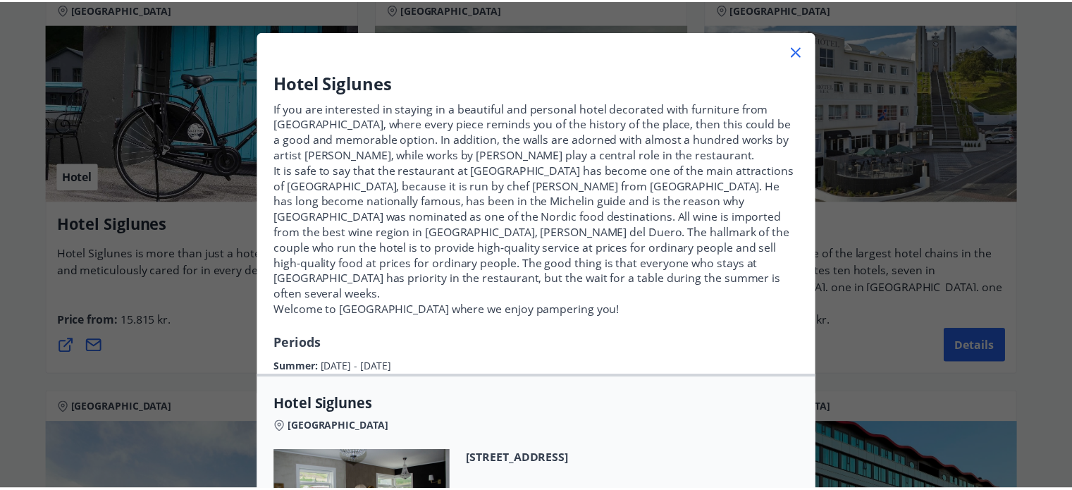
scroll to position [64, 0]
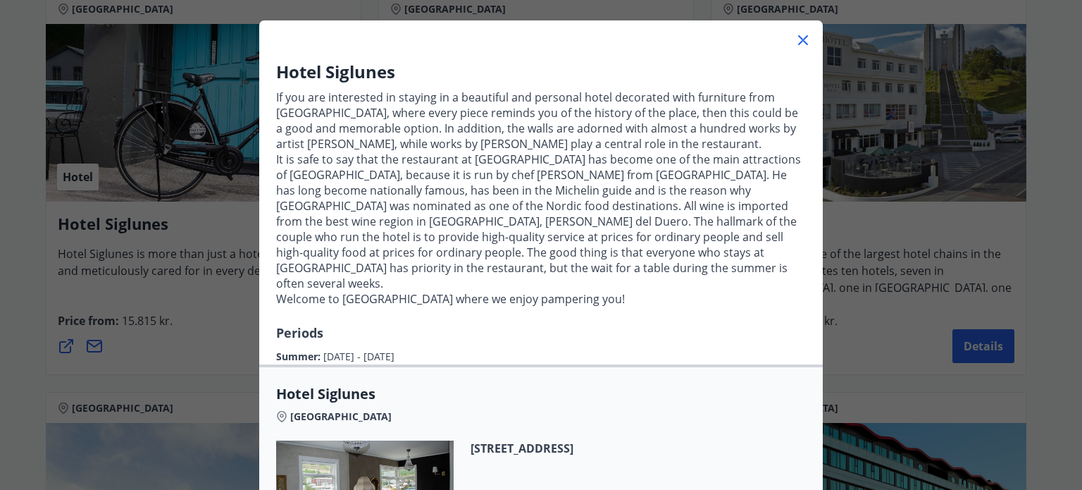
click at [798, 36] on icon at bounding box center [803, 40] width 17 height 17
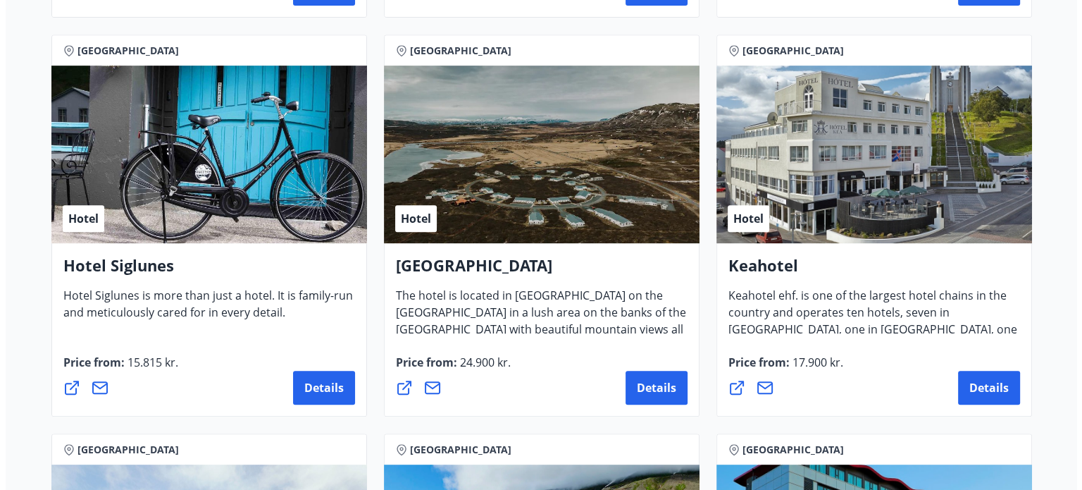
scroll to position [635, 0]
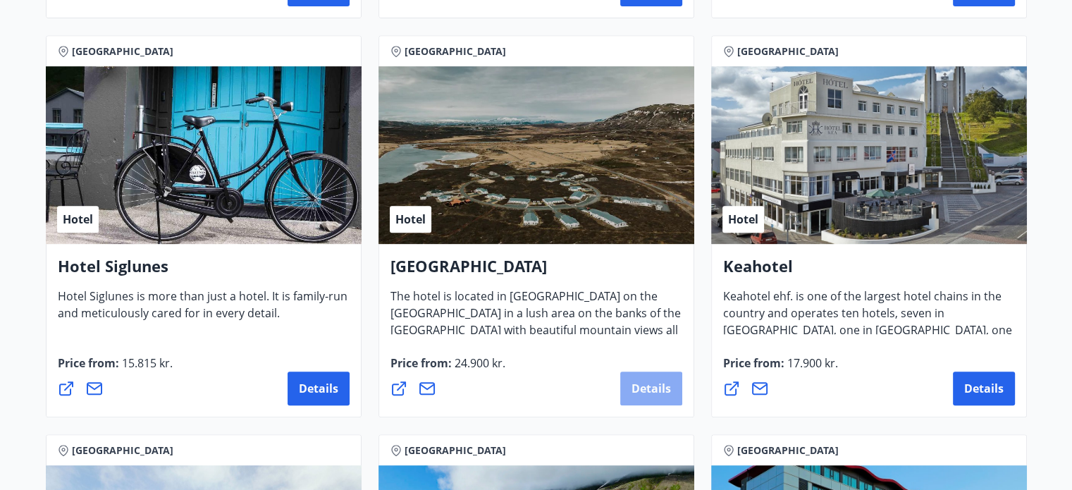
click at [637, 383] on span "Details" at bounding box center [650, 387] width 39 height 15
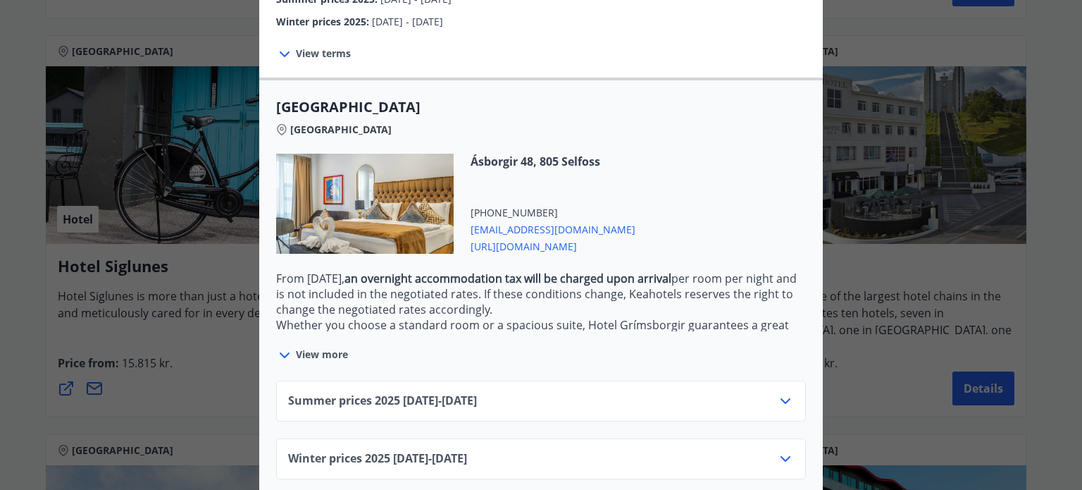
scroll to position [309, 0]
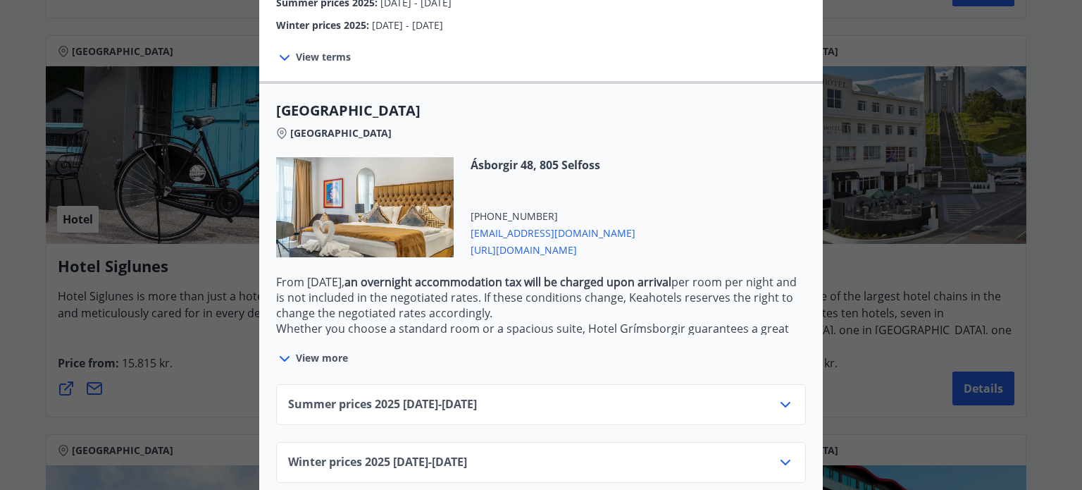
click at [613, 454] on div "Winter prices 2025 01.10.25 - 21.12.25" at bounding box center [541, 468] width 506 height 28
click at [780, 454] on icon at bounding box center [785, 462] width 17 height 17
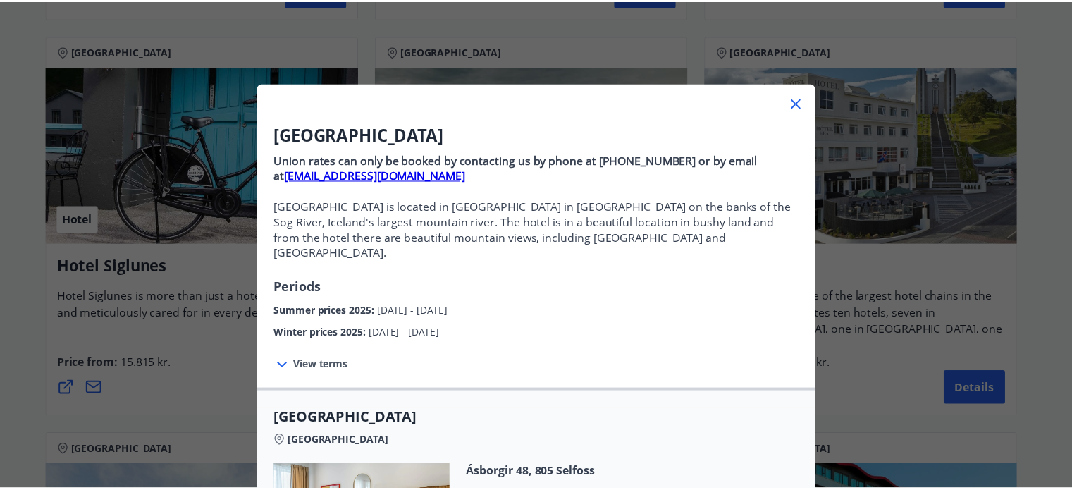
scroll to position [0, 0]
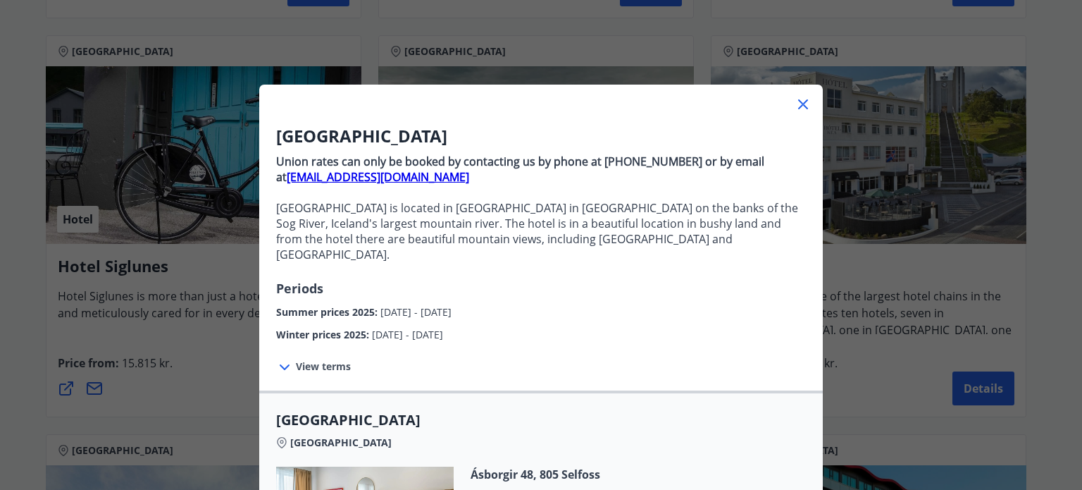
click at [800, 101] on icon at bounding box center [803, 104] width 10 height 10
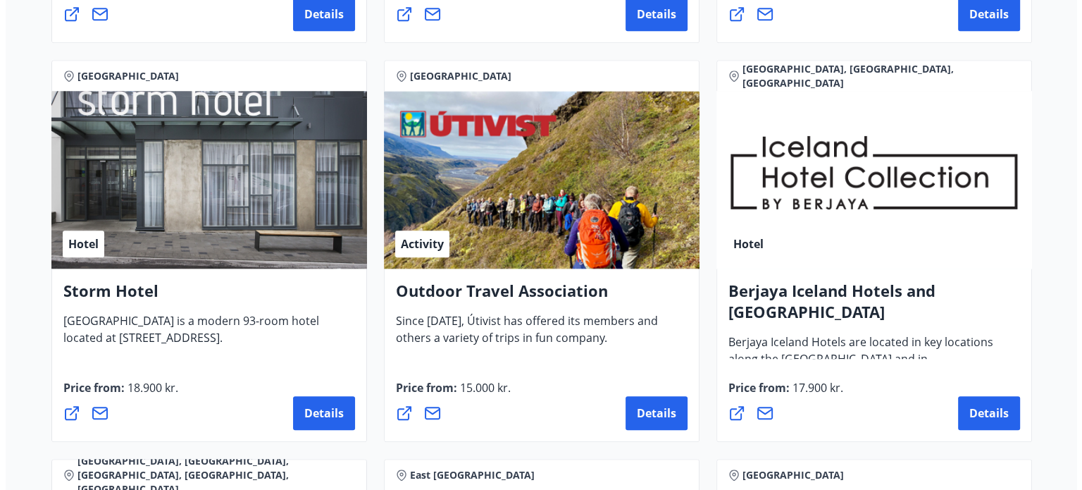
scroll to position [1409, 0]
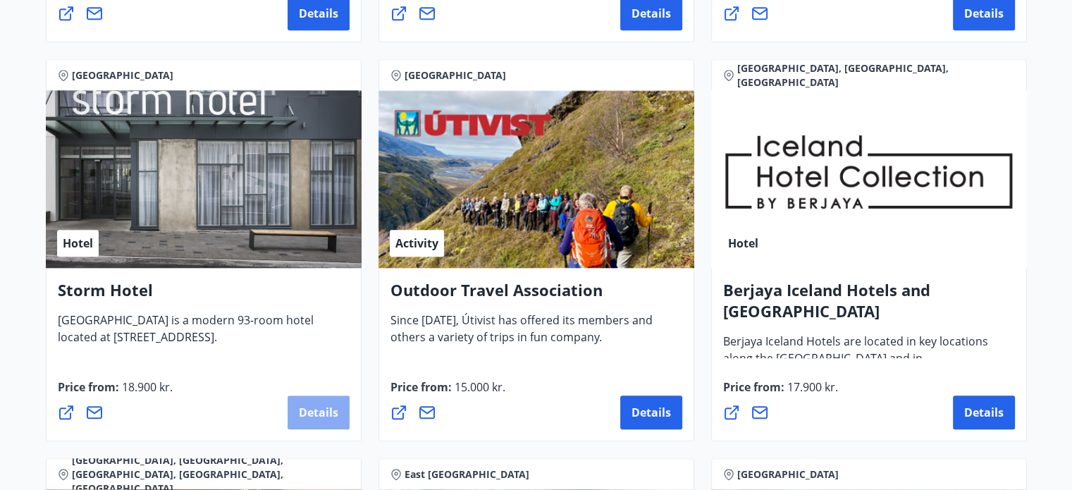
click at [299, 405] on font "Details" at bounding box center [318, 411] width 39 height 15
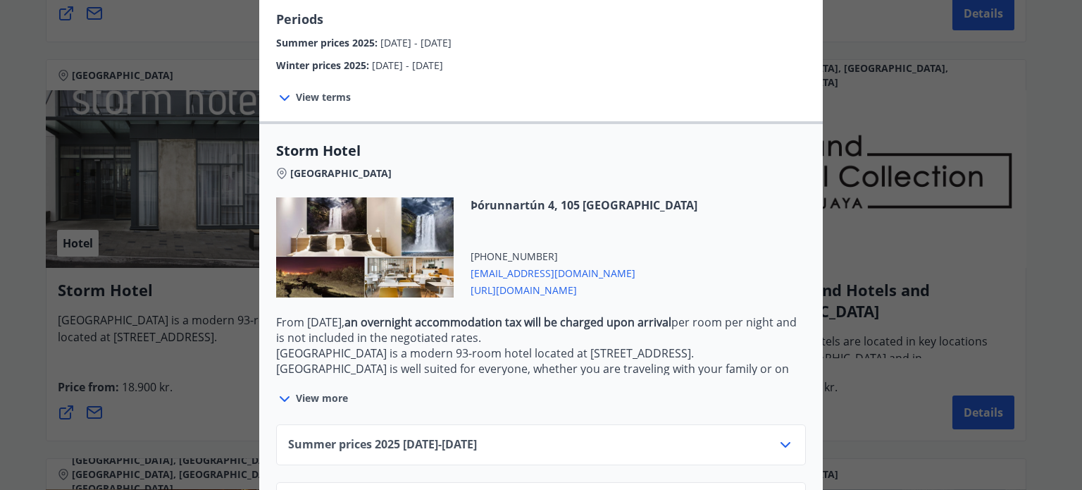
scroll to position [297, 0]
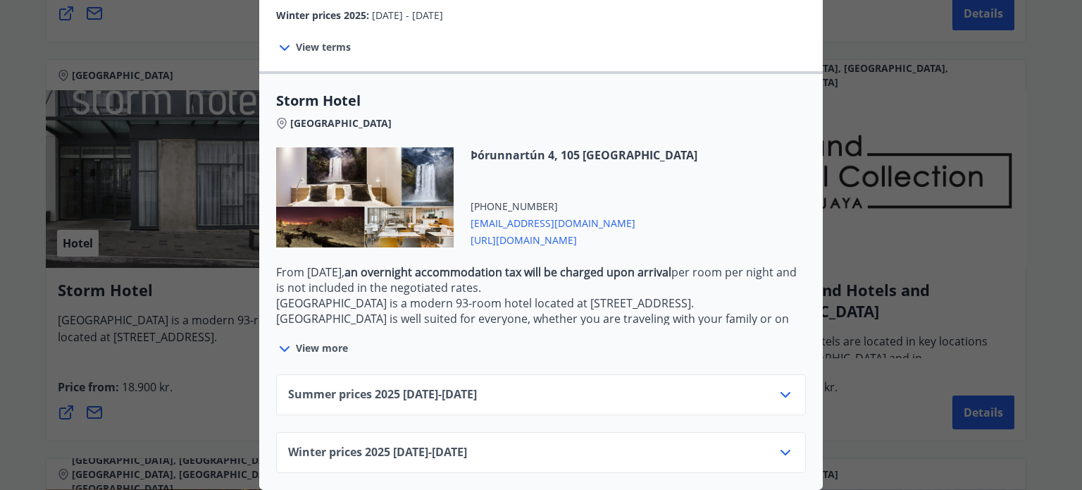
click at [514, 444] on div "Winter prices 2025 01.10.25 - 21.12.25" at bounding box center [541, 458] width 506 height 28
click at [782, 449] on icon at bounding box center [786, 452] width 10 height 6
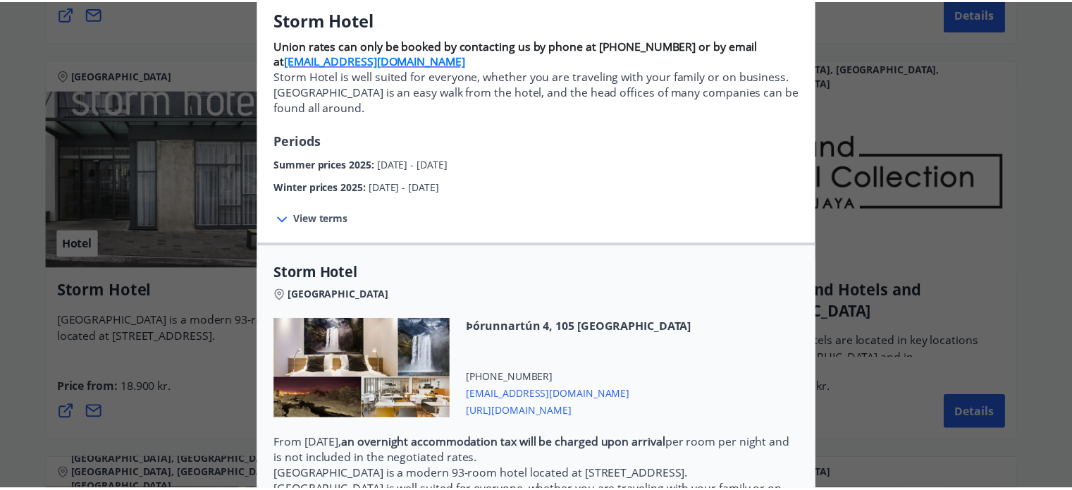
scroll to position [0, 0]
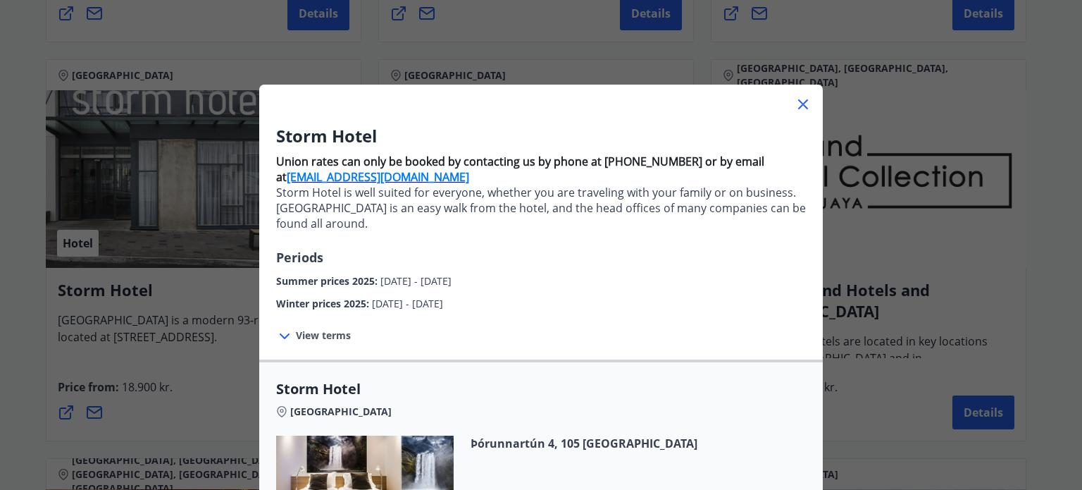
click at [802, 100] on icon at bounding box center [803, 104] width 10 height 10
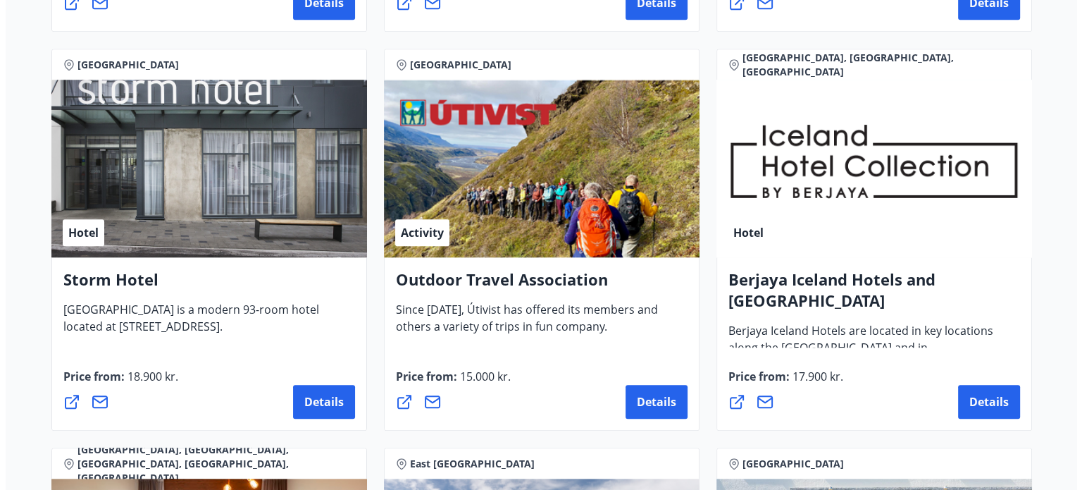
scroll to position [1430, 0]
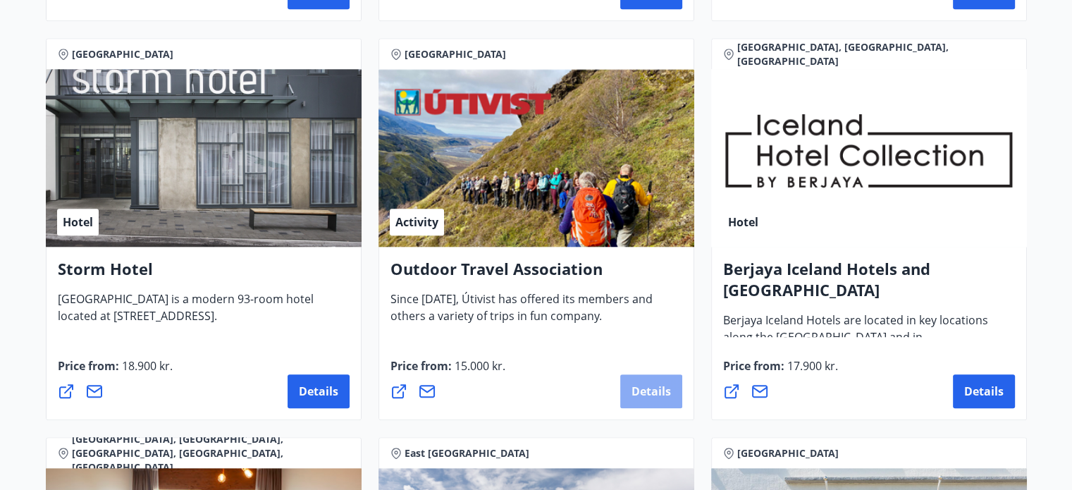
click at [643, 383] on font "Details" at bounding box center [650, 390] width 39 height 15
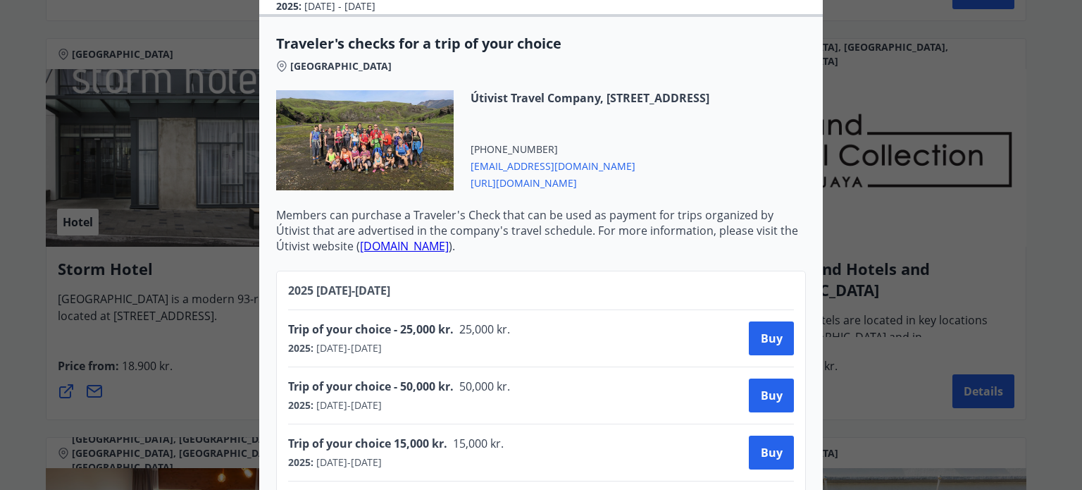
scroll to position [349, 0]
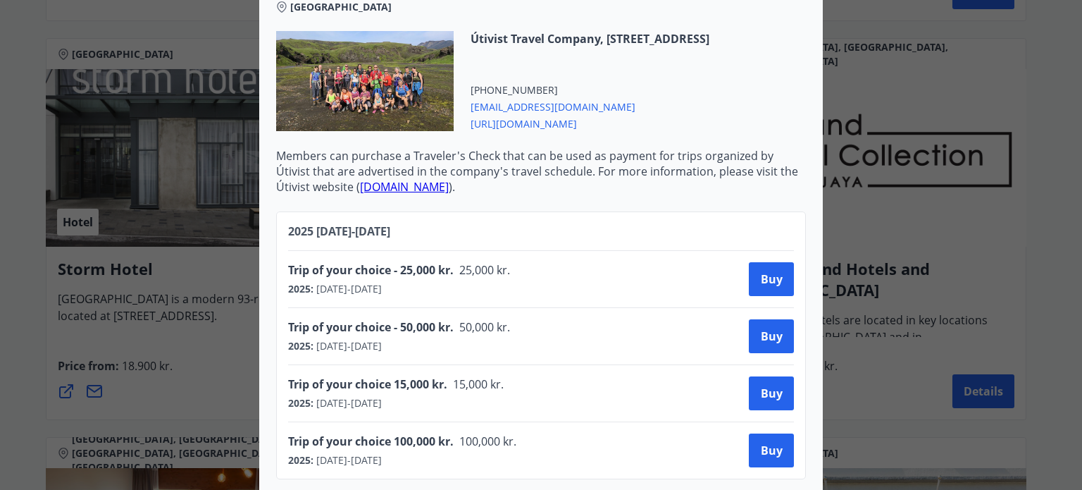
click at [377, 179] on font "utivist.is" at bounding box center [404, 186] width 89 height 15
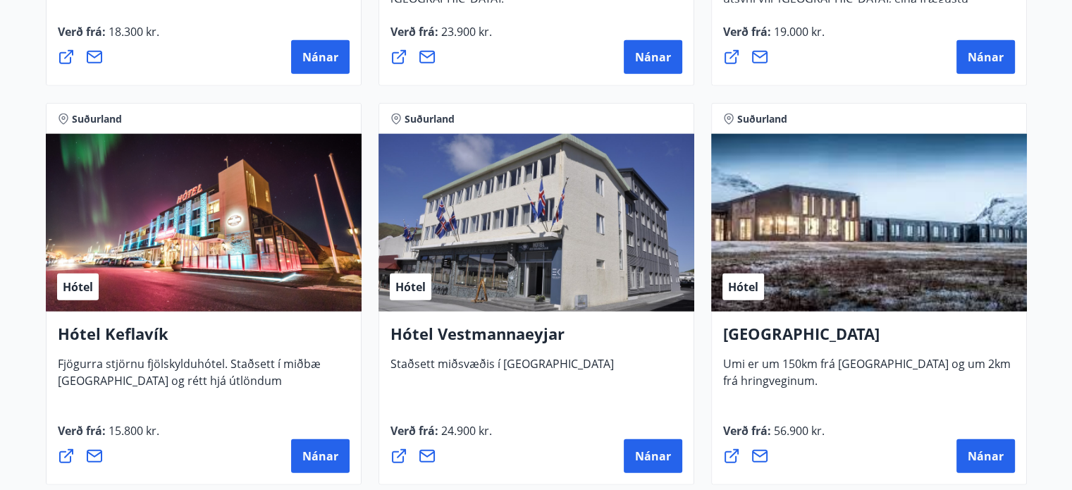
scroll to position [3358, 0]
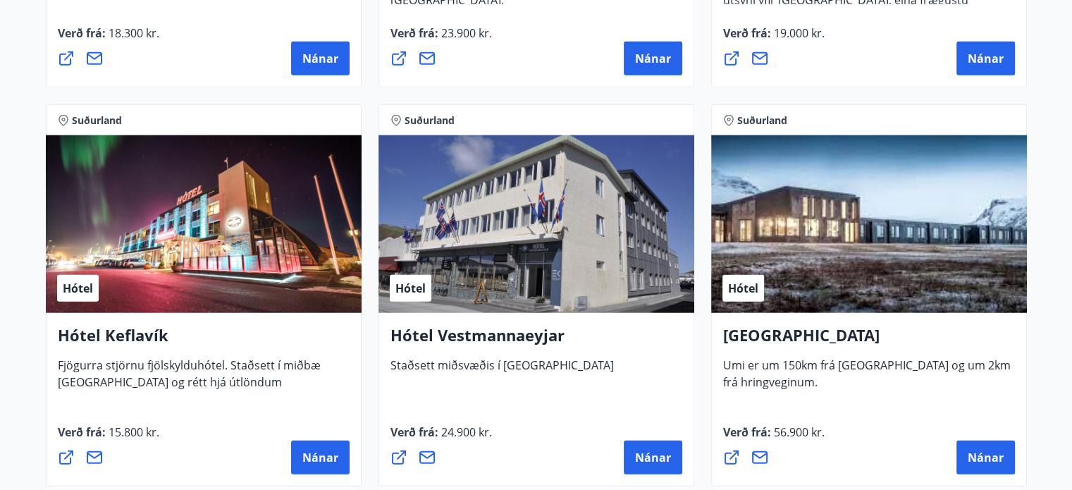
click at [396, 120] on icon at bounding box center [395, 120] width 11 height 11
click at [652, 447] on button "Nánar" at bounding box center [653, 457] width 58 height 34
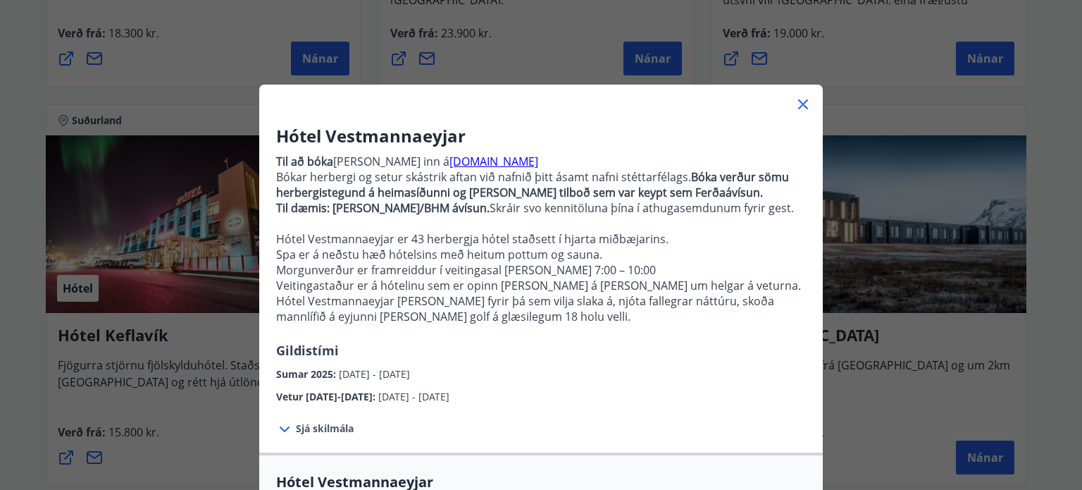
click at [798, 101] on icon at bounding box center [803, 104] width 10 height 10
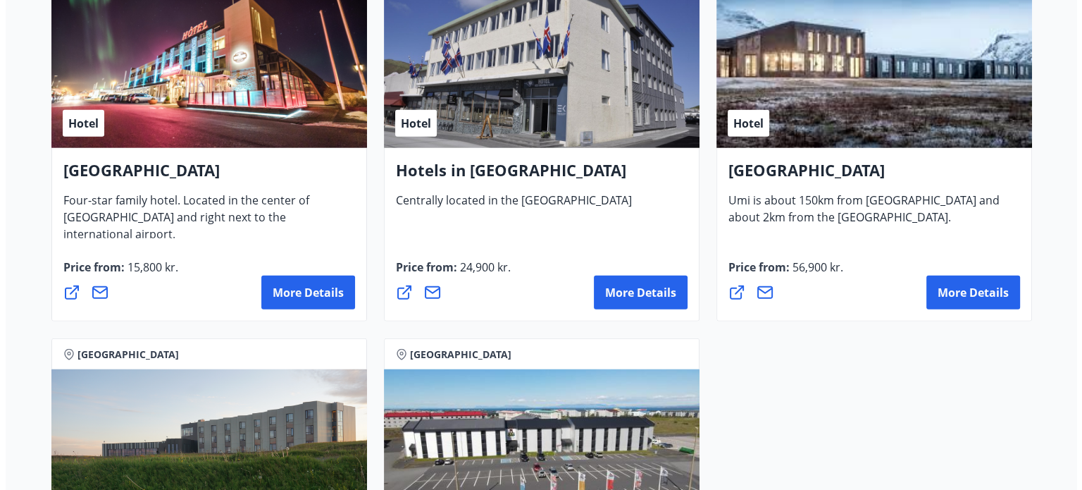
scroll to position [3531, 0]
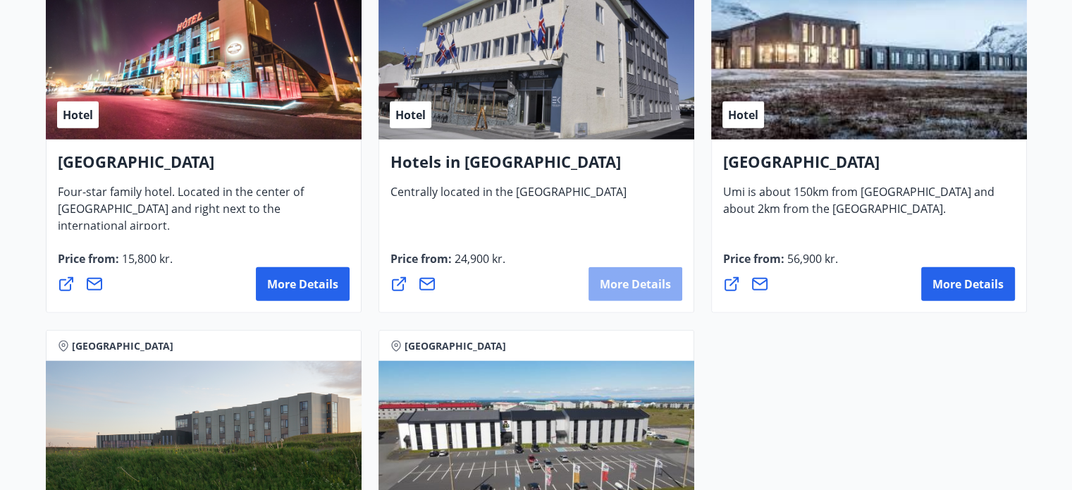
click at [619, 278] on font "More details" at bounding box center [635, 283] width 71 height 15
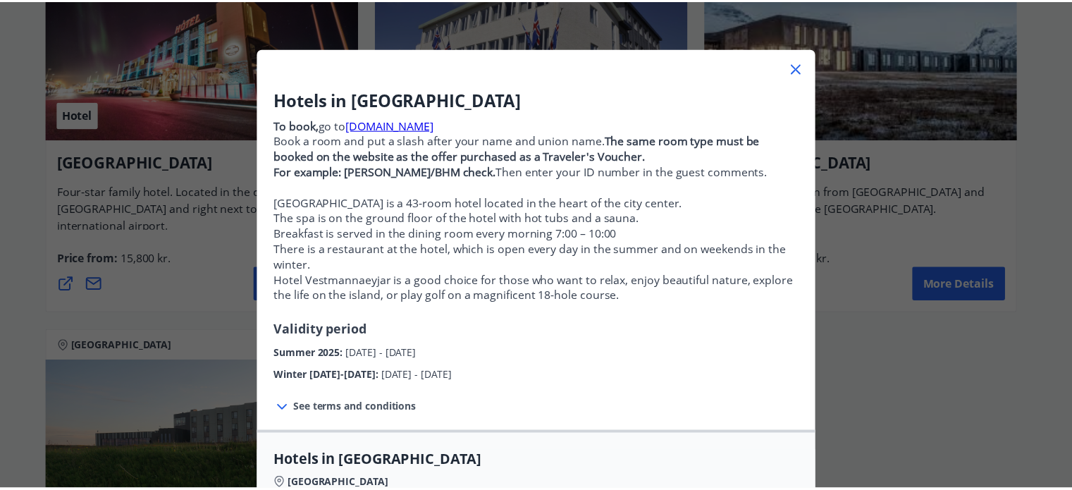
scroll to position [0, 0]
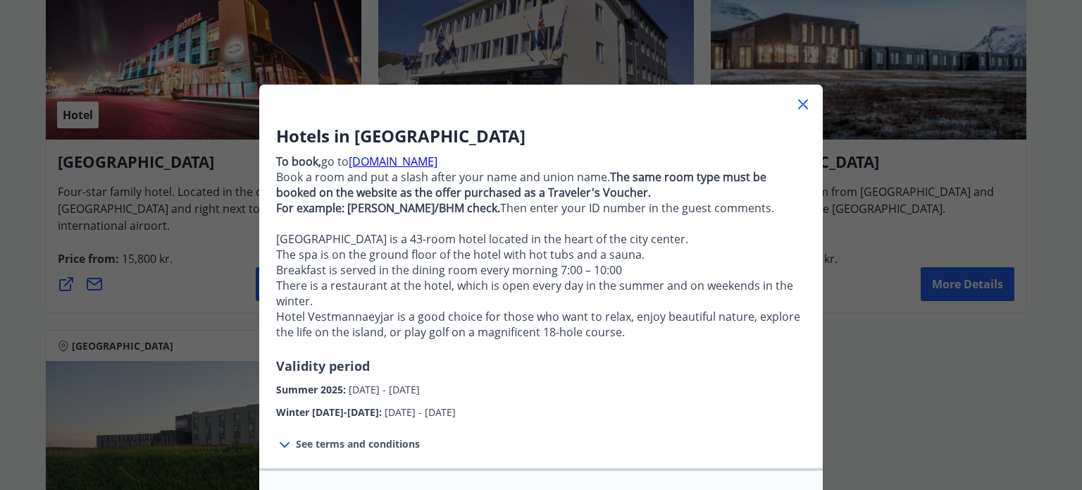
click at [798, 101] on icon at bounding box center [803, 104] width 17 height 17
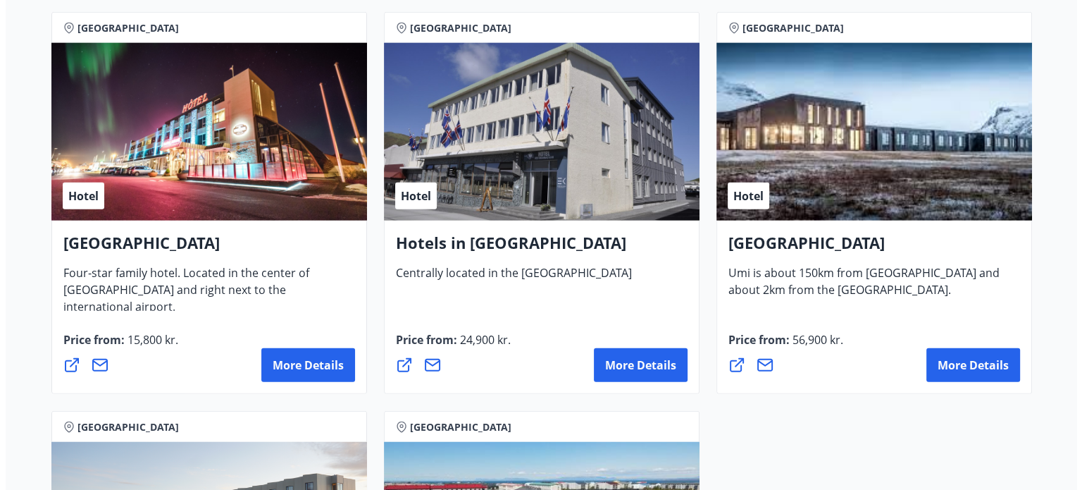
scroll to position [3448, 0]
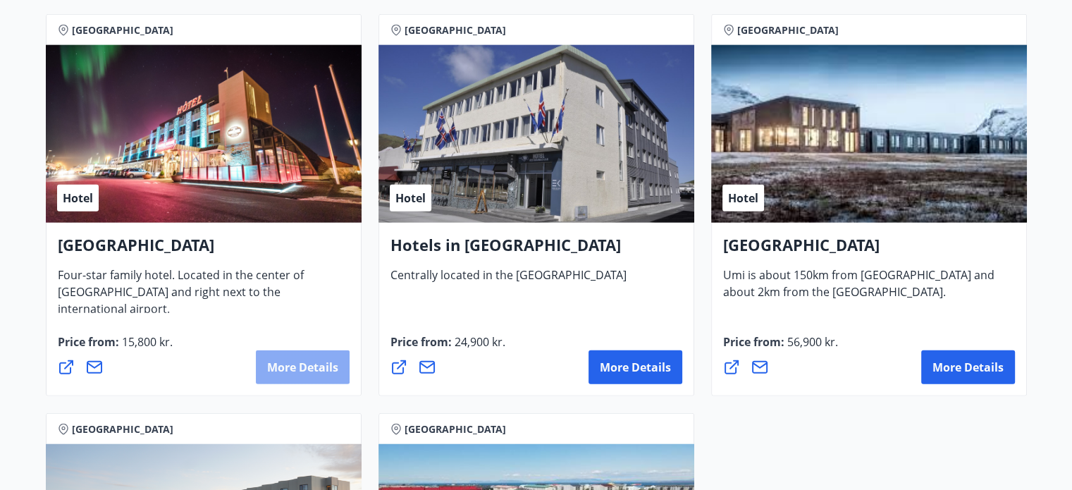
click at [299, 361] on font "More details" at bounding box center [302, 366] width 71 height 15
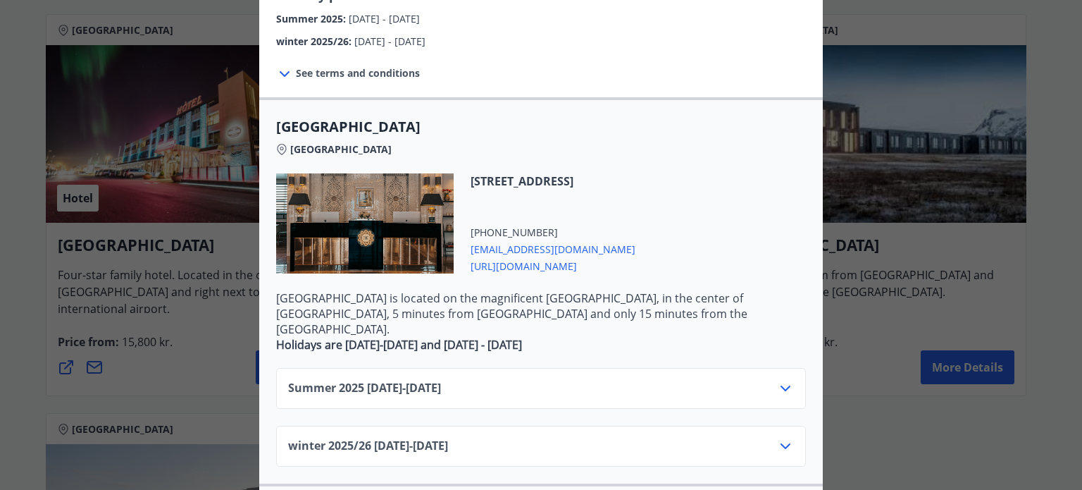
scroll to position [279, 0]
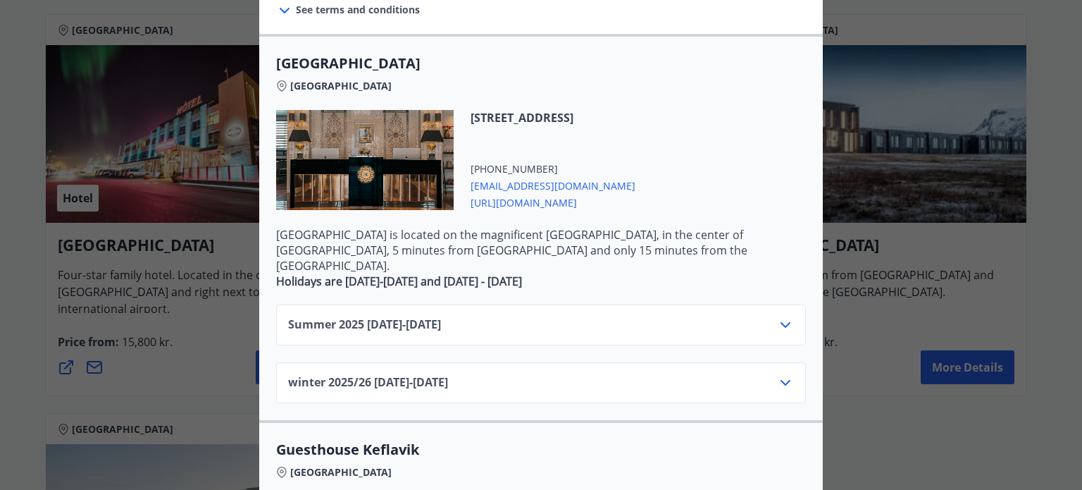
click at [413, 374] on font "-" at bounding box center [411, 381] width 4 height 15
click at [781, 380] on icon at bounding box center [786, 383] width 10 height 6
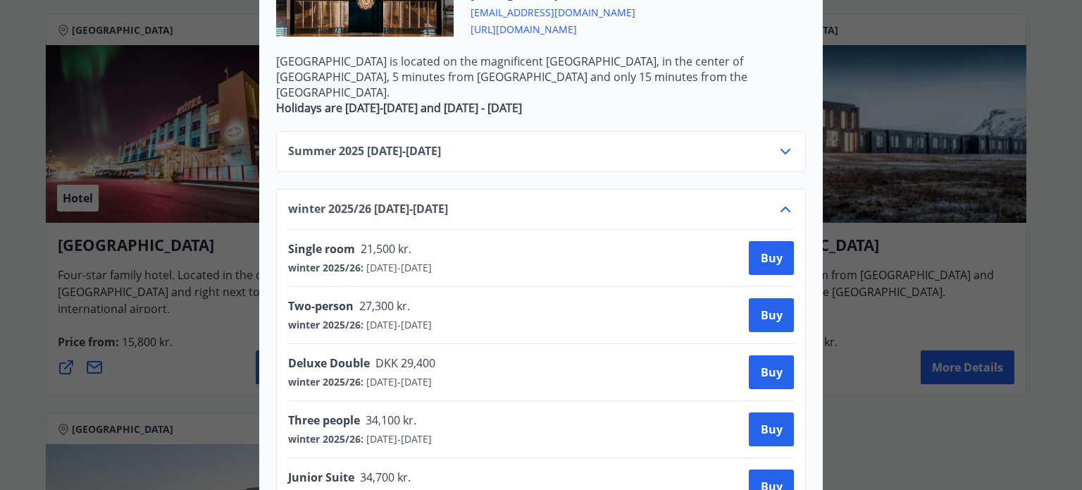
scroll to position [451, 0]
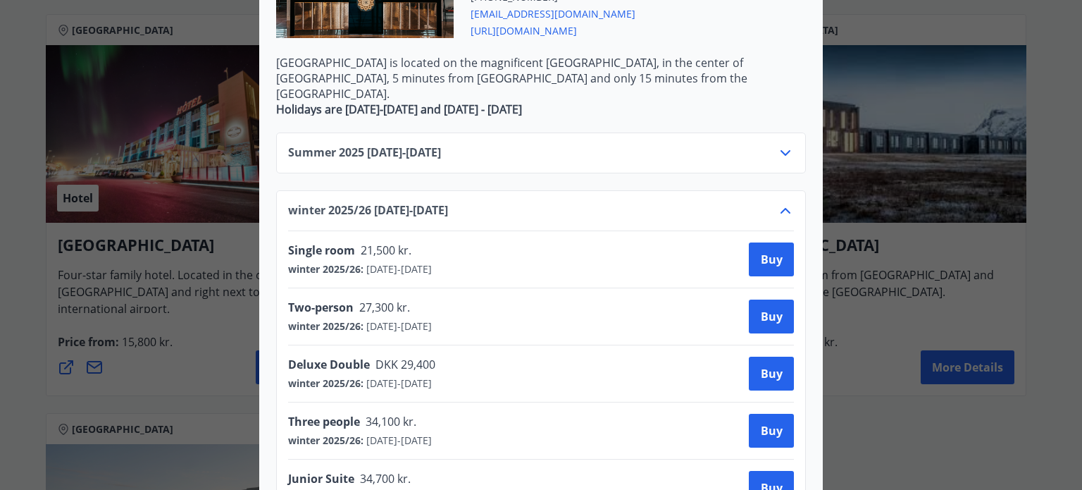
click at [780, 144] on icon at bounding box center [785, 152] width 17 height 17
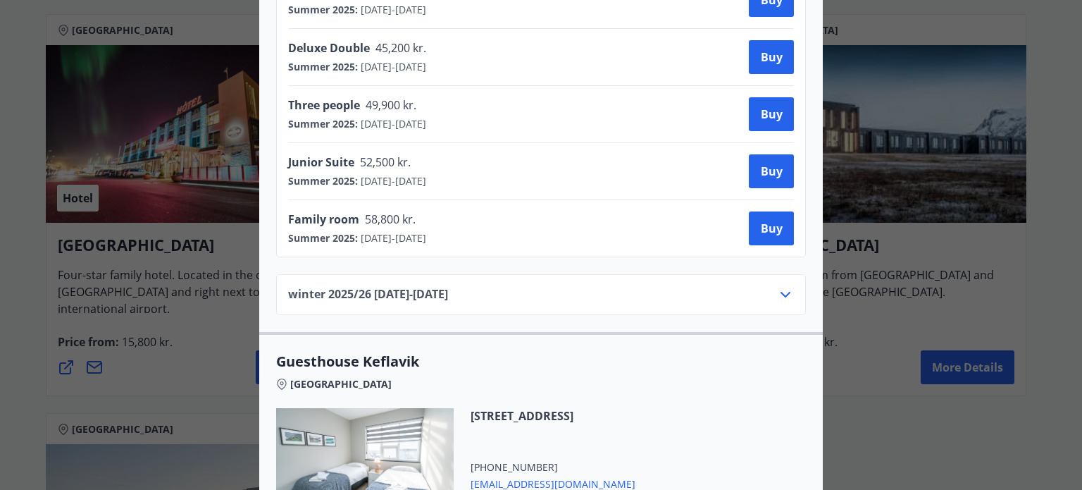
scroll to position [710, 0]
click at [781, 285] on icon at bounding box center [785, 293] width 17 height 17
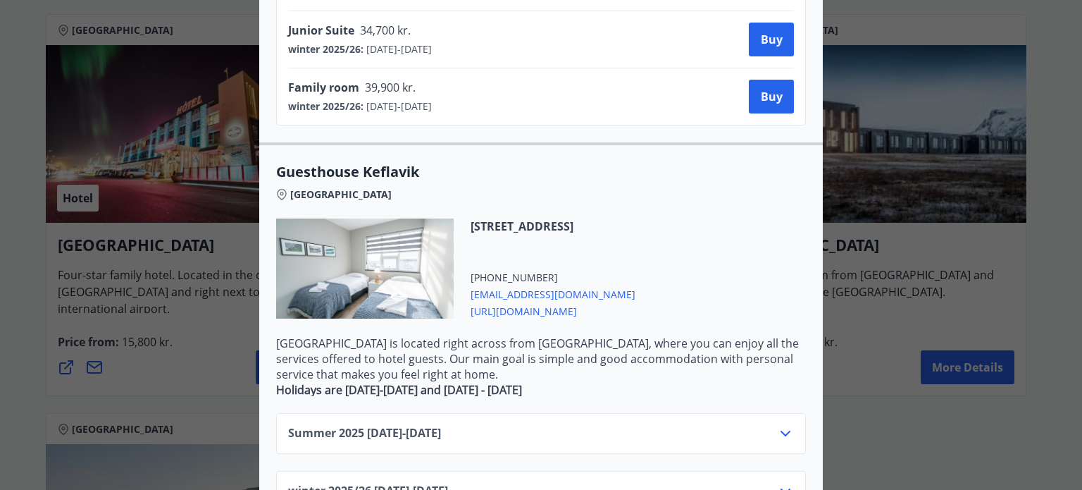
scroll to position [917, 0]
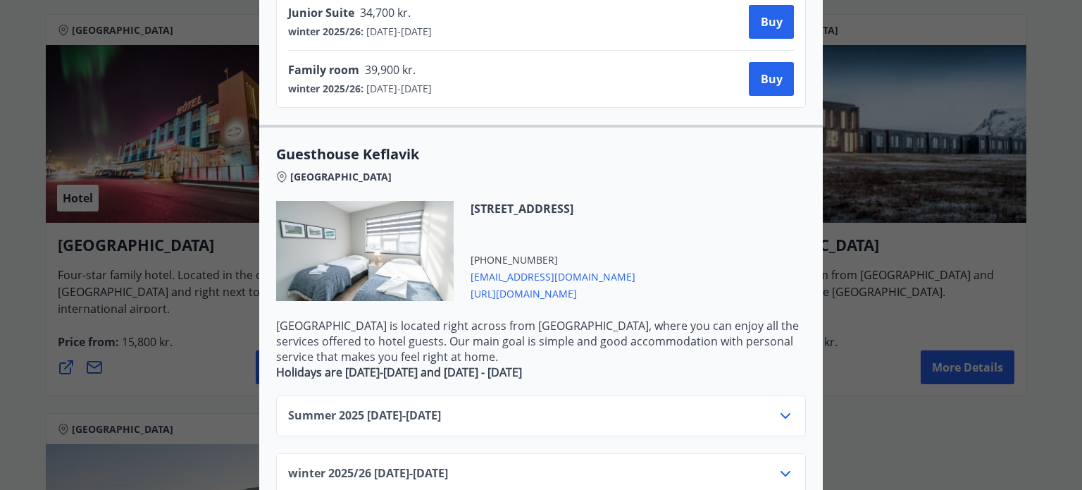
click at [596, 453] on div "winter 2025/26 01.11.25 - 30.04.26" at bounding box center [541, 473] width 530 height 41
click at [590, 465] on div "winter 2025/26 01.11.25 - 30.04.26" at bounding box center [541, 479] width 506 height 28
click at [781, 465] on icon at bounding box center [785, 473] width 17 height 17
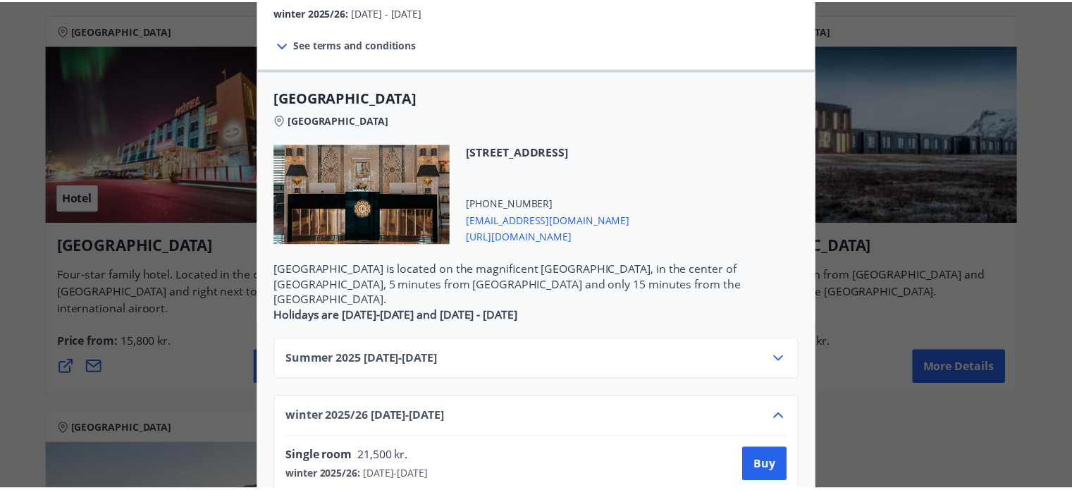
scroll to position [0, 0]
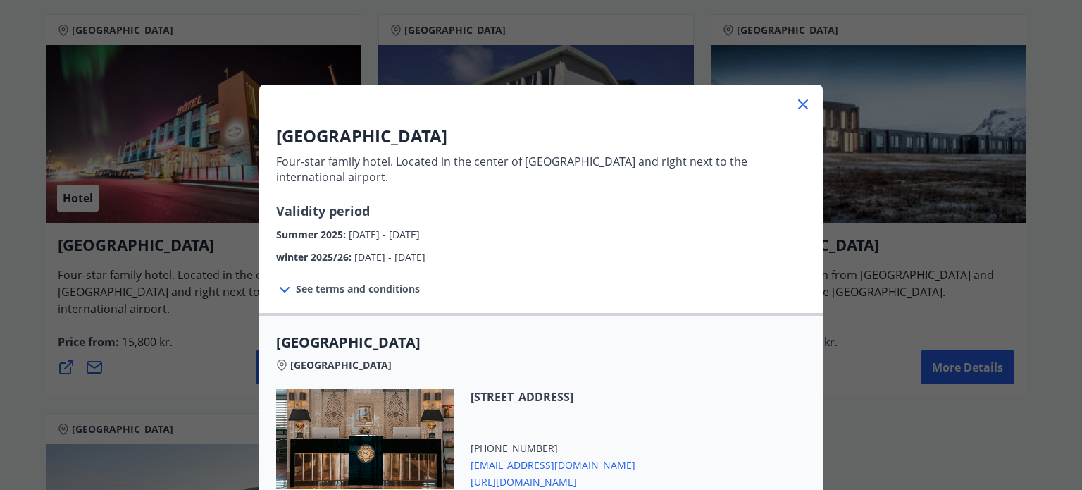
click at [802, 101] on icon at bounding box center [803, 104] width 17 height 17
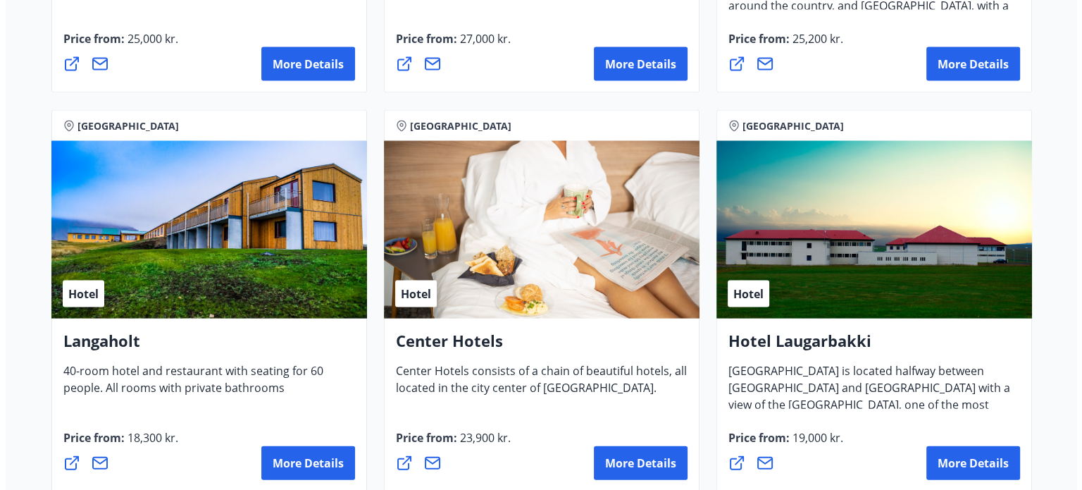
scroll to position [2954, 0]
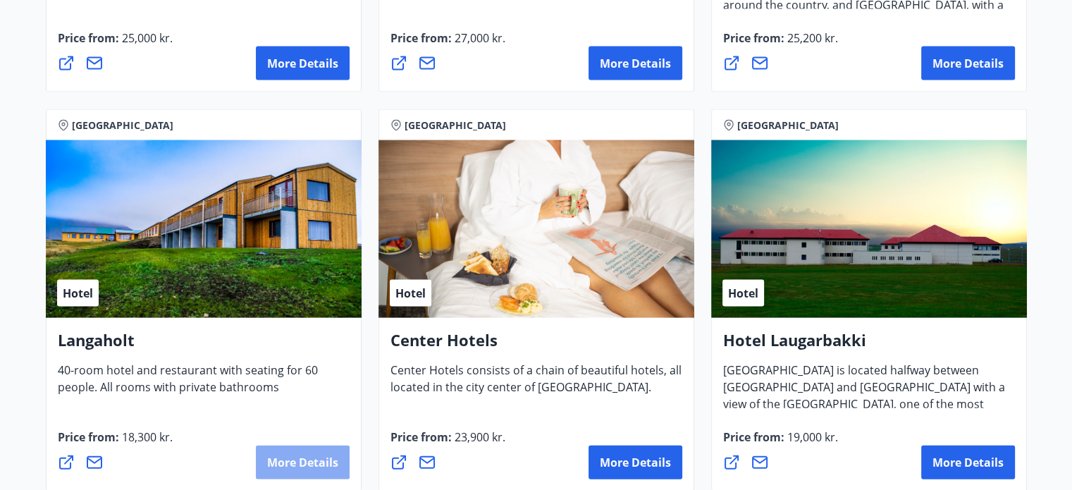
click at [293, 456] on font "More details" at bounding box center [302, 461] width 71 height 15
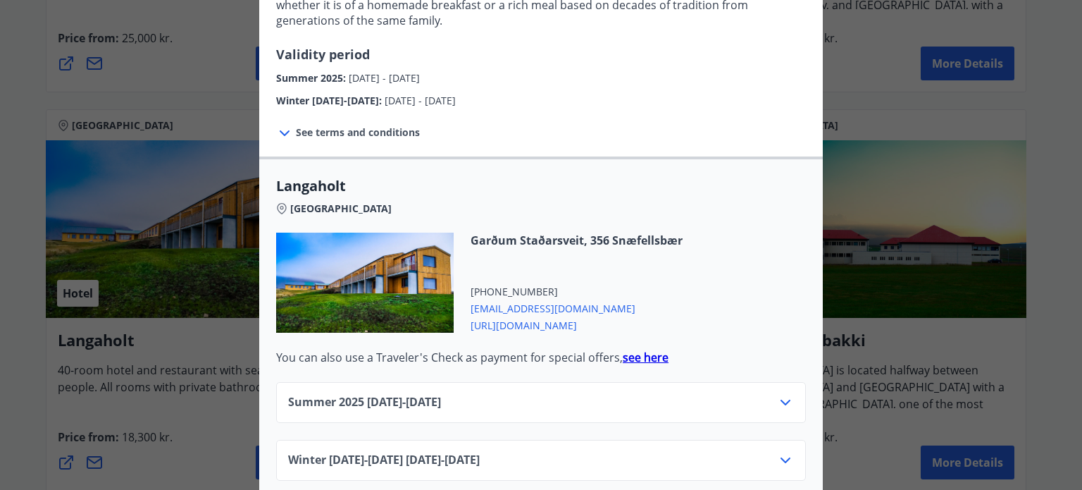
scroll to position [453, 0]
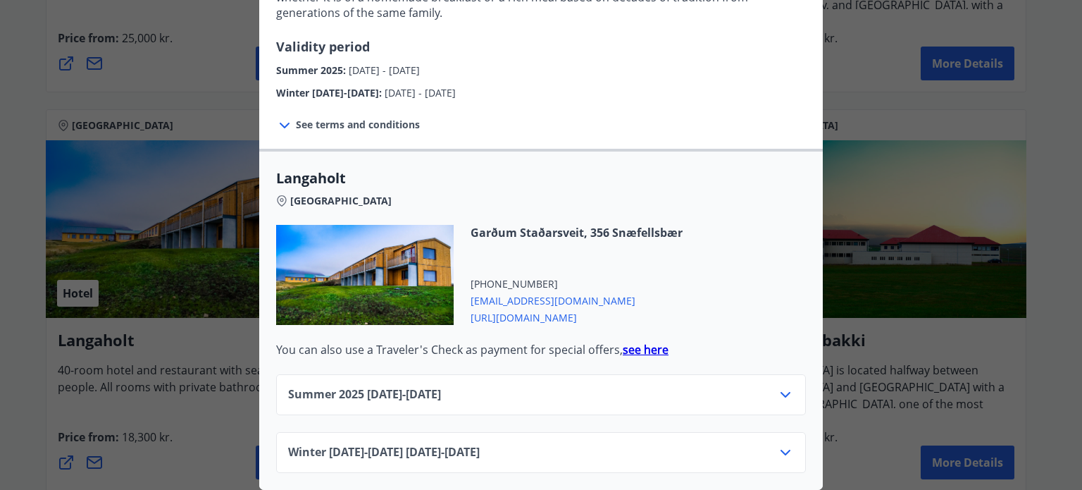
click at [783, 444] on icon at bounding box center [785, 452] width 17 height 17
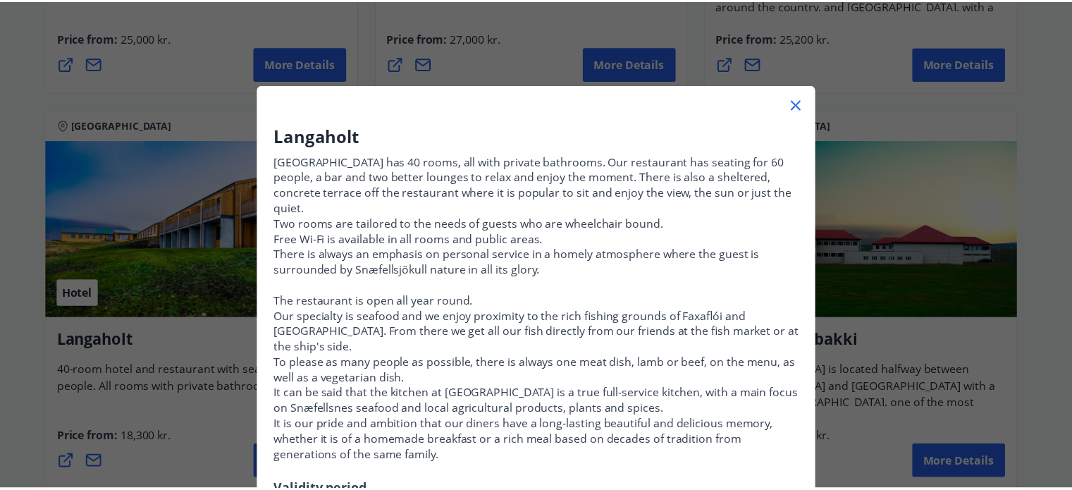
scroll to position [8, 0]
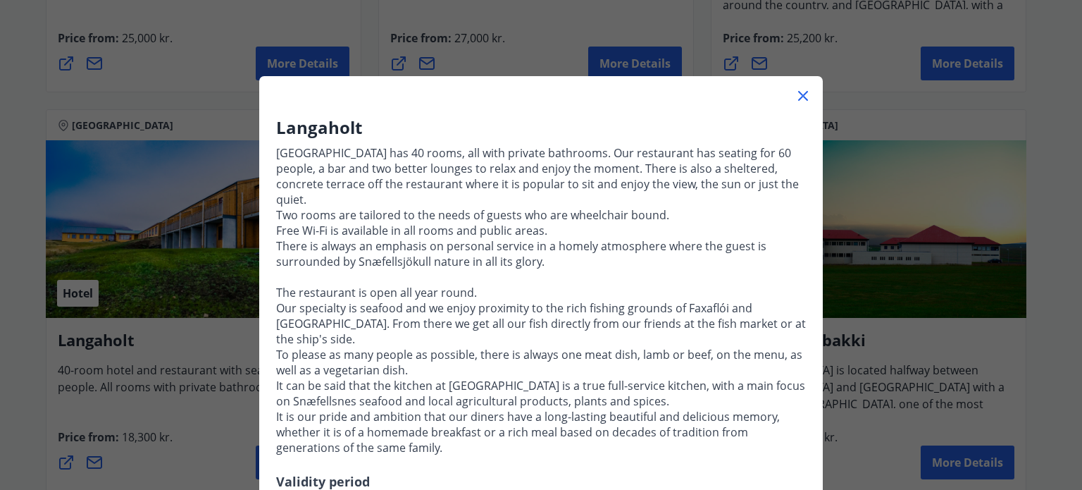
click at [798, 92] on icon at bounding box center [803, 95] width 17 height 17
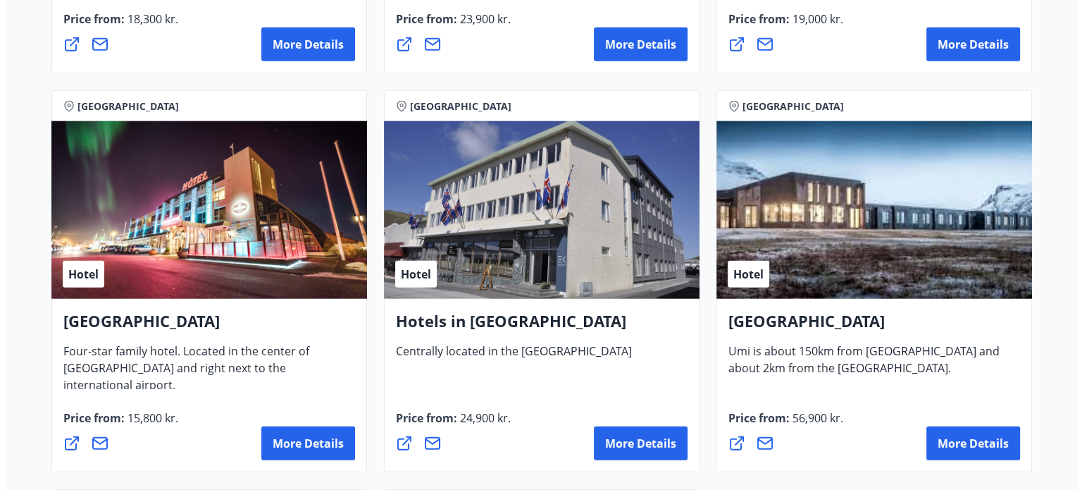
scroll to position [3393, 0]
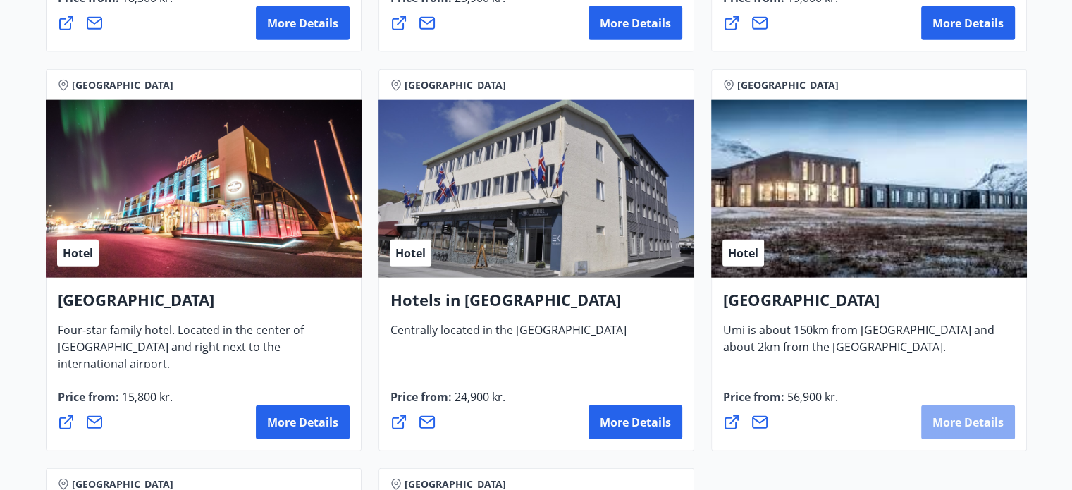
click at [974, 419] on font "More details" at bounding box center [967, 421] width 71 height 15
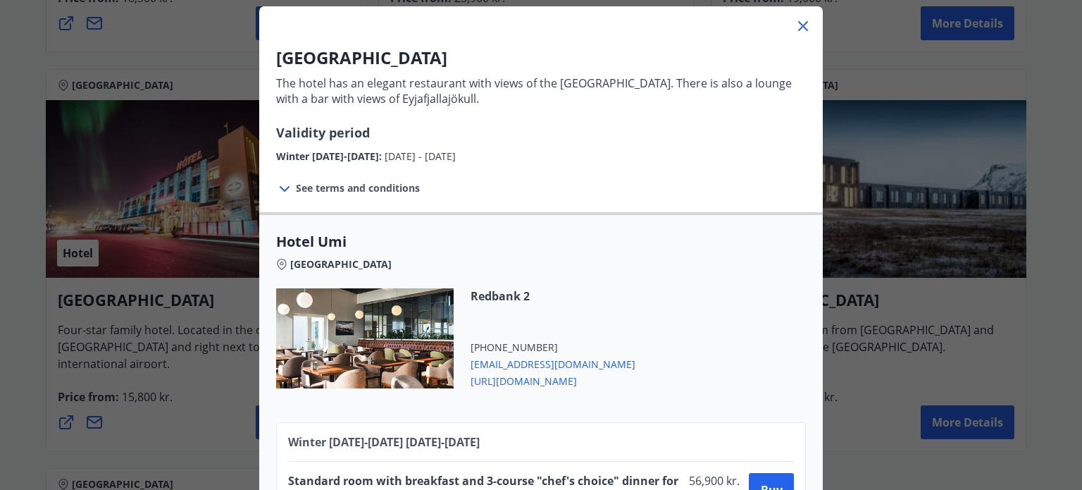
scroll to position [85, 0]
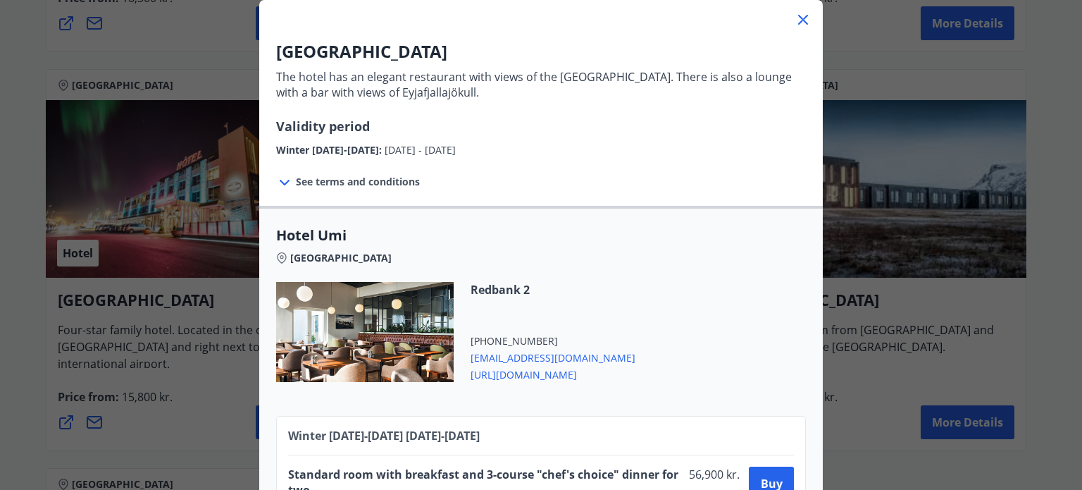
click at [520, 380] on span "https://hotelumi.is/" at bounding box center [553, 373] width 165 height 17
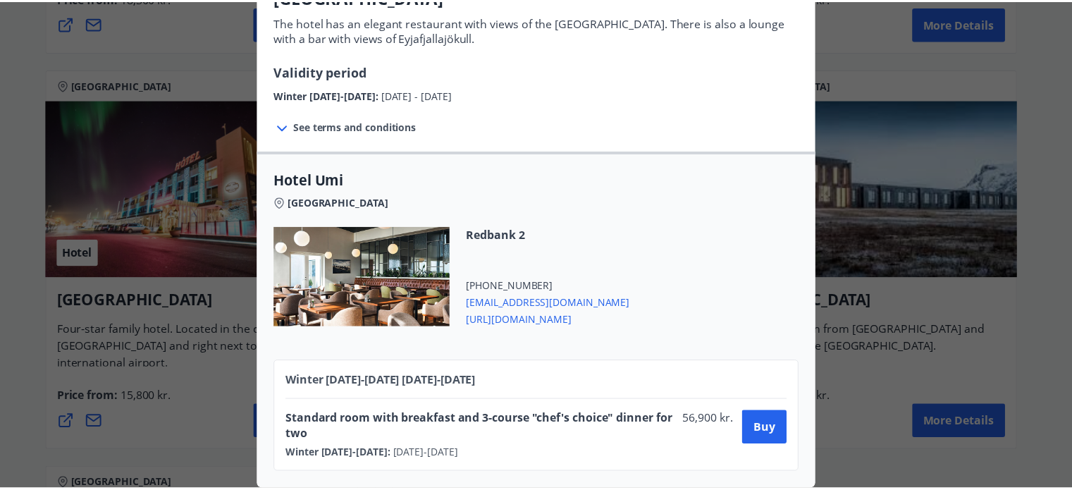
scroll to position [0, 0]
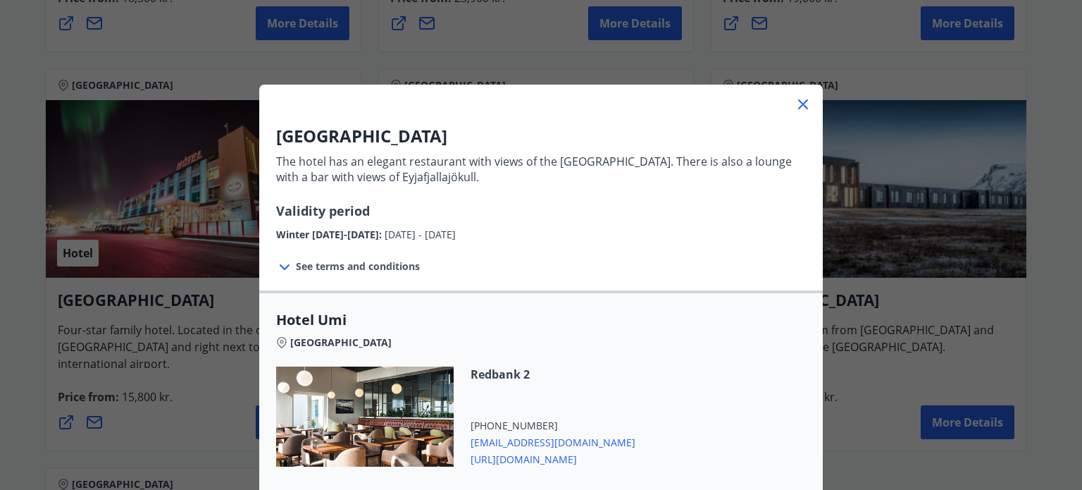
click at [800, 103] on icon at bounding box center [803, 104] width 17 height 17
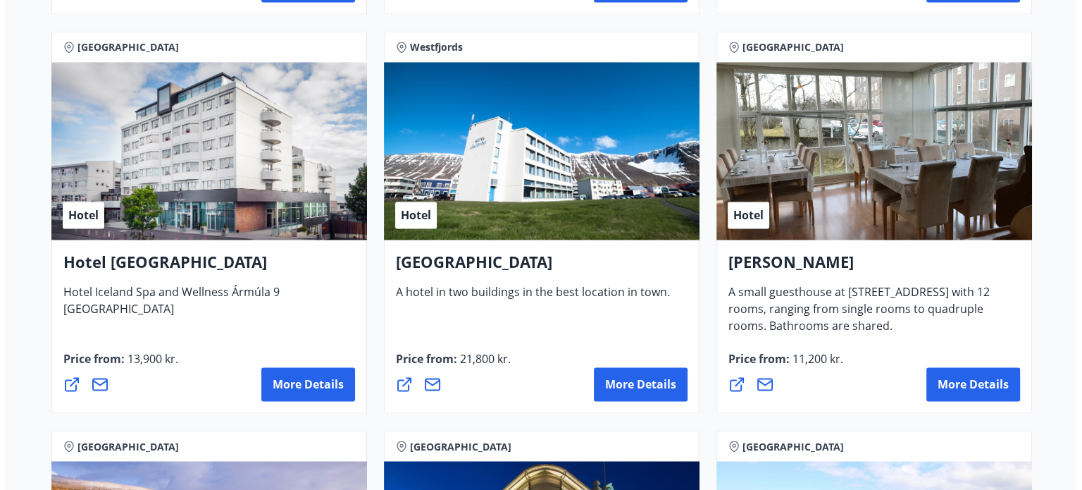
scroll to position [2233, 0]
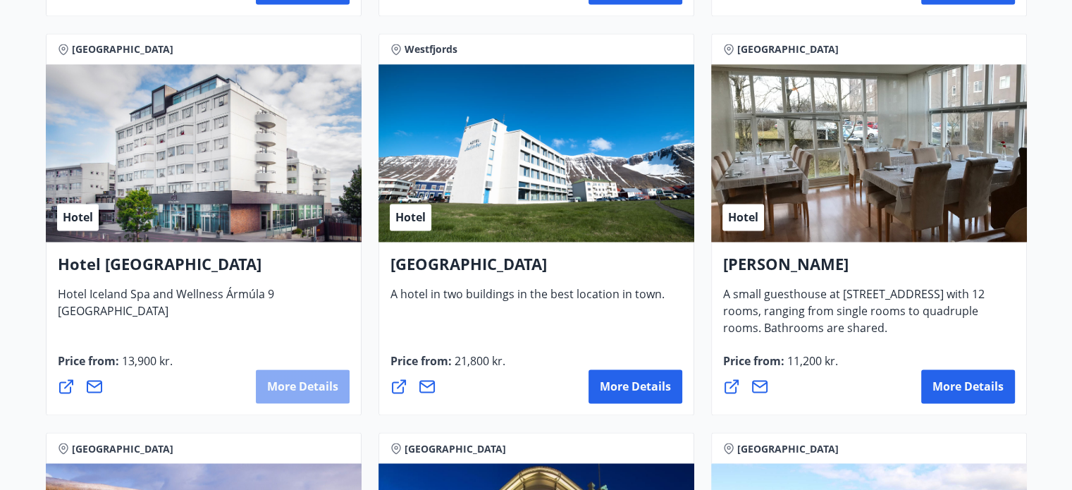
click at [293, 380] on font "More details" at bounding box center [302, 385] width 71 height 15
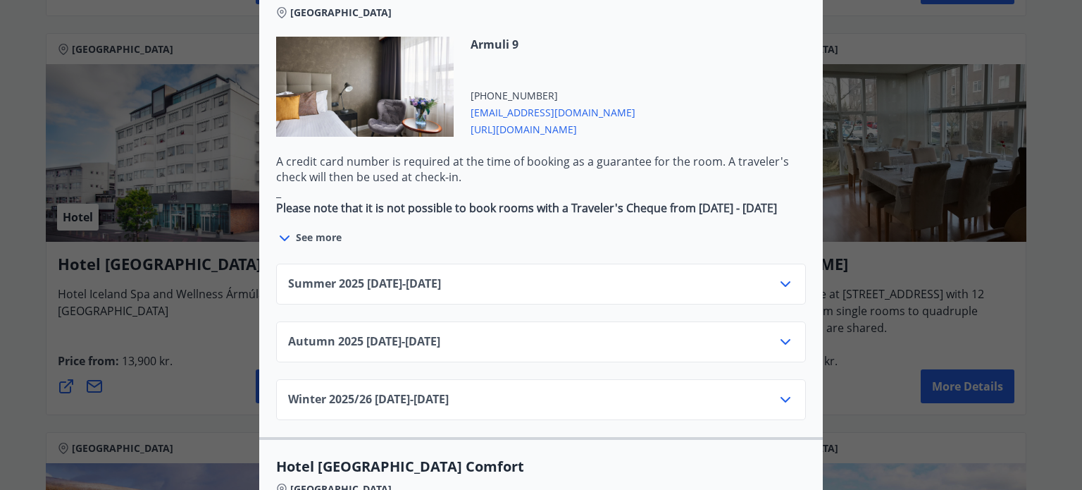
scroll to position [808, 0]
click at [440, 334] on span "Autumn 2025 01.10.25 - 28.10.25" at bounding box center [364, 342] width 152 height 17
click at [781, 340] on icon at bounding box center [786, 343] width 10 height 6
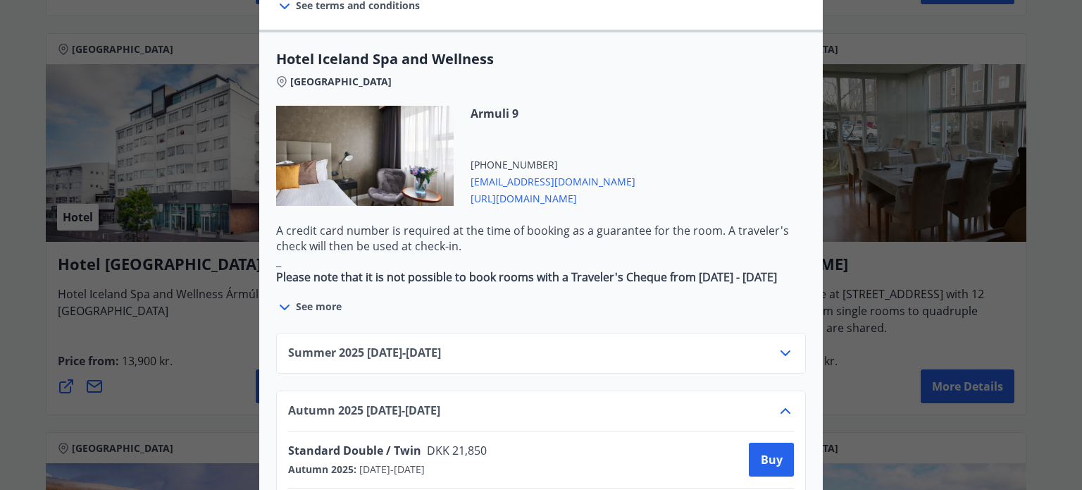
scroll to position [738, 0]
click at [684, 346] on div "Summer 2025 01.06.25 - 30.09.25" at bounding box center [541, 360] width 506 height 28
click at [780, 346] on icon at bounding box center [785, 354] width 17 height 17
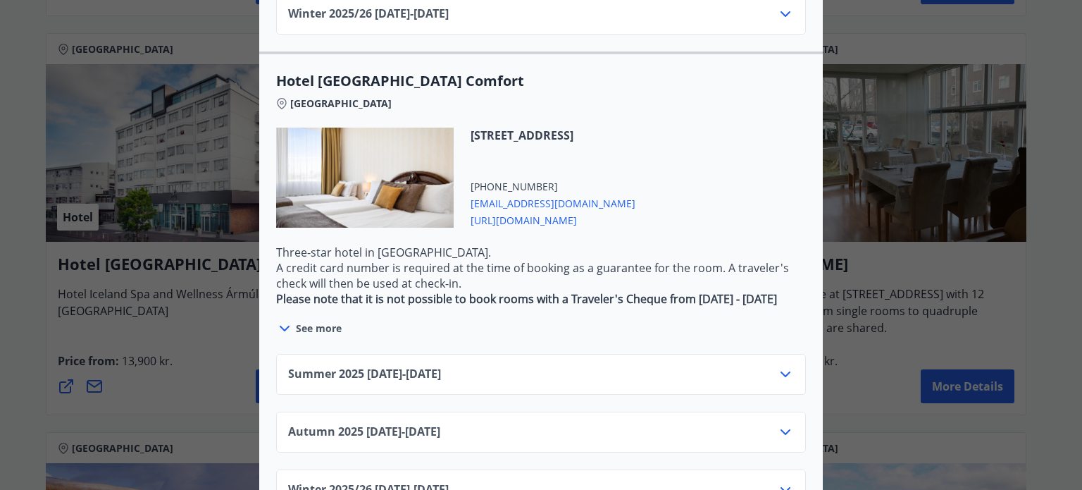
scroll to position [1491, 0]
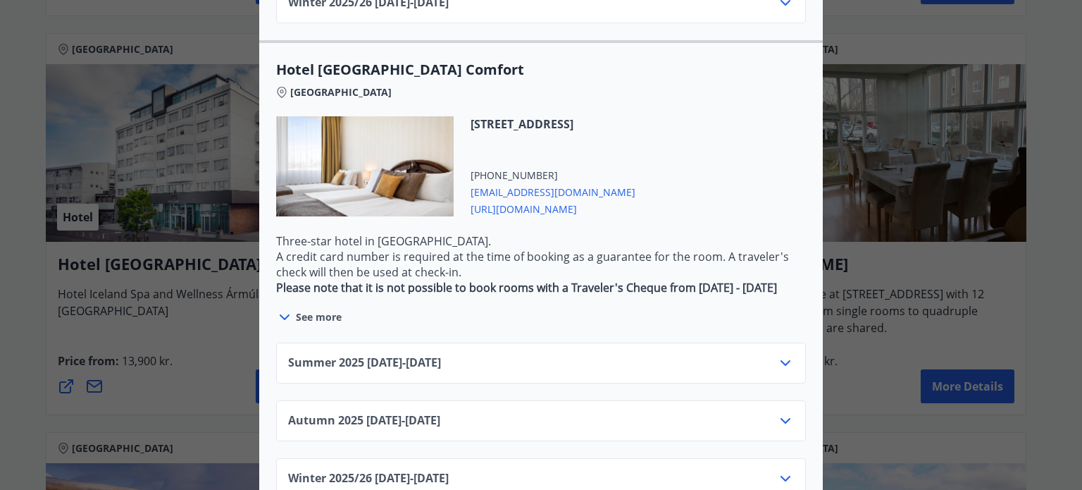
click at [547, 202] on font "http://www.hotelisland.is/" at bounding box center [524, 208] width 106 height 13
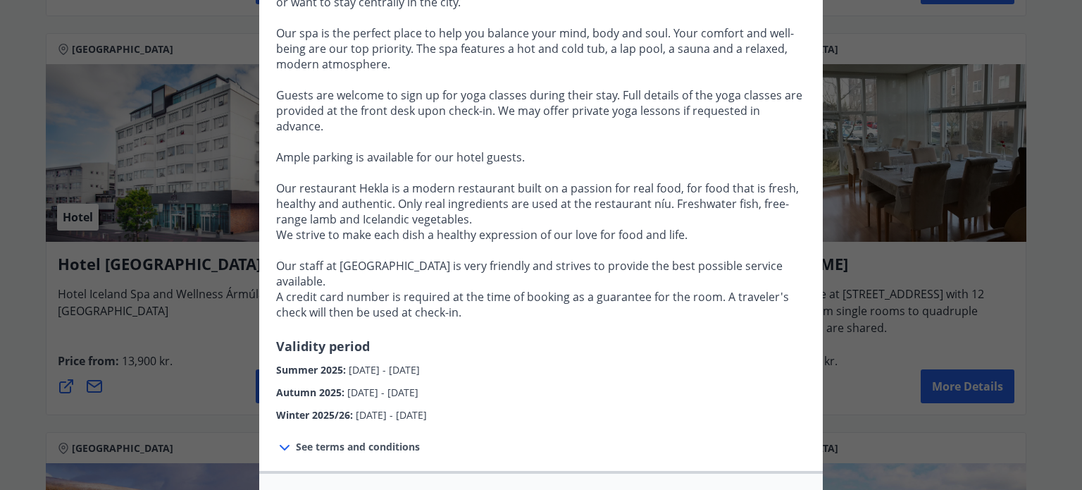
scroll to position [0, 0]
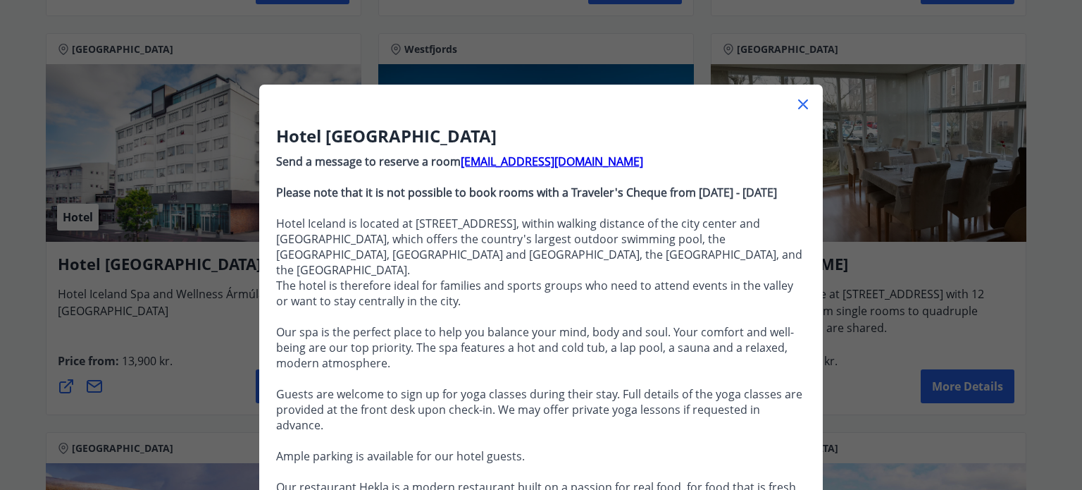
click at [799, 101] on icon at bounding box center [803, 104] width 17 height 17
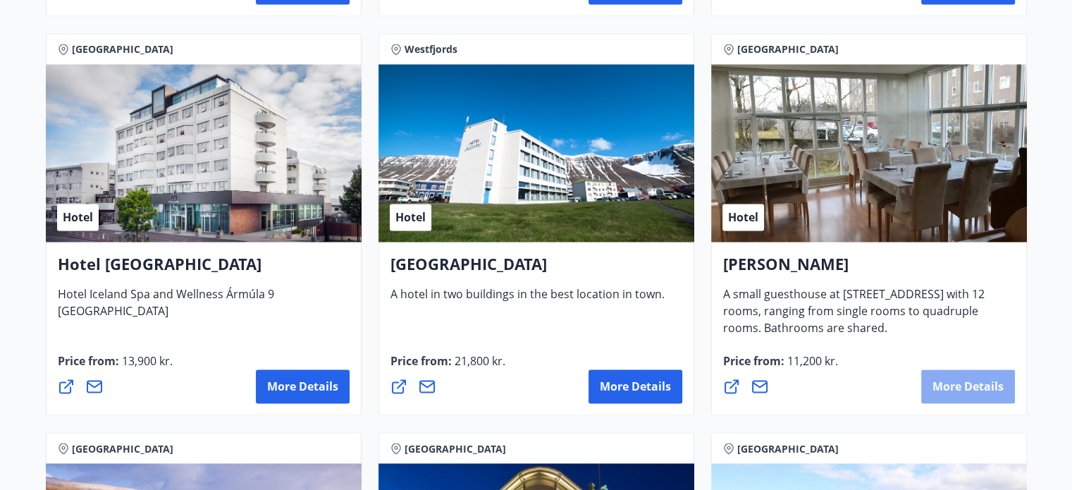
click at [981, 386] on font "More details" at bounding box center [967, 385] width 71 height 15
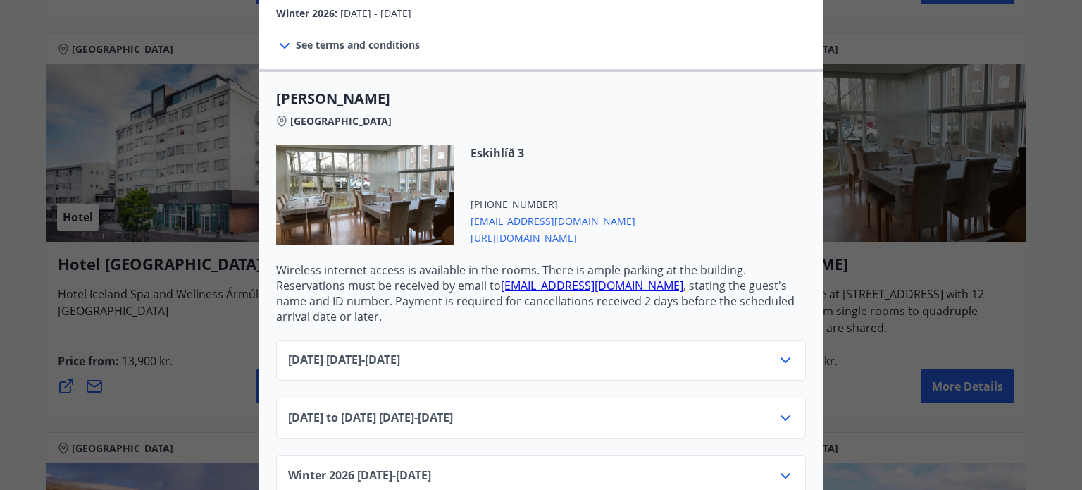
scroll to position [317, 0]
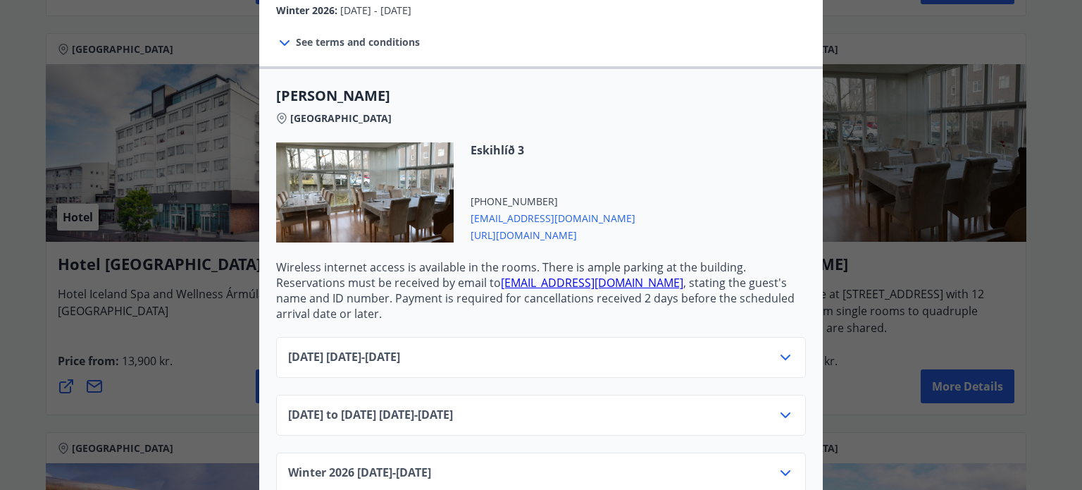
click at [724, 349] on div "September 2025 01.09.25 - 30.09.25" at bounding box center [541, 363] width 506 height 28
click at [781, 349] on icon at bounding box center [785, 357] width 17 height 17
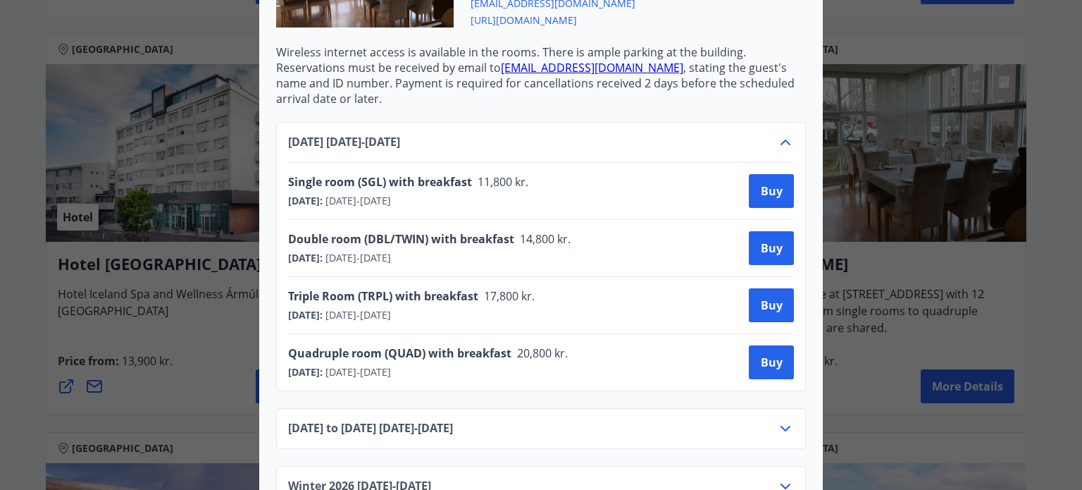
scroll to position [545, 0]
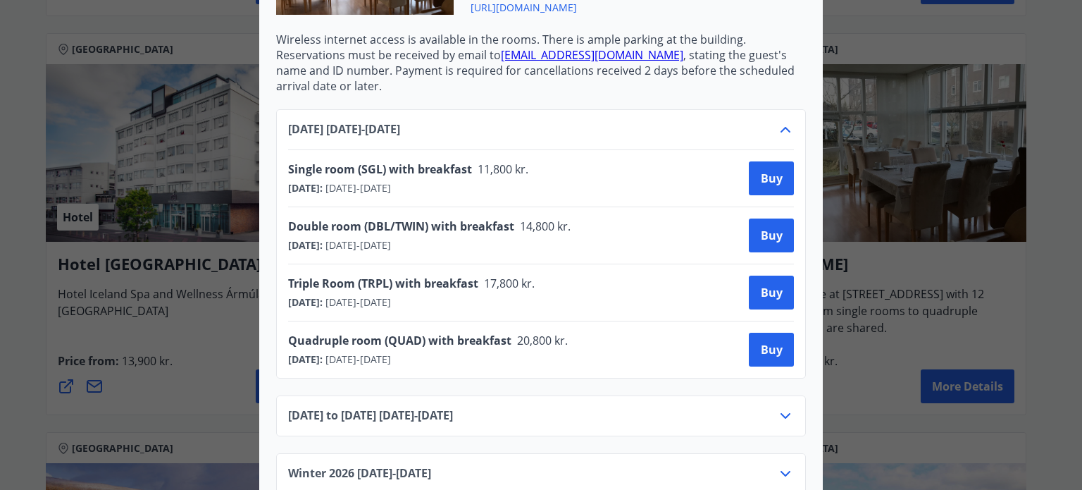
click at [783, 465] on icon at bounding box center [785, 473] width 17 height 17
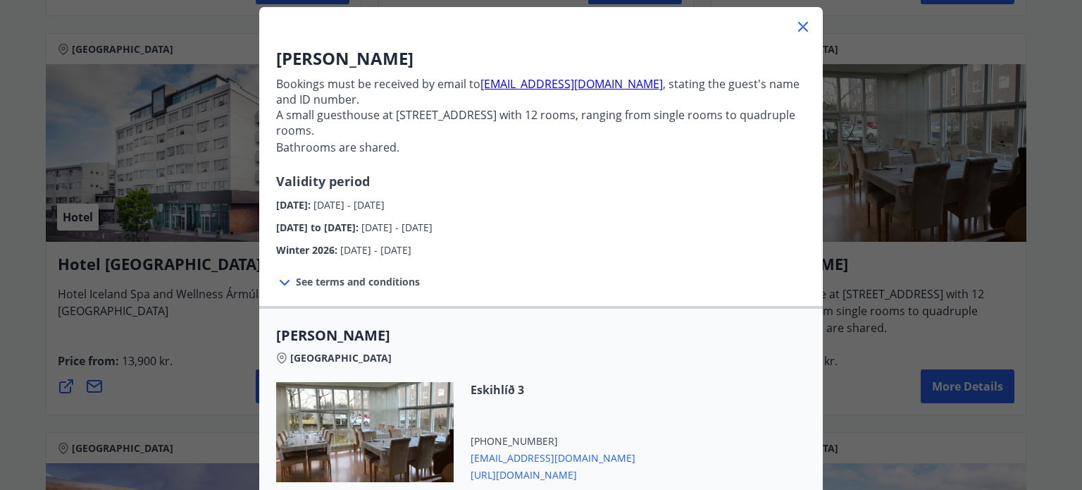
scroll to position [0, 0]
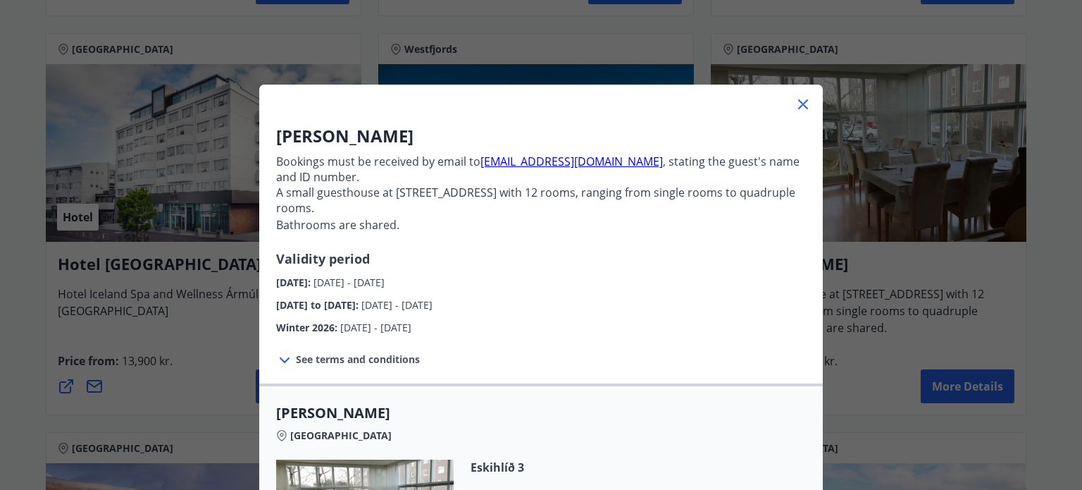
click at [795, 108] on icon at bounding box center [803, 104] width 17 height 17
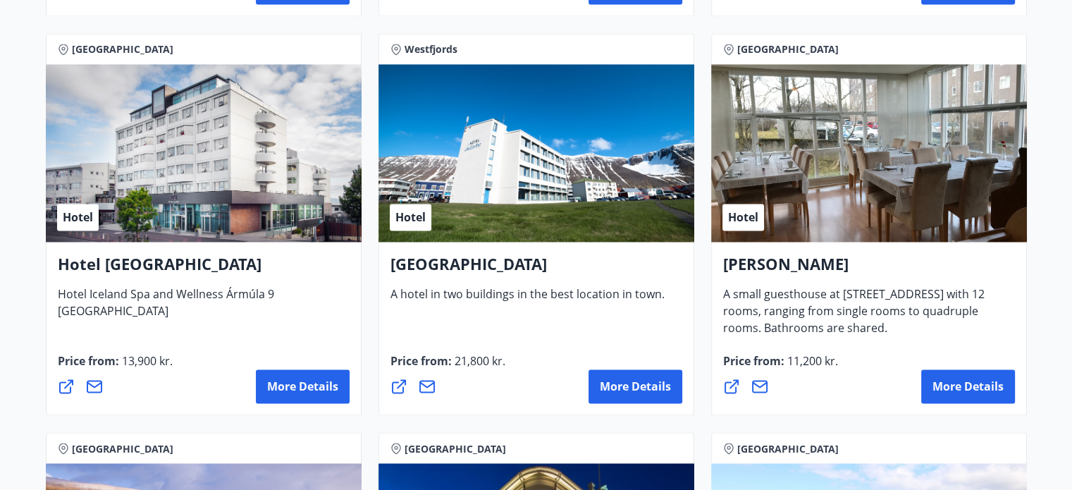
click at [785, 208] on div "Hotel" at bounding box center [869, 153] width 316 height 178
click at [942, 382] on font "More details" at bounding box center [967, 385] width 71 height 15
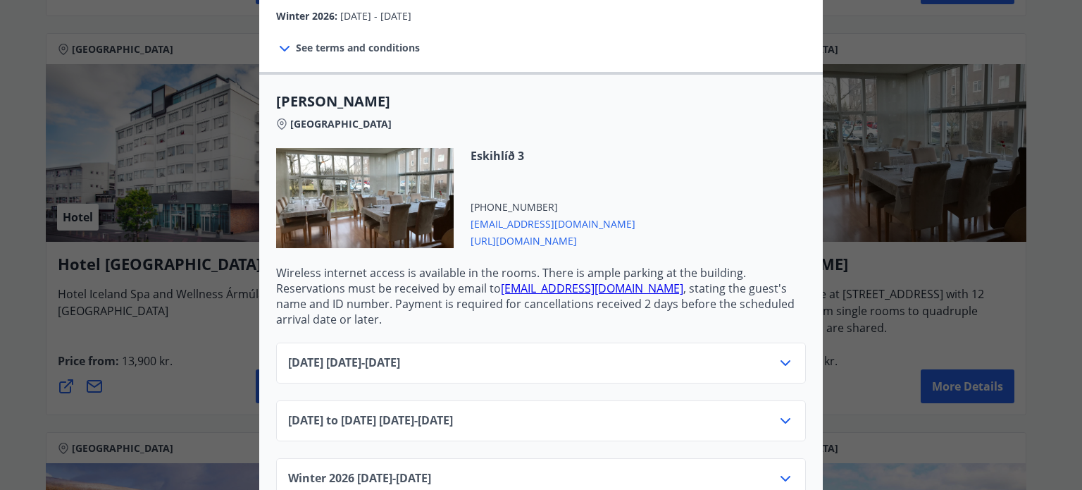
scroll to position [312, 0]
click at [537, 233] on font "https://www.alba.is/" at bounding box center [524, 239] width 106 height 13
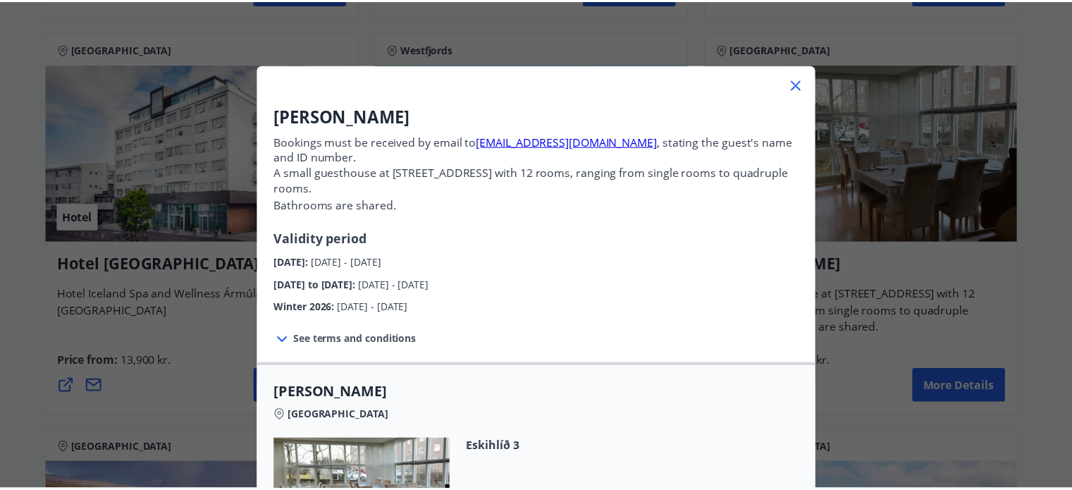
scroll to position [0, 0]
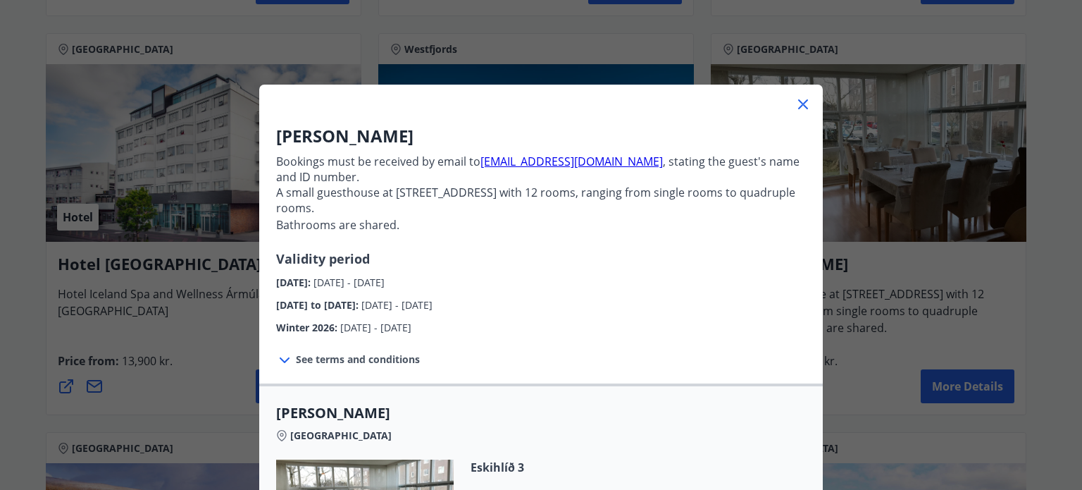
click at [798, 101] on icon at bounding box center [803, 104] width 10 height 10
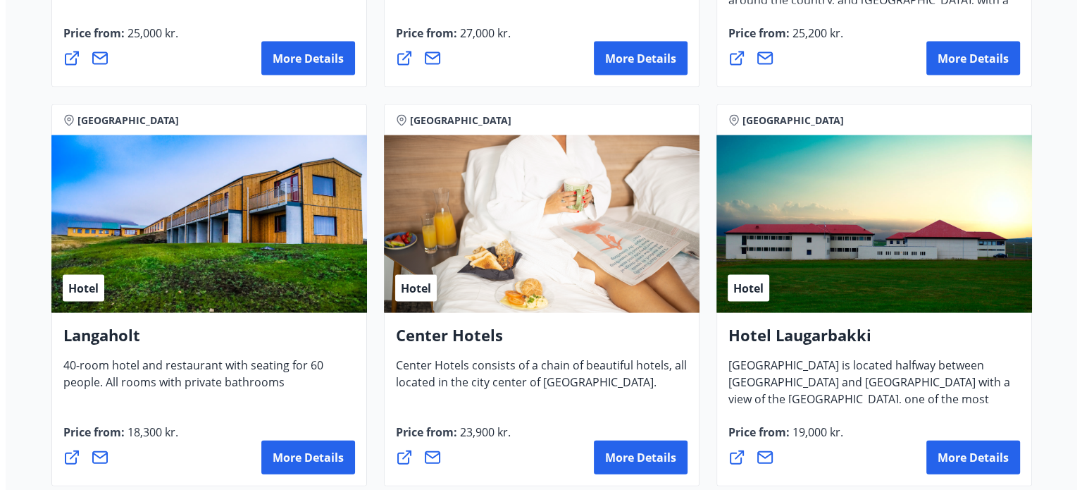
scroll to position [2960, 0]
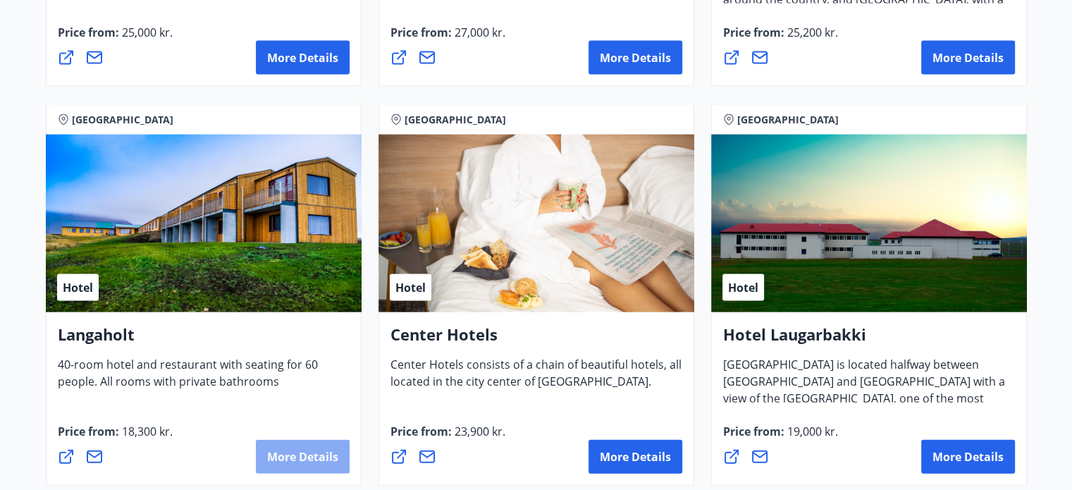
click at [299, 457] on font "More details" at bounding box center [302, 456] width 71 height 15
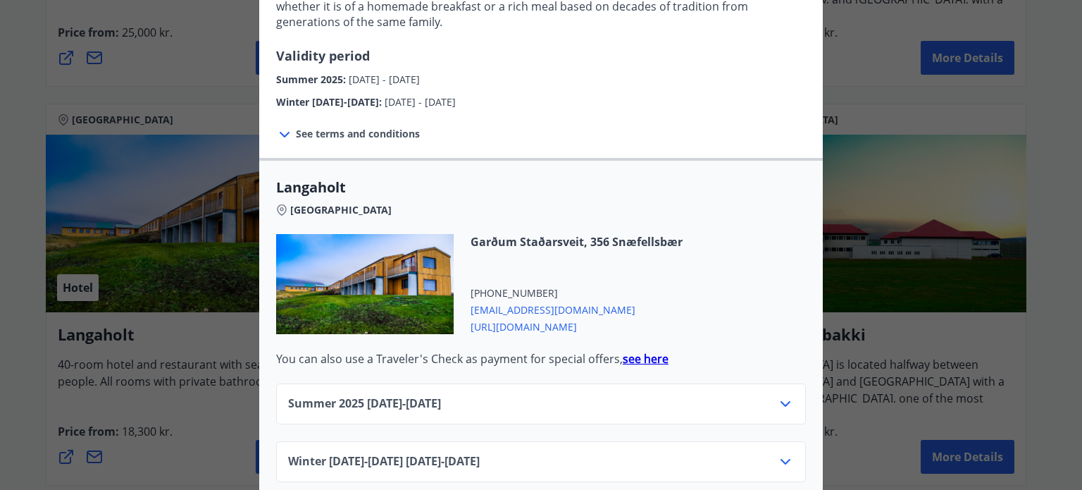
scroll to position [448, 0]
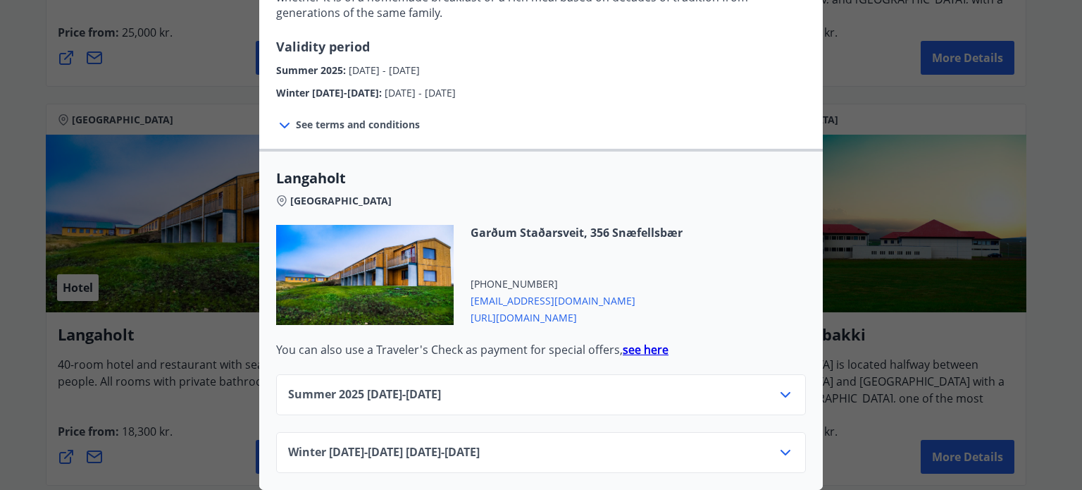
click at [513, 315] on font "https://langaholt.is/islenska/" at bounding box center [524, 317] width 106 height 13
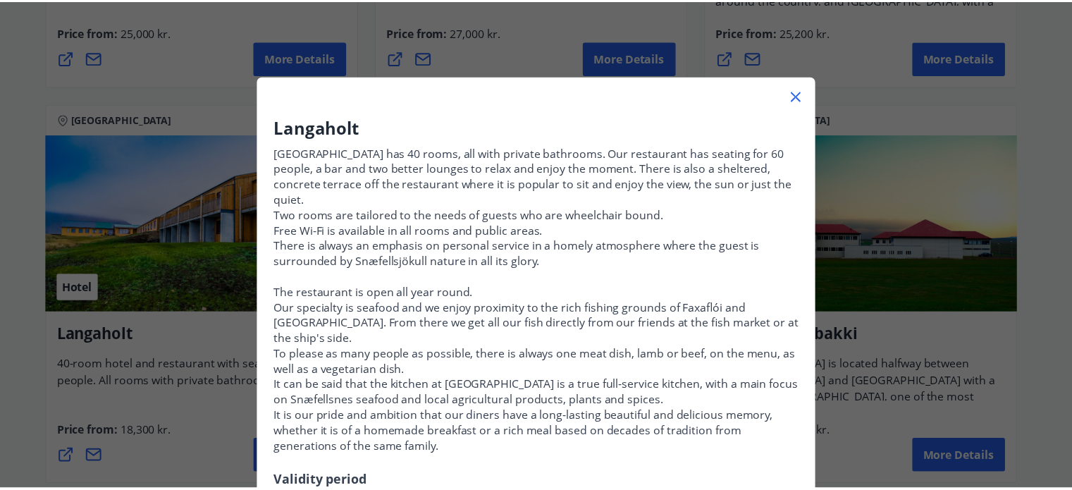
scroll to position [0, 0]
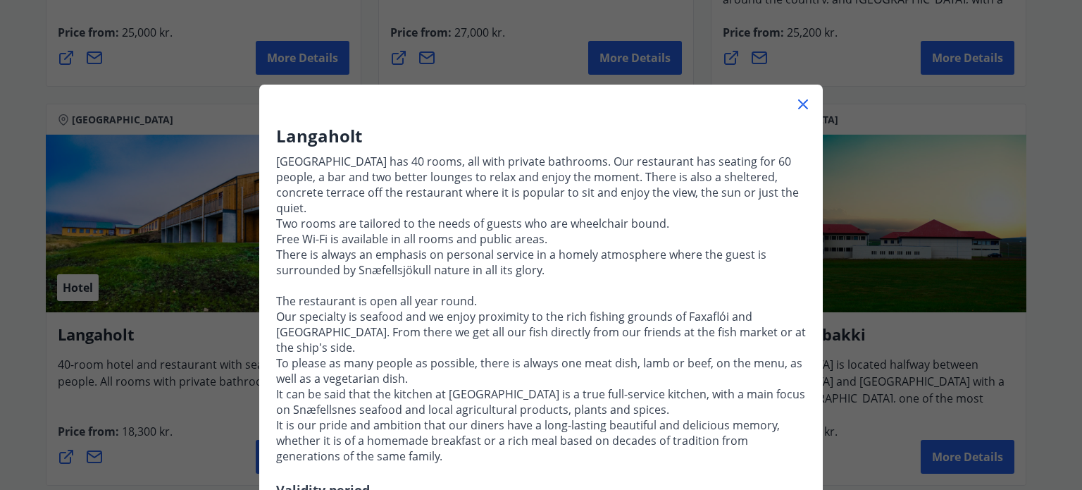
click at [795, 101] on icon at bounding box center [803, 104] width 17 height 17
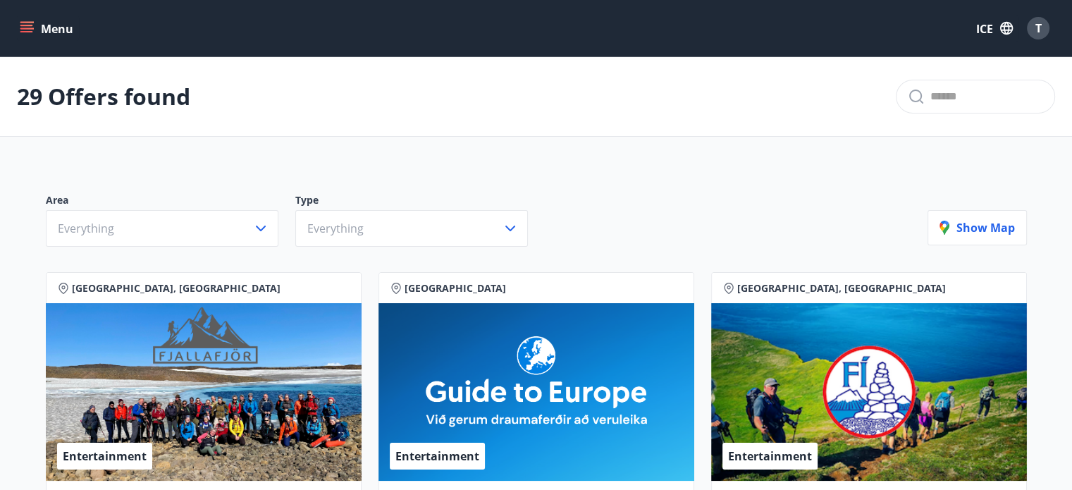
click at [27, 26] on icon "menu" at bounding box center [27, 28] width 14 height 14
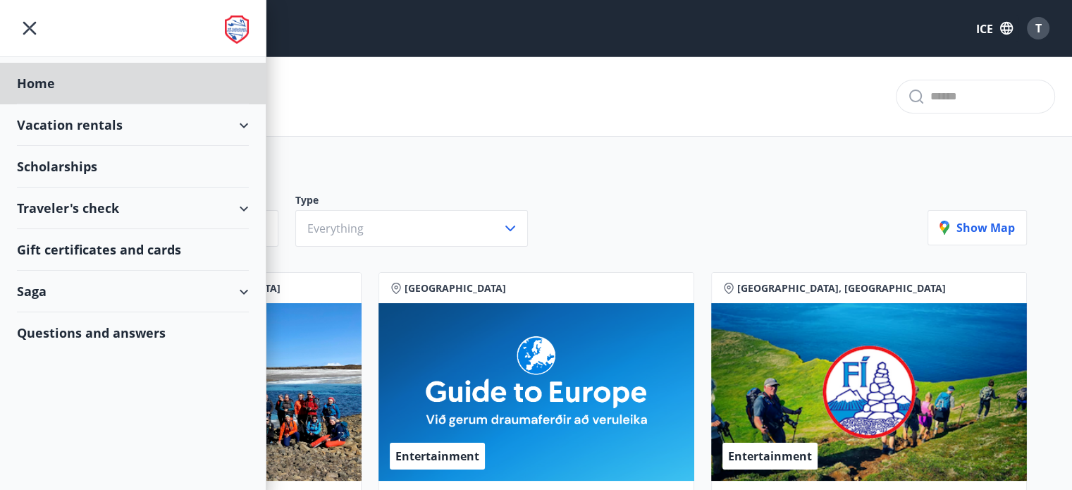
click at [72, 160] on font "Scholarships" at bounding box center [57, 166] width 80 height 17
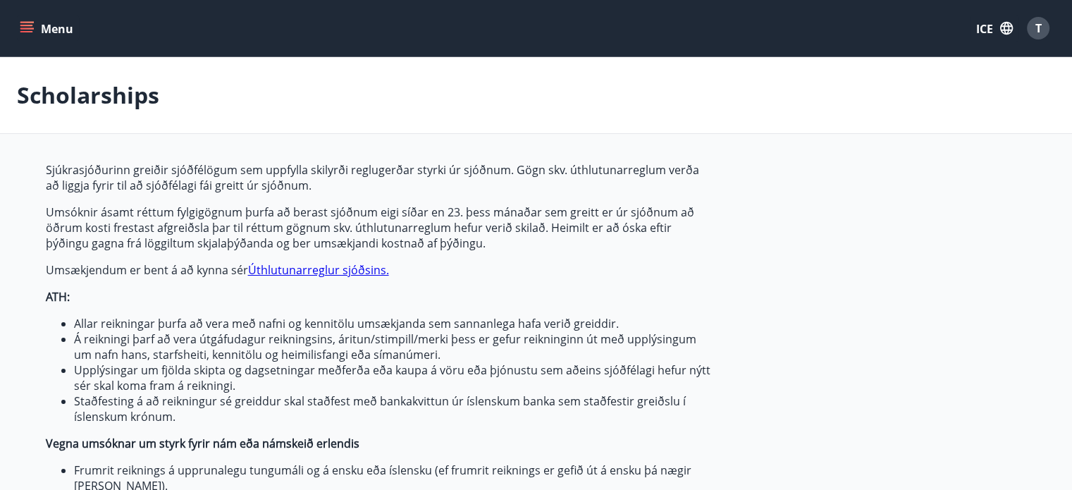
type input "***"
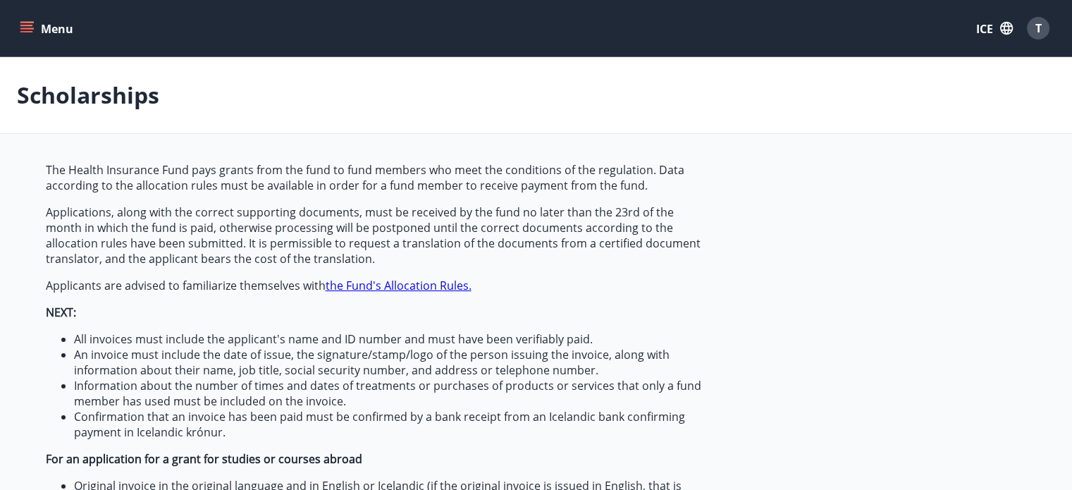
click at [35, 32] on button "Menu" at bounding box center [48, 27] width 62 height 25
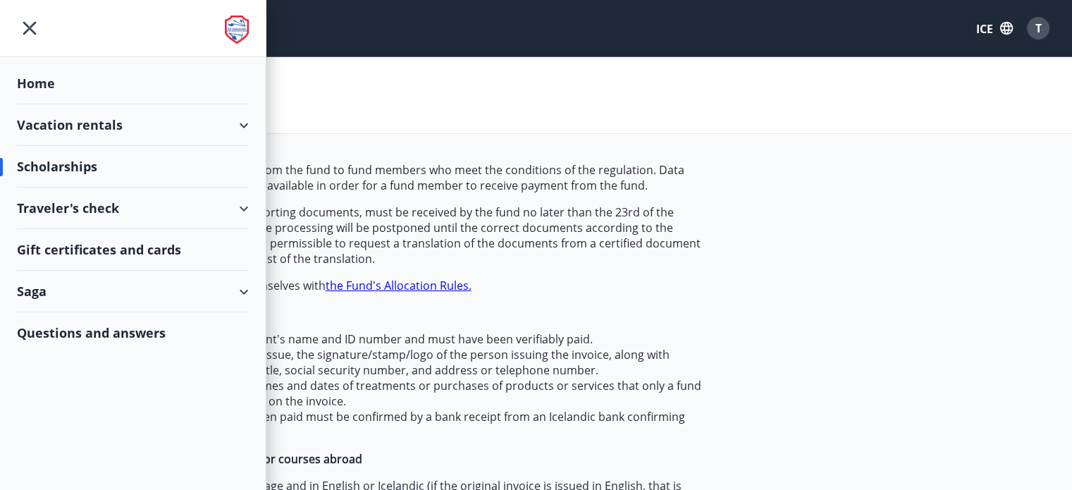
click at [85, 244] on font "Gift certificates and cards" at bounding box center [99, 249] width 164 height 17
click at [107, 121] on font "Vacation rentals" at bounding box center [70, 124] width 106 height 17
